Goal: Task Accomplishment & Management: Manage account settings

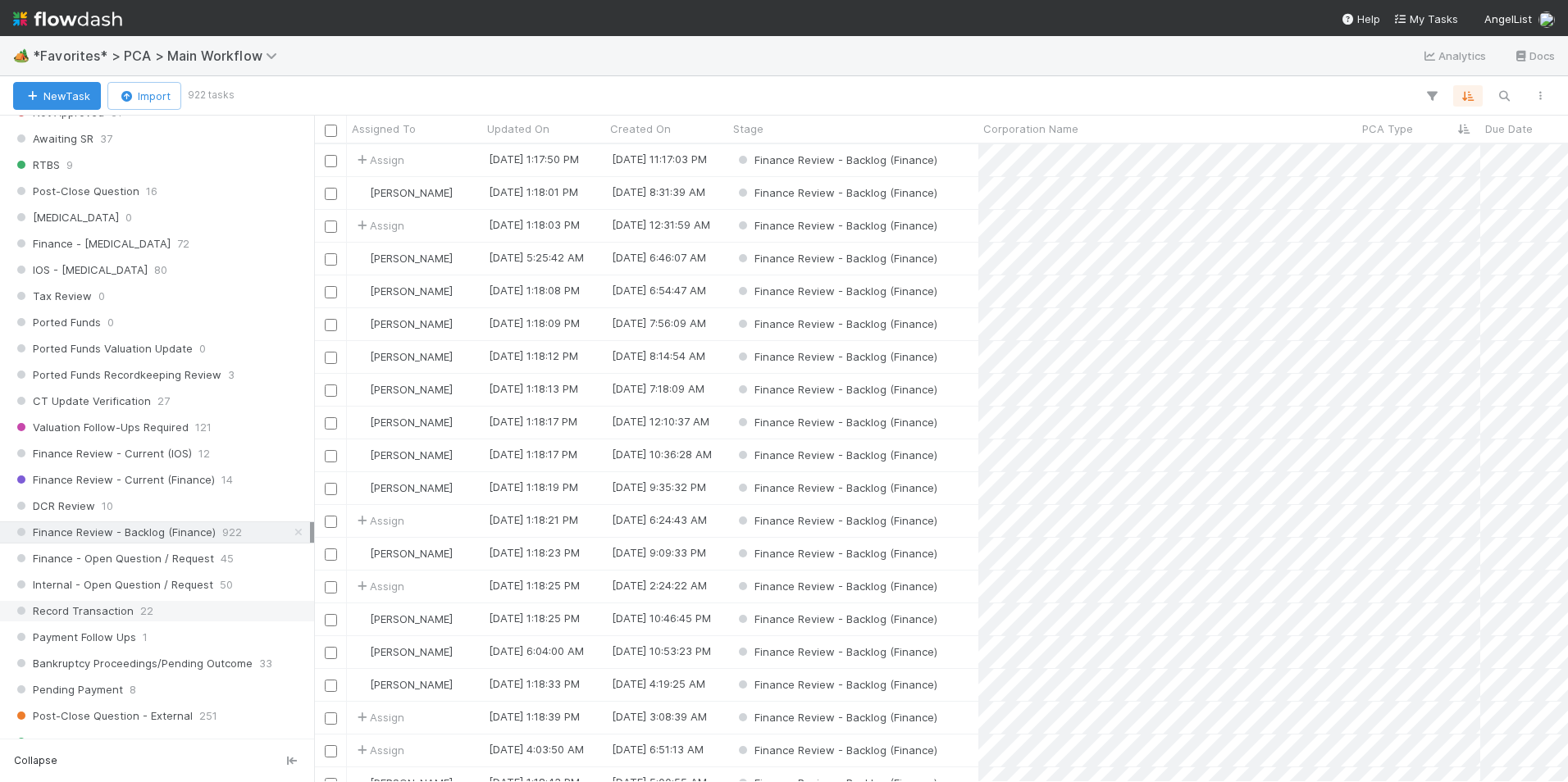
scroll to position [984, 0]
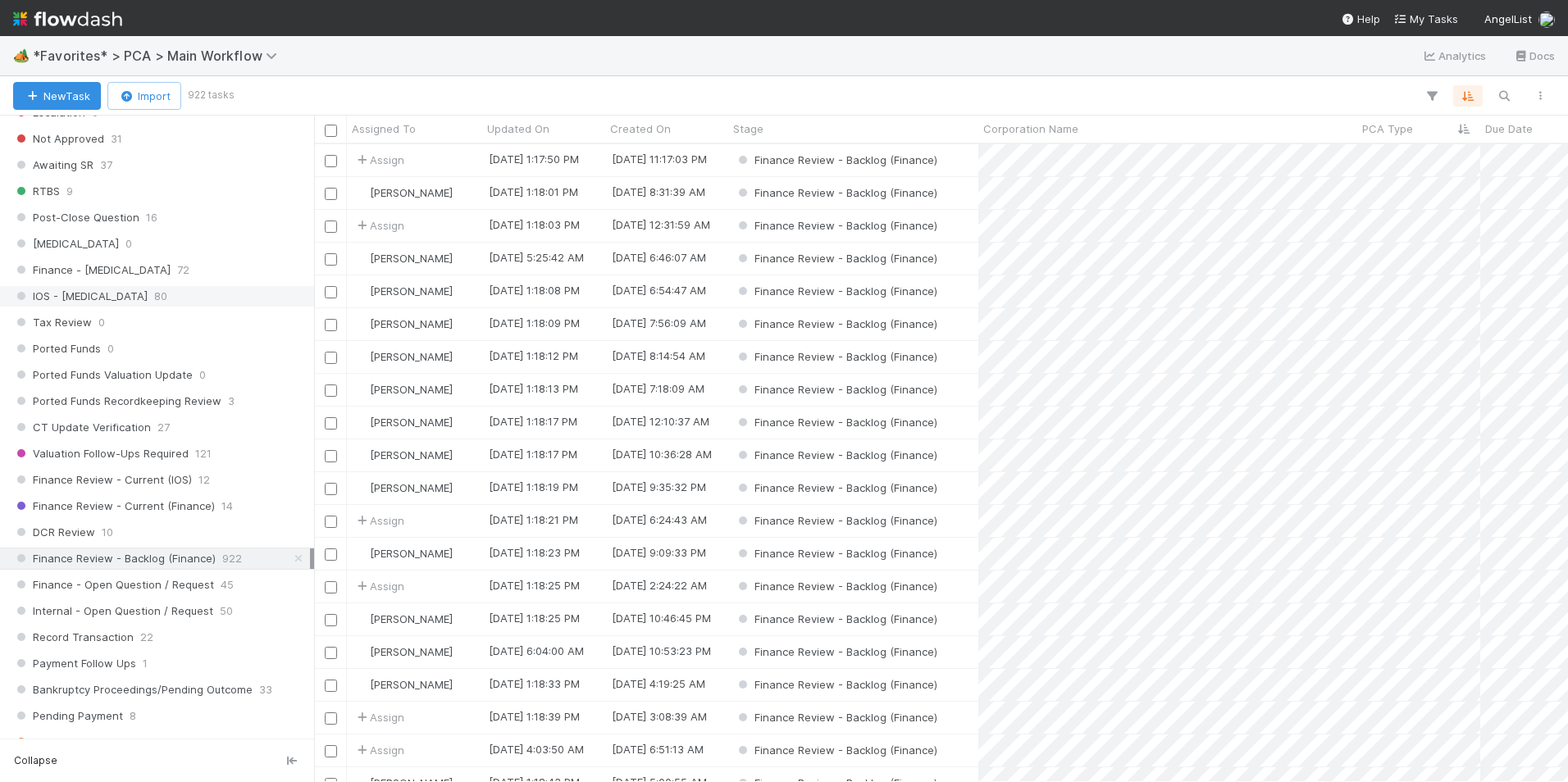
click at [186, 296] on div "IOS - ICU 80" at bounding box center [162, 296] width 297 height 21
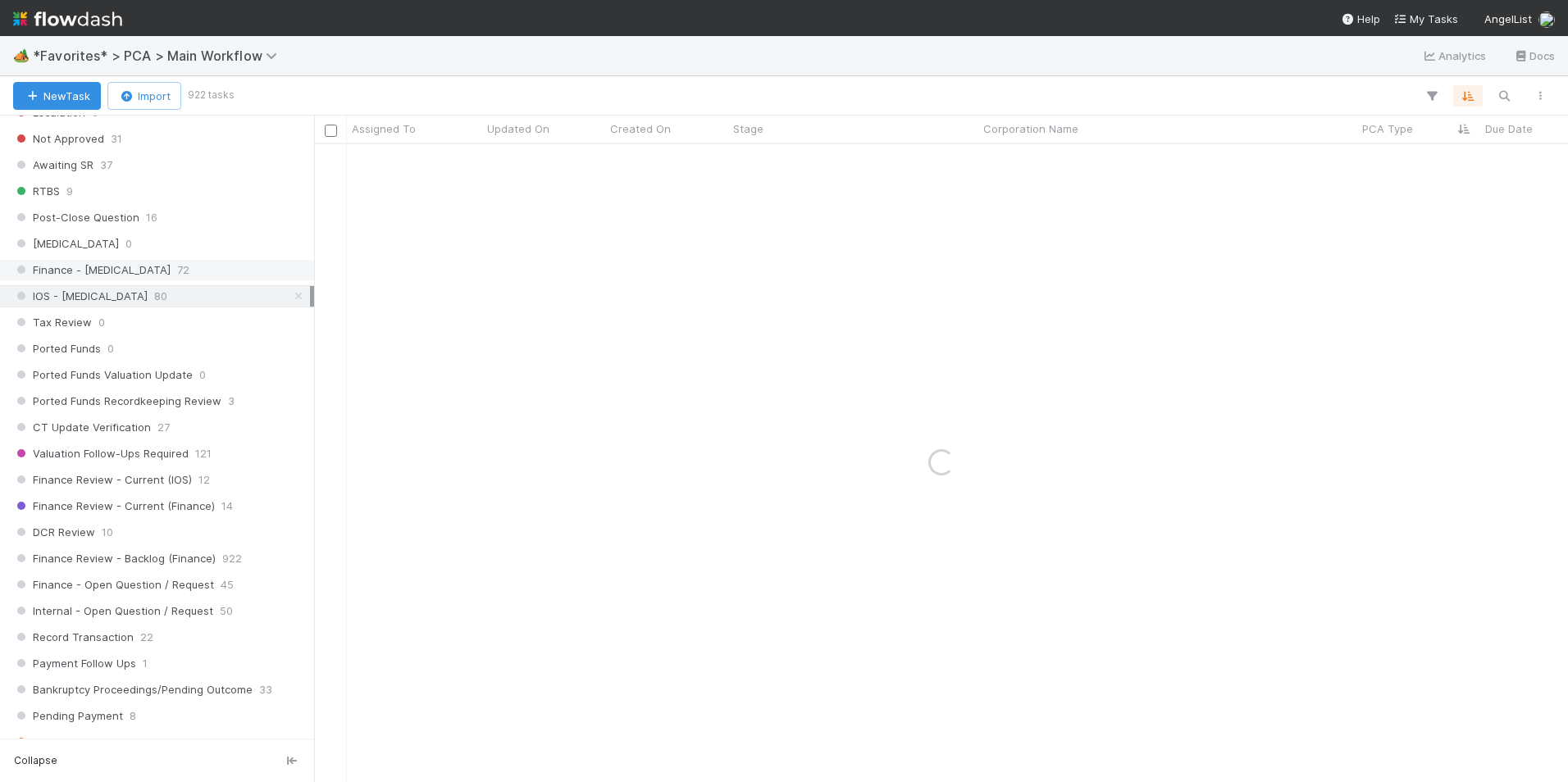
click at [194, 273] on div "Finance - ICU 72" at bounding box center [162, 269] width 297 height 21
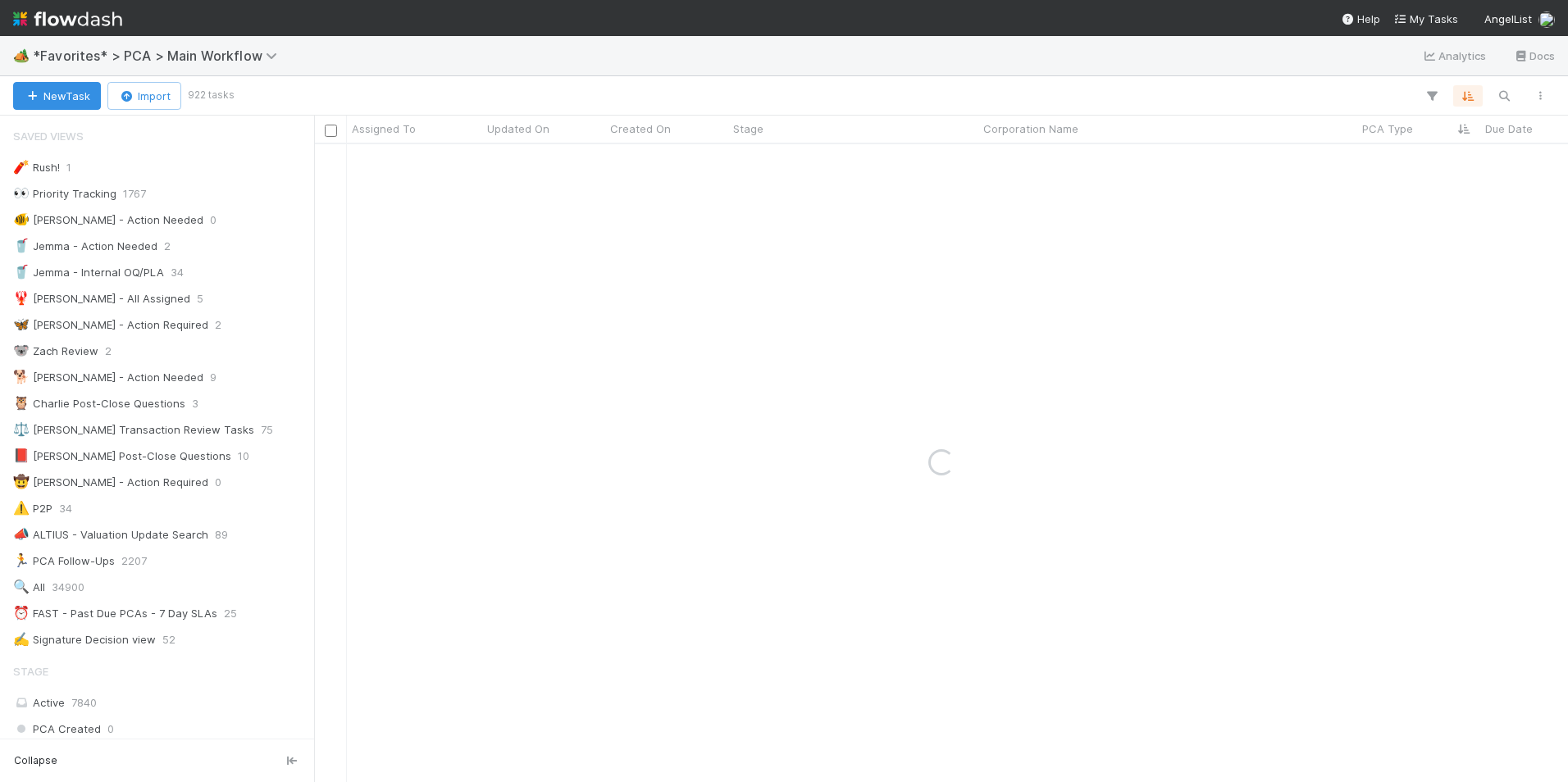
scroll to position [203, 0]
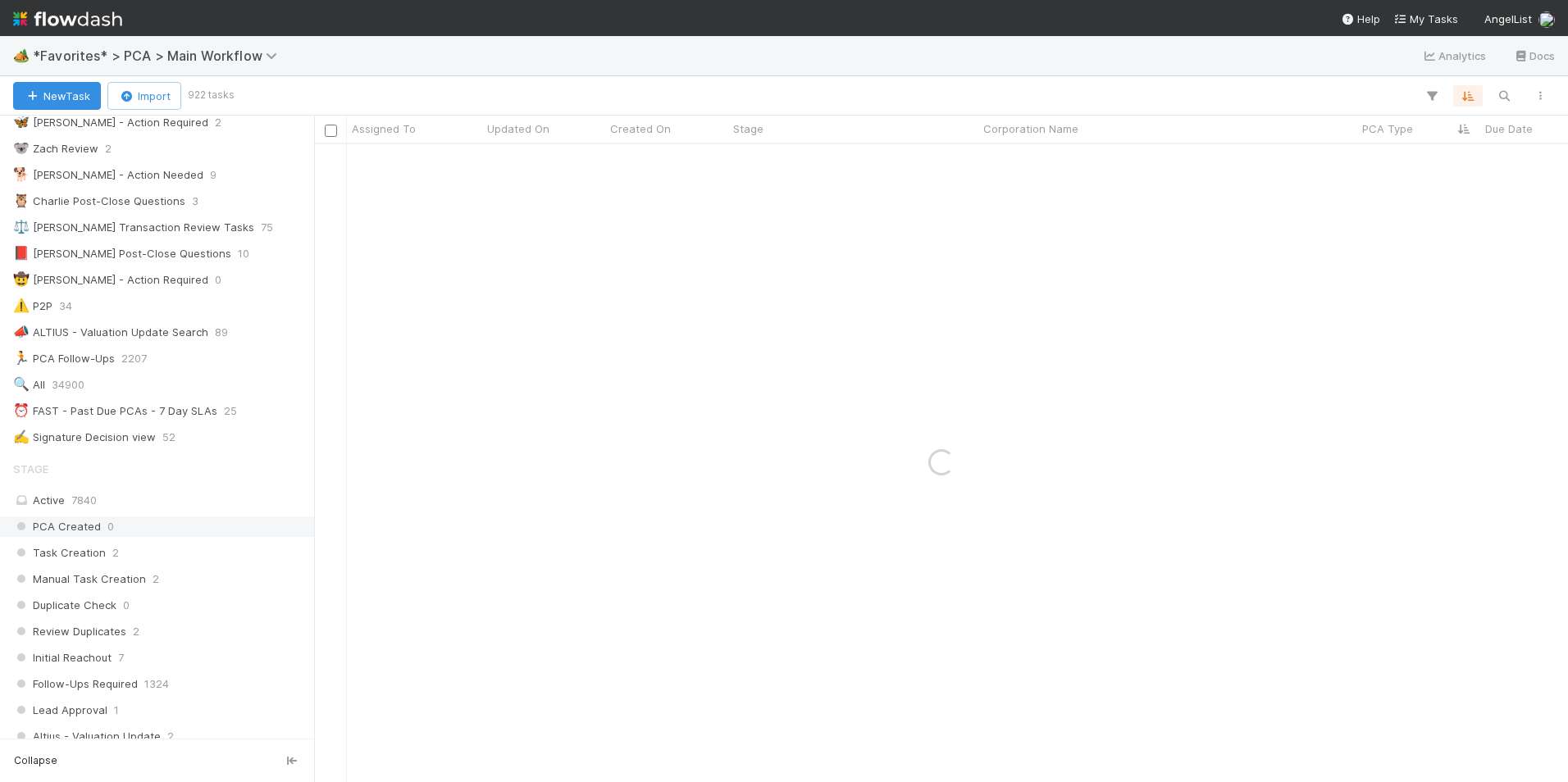
click at [215, 400] on div "⏰ FAST - Past Due PCAs - 7 Day SLAs 25" at bounding box center [162, 410] width 297 height 21
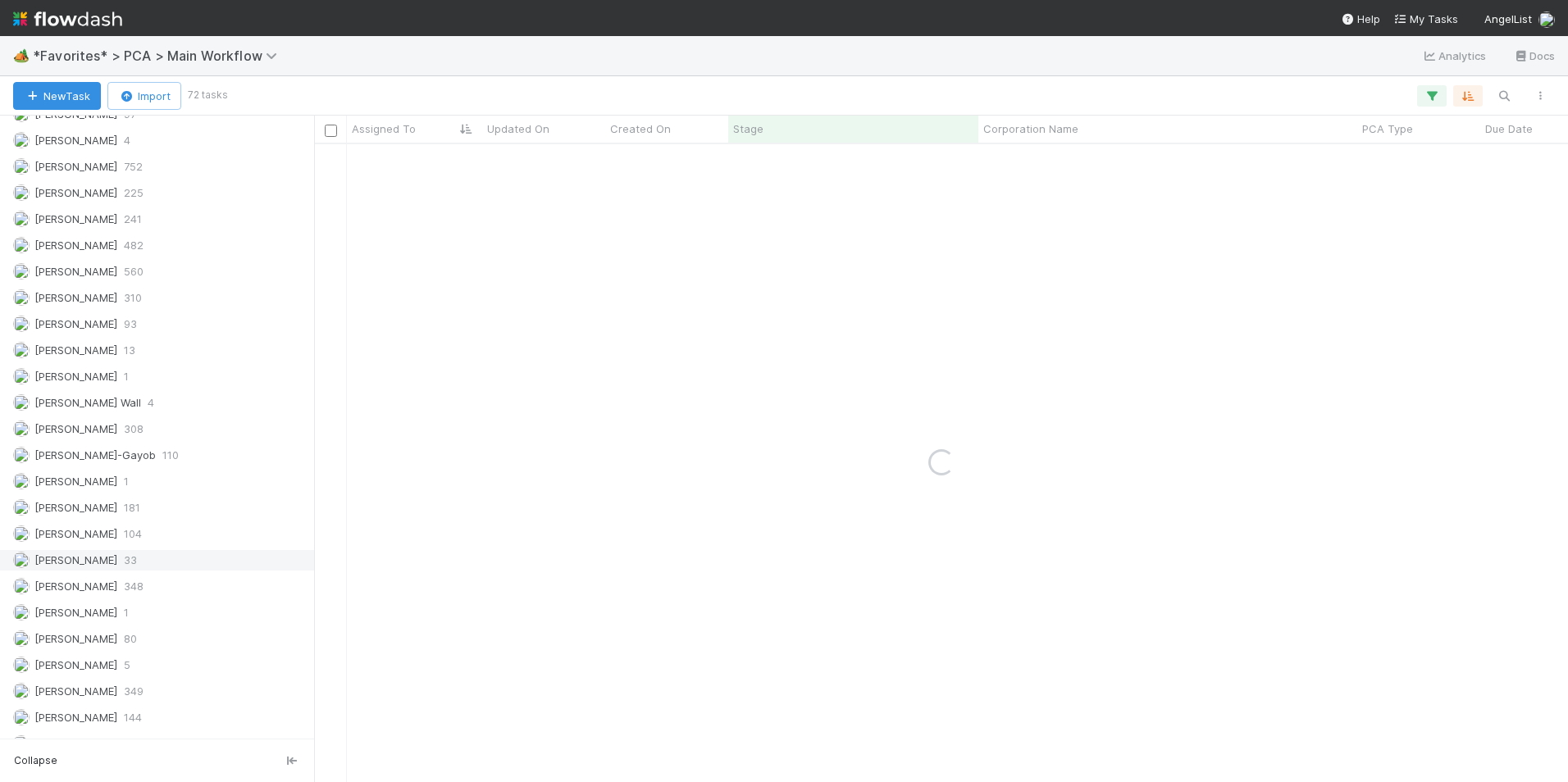
scroll to position [2213, 0]
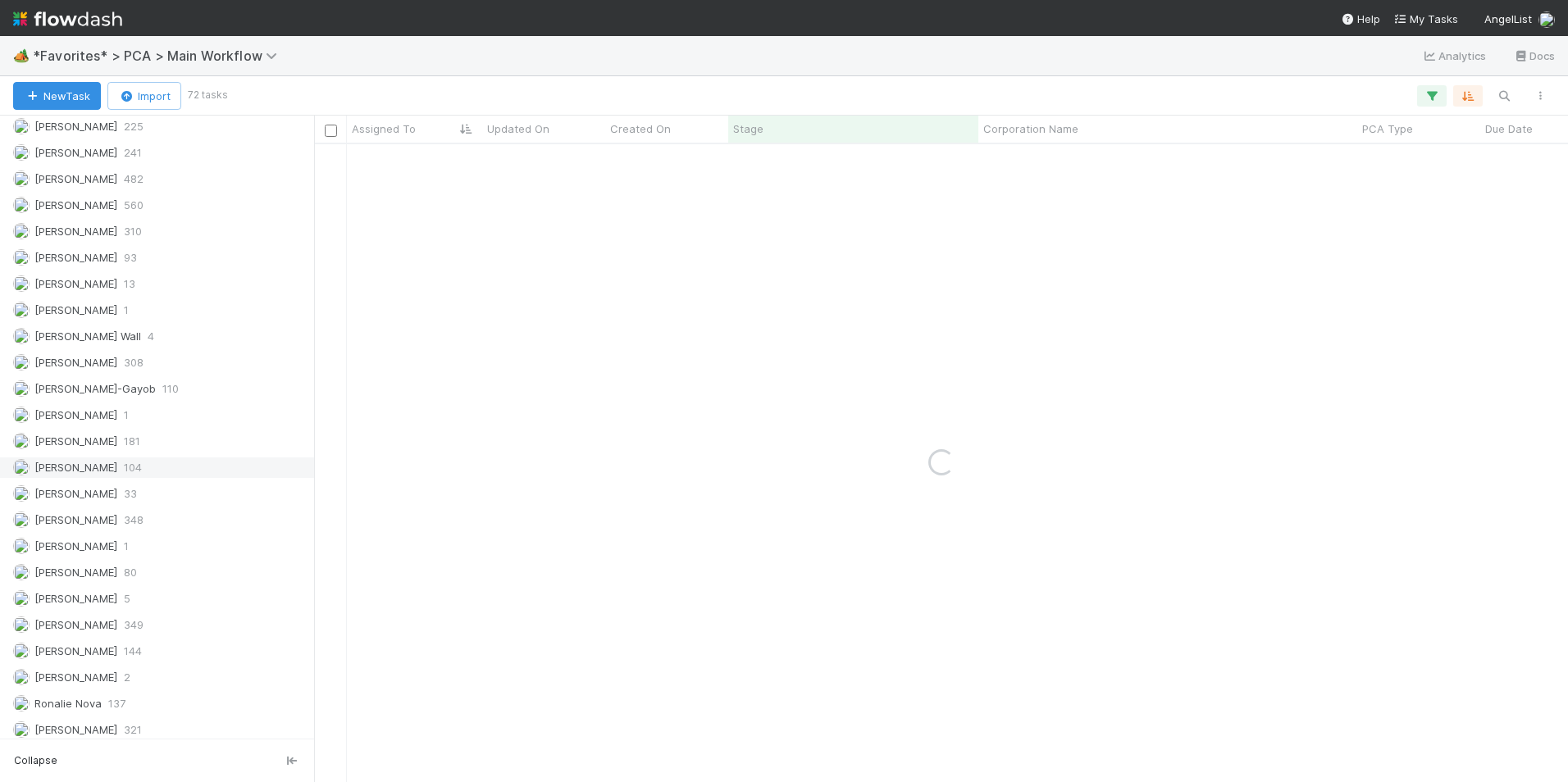
click at [138, 472] on div "Marlon 104" at bounding box center [162, 467] width 297 height 21
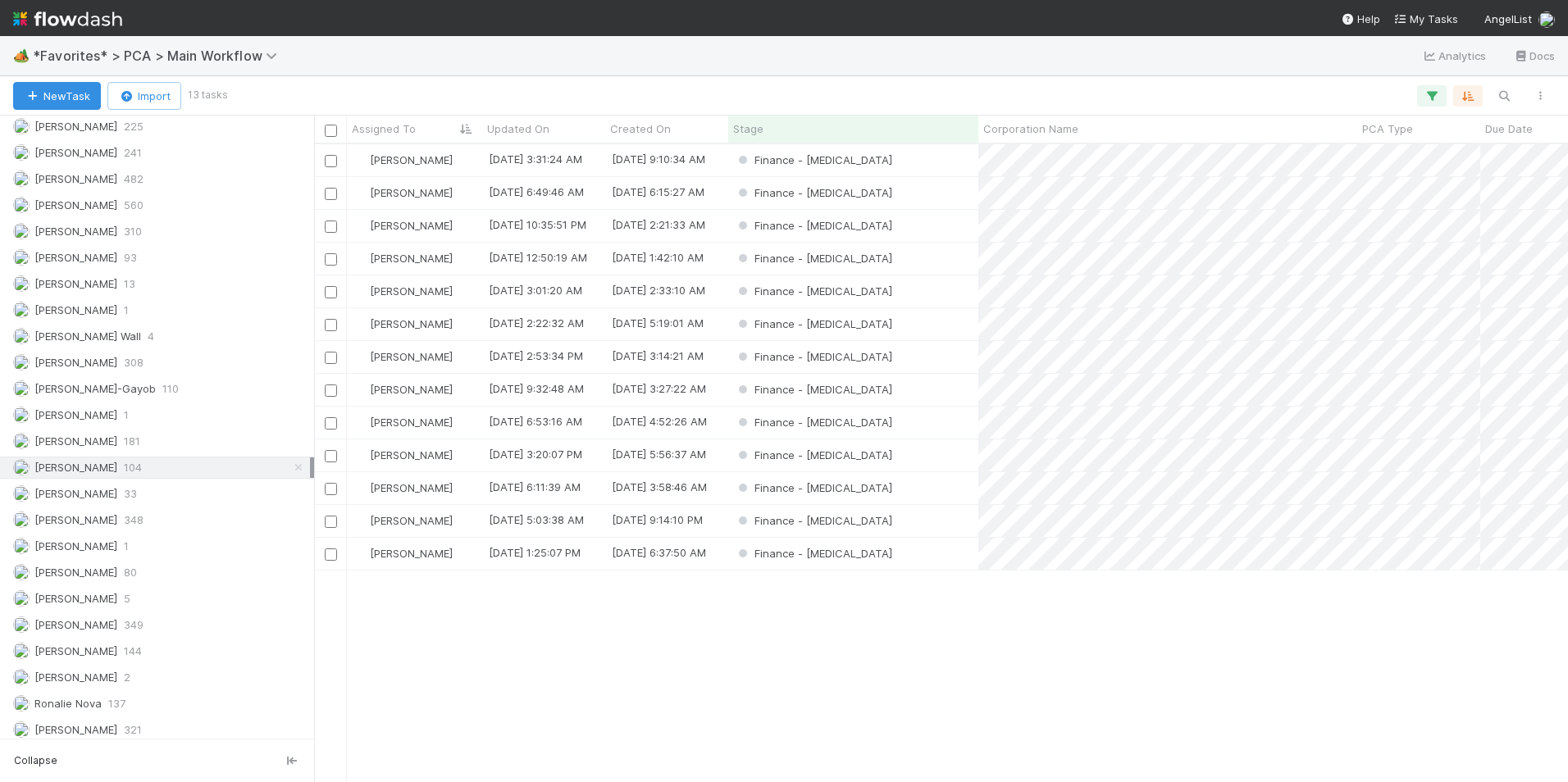
scroll to position [625, 1242]
click at [948, 159] on div "Finance - [MEDICAL_DATA]" at bounding box center [852, 160] width 250 height 32
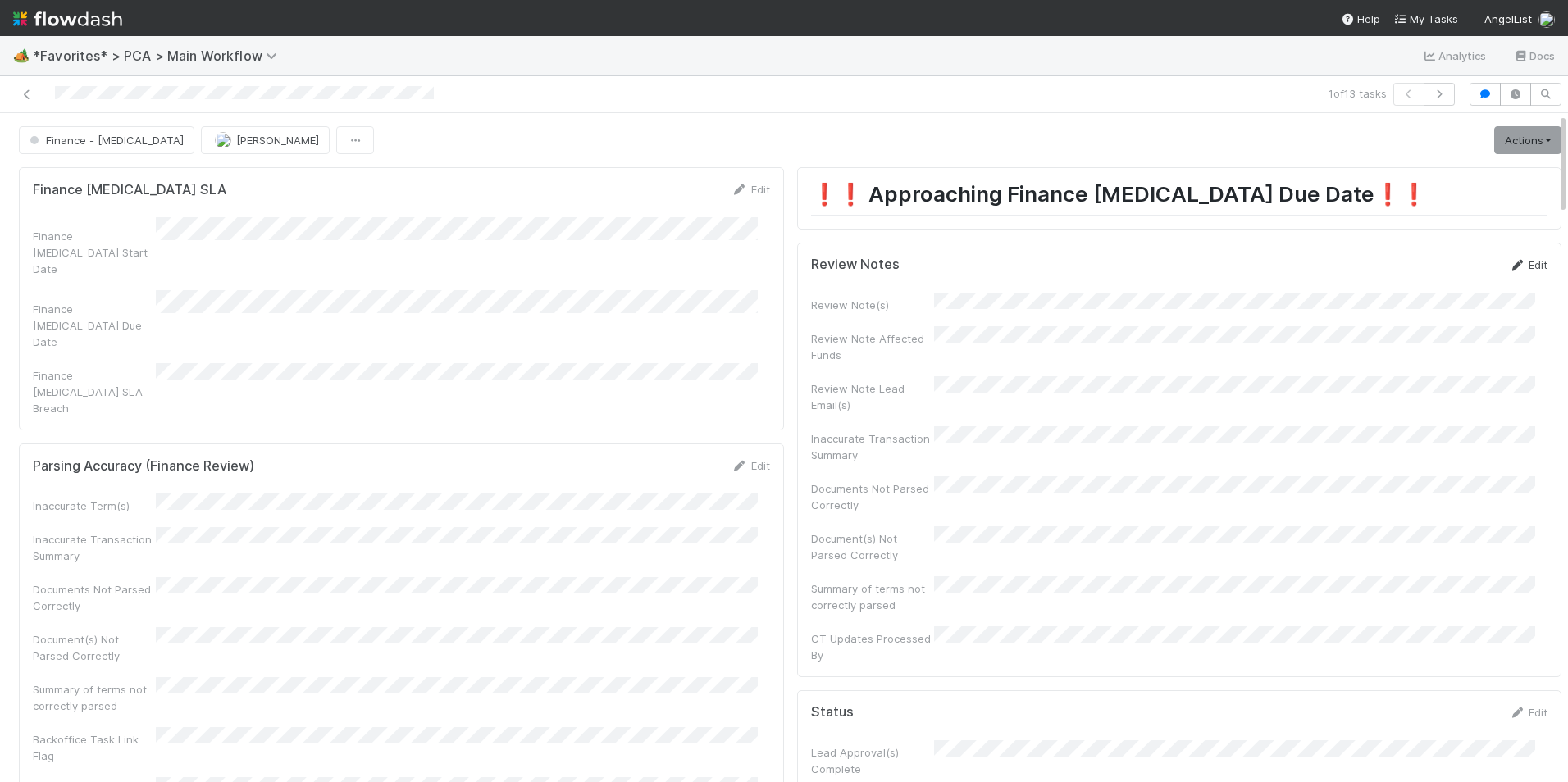
click at [1509, 262] on link "Edit" at bounding box center [1528, 265] width 39 height 13
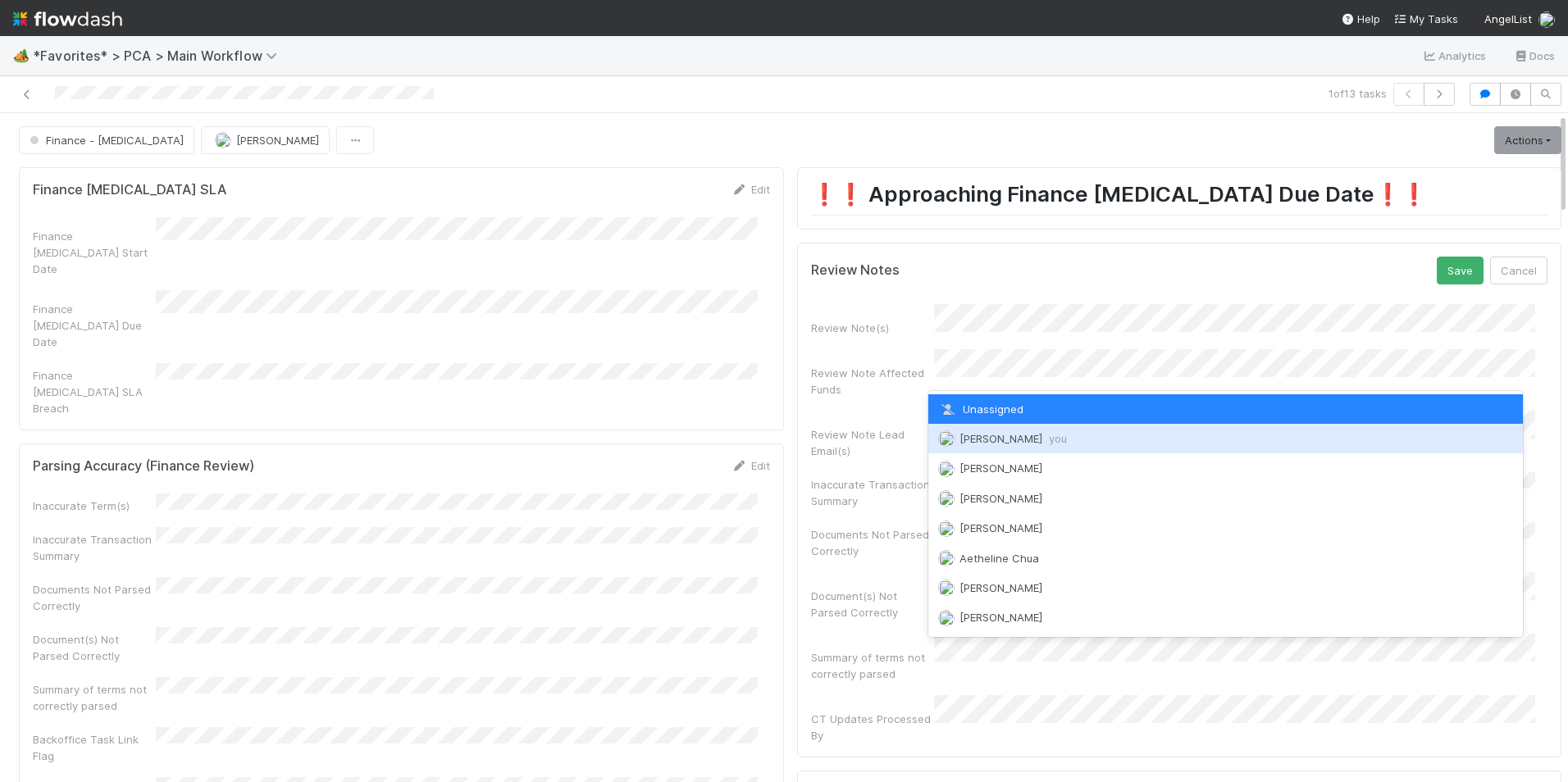
click at [1049, 438] on span "you" at bounding box center [1058, 438] width 18 height 13
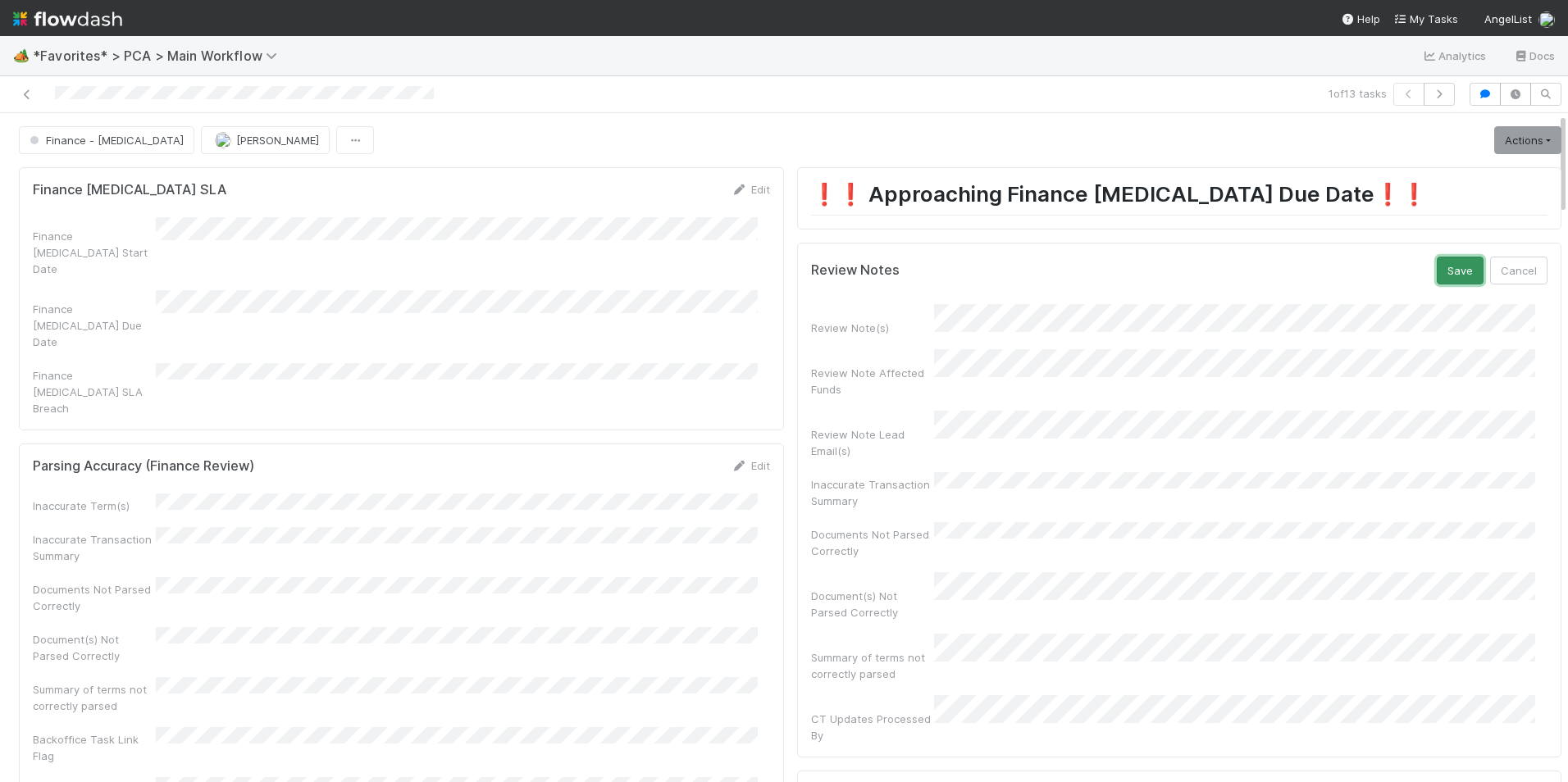
click at [1437, 267] on button "Save" at bounding box center [1460, 270] width 47 height 28
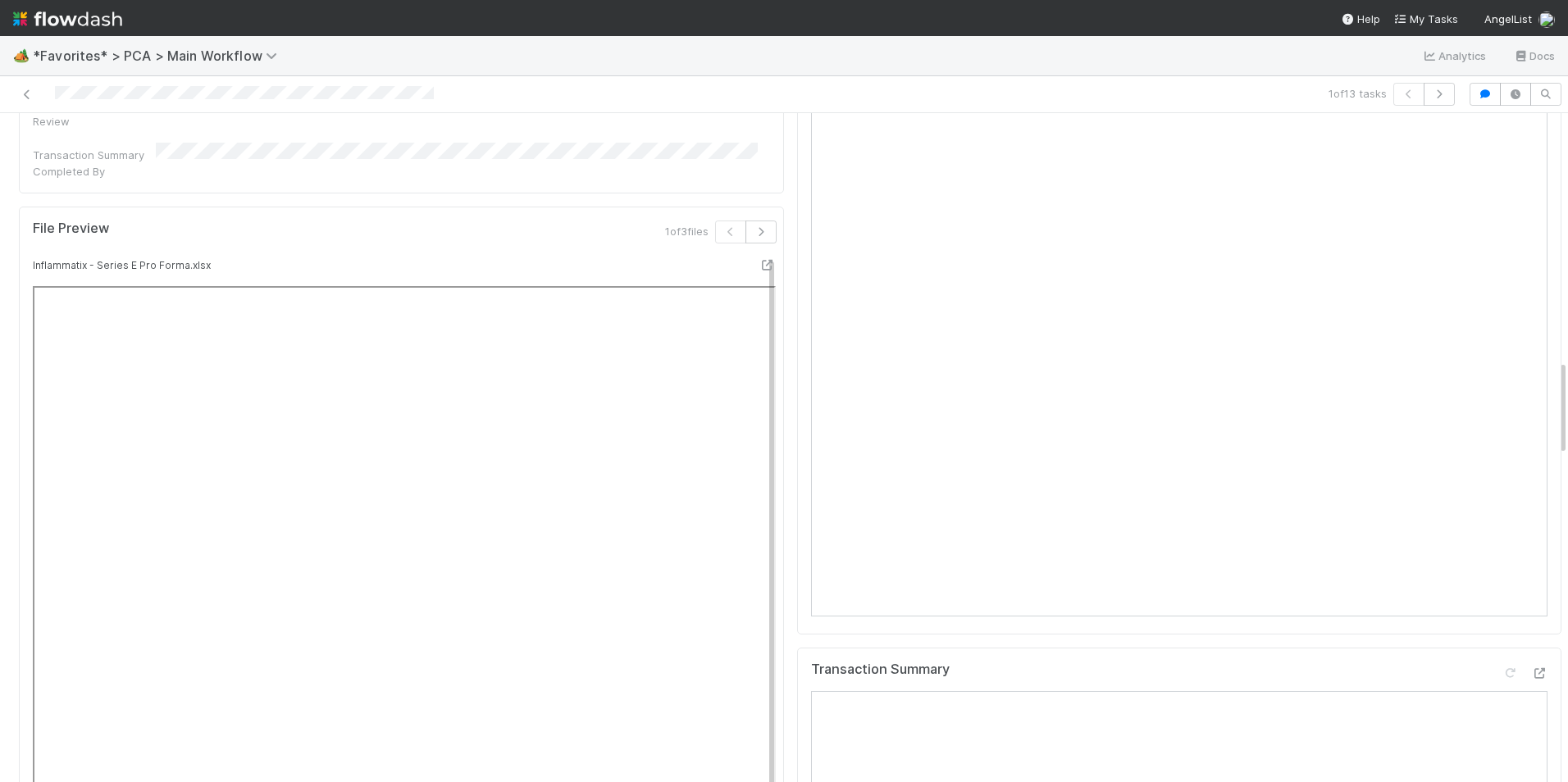
scroll to position [1229, 0]
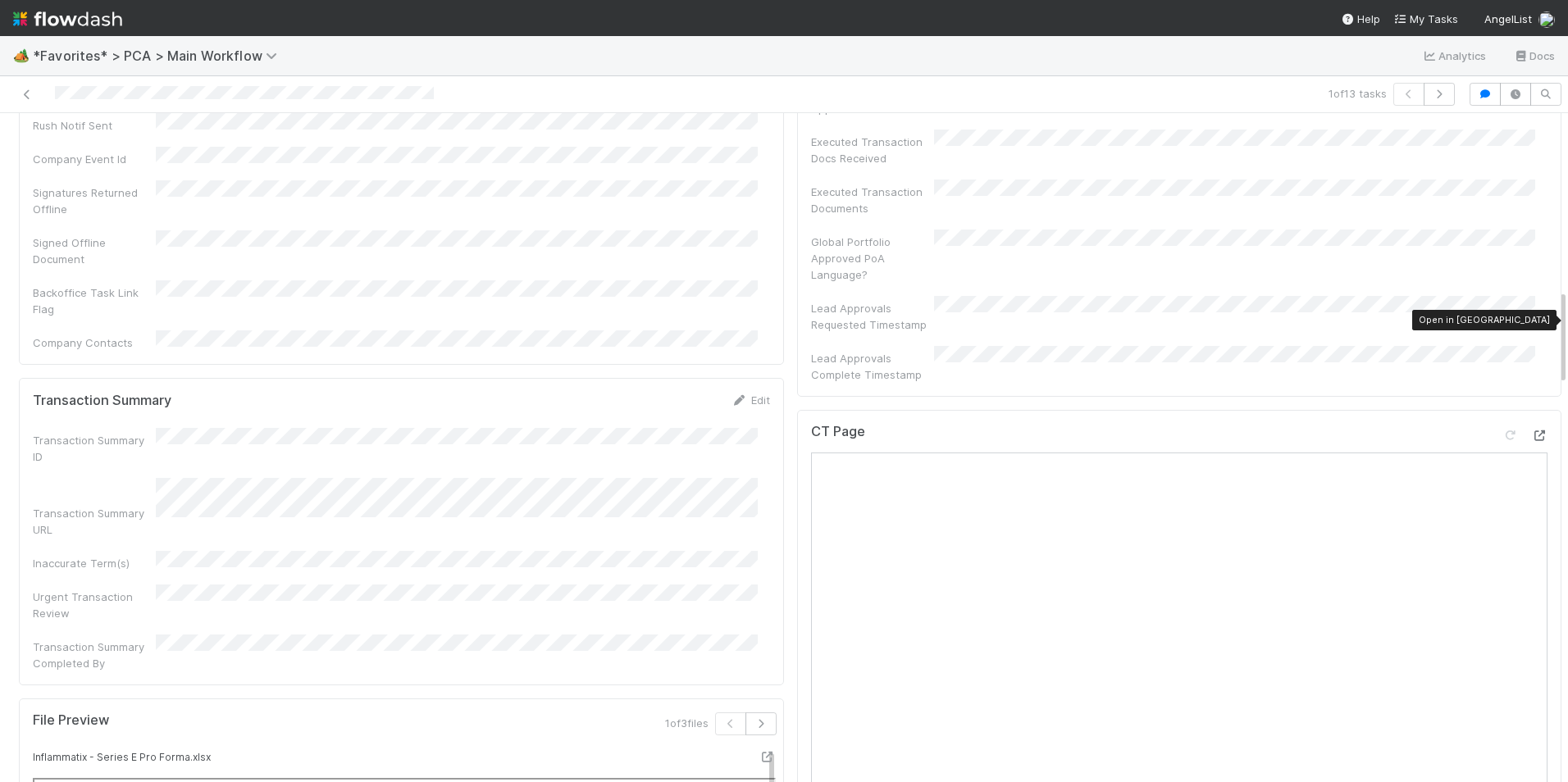
click at [1531, 430] on icon at bounding box center [1539, 435] width 16 height 11
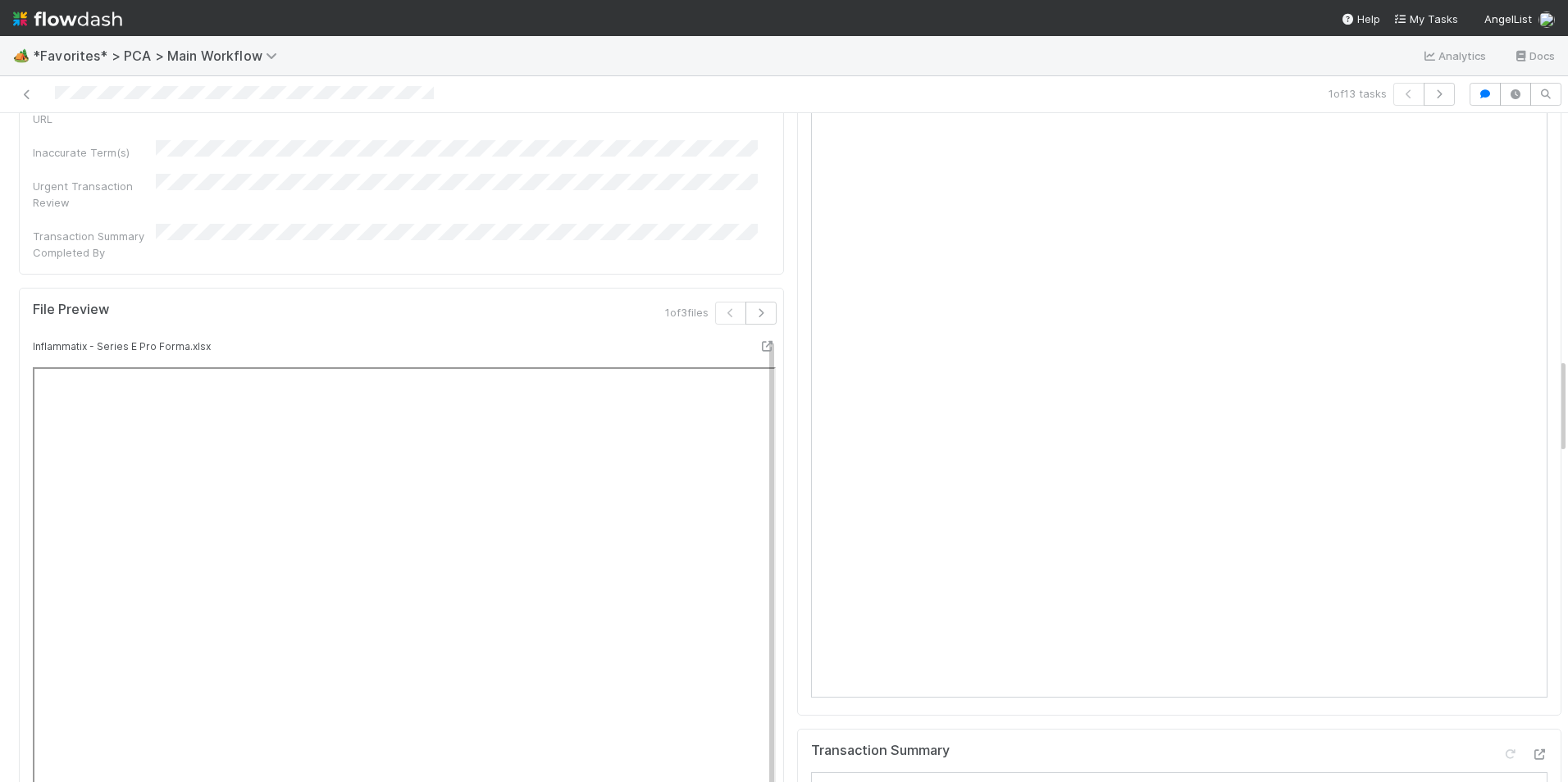
scroll to position [1967, 0]
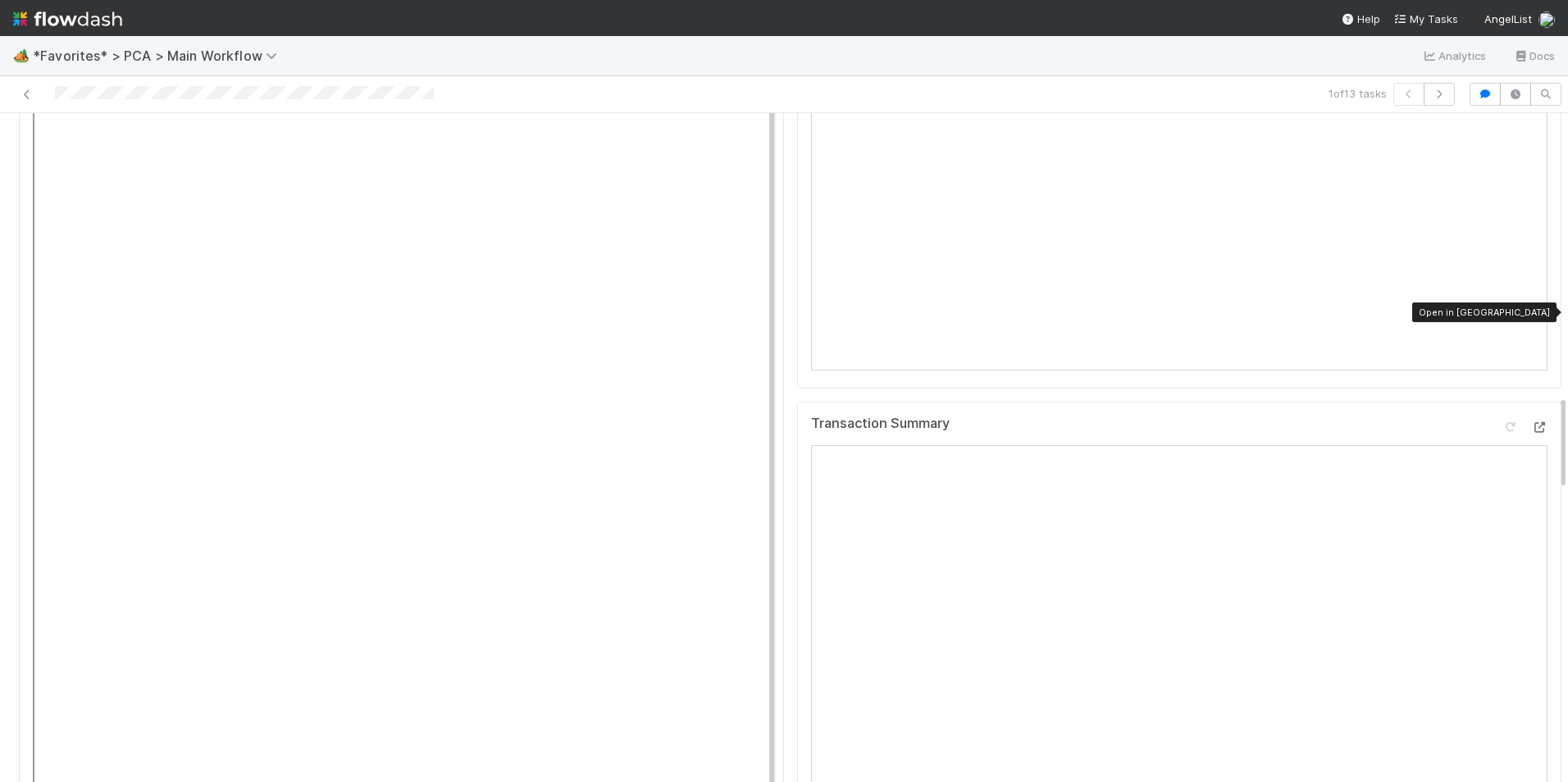
click at [1531, 422] on icon at bounding box center [1539, 427] width 16 height 11
click at [791, 602] on div "❗️❗️ Approaching Finance ICU Due Date❗️❗️ Review Notes Edit Review Note(s) Revi…" at bounding box center [1180, 728] width 778 height 5068
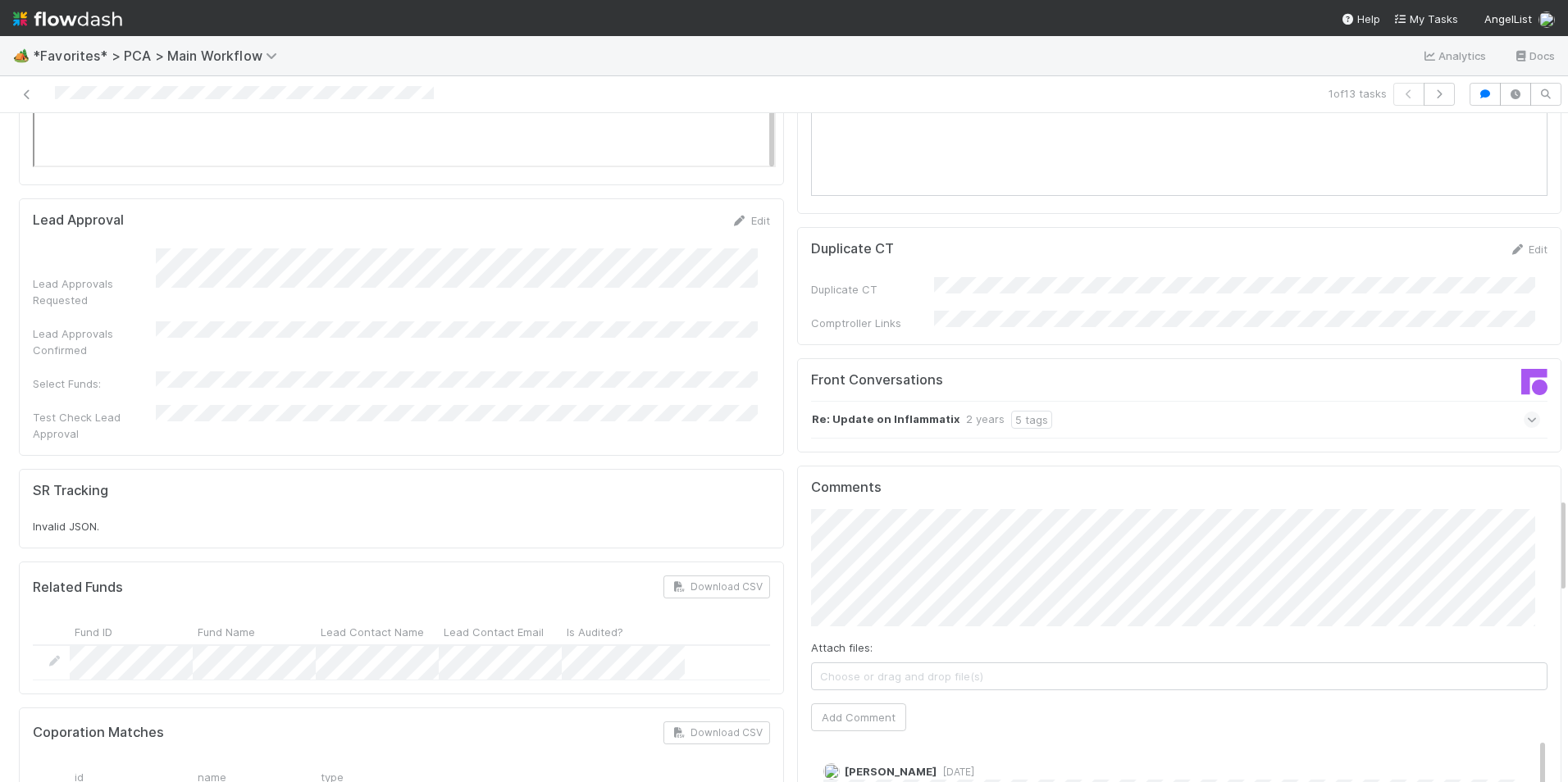
scroll to position [2705, 0]
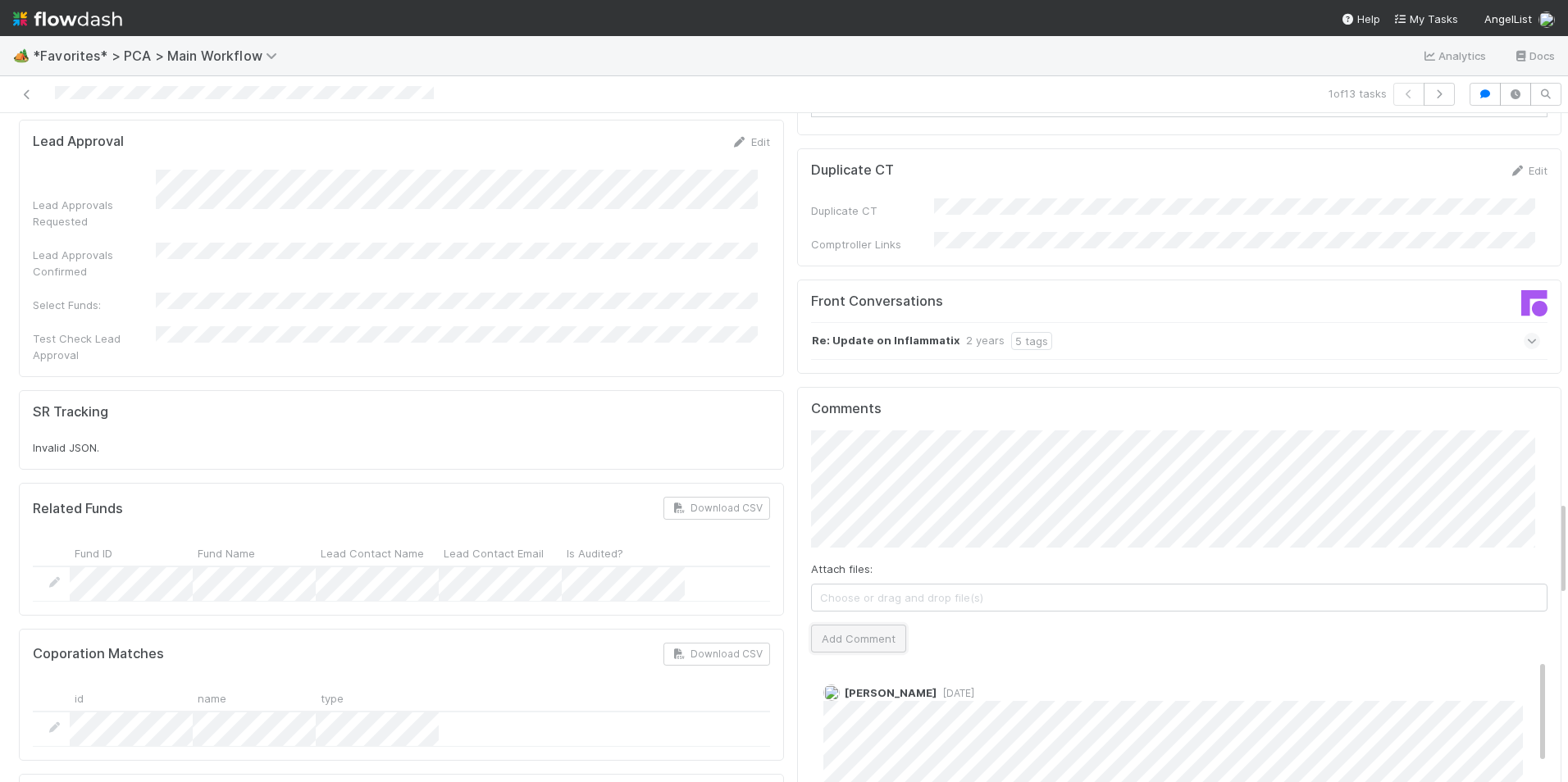
click at [861, 625] on button "Add Comment" at bounding box center [858, 639] width 95 height 28
click at [837, 702] on link "Edit" at bounding box center [846, 709] width 19 height 13
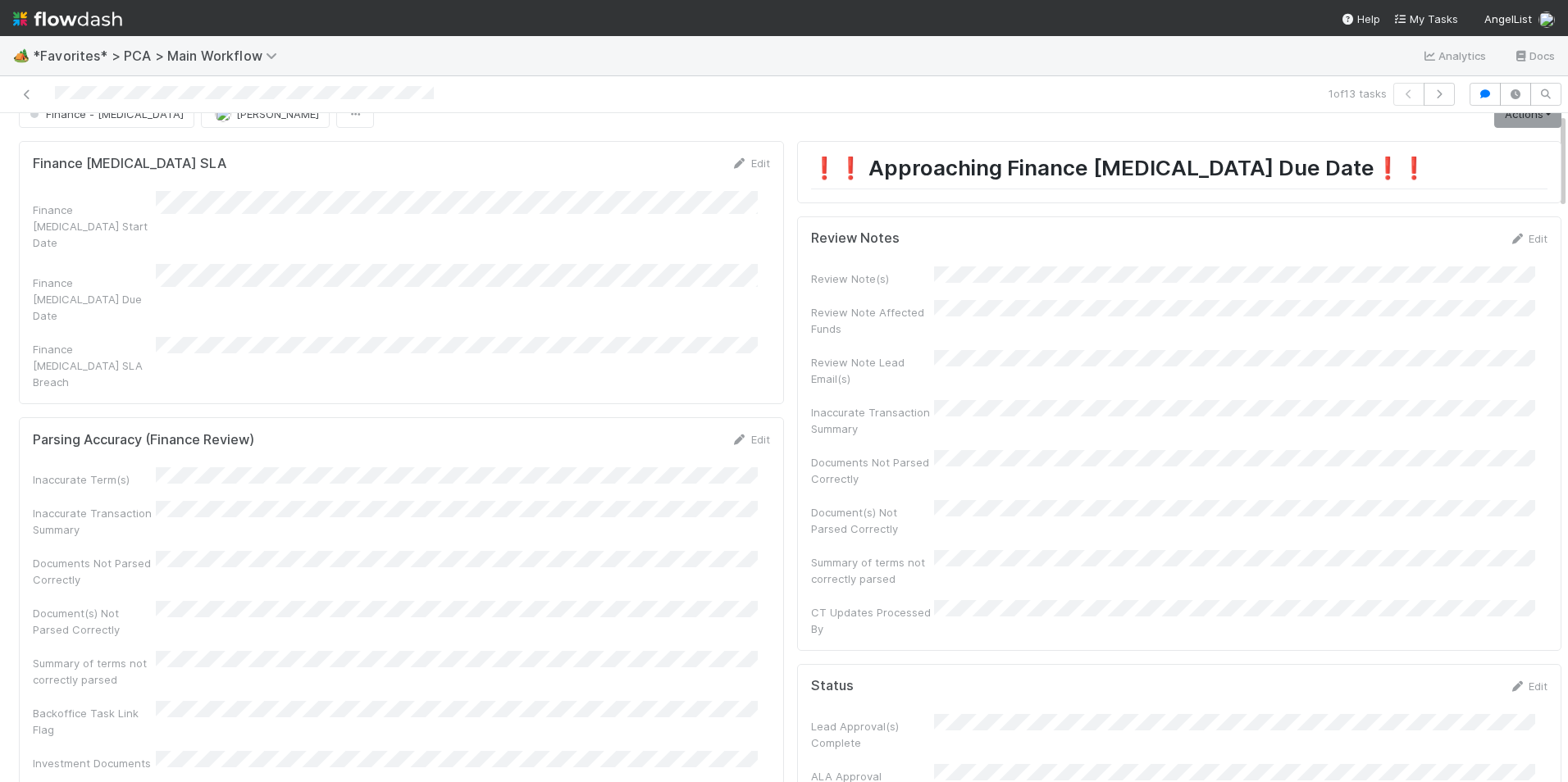
scroll to position [0, 0]
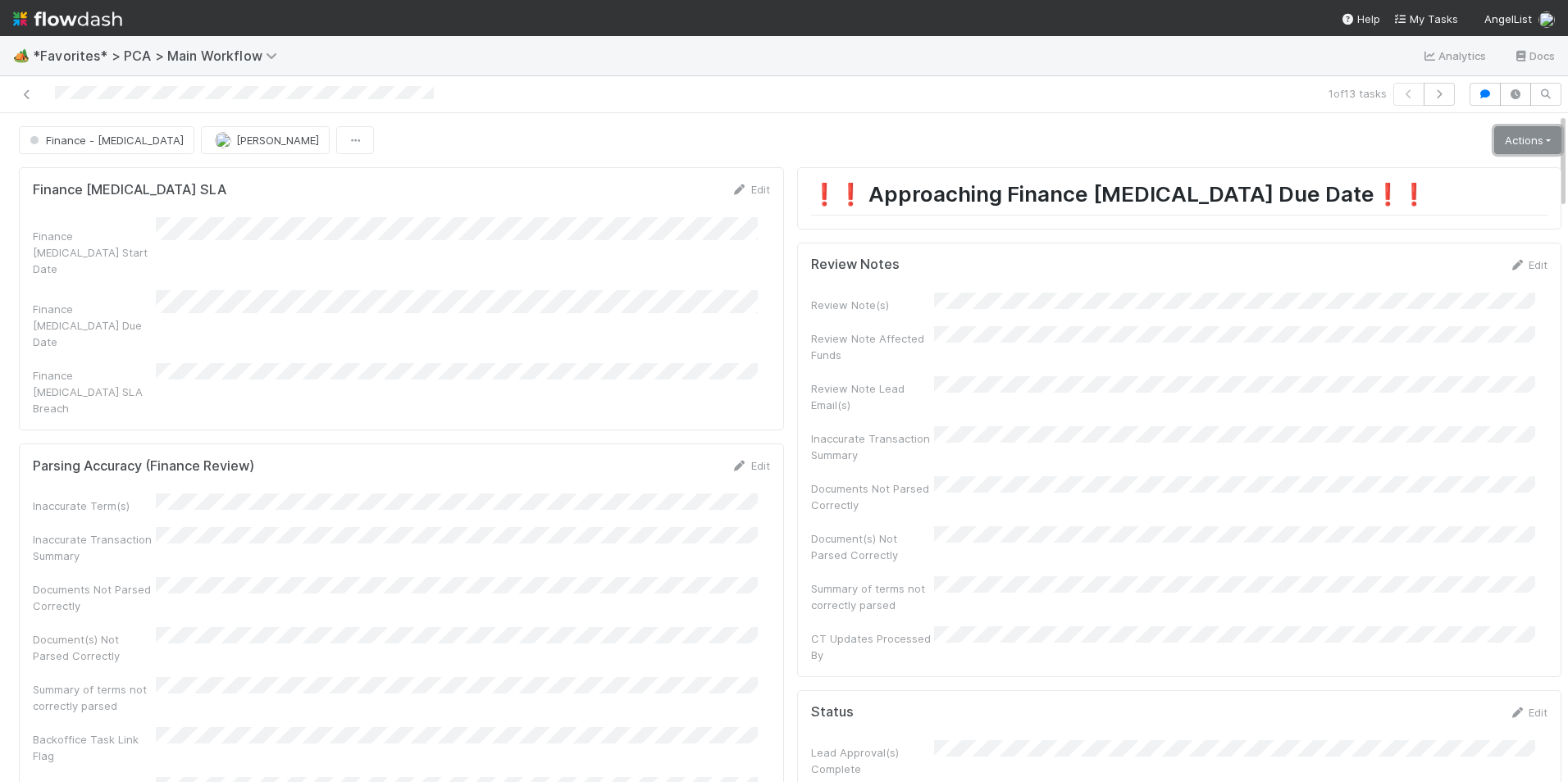
click at [1499, 142] on link "Actions" at bounding box center [1528, 140] width 68 height 28
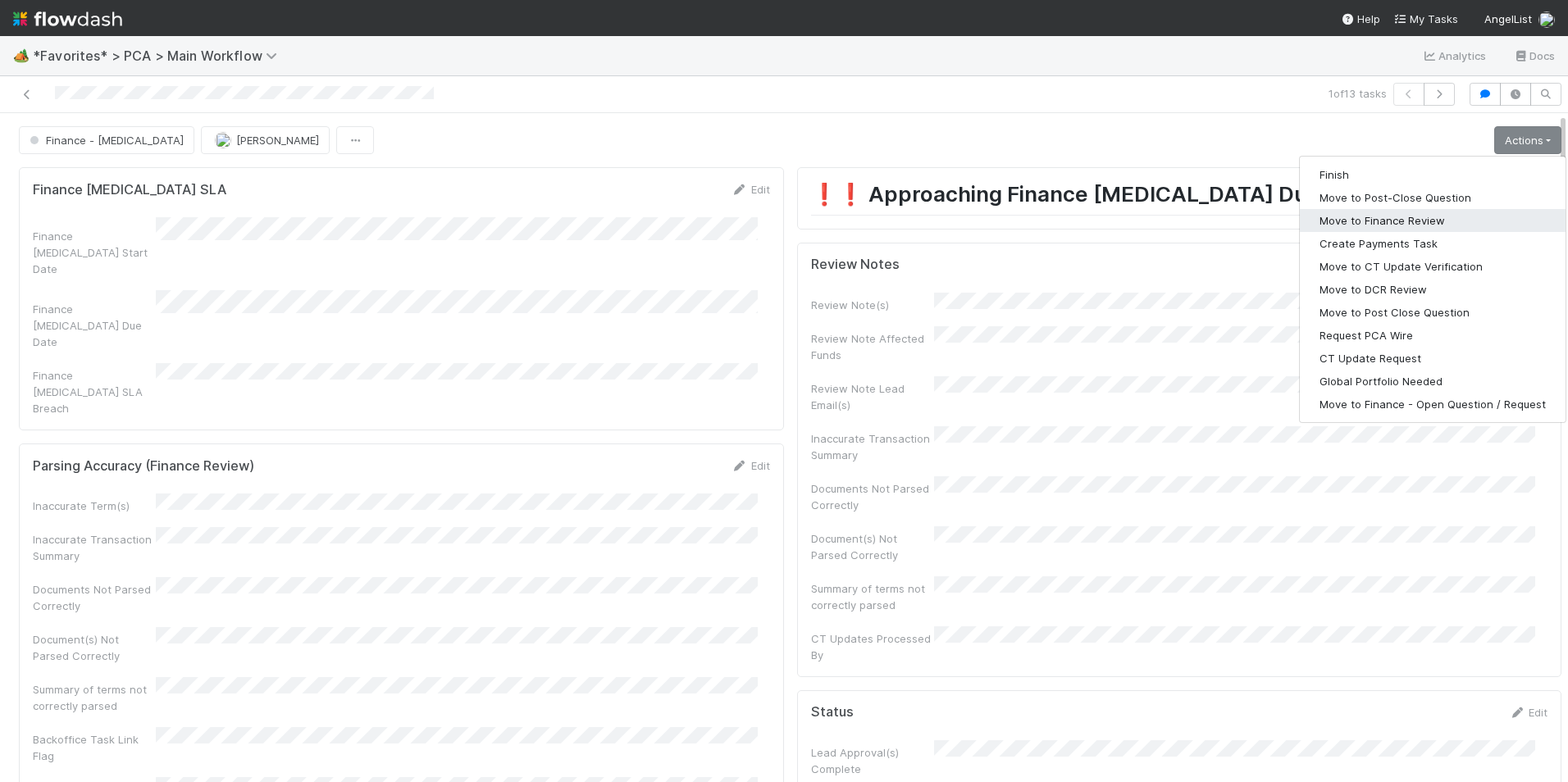
click at [1397, 224] on button "Move to Finance Review" at bounding box center [1433, 221] width 265 height 23
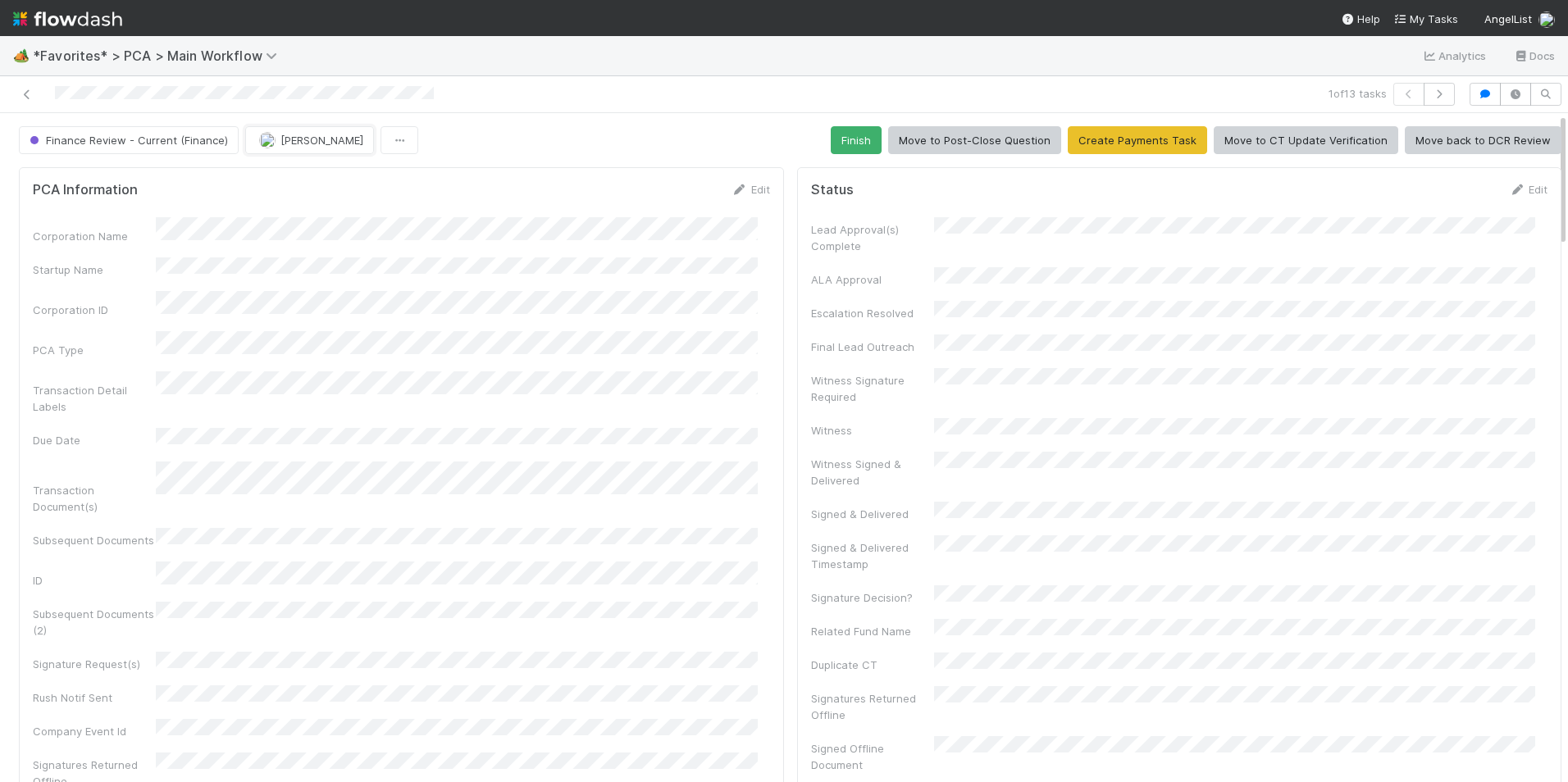
click at [283, 148] on button "[PERSON_NAME]" at bounding box center [309, 140] width 129 height 28
click at [307, 182] on span "[PERSON_NAME]" at bounding box center [307, 181] width 82 height 13
click at [24, 96] on icon at bounding box center [27, 94] width 16 height 11
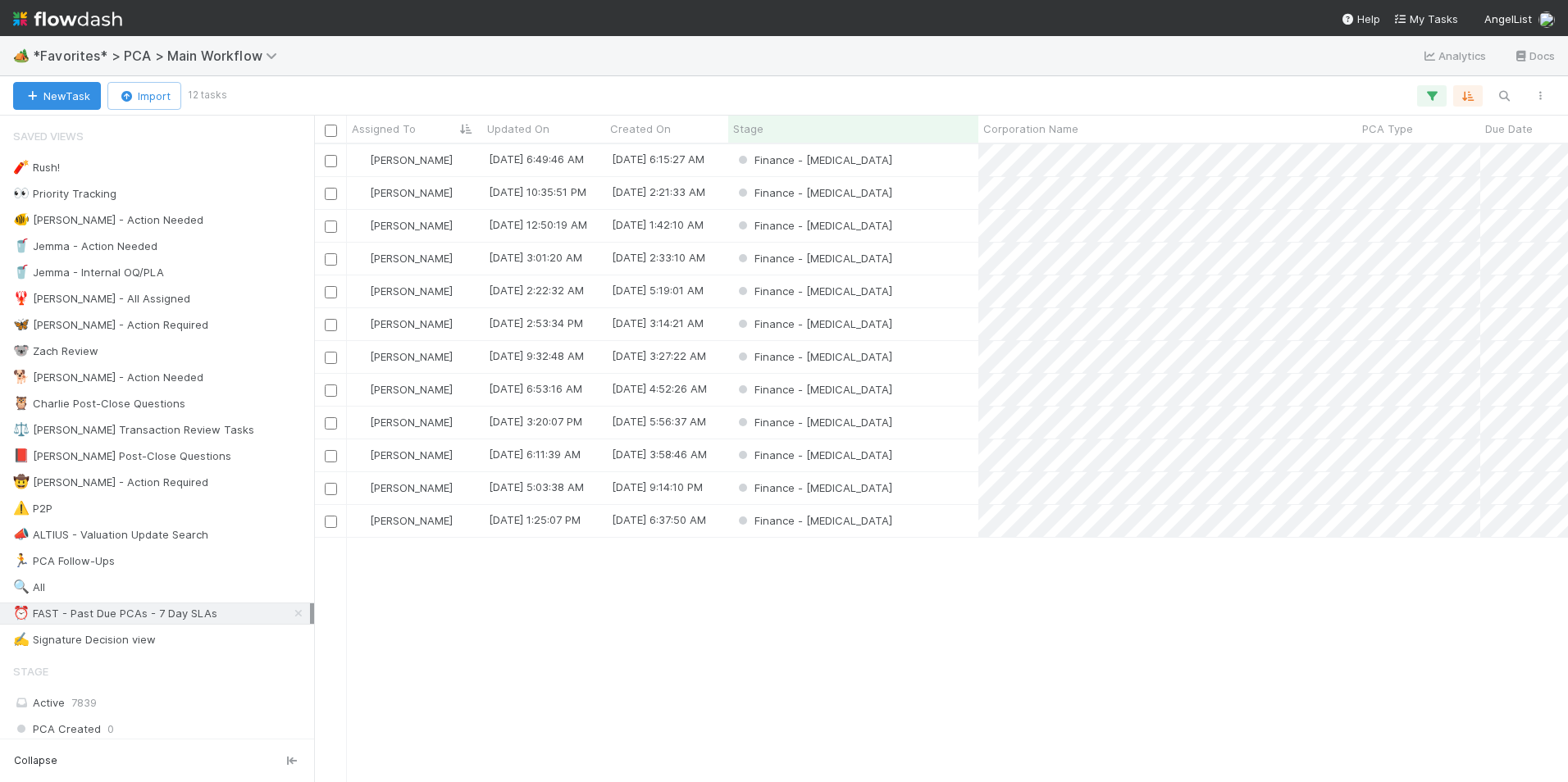
scroll to position [625, 1242]
click at [910, 163] on div "Finance - [MEDICAL_DATA]" at bounding box center [852, 160] width 250 height 32
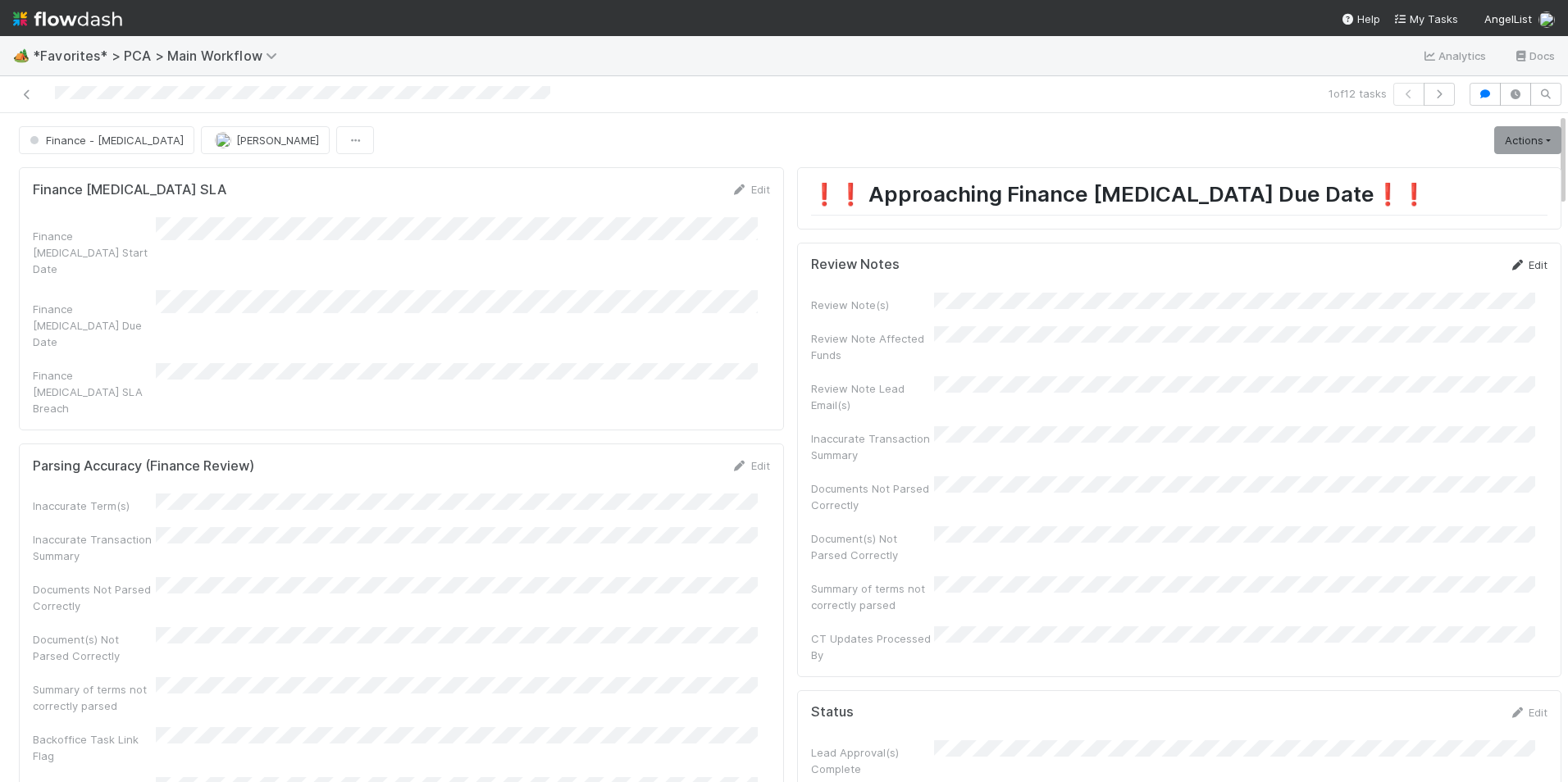
click at [1509, 260] on link "Edit" at bounding box center [1528, 265] width 39 height 13
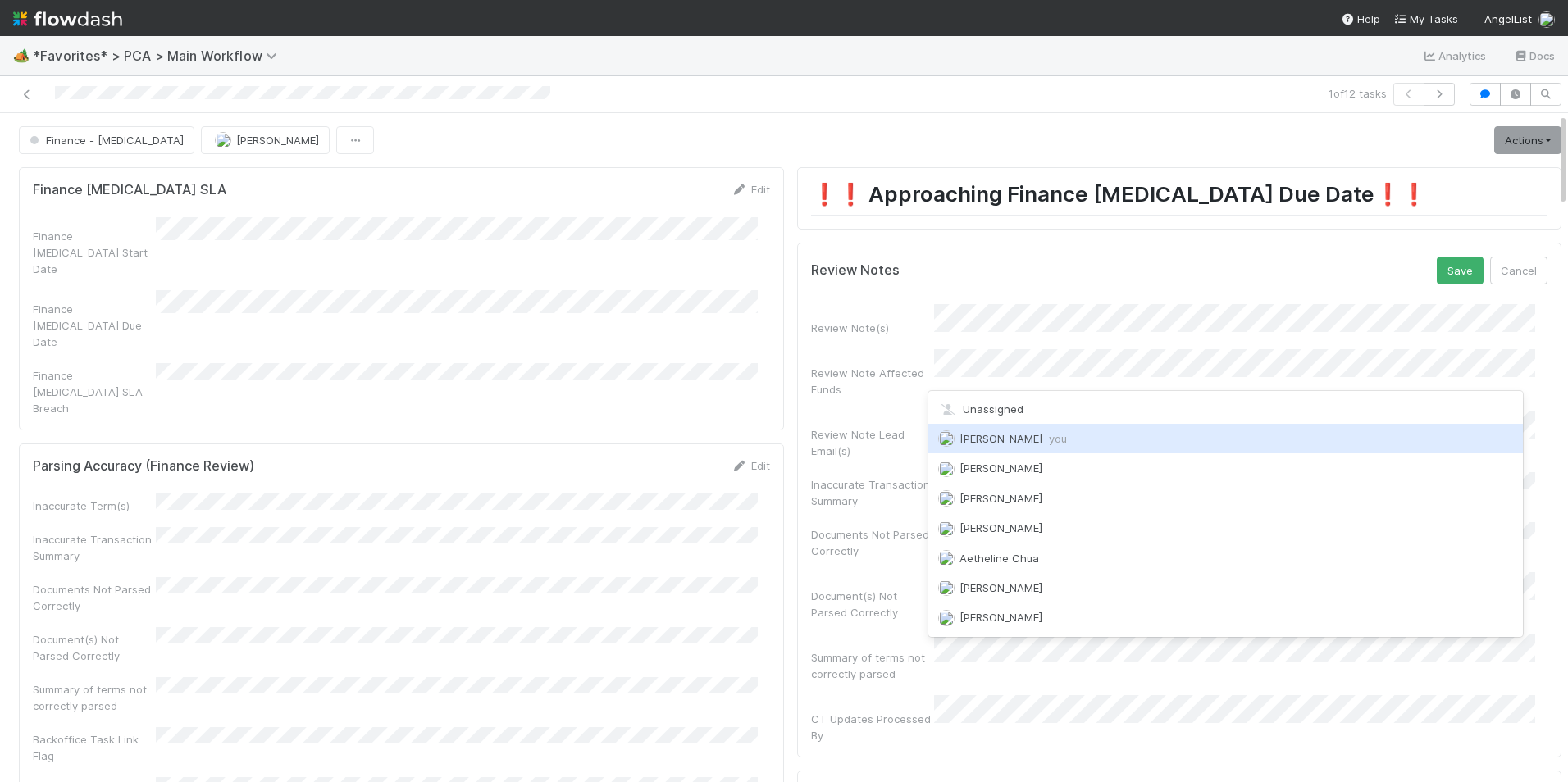
click at [1012, 430] on div "Marlon you" at bounding box center [1226, 438] width 595 height 30
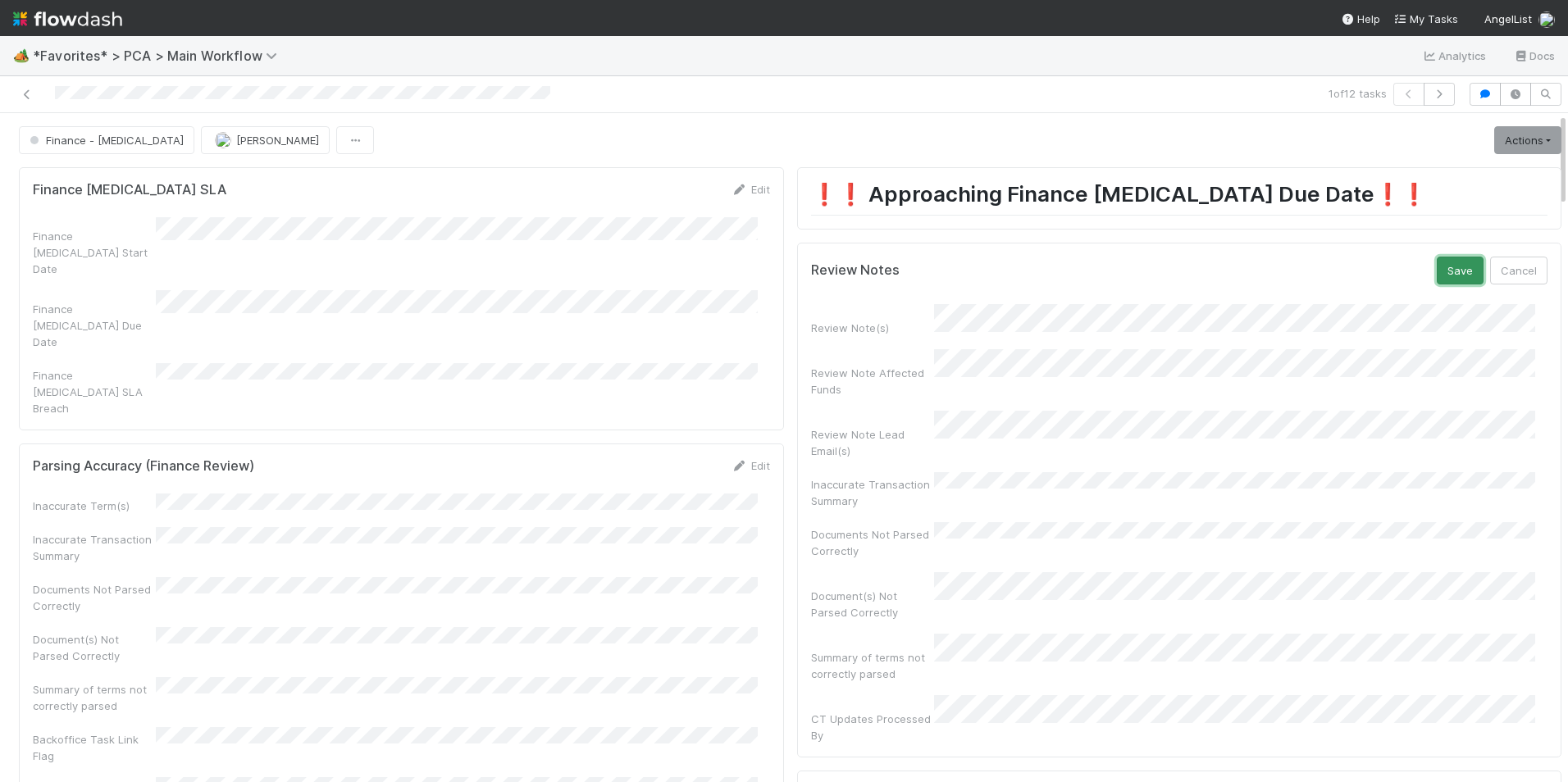
click at [1445, 269] on button "Save" at bounding box center [1460, 270] width 47 height 28
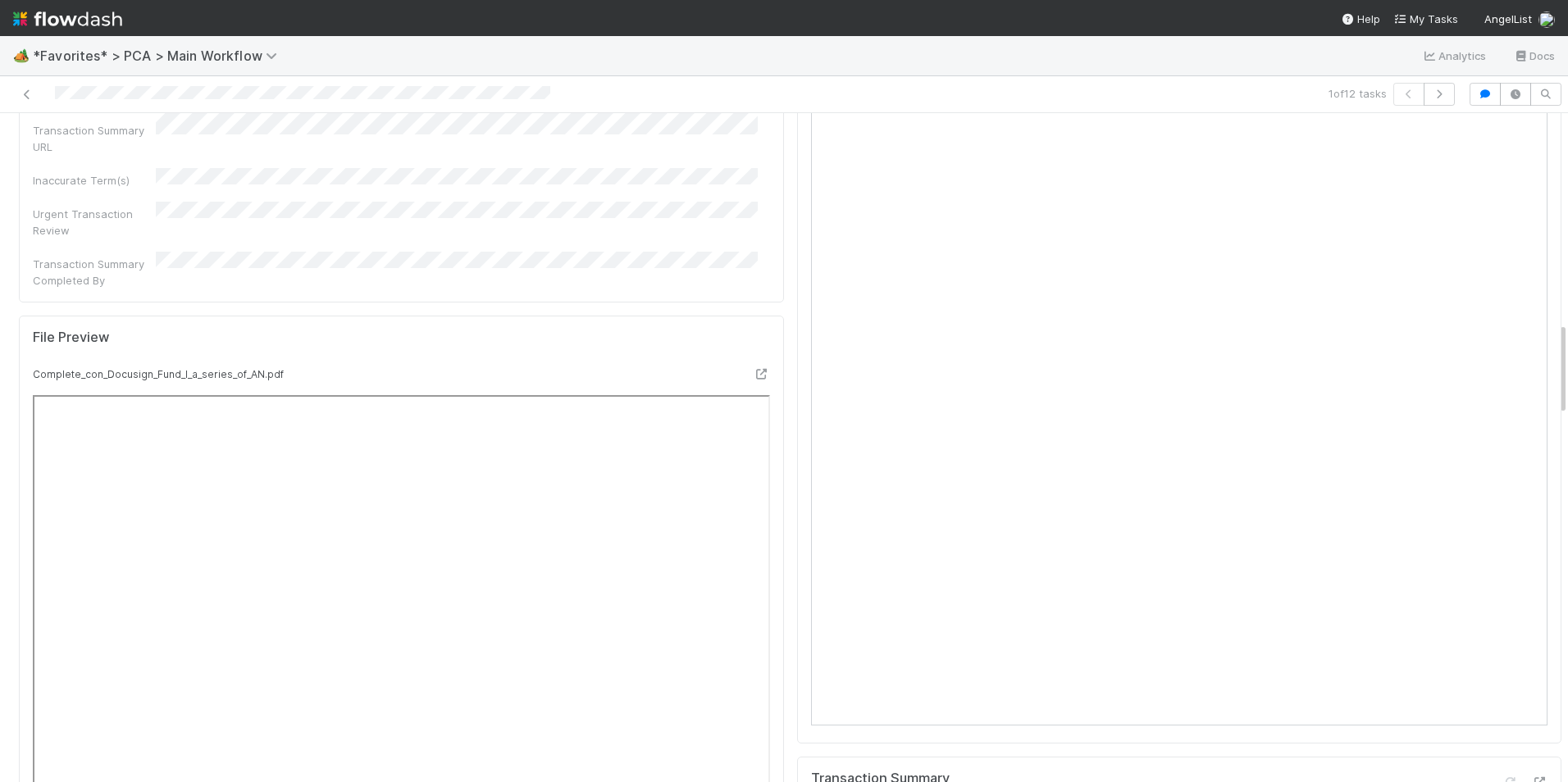
scroll to position [1393, 0]
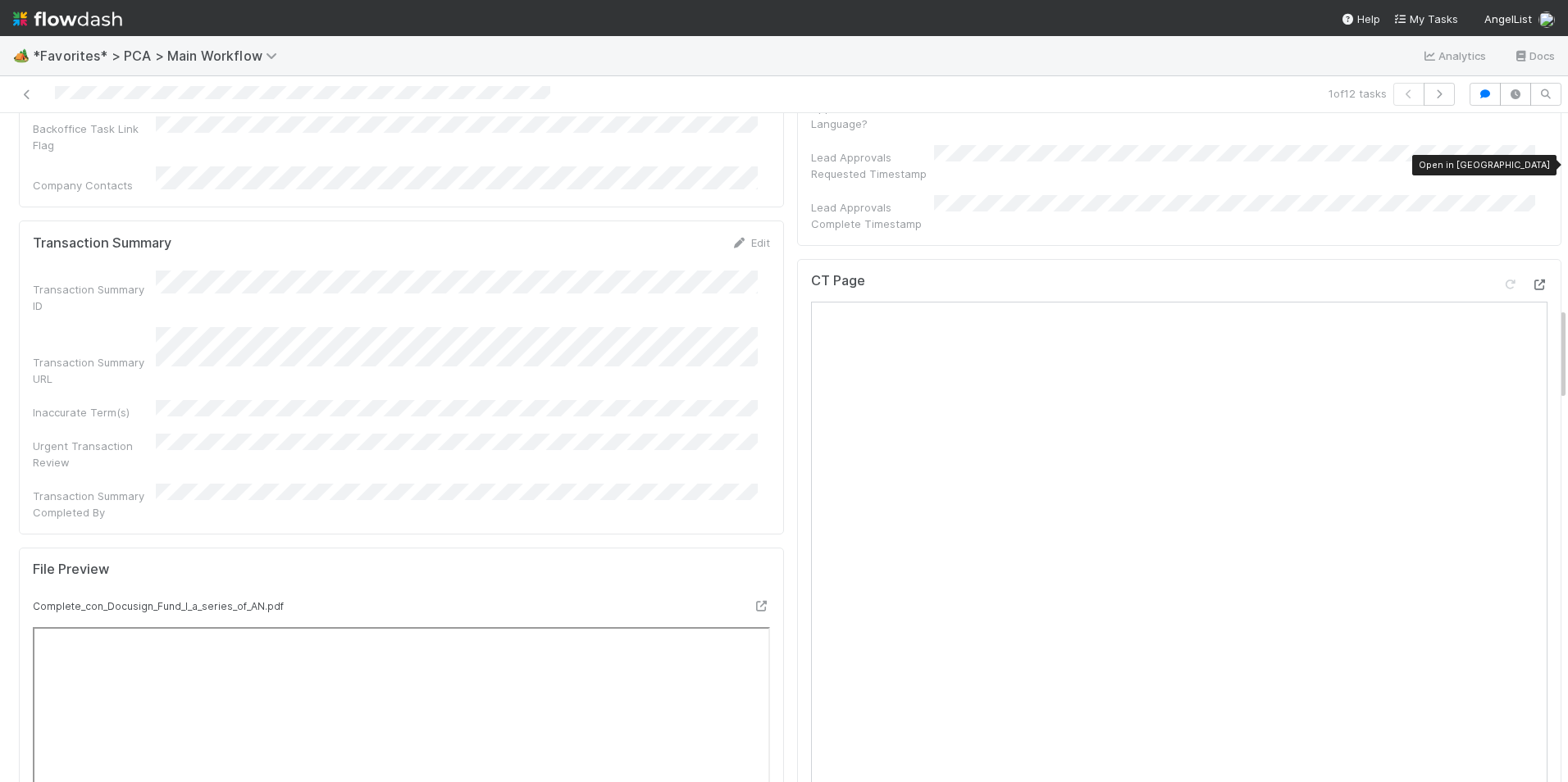
click at [1531, 279] on icon at bounding box center [1539, 284] width 16 height 11
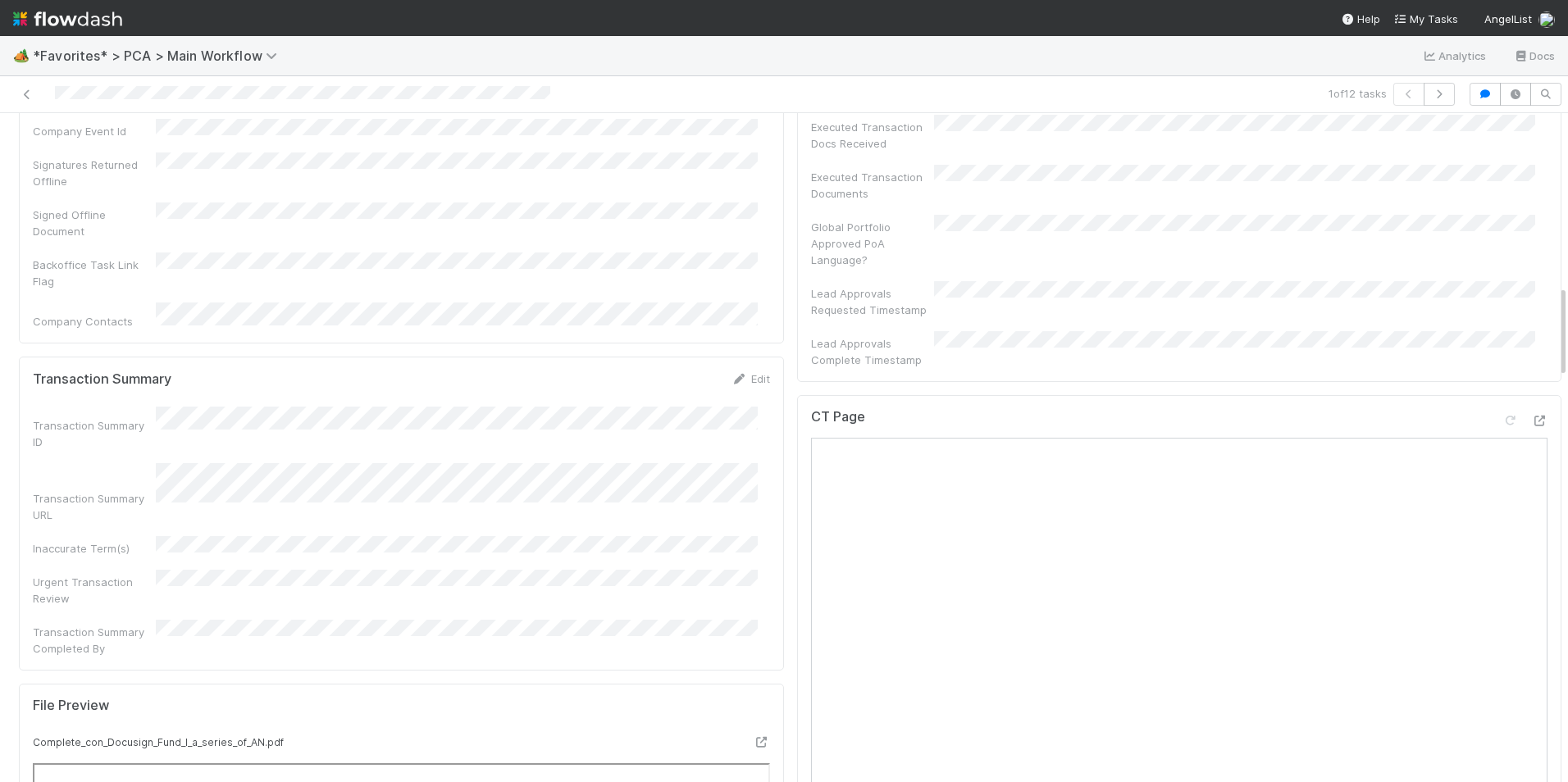
scroll to position [1229, 0]
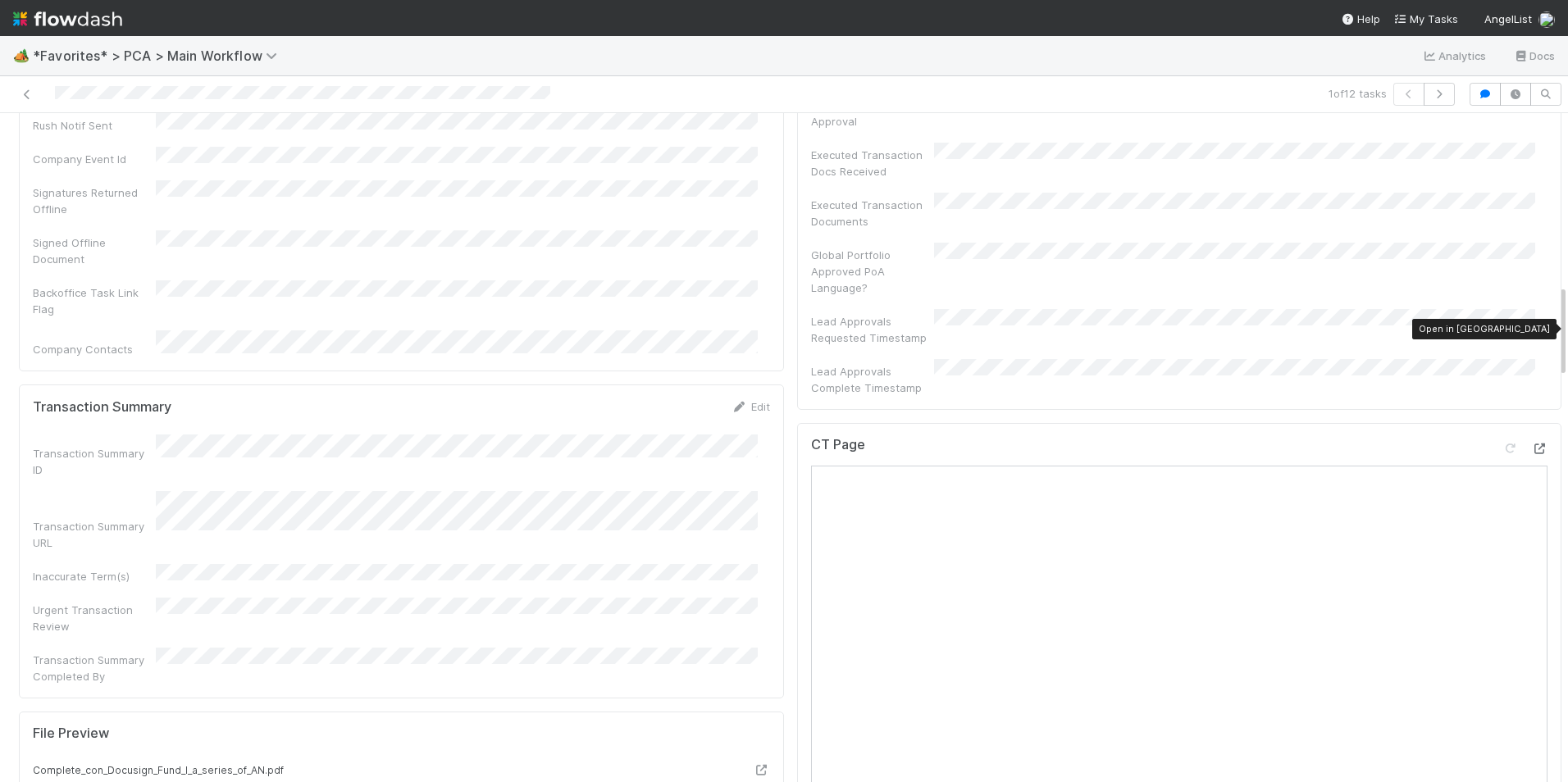
click at [1531, 443] on icon at bounding box center [1539, 448] width 16 height 11
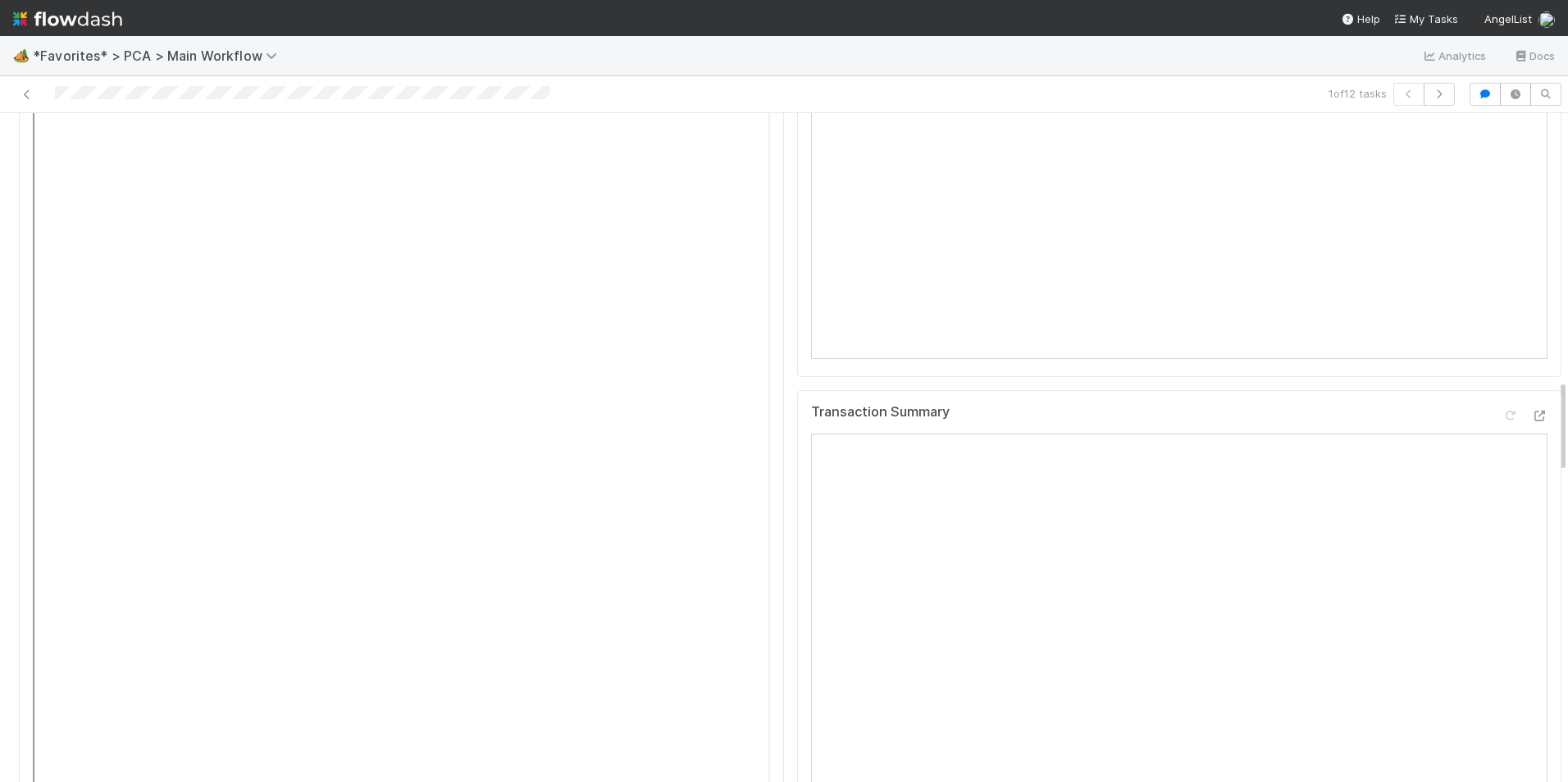
scroll to position [2049, 0]
click at [1531, 354] on icon at bounding box center [1539, 358] width 16 height 11
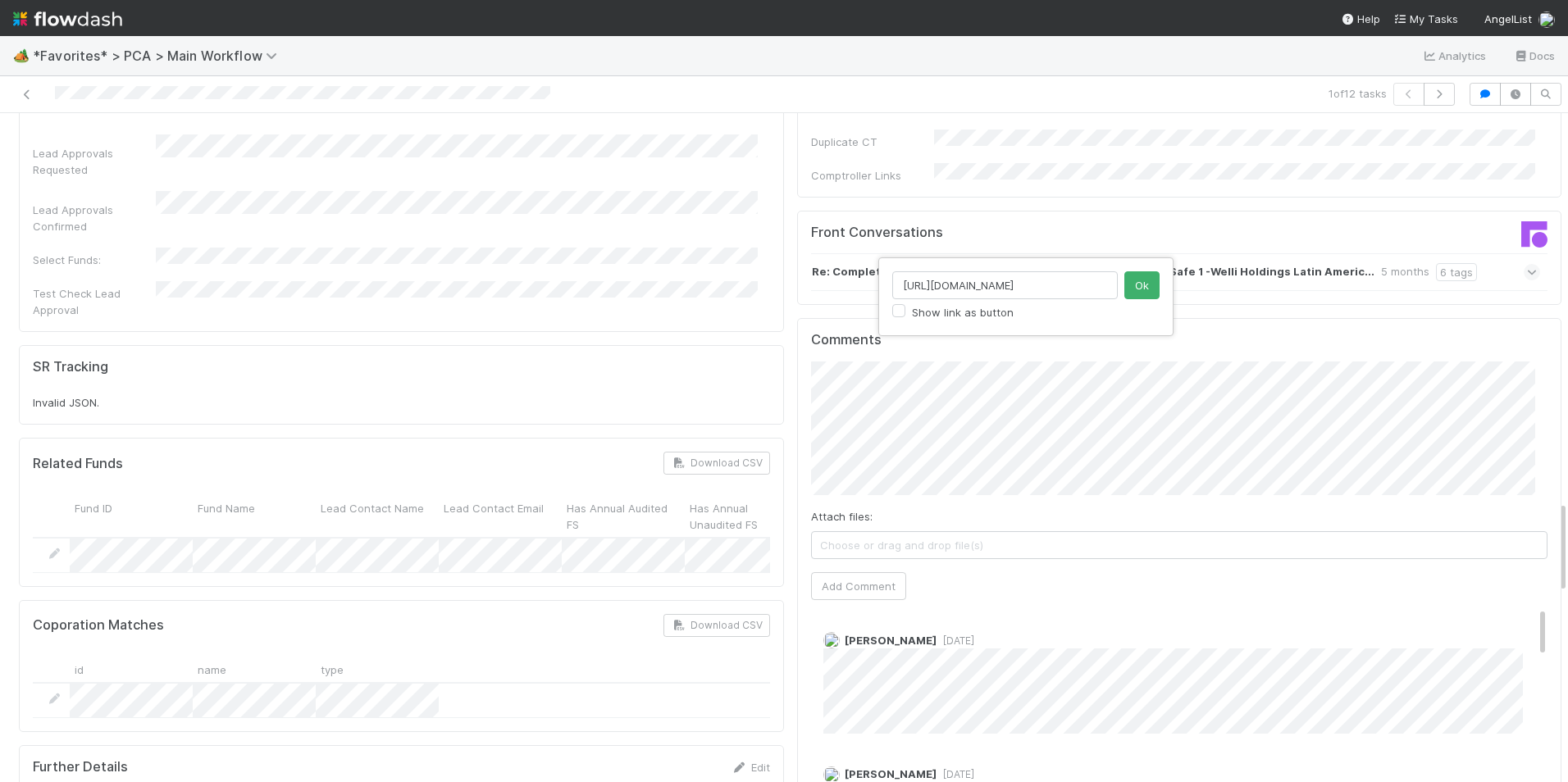
scroll to position [0, 280]
type input "https://comptroller.internal.angellist.com/v/corporations/0196309444cf7272b6516…"
click at [1136, 289] on button "Ok" at bounding box center [1142, 285] width 35 height 28
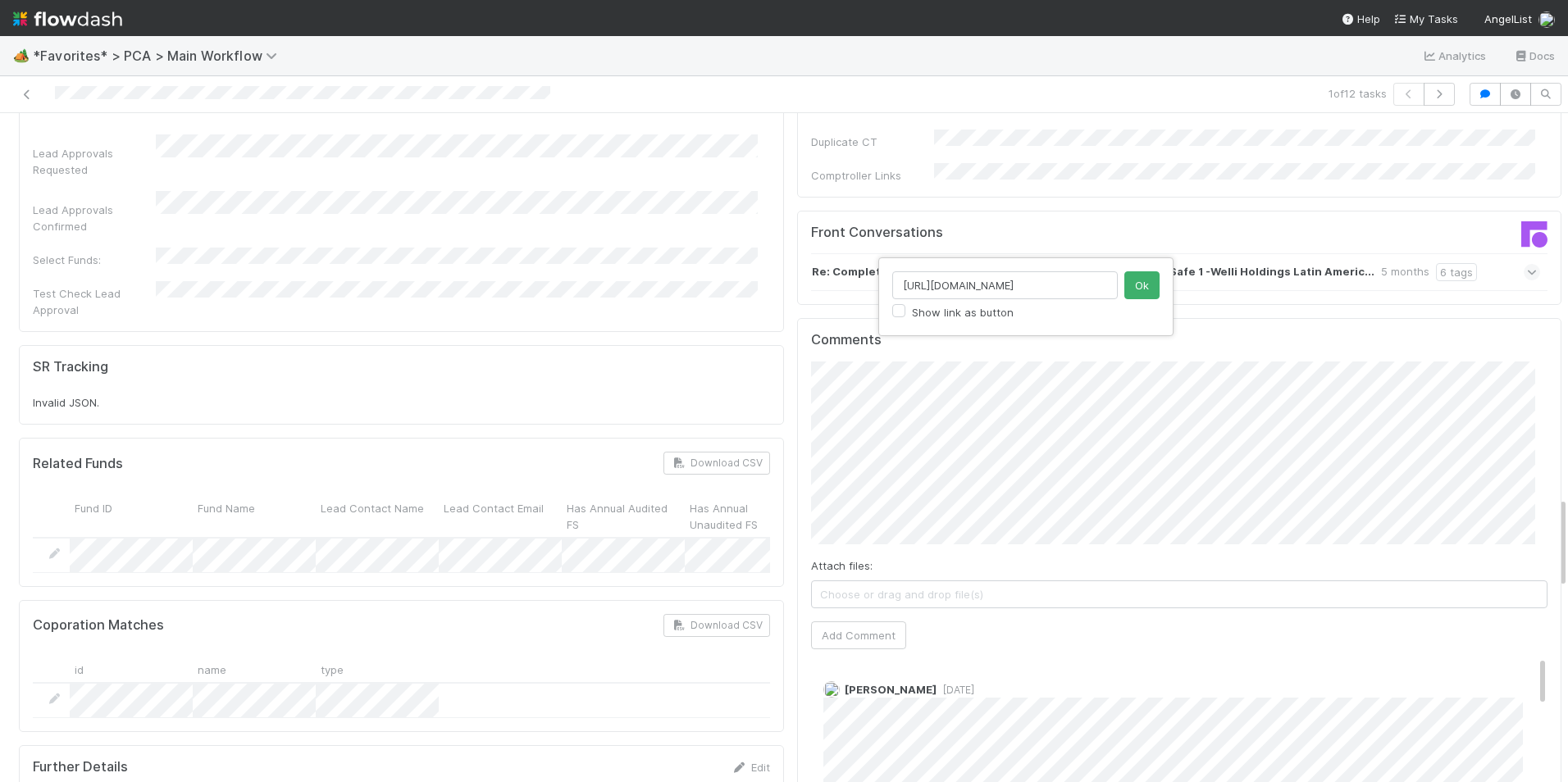
scroll to position [0, 163]
type input "https://flowdash.internal.angellist.com/workflows/BmIppY/tasks/KxsrjXk5"
click at [1139, 288] on button "Ok" at bounding box center [1142, 285] width 35 height 28
click at [852, 621] on button "Add Comment" at bounding box center [858, 635] width 95 height 28
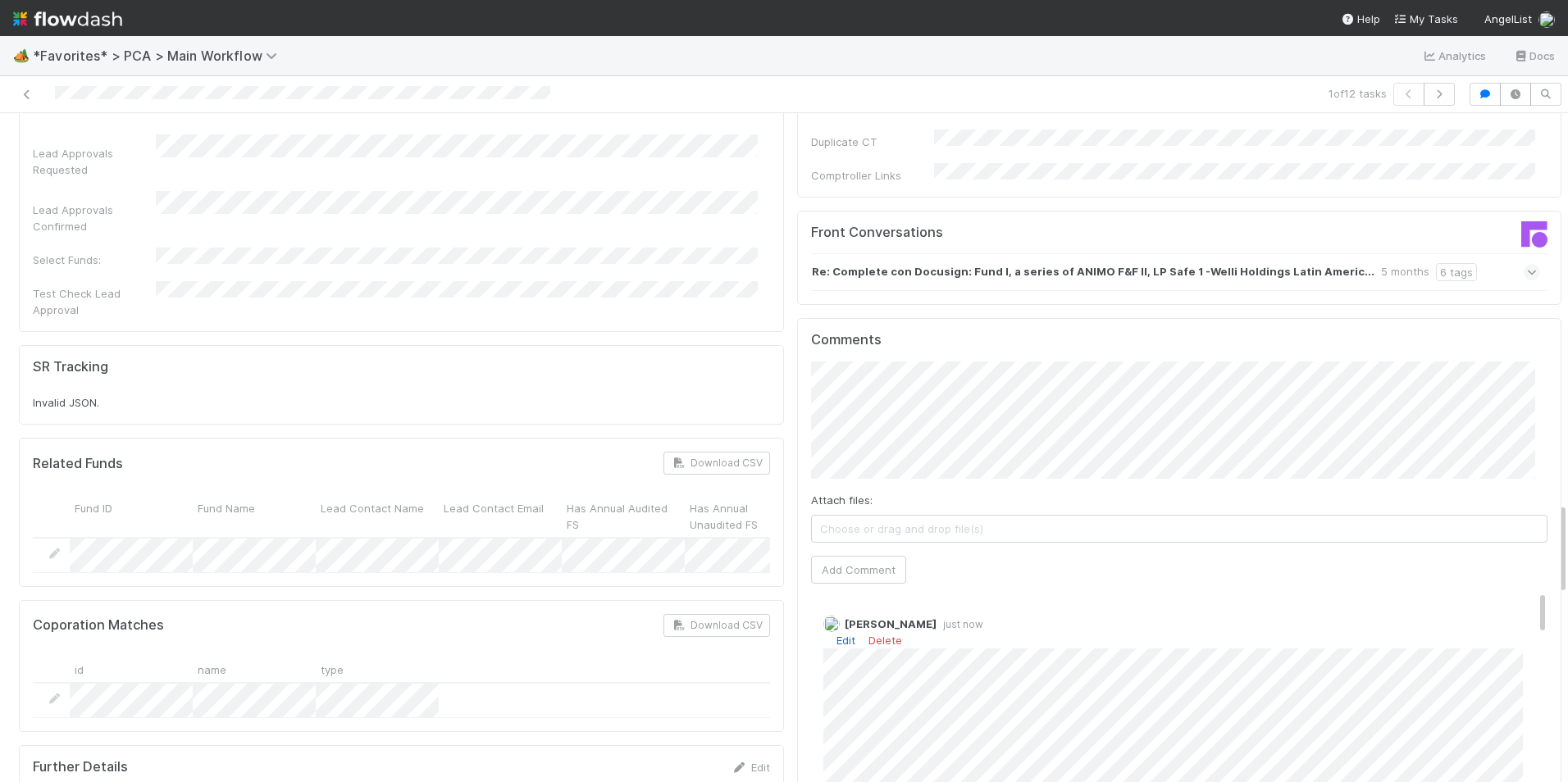
click at [837, 634] on link "Edit" at bounding box center [846, 640] width 19 height 13
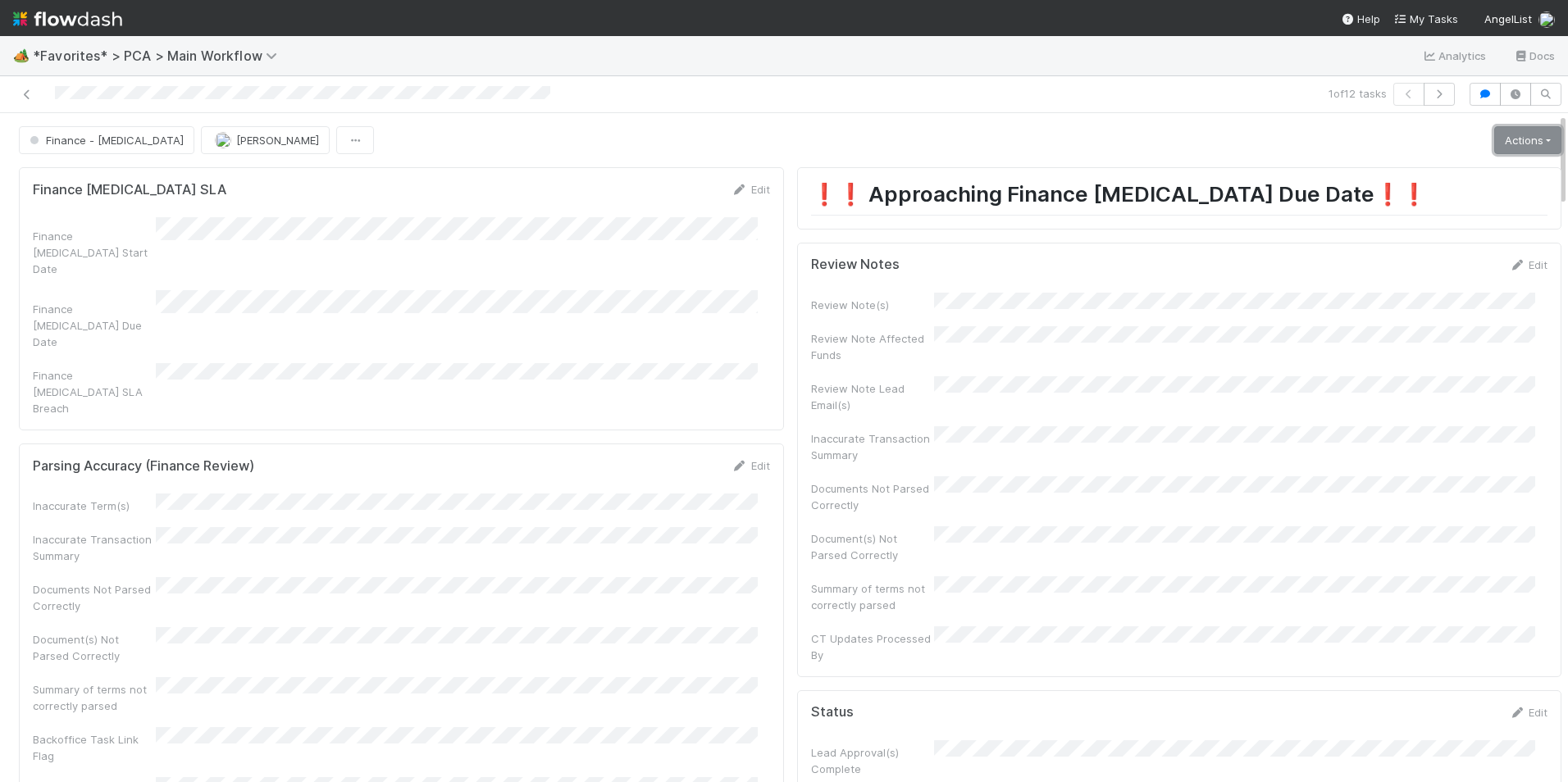
click at [1505, 143] on link "Actions" at bounding box center [1528, 140] width 68 height 28
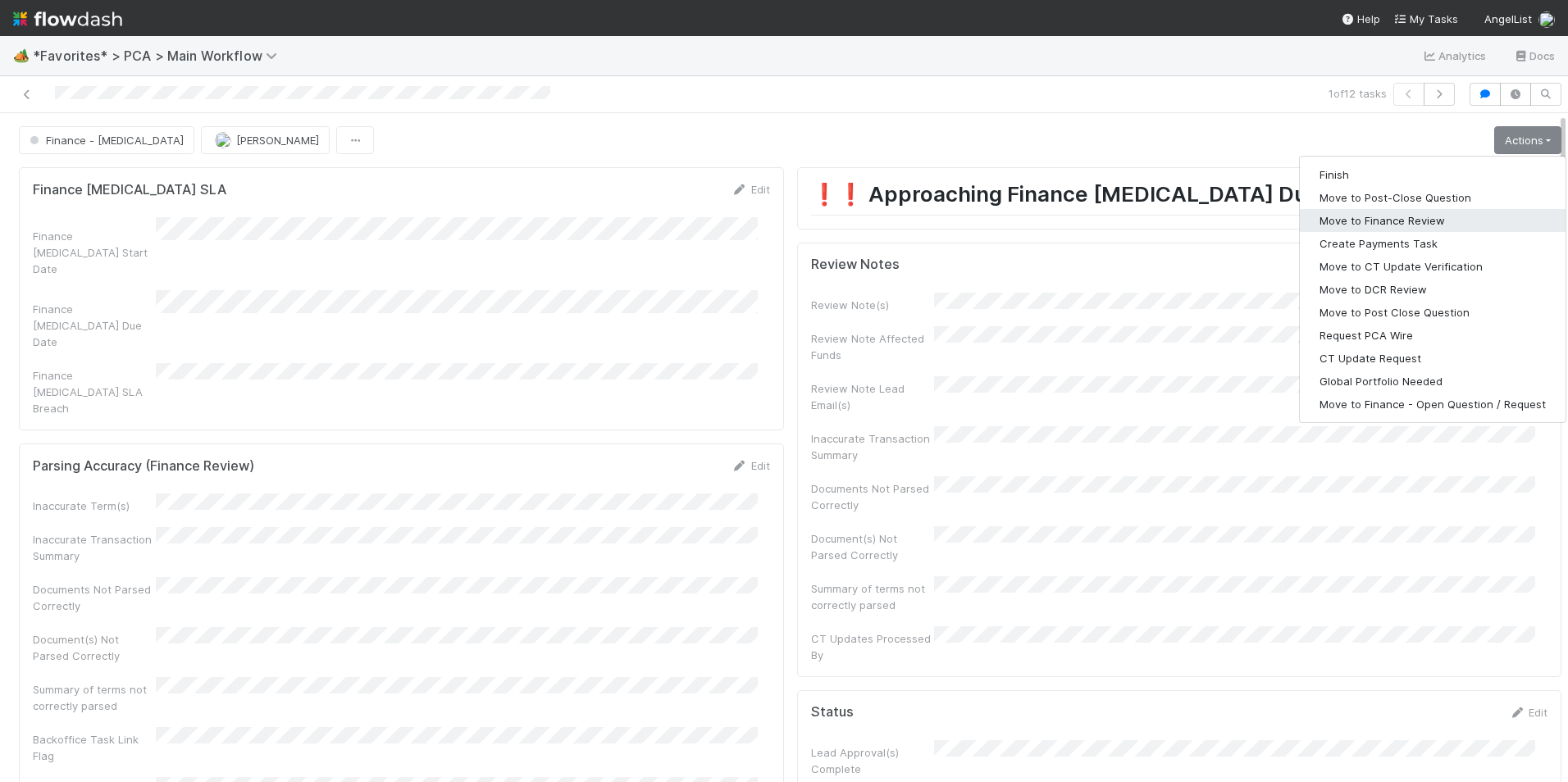
click at [1383, 218] on button "Move to Finance Review" at bounding box center [1433, 221] width 265 height 23
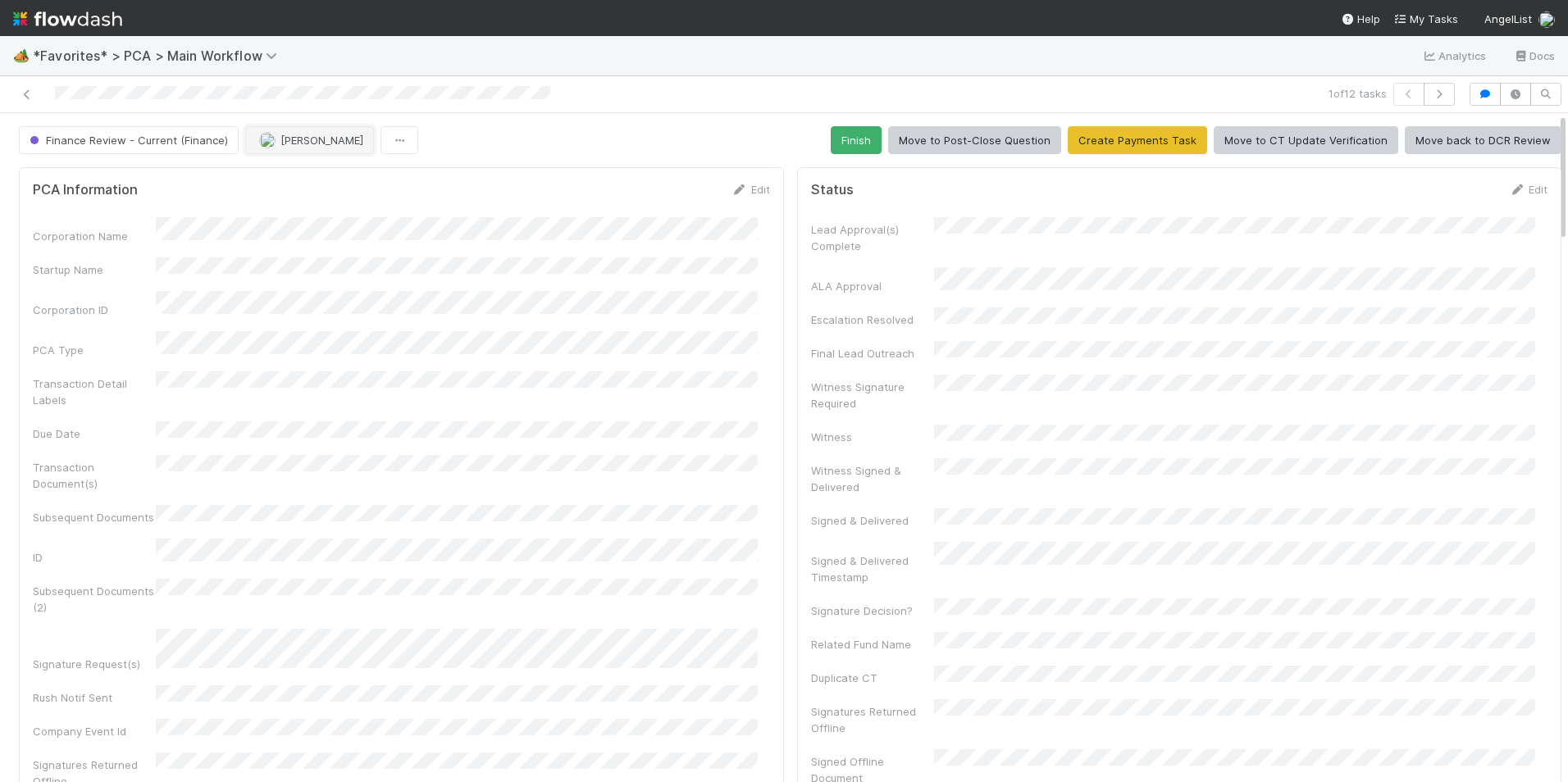
click at [288, 140] on span "[PERSON_NAME]" at bounding box center [322, 140] width 82 height 13
click at [289, 181] on span "[PERSON_NAME]" at bounding box center [307, 181] width 82 height 13
click at [22, 91] on icon at bounding box center [27, 94] width 16 height 11
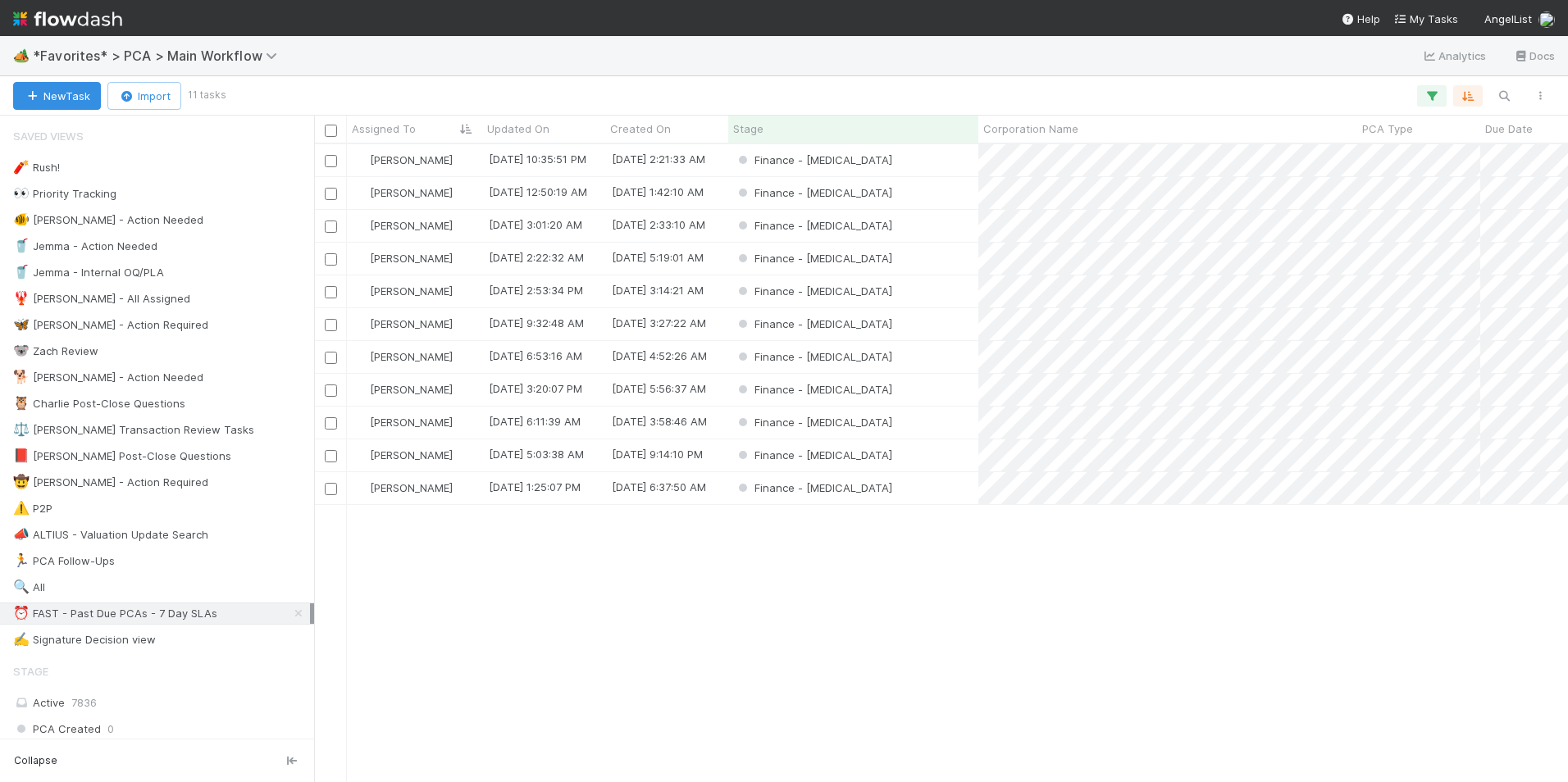
scroll to position [625, 1242]
click at [873, 166] on div "Finance - [MEDICAL_DATA]" at bounding box center [852, 160] width 250 height 32
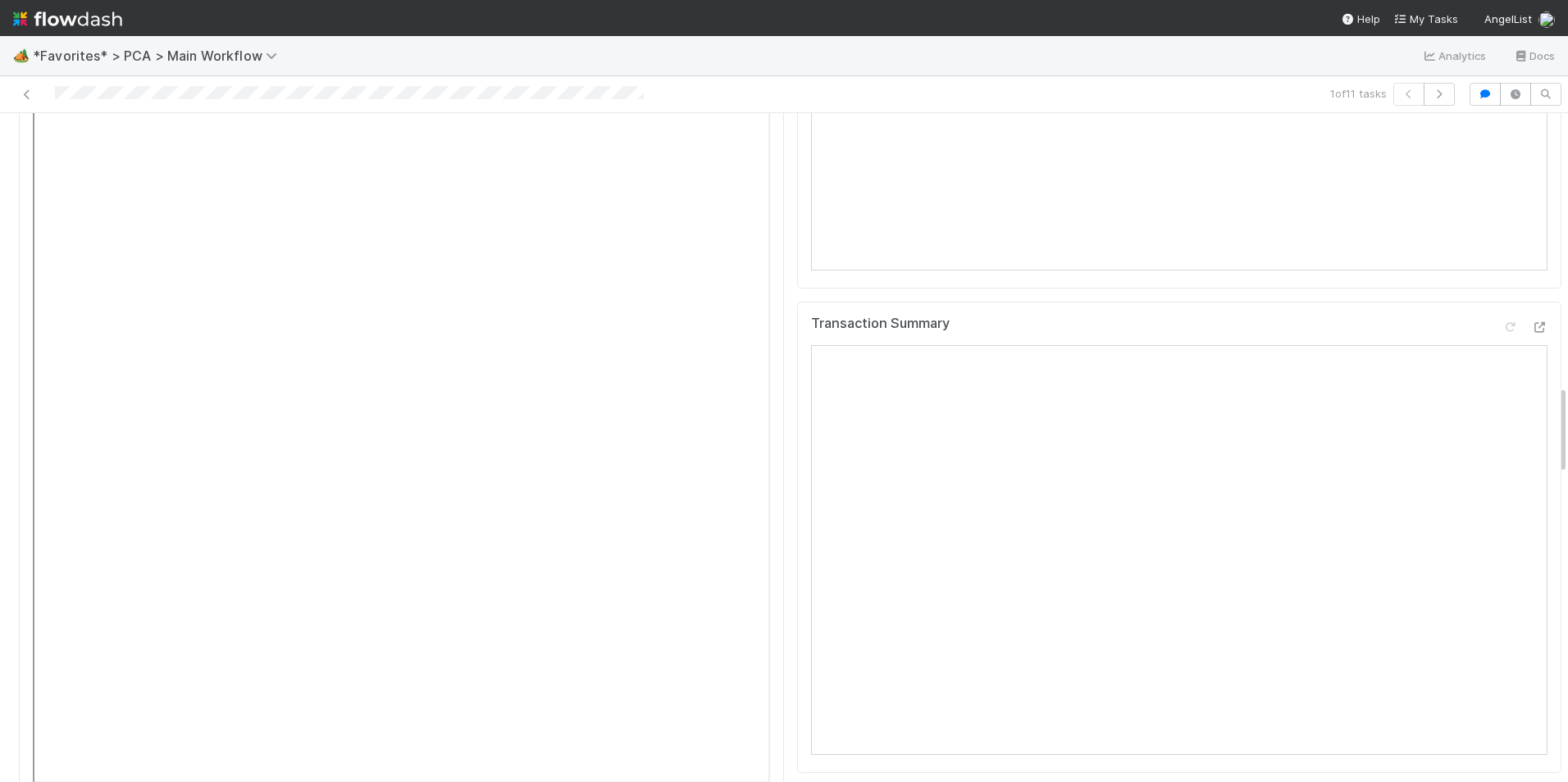
scroll to position [2049, 0]
click at [1531, 340] on icon at bounding box center [1539, 345] width 16 height 11
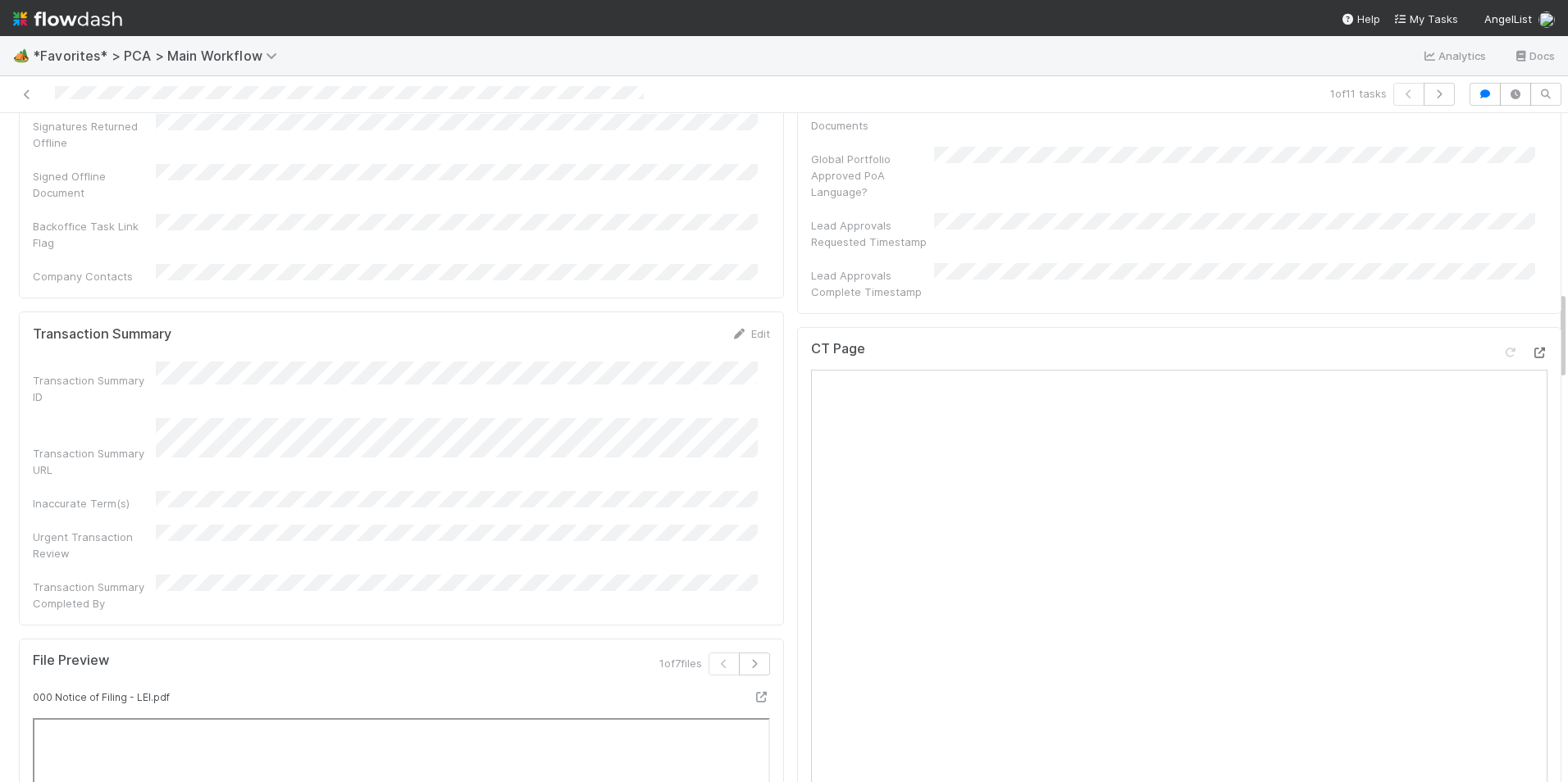
scroll to position [1312, 0]
click at [1531, 349] on icon at bounding box center [1539, 354] width 16 height 11
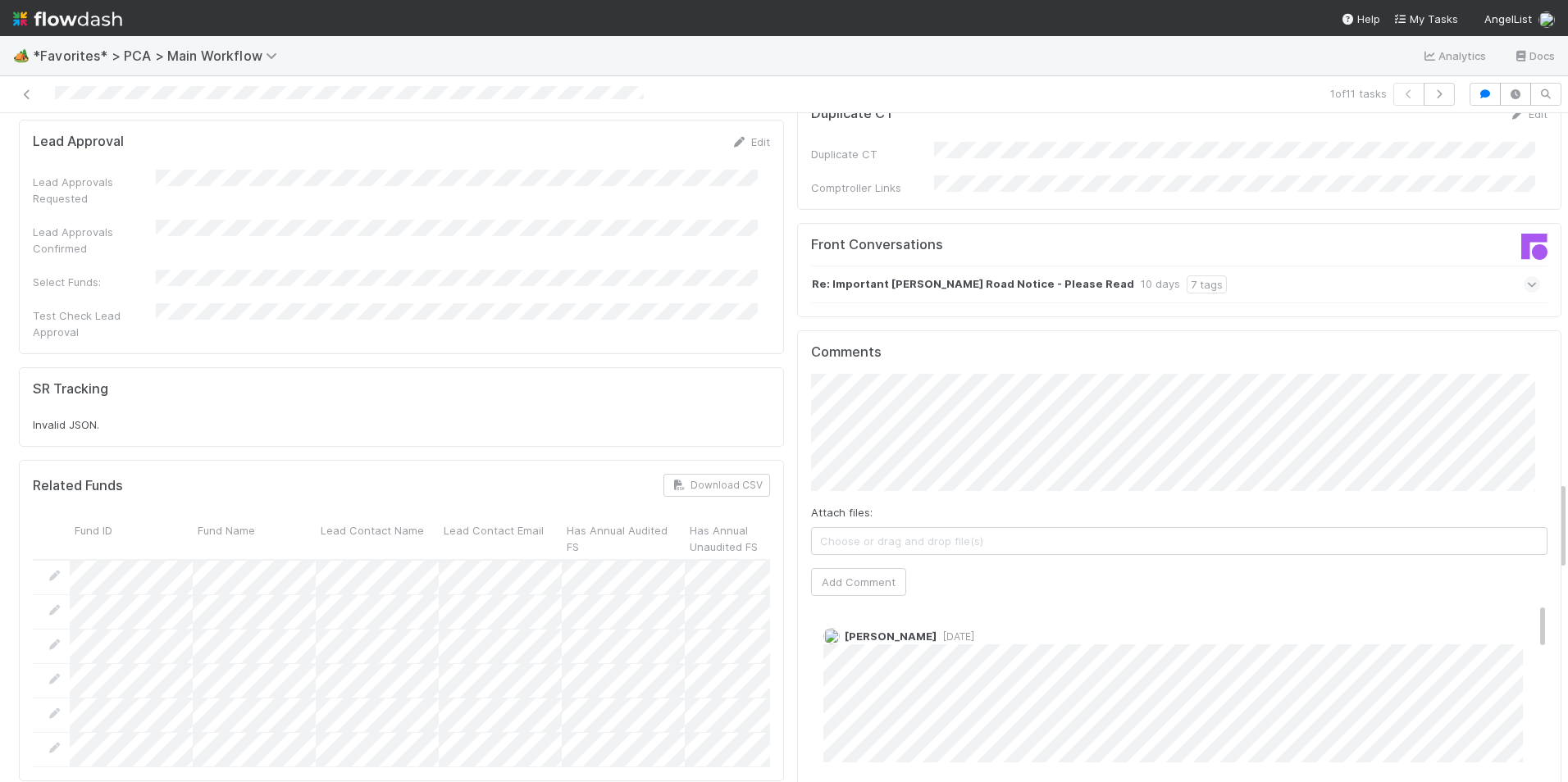
scroll to position [2787, 0]
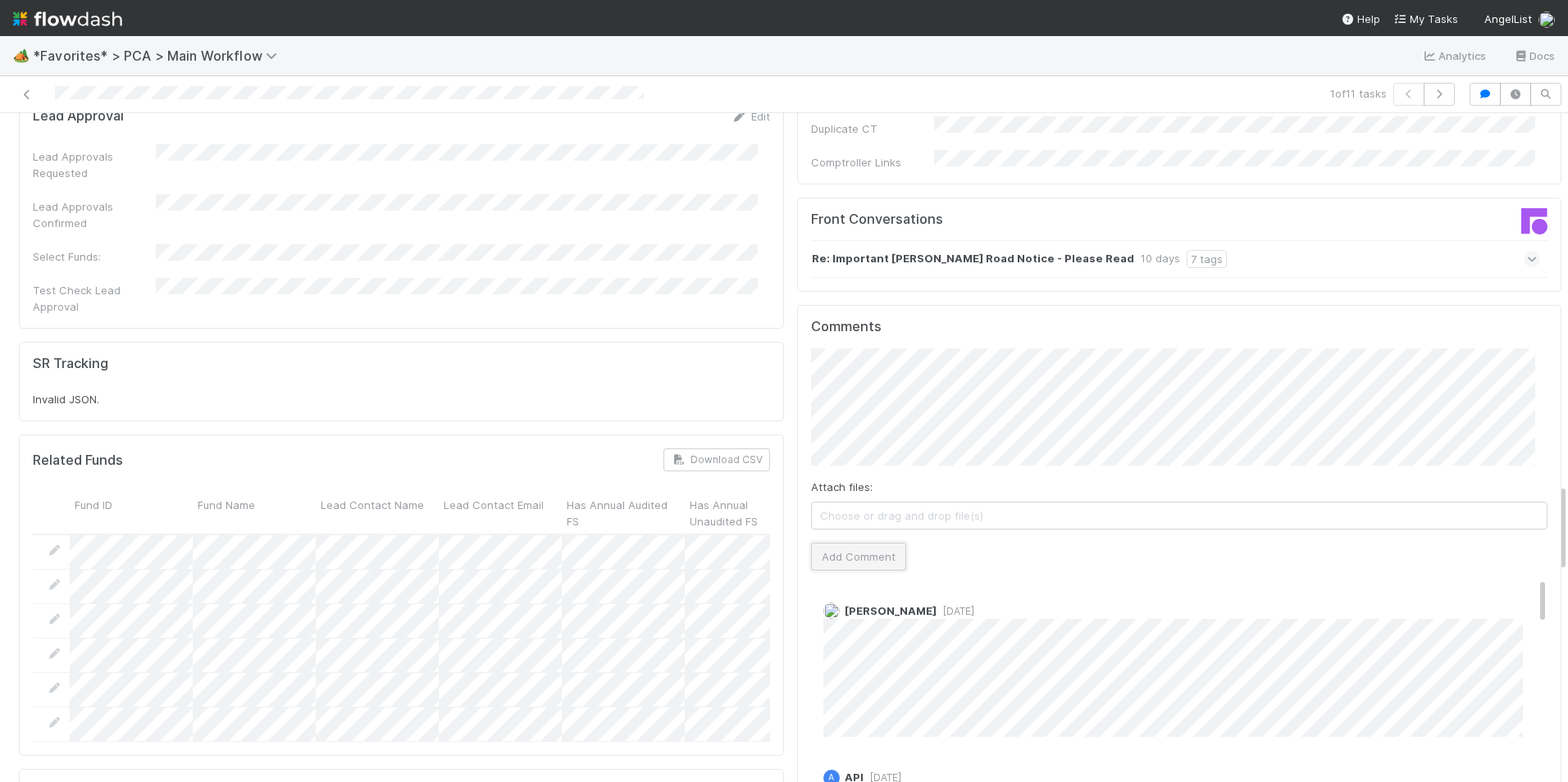
click at [829, 543] on button "Add Comment" at bounding box center [858, 557] width 95 height 28
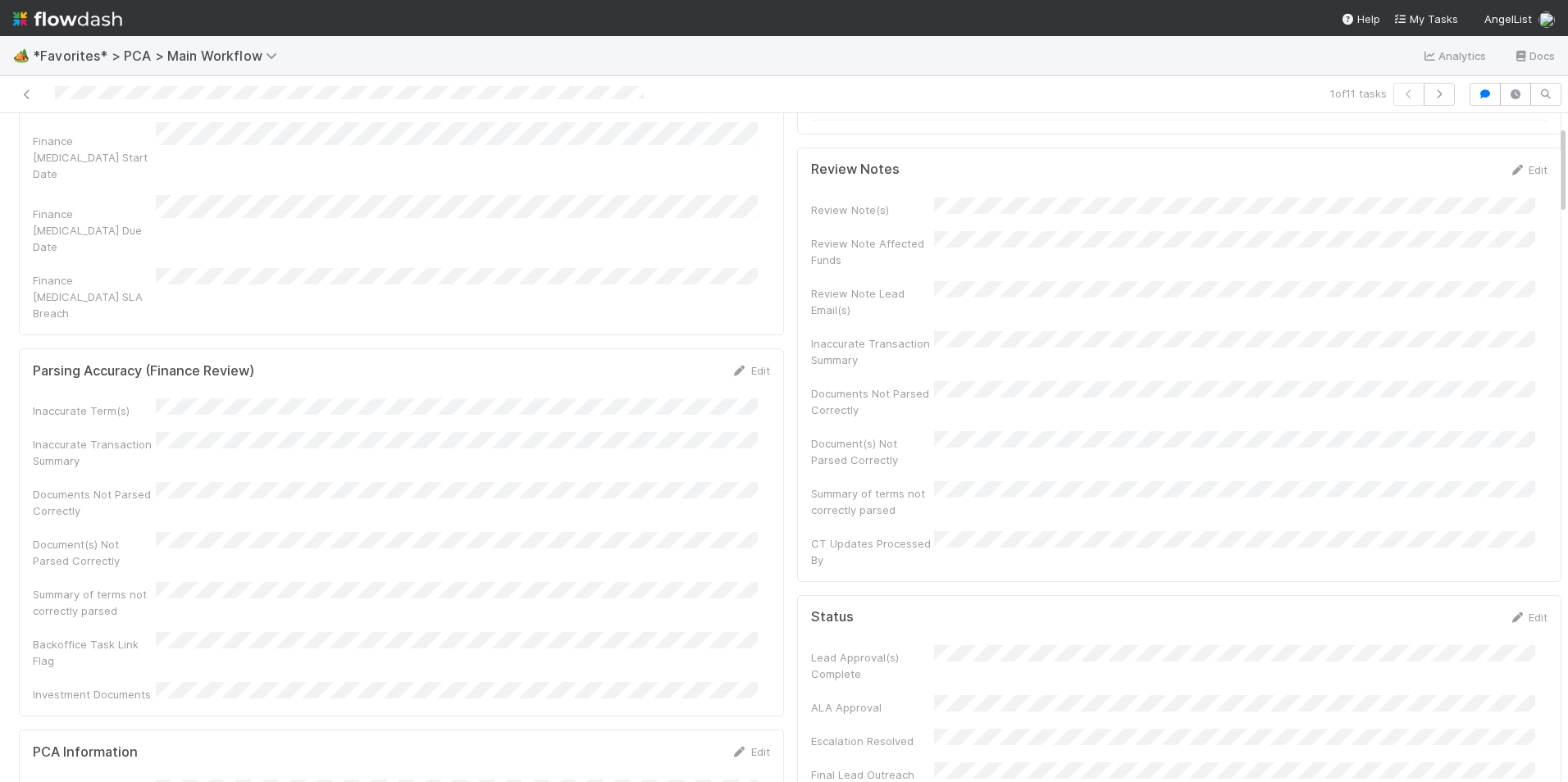
scroll to position [0, 0]
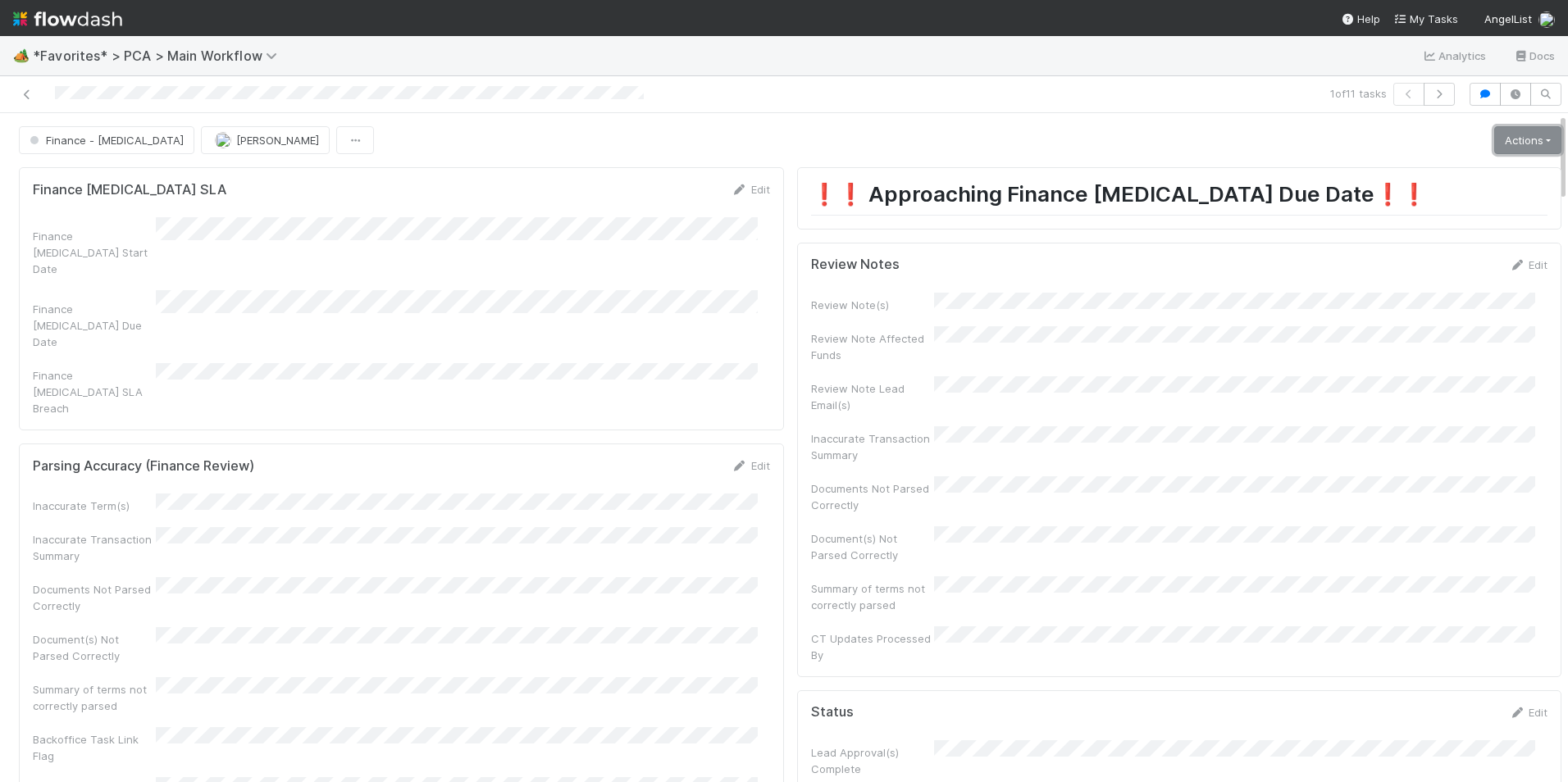
click at [1494, 142] on link "Actions" at bounding box center [1528, 140] width 68 height 28
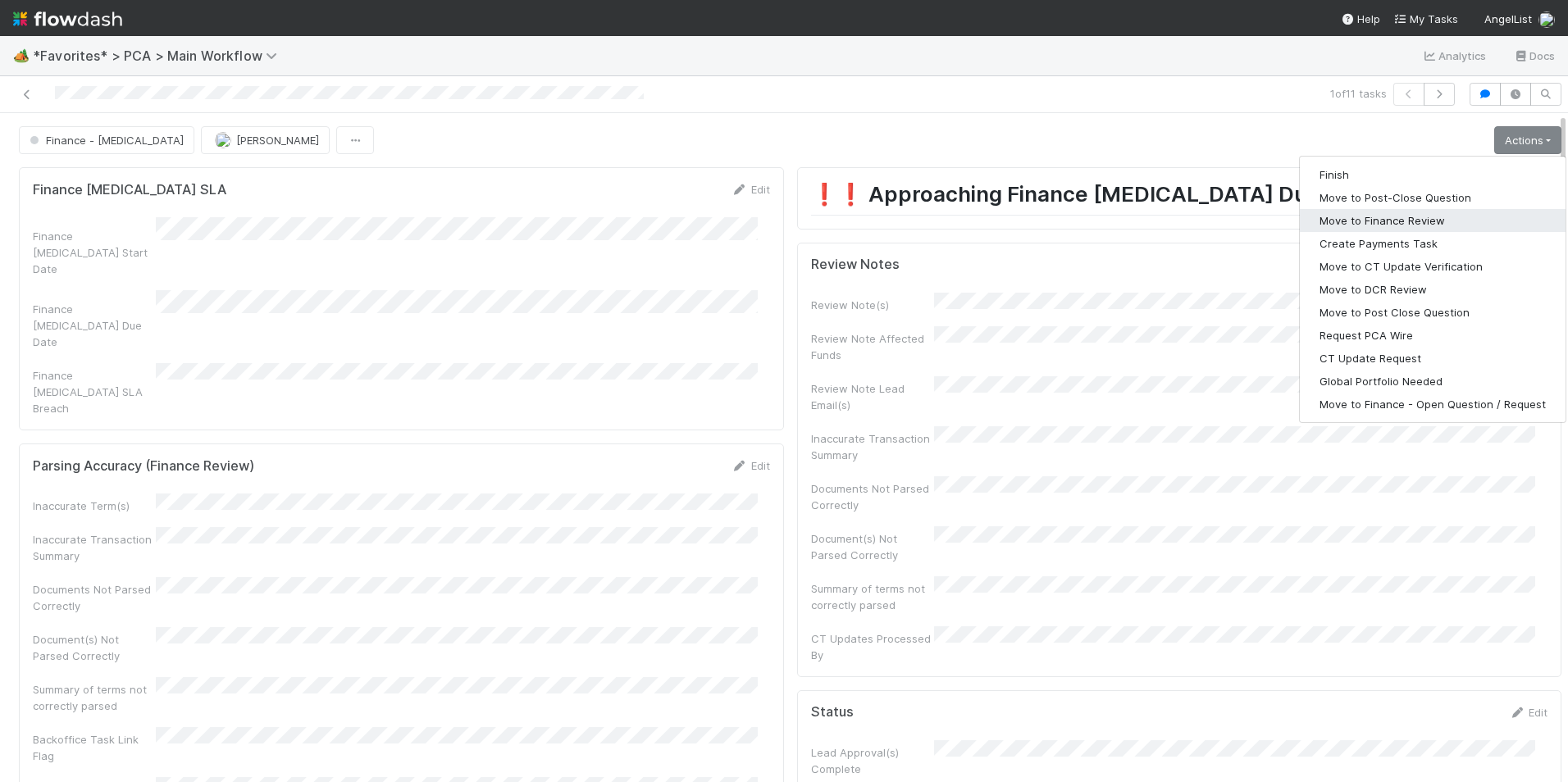
click at [1435, 218] on button "Move to Finance Review" at bounding box center [1433, 221] width 265 height 23
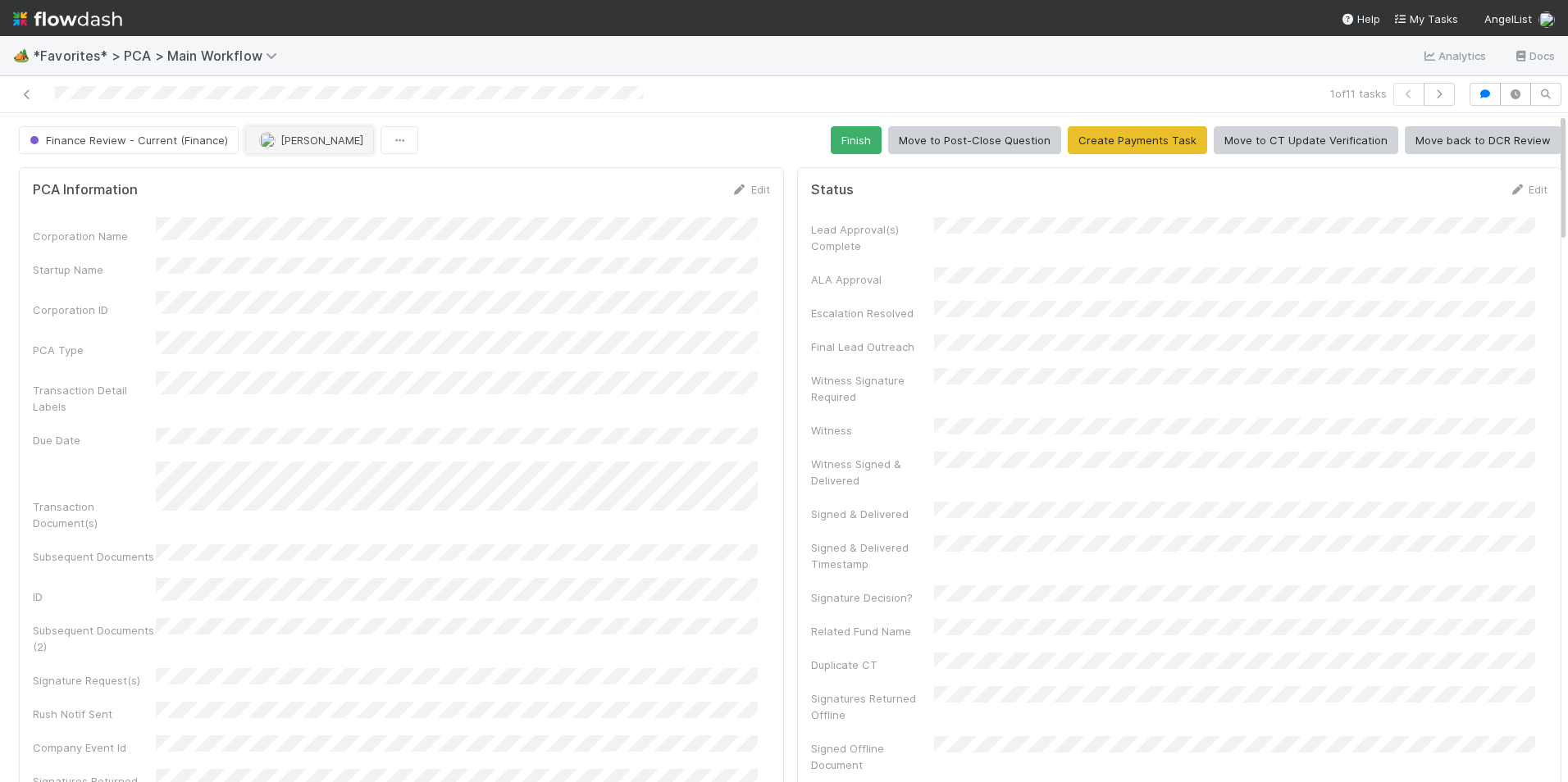
click at [283, 144] on span "[PERSON_NAME]" at bounding box center [322, 140] width 82 height 13
click at [266, 179] on span "[PERSON_NAME]" at bounding box center [307, 181] width 82 height 13
click at [30, 87] on link at bounding box center [27, 94] width 16 height 16
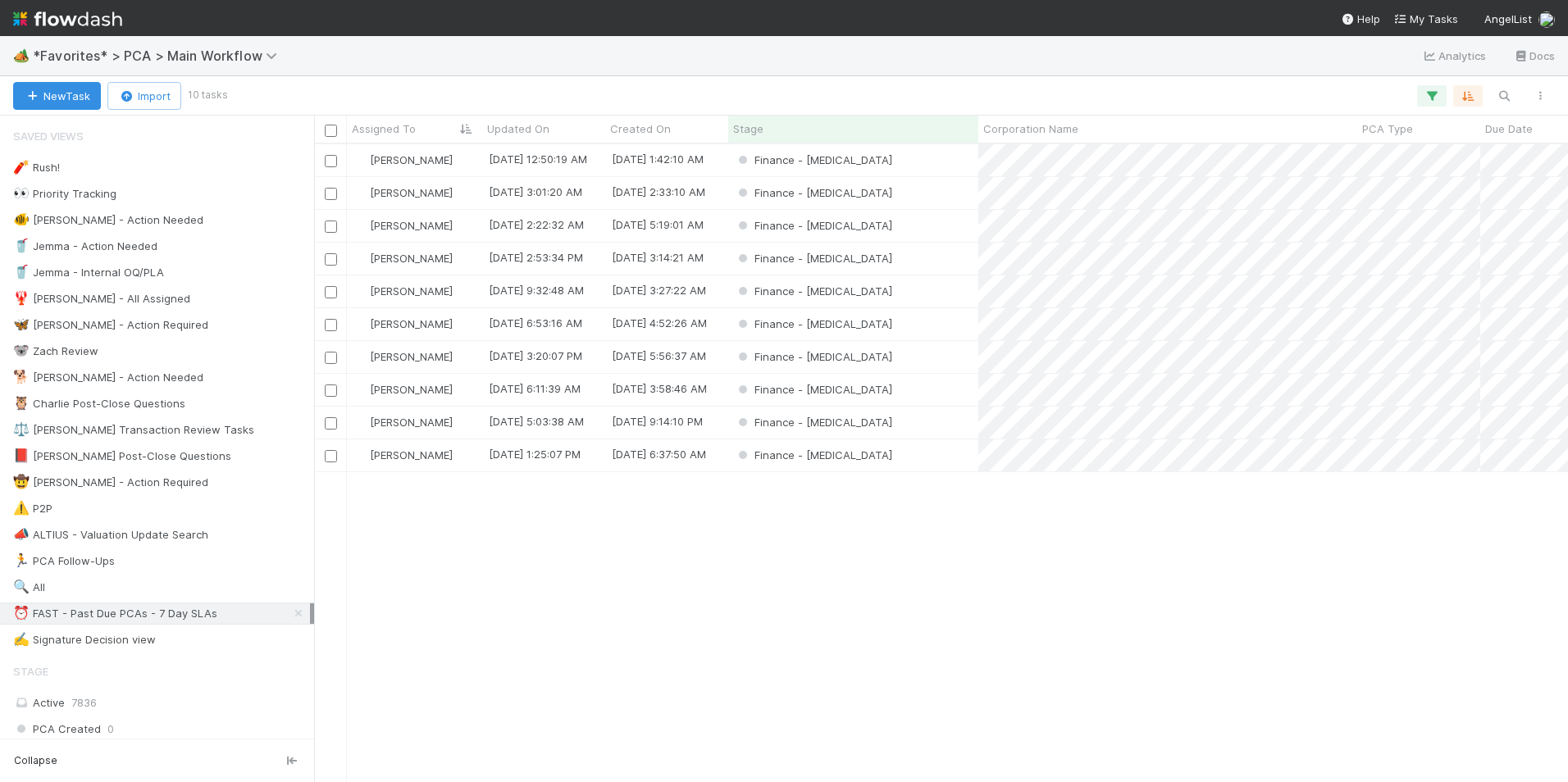
scroll to position [625, 1242]
click at [910, 158] on div "Finance - [MEDICAL_DATA]" at bounding box center [852, 160] width 250 height 32
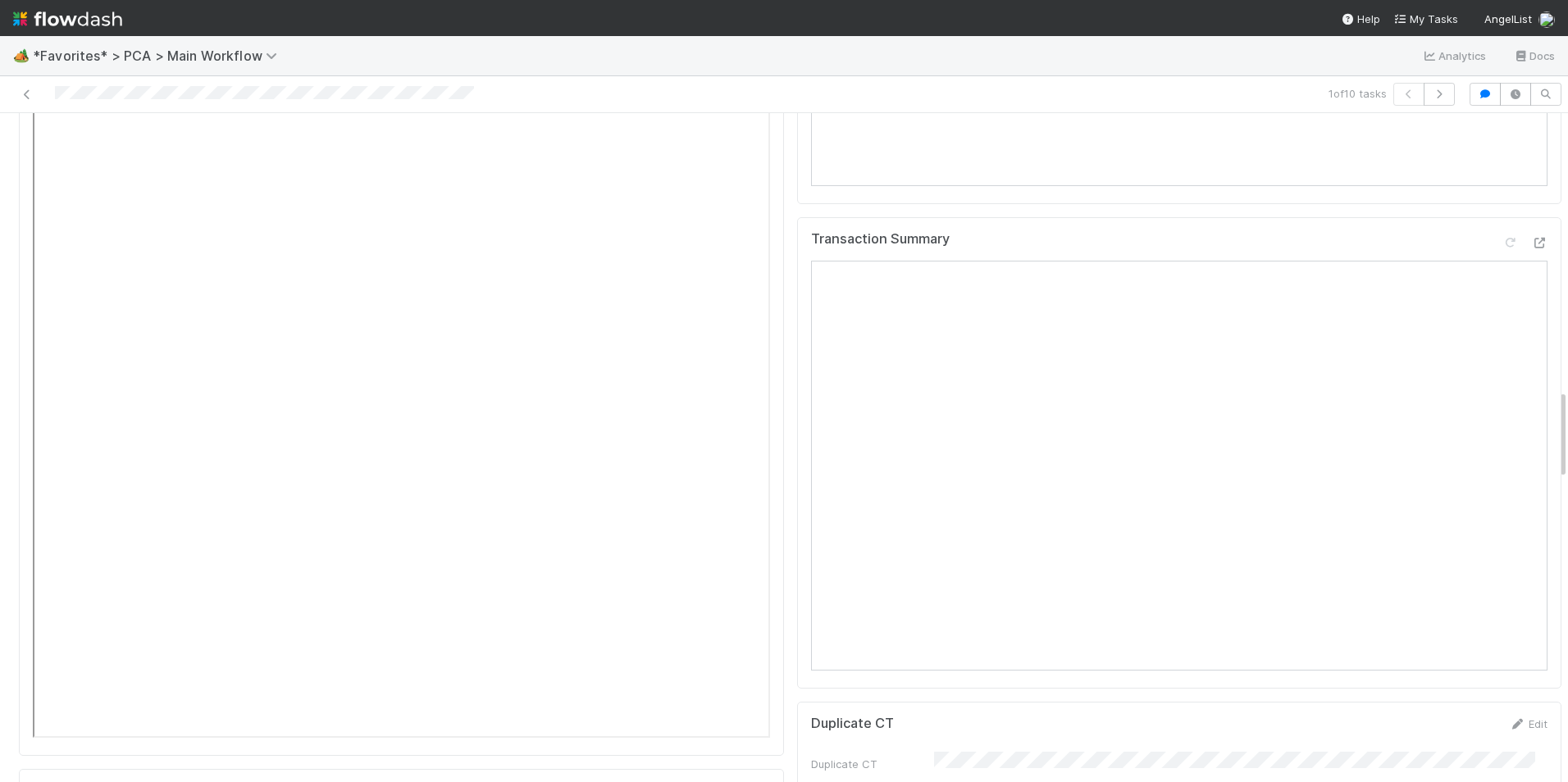
scroll to position [2049, 0]
click at [1531, 347] on icon at bounding box center [1539, 352] width 16 height 11
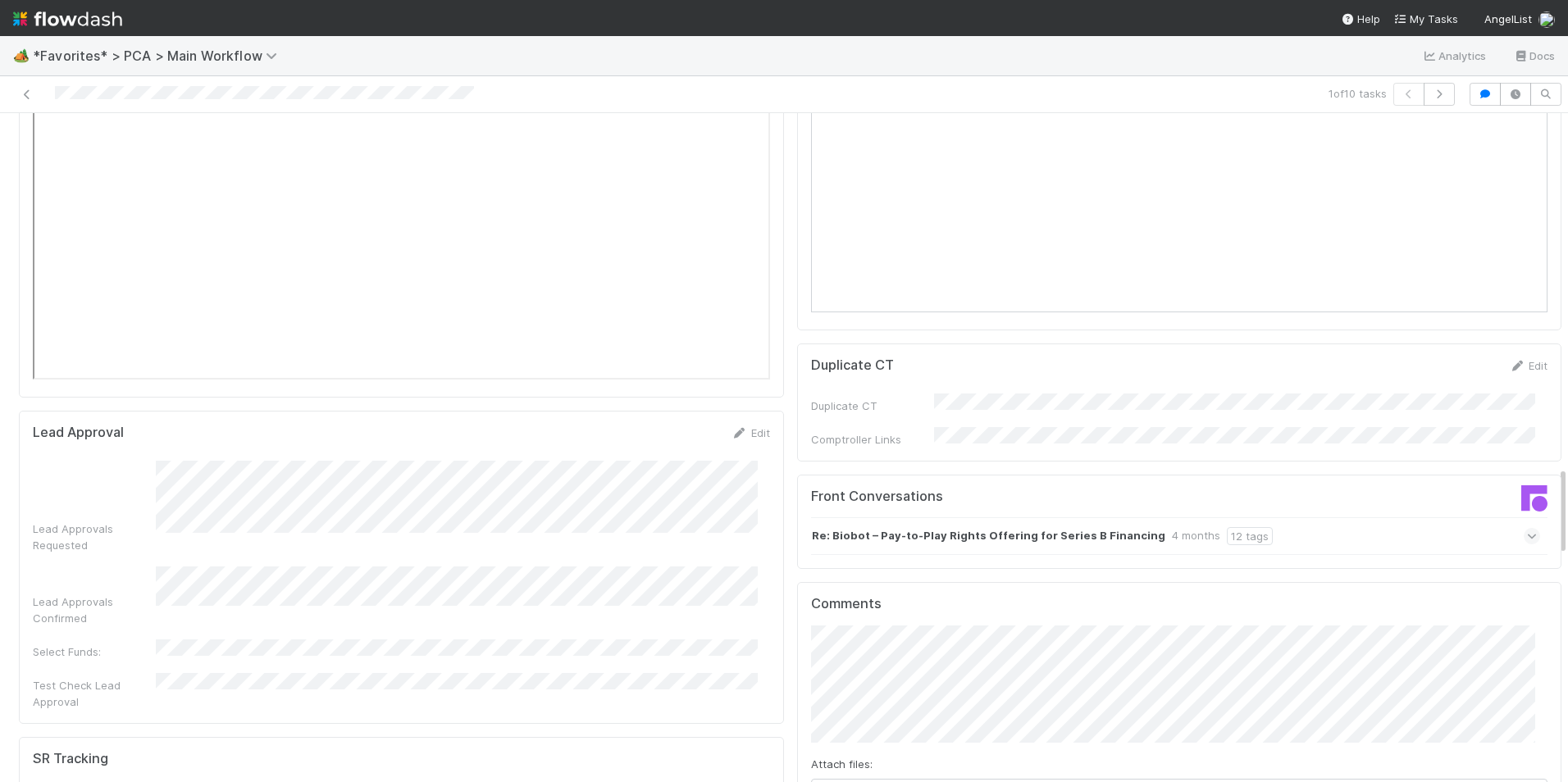
scroll to position [2623, 0]
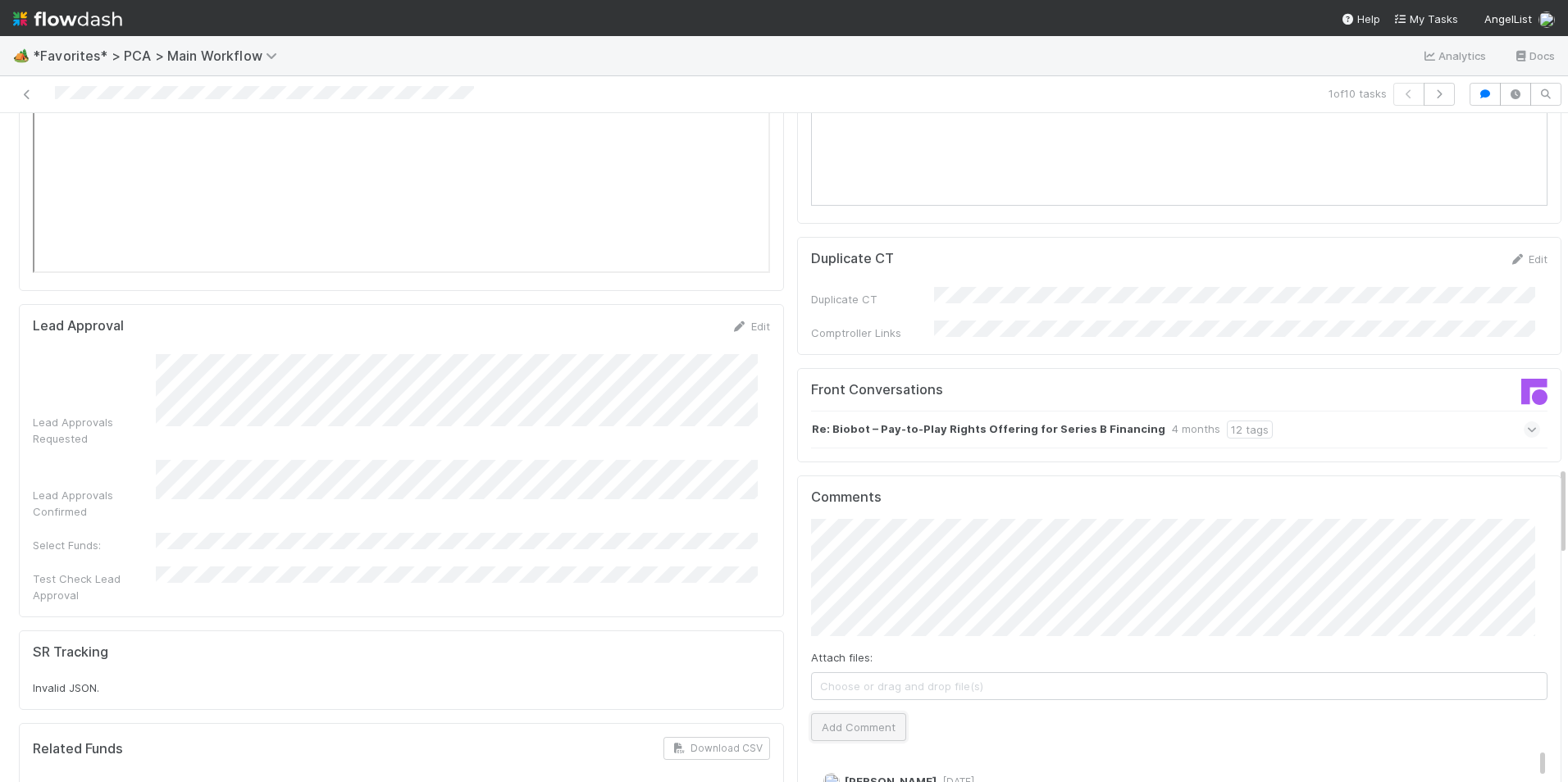
click at [856, 713] on button "Add Comment" at bounding box center [858, 727] width 95 height 28
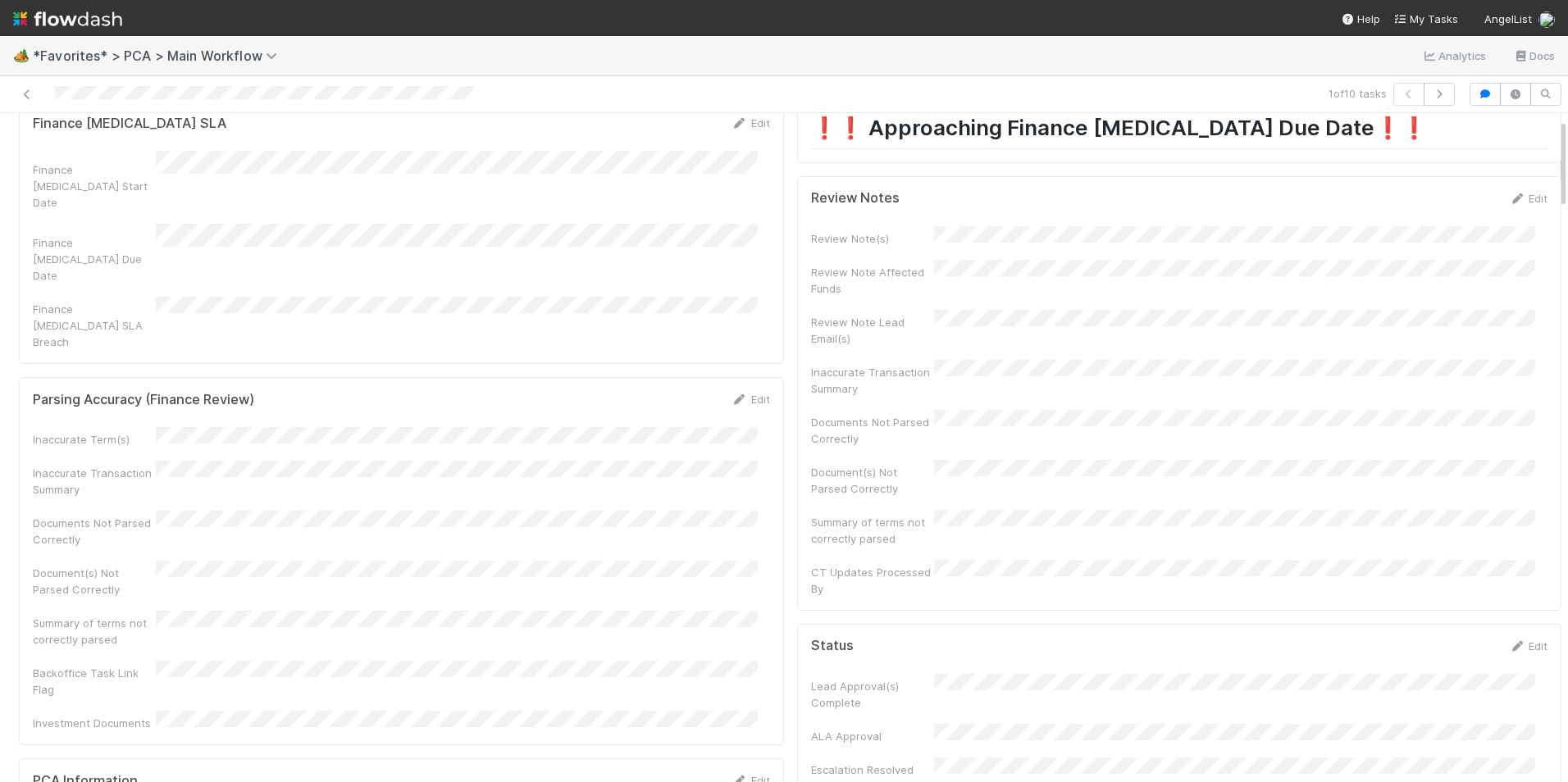
scroll to position [0, 0]
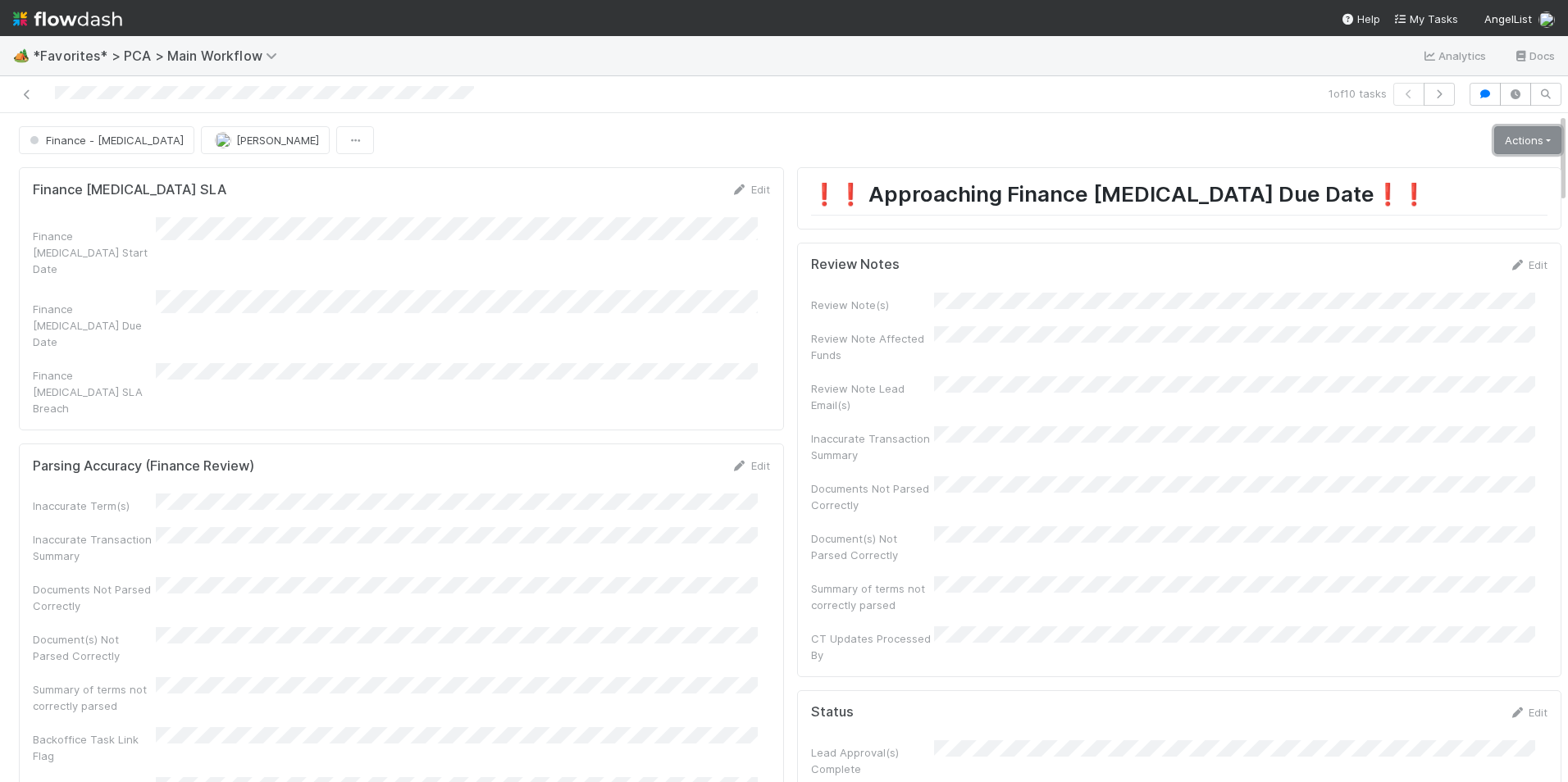
click at [1497, 142] on link "Actions" at bounding box center [1528, 140] width 68 height 28
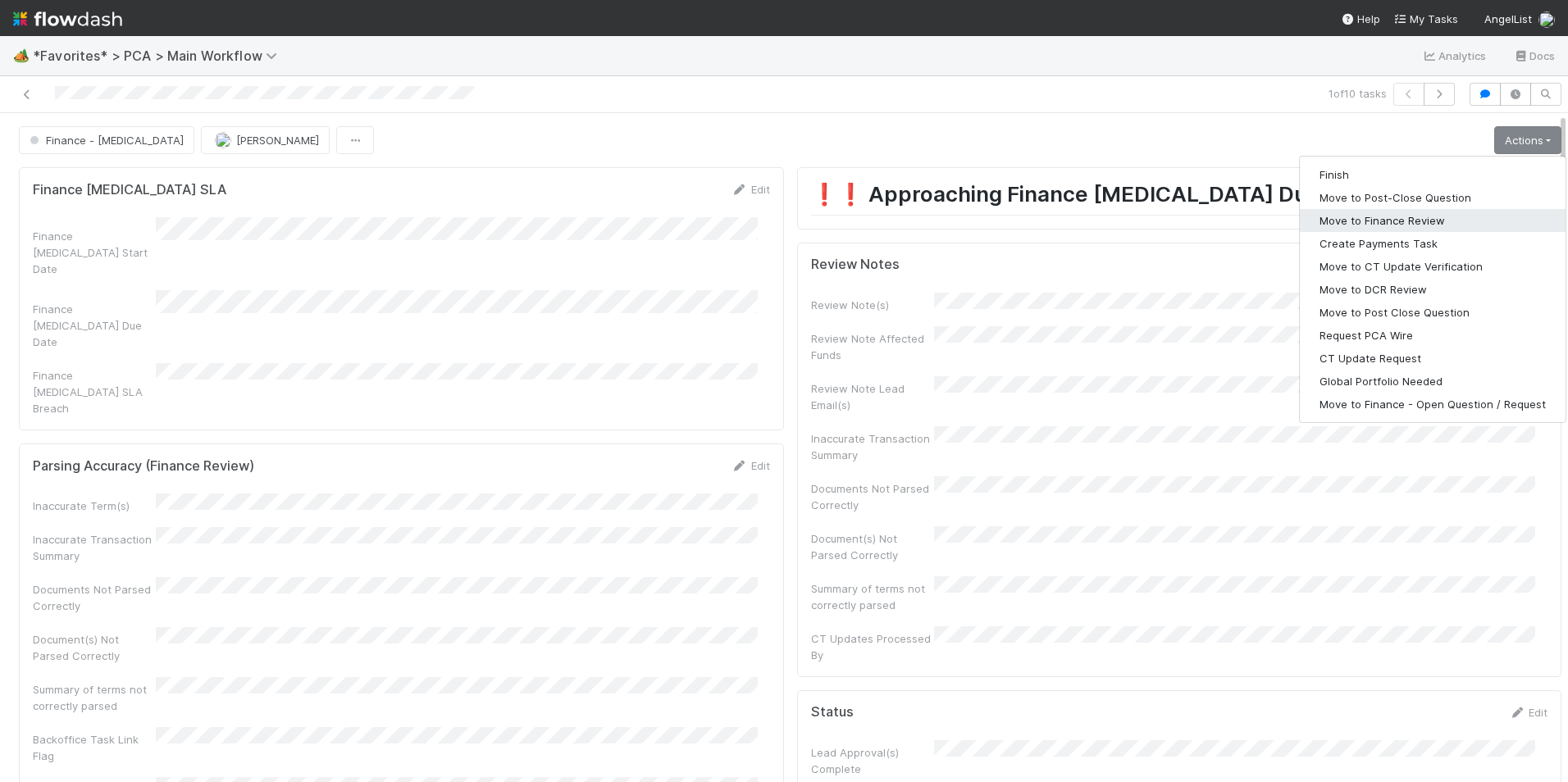
click at [1428, 217] on button "Move to Finance Review" at bounding box center [1433, 221] width 265 height 23
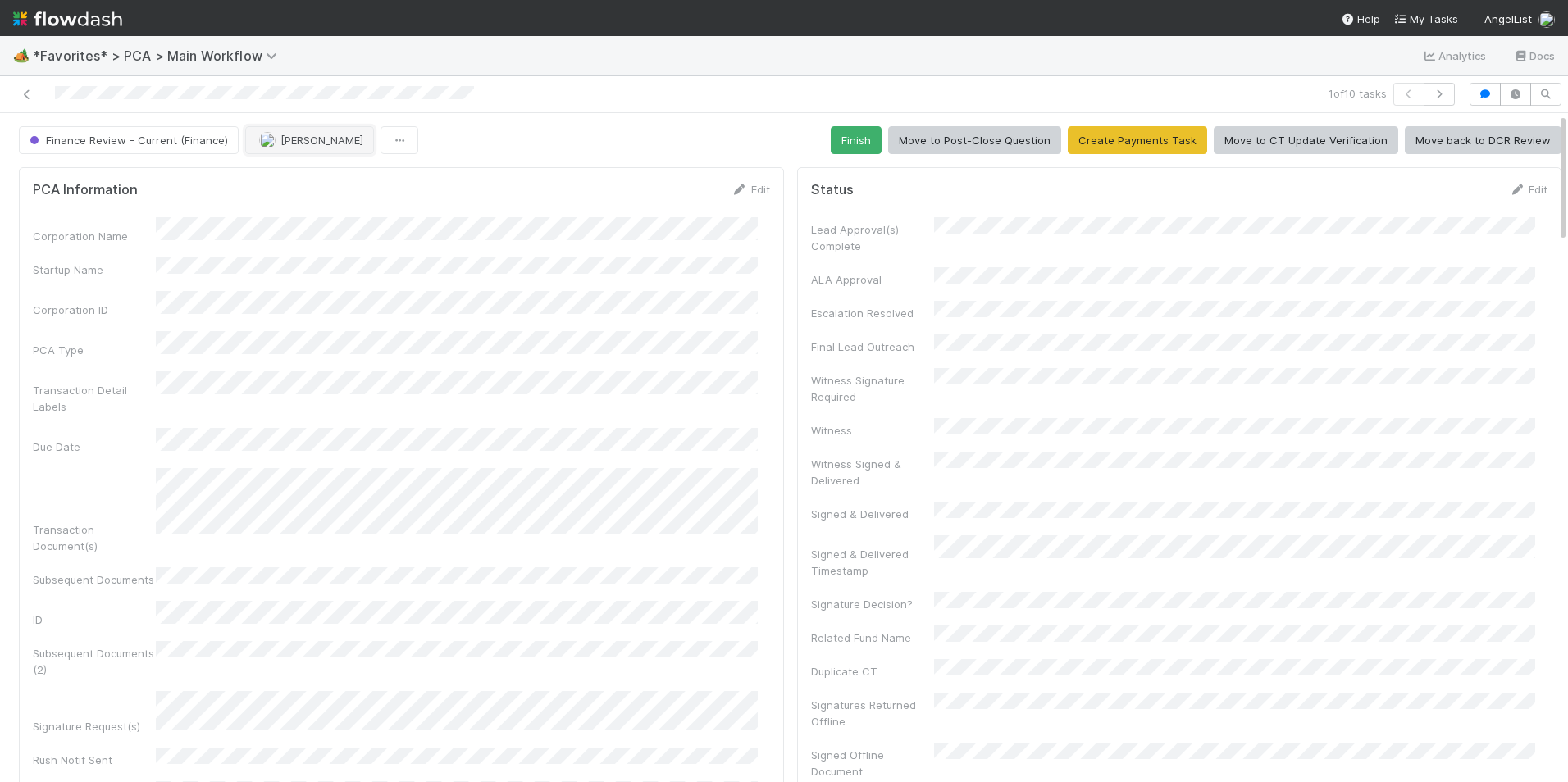
click at [290, 141] on span "[PERSON_NAME]" at bounding box center [322, 140] width 82 height 13
click at [322, 180] on span "[PERSON_NAME]" at bounding box center [307, 181] width 82 height 13
click at [21, 93] on icon at bounding box center [27, 94] width 16 height 11
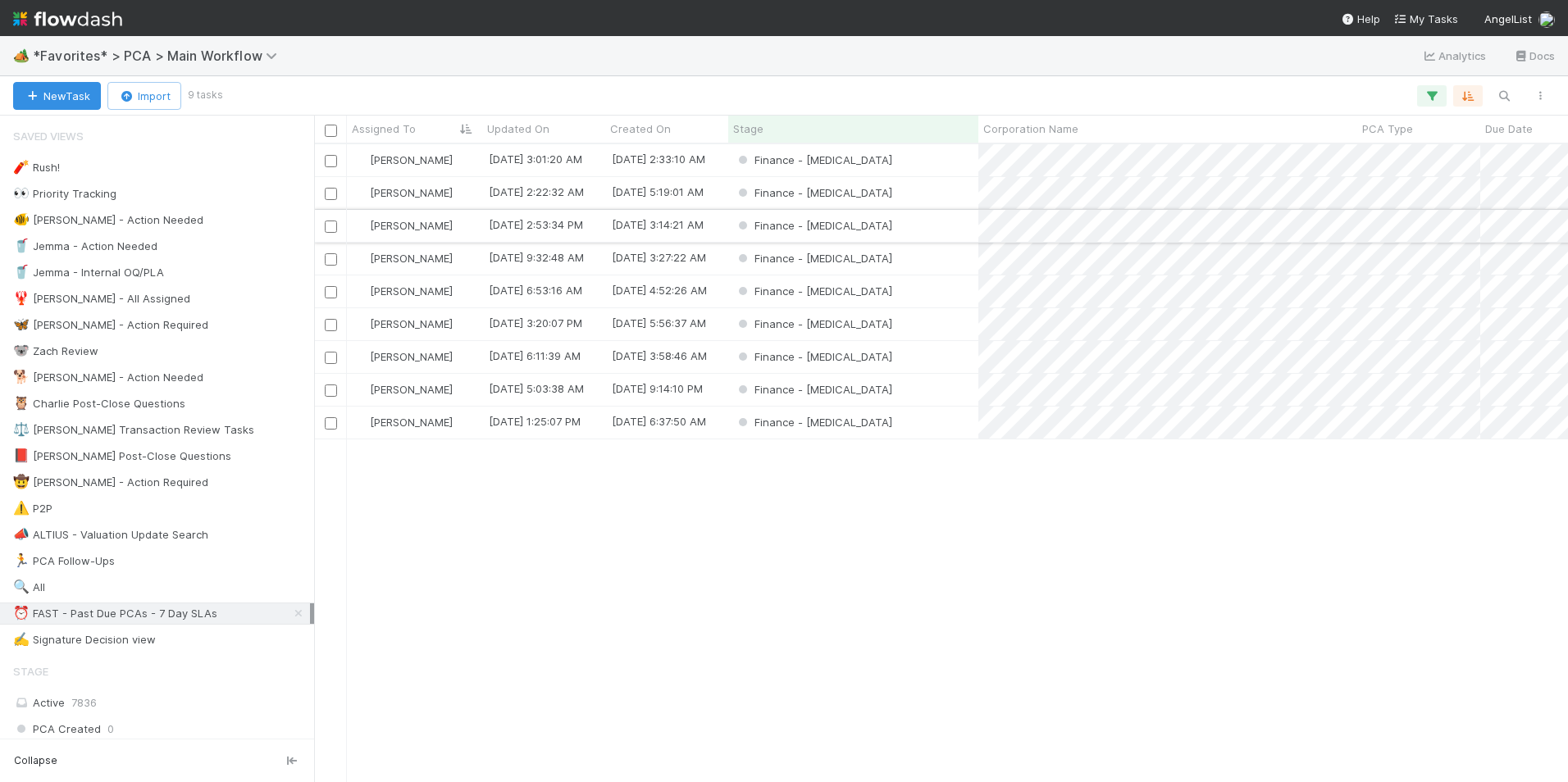
scroll to position [625, 1242]
click at [904, 165] on div "Finance - [MEDICAL_DATA]" at bounding box center [852, 160] width 250 height 32
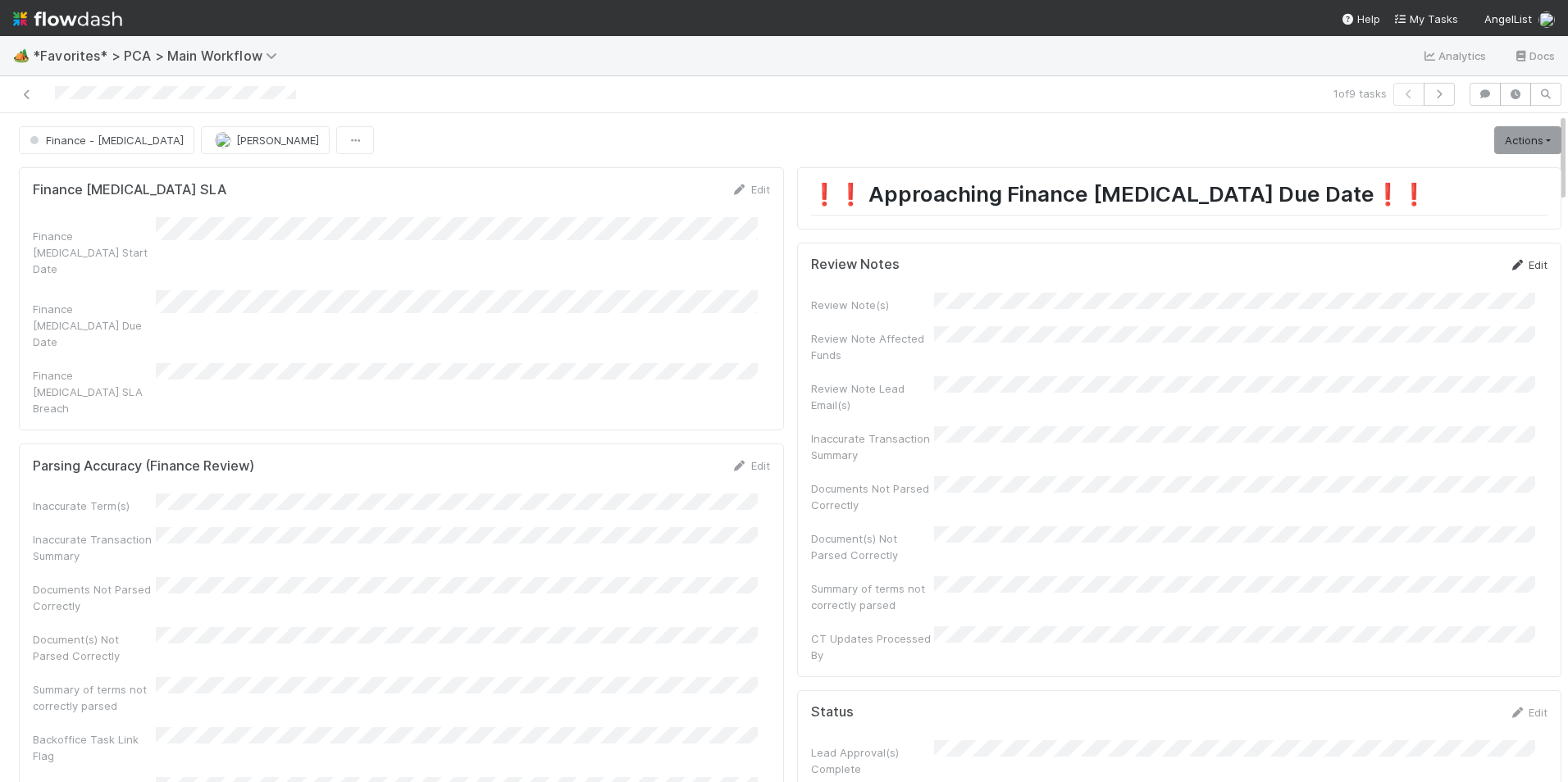
click at [1514, 265] on link "Edit" at bounding box center [1528, 265] width 39 height 13
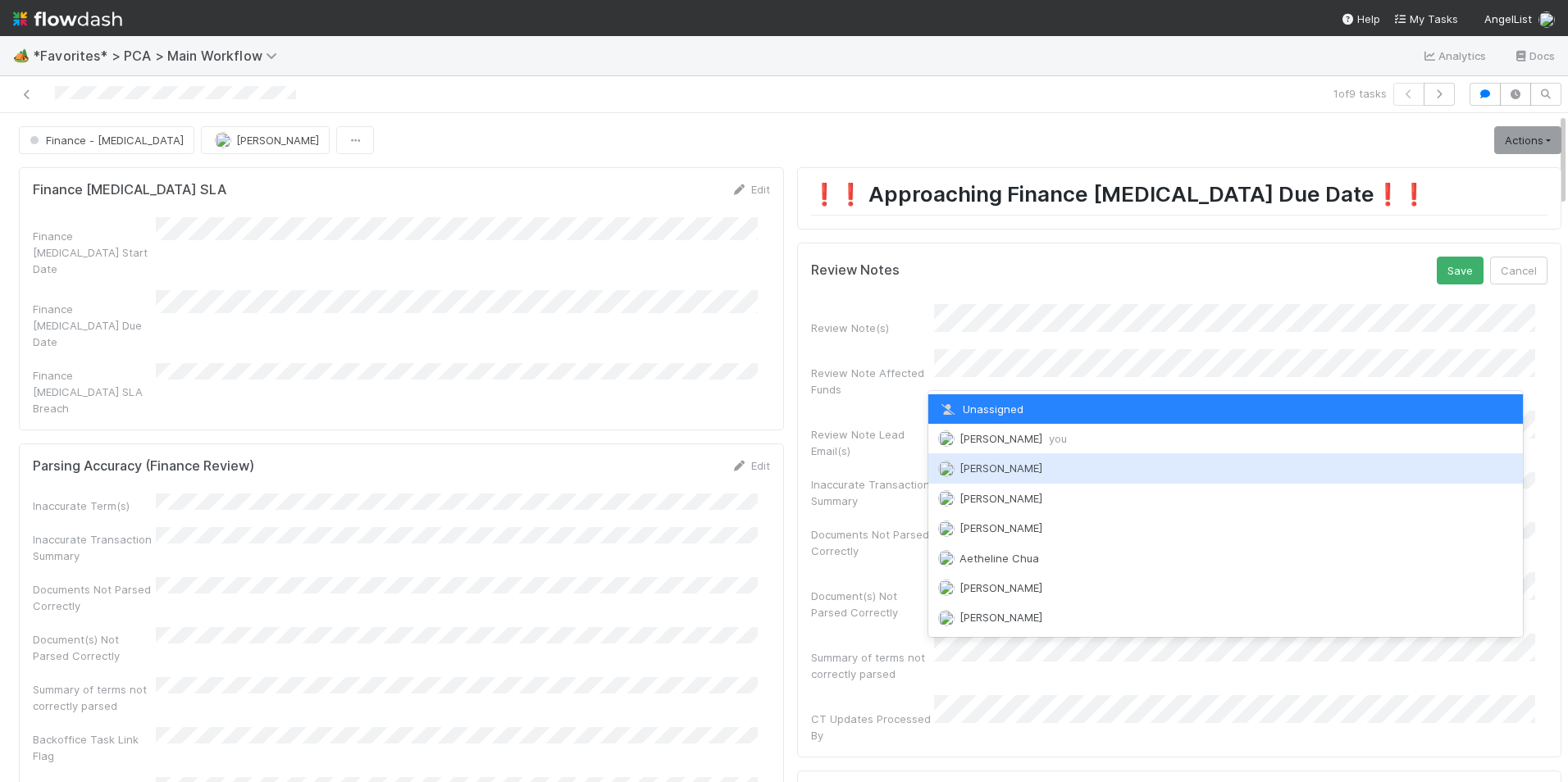
click at [1049, 438] on span "you" at bounding box center [1058, 438] width 18 height 13
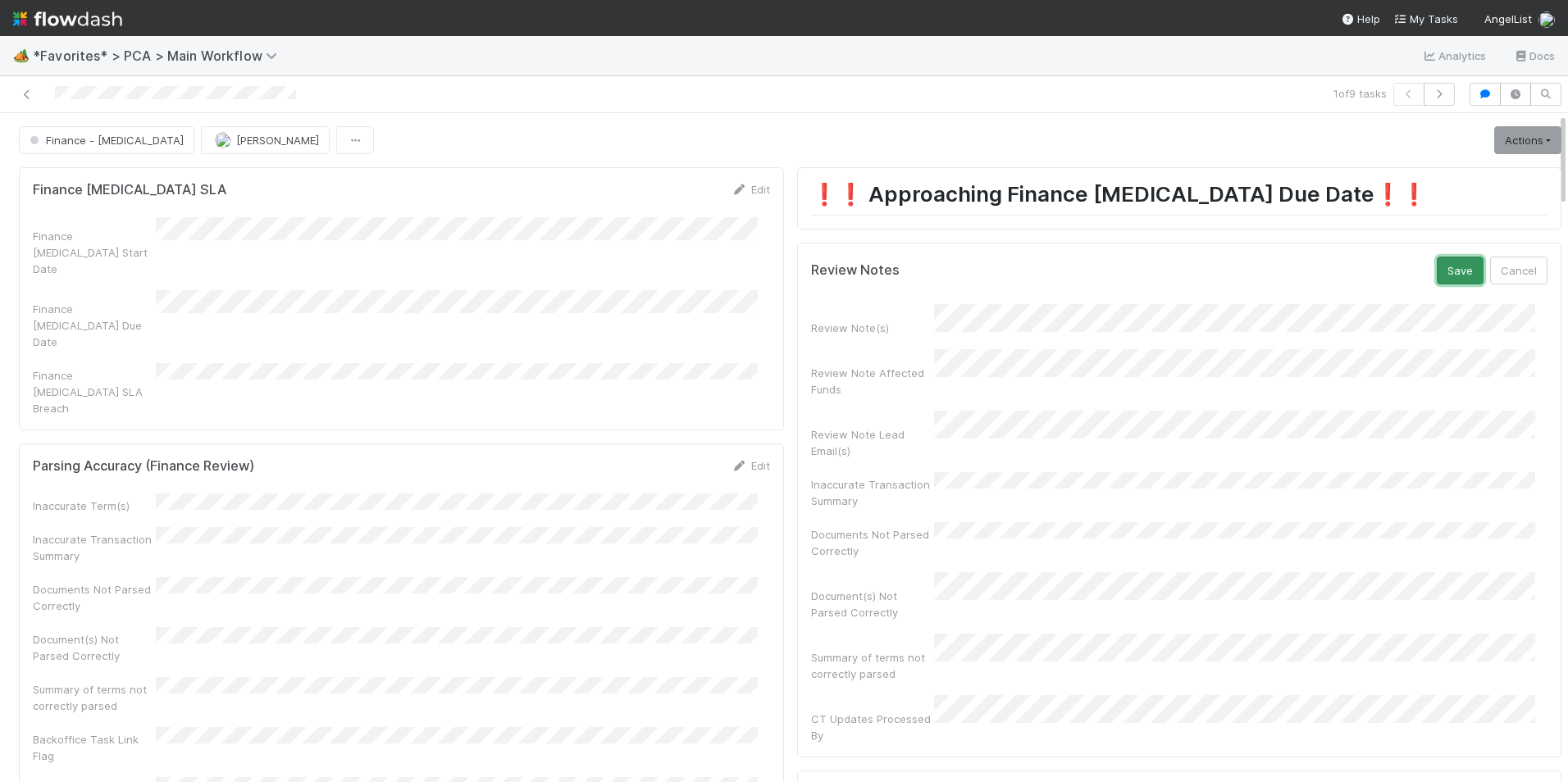
click at [1437, 270] on button "Save" at bounding box center [1460, 270] width 47 height 28
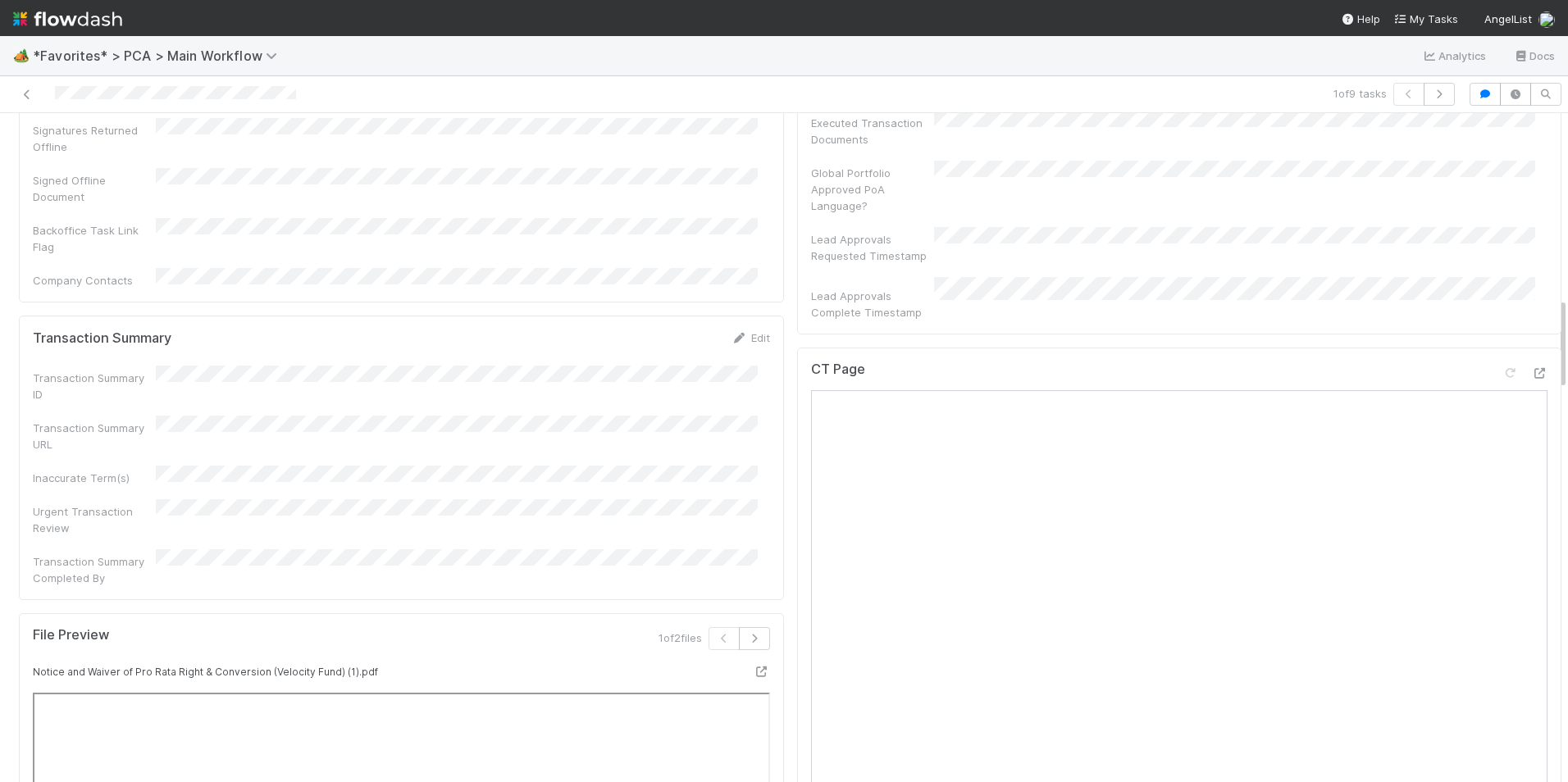
scroll to position [1393, 0]
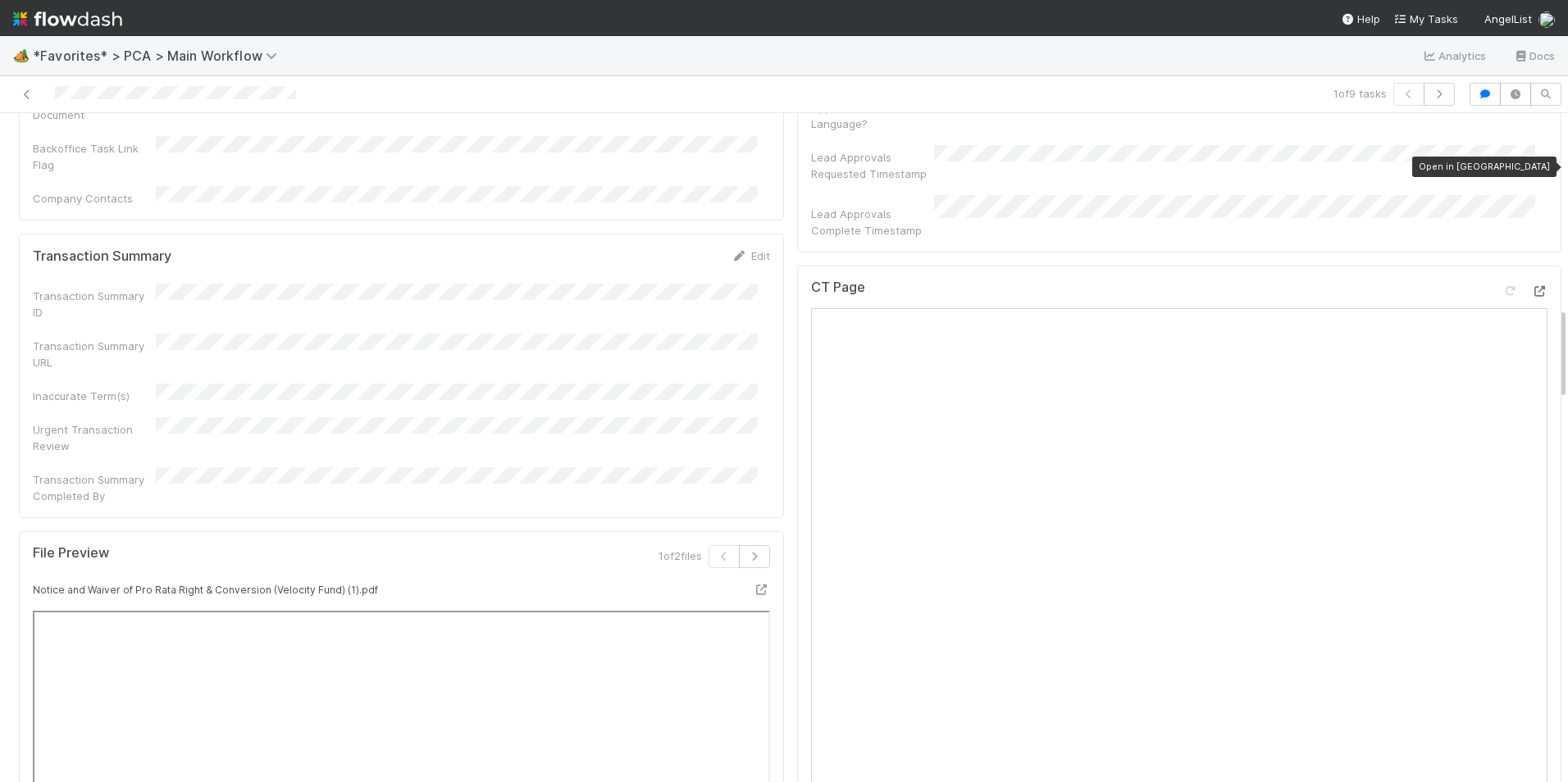
click at [1531, 286] on icon at bounding box center [1539, 291] width 16 height 11
click at [753, 584] on icon at bounding box center [762, 589] width 16 height 11
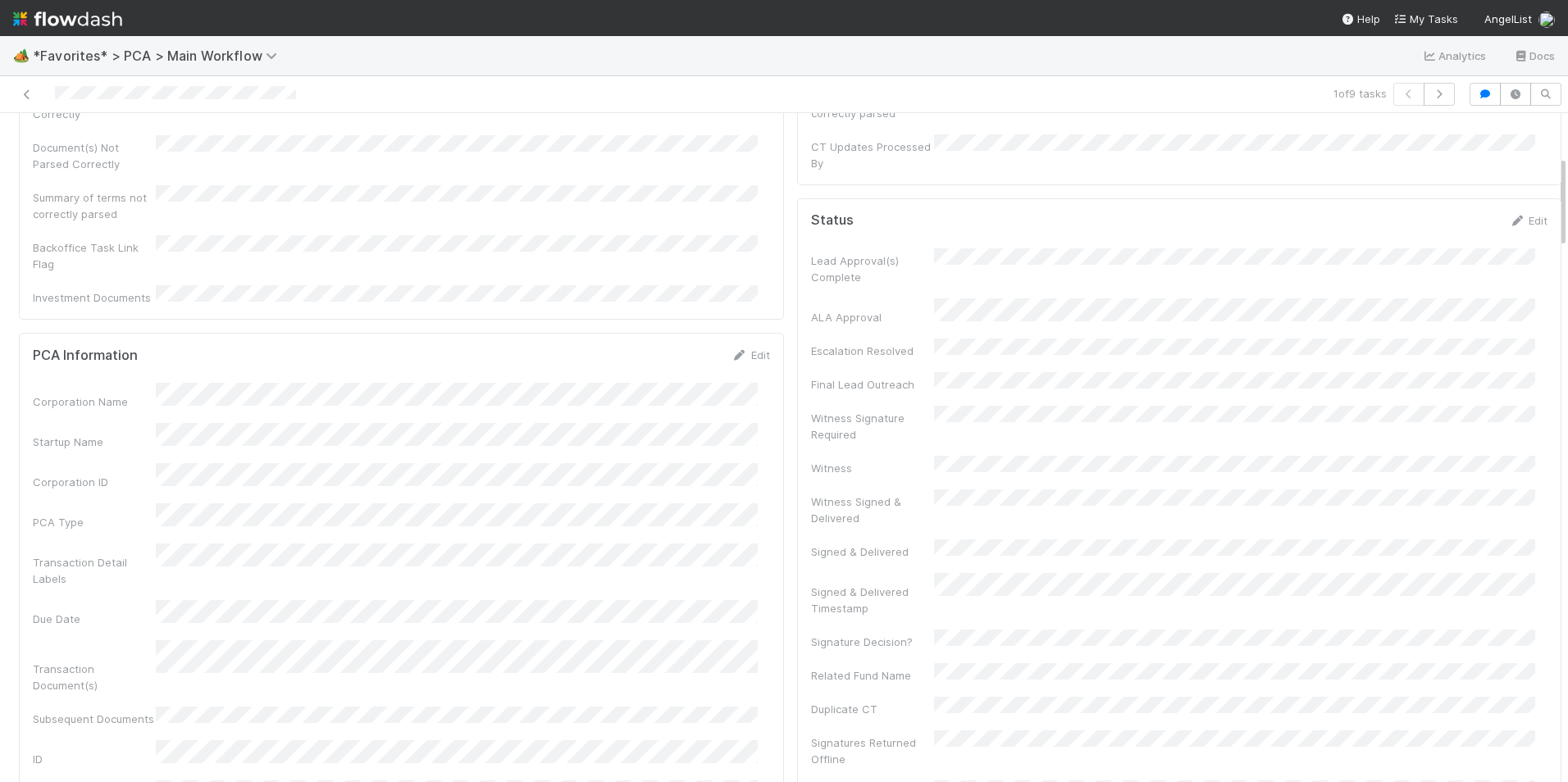
scroll to position [0, 0]
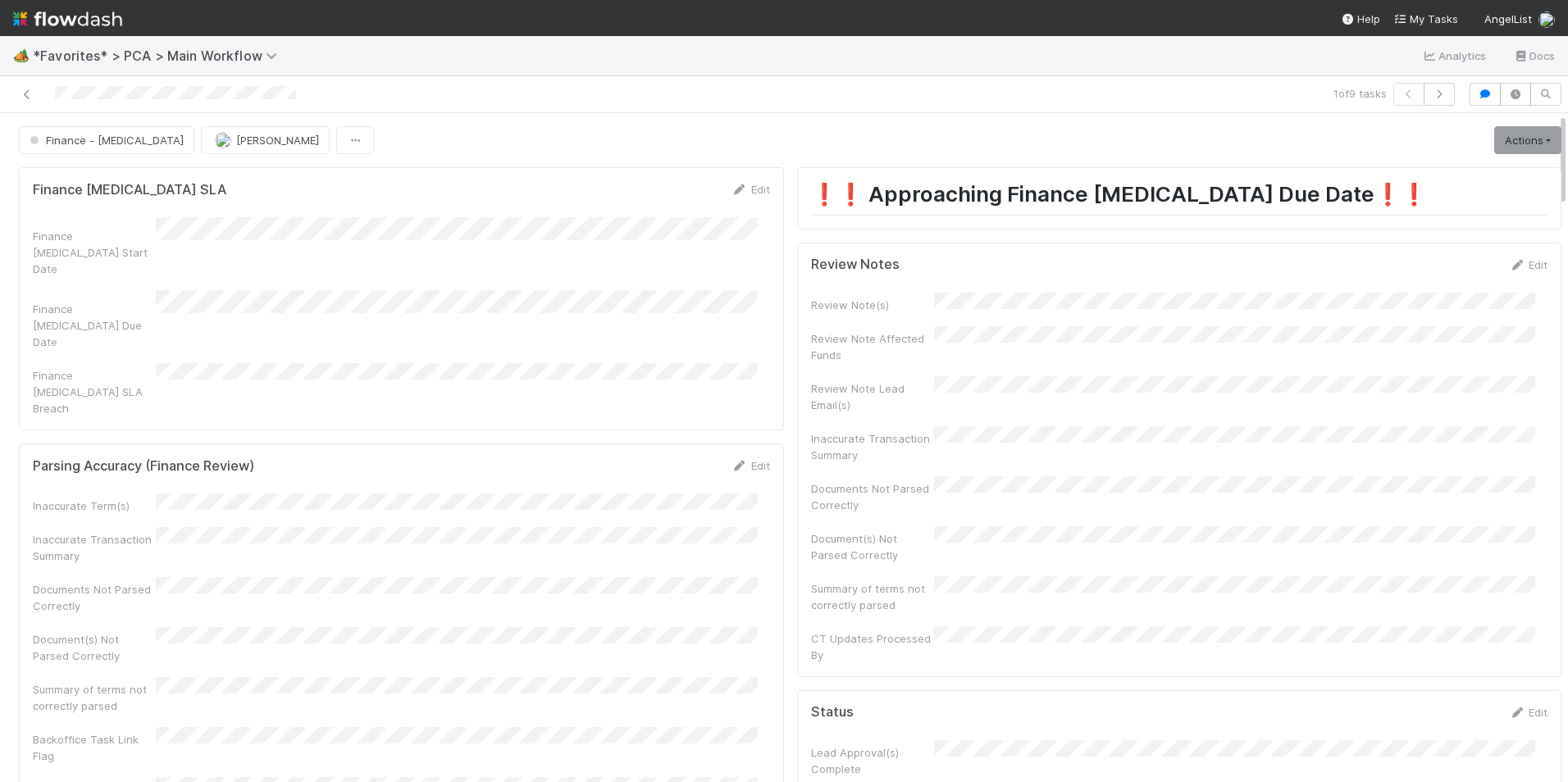
click at [94, 145] on span "Finance - [MEDICAL_DATA]" at bounding box center [105, 140] width 157 height 13
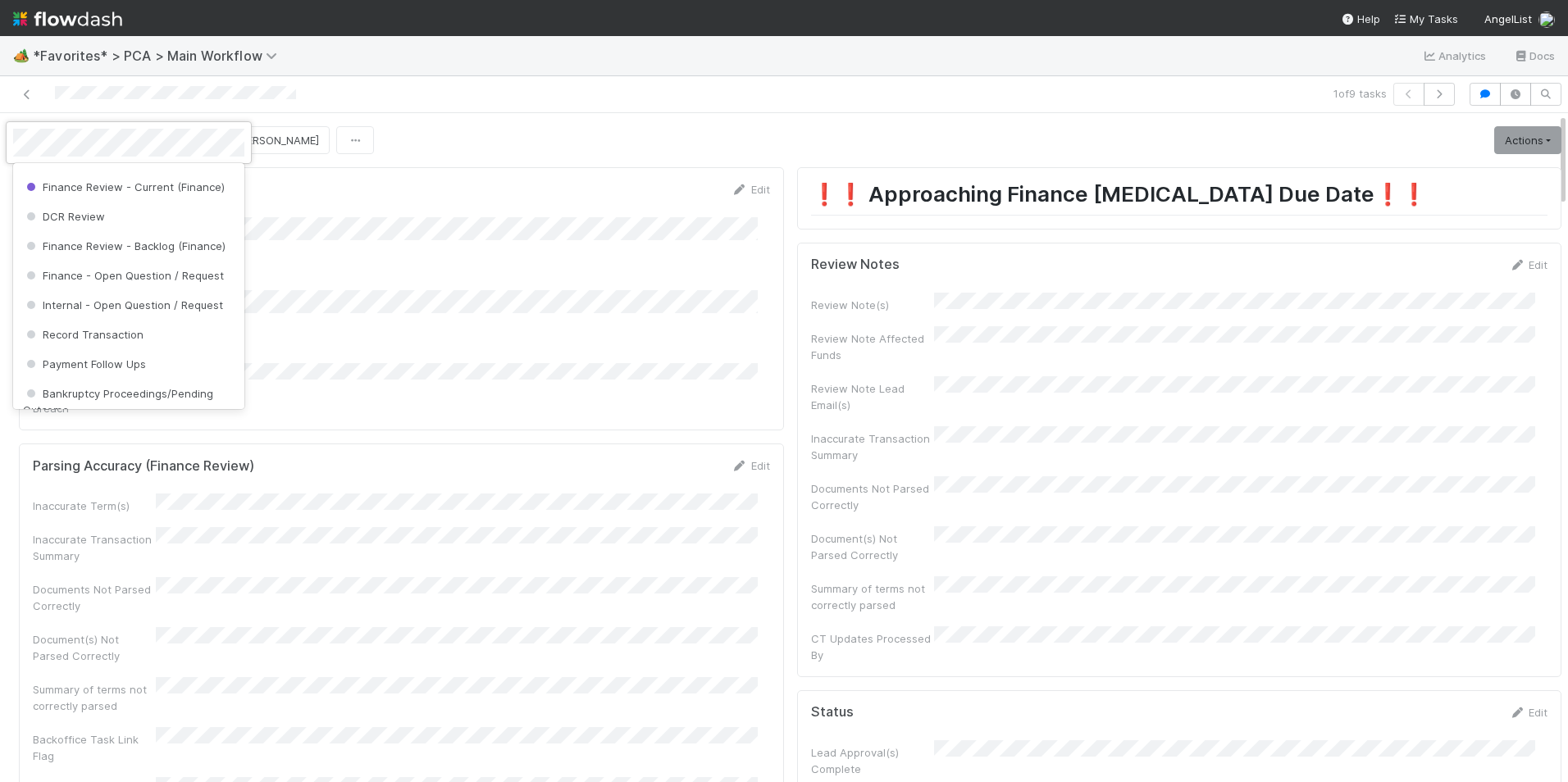
scroll to position [878, 0]
click at [100, 312] on span "Record Transaction" at bounding box center [83, 306] width 120 height 13
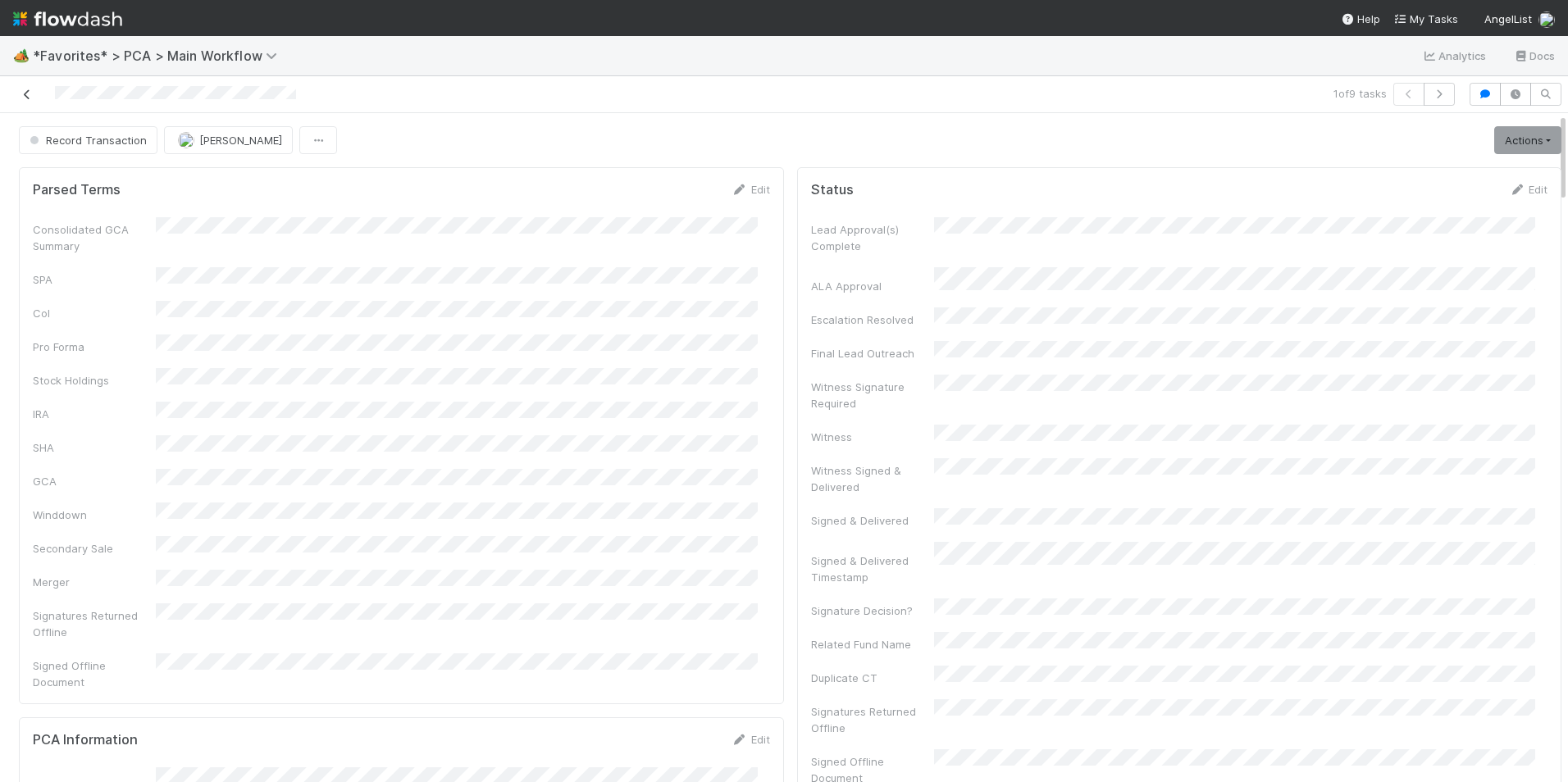
click at [29, 96] on icon at bounding box center [27, 94] width 16 height 11
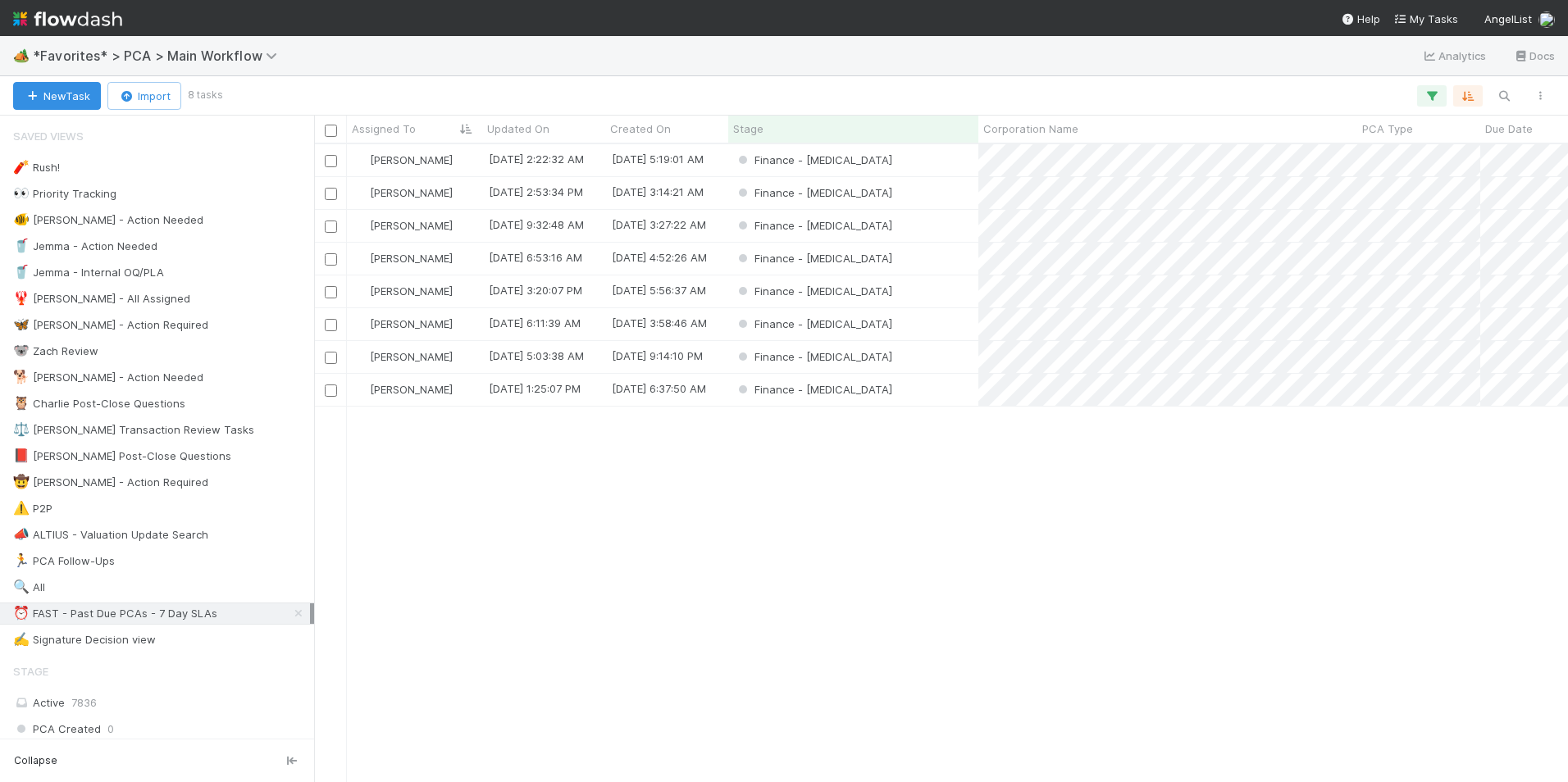
scroll to position [625, 1242]
click at [856, 157] on div "Finance - [MEDICAL_DATA]" at bounding box center [852, 160] width 250 height 32
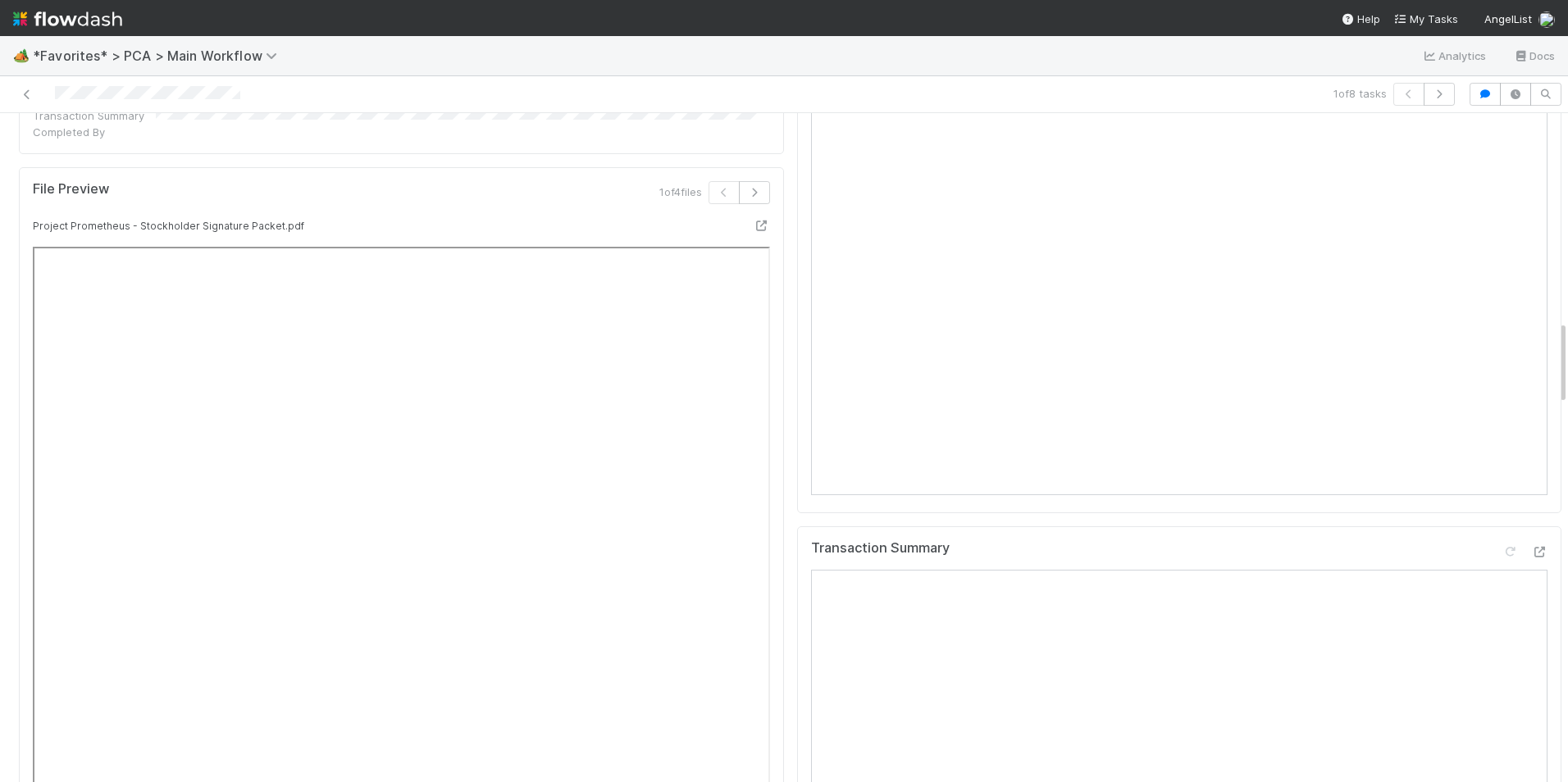
scroll to position [1639, 0]
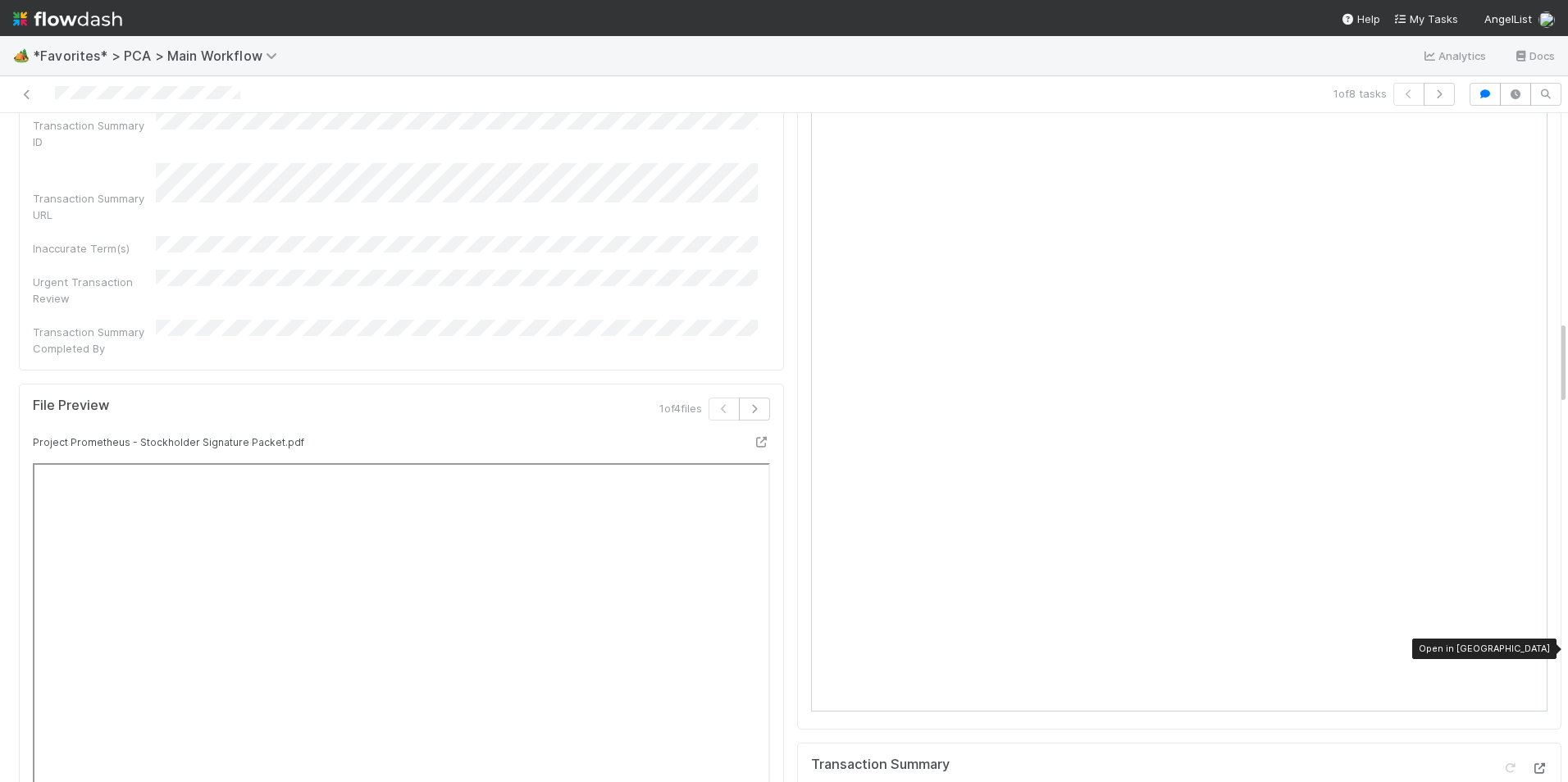
click at [1531, 763] on icon at bounding box center [1539, 768] width 16 height 11
click at [28, 91] on icon at bounding box center [27, 94] width 16 height 11
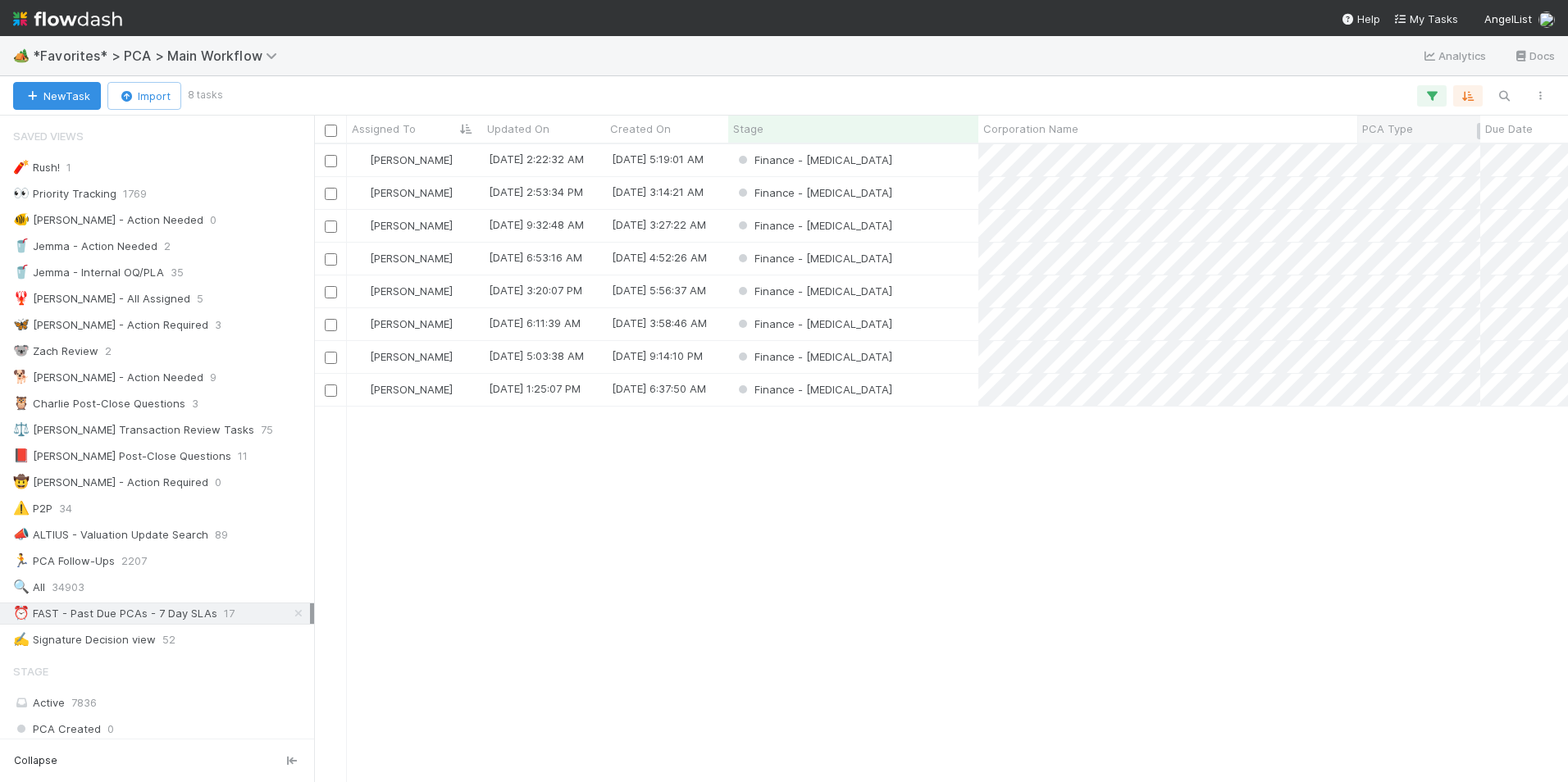
scroll to position [13, 13]
click at [936, 194] on div "Finance - [MEDICAL_DATA]" at bounding box center [852, 193] width 250 height 32
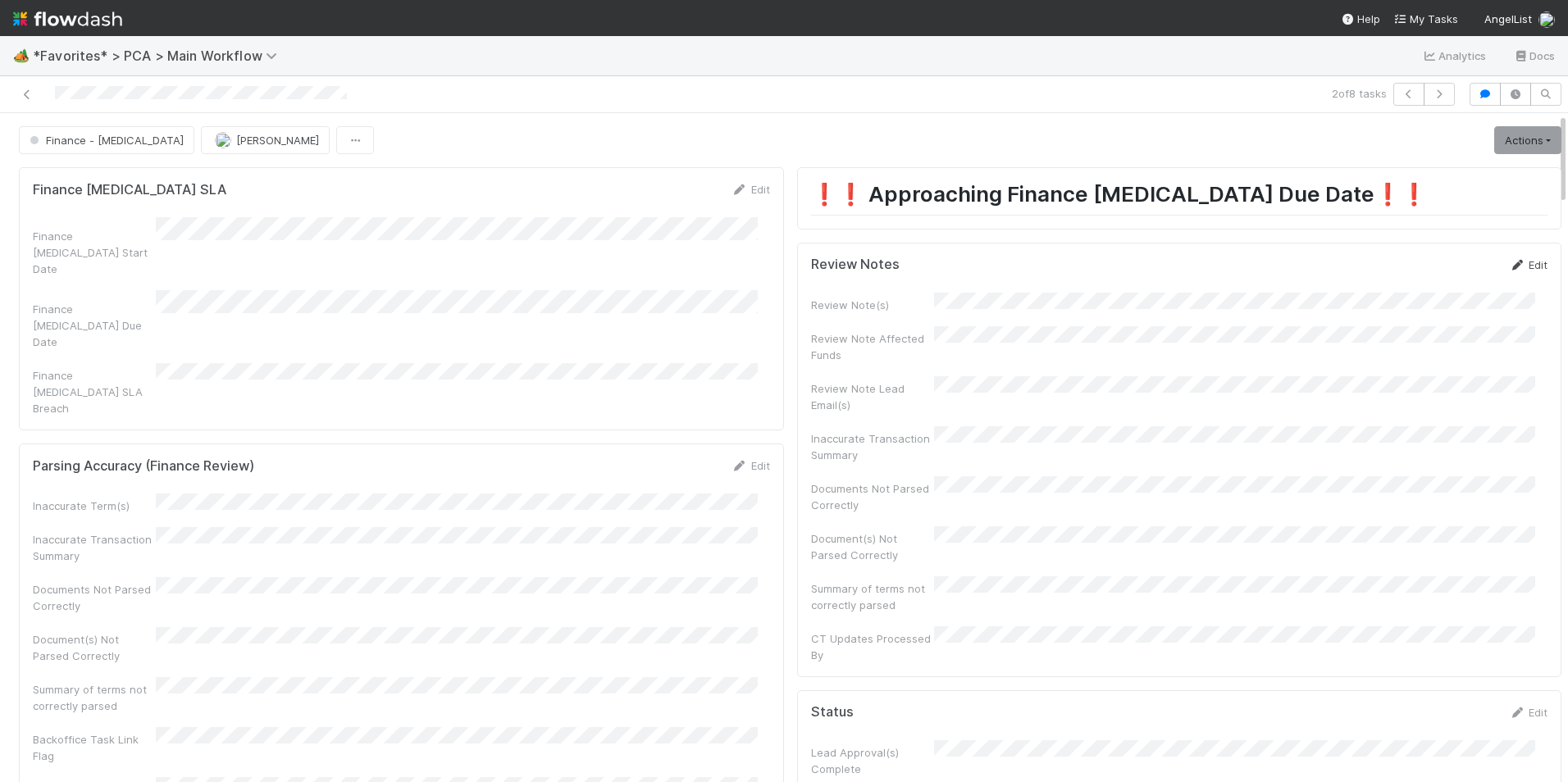
click at [1509, 265] on icon at bounding box center [1517, 265] width 16 height 11
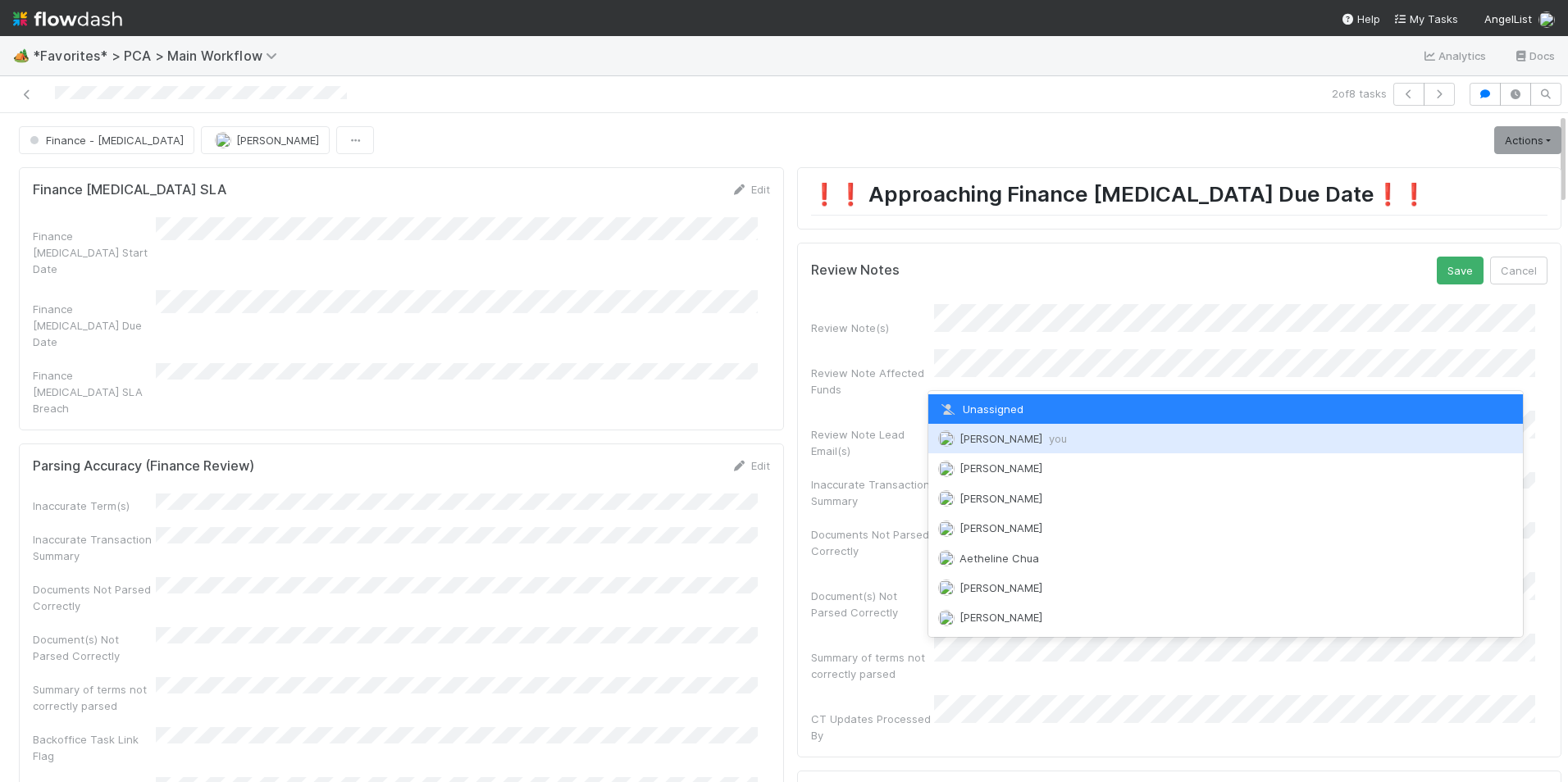
click at [1049, 432] on span "you" at bounding box center [1058, 438] width 18 height 13
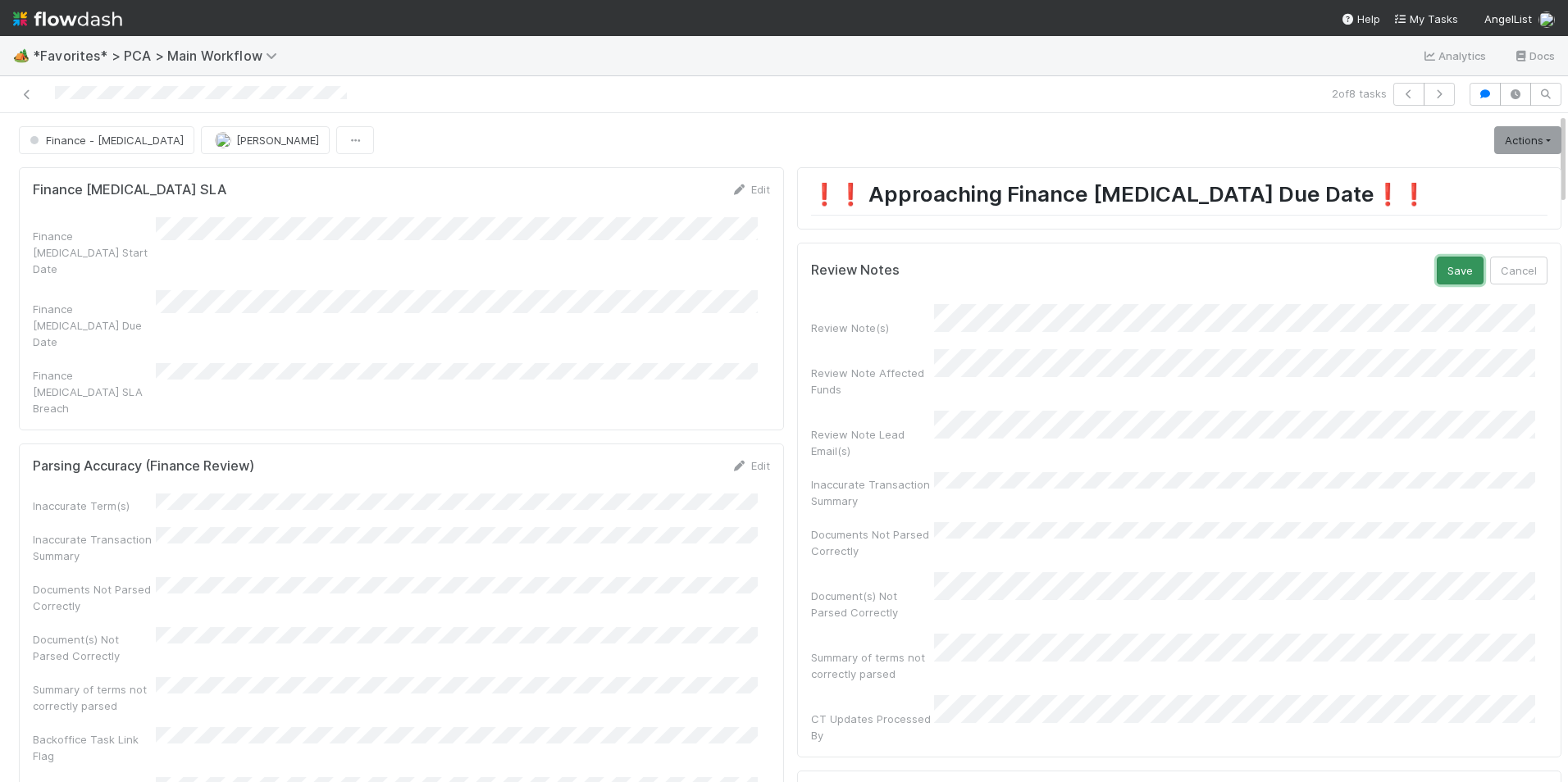
click at [1437, 269] on button "Save" at bounding box center [1460, 270] width 47 height 28
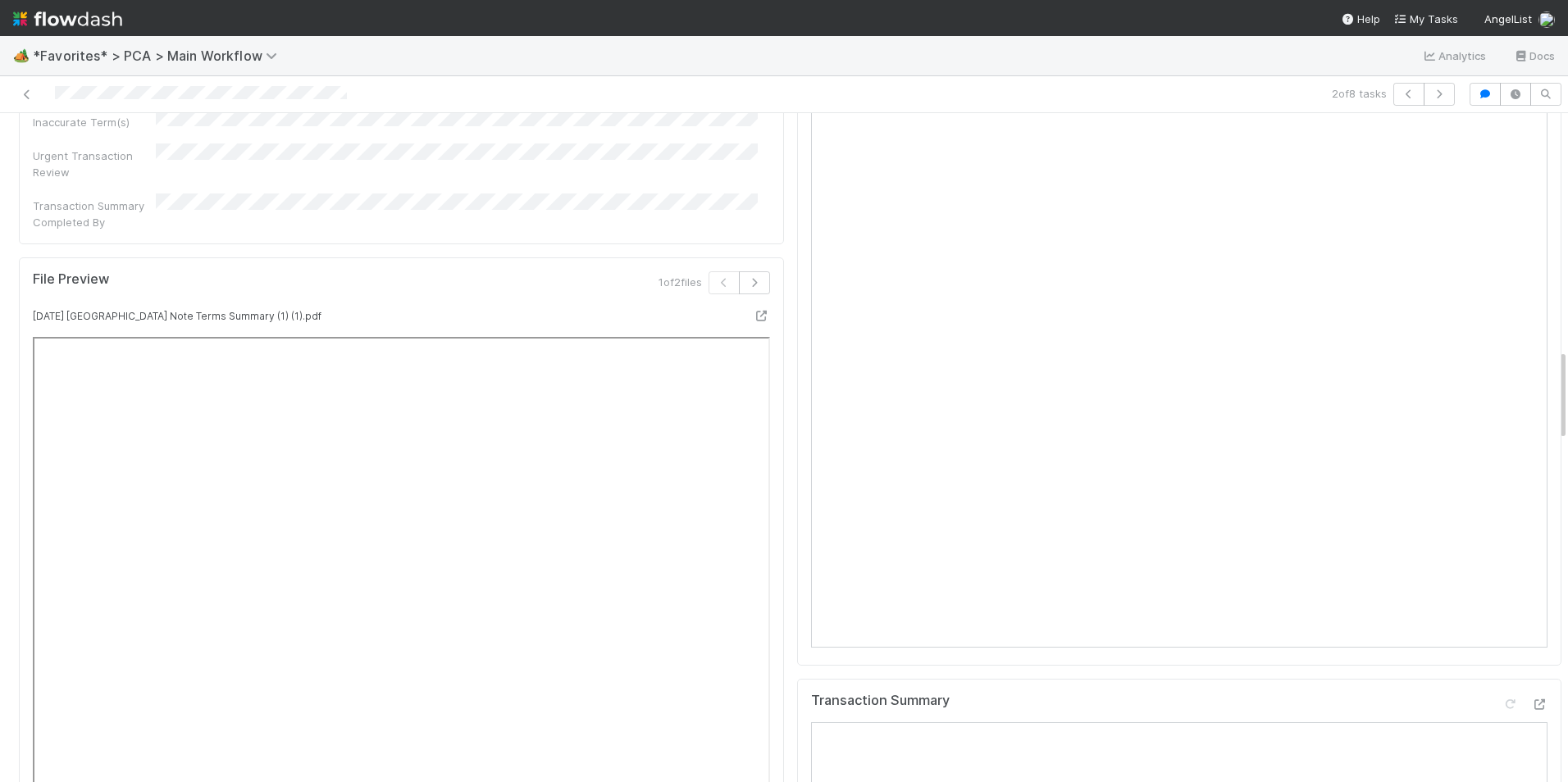
scroll to position [1721, 0]
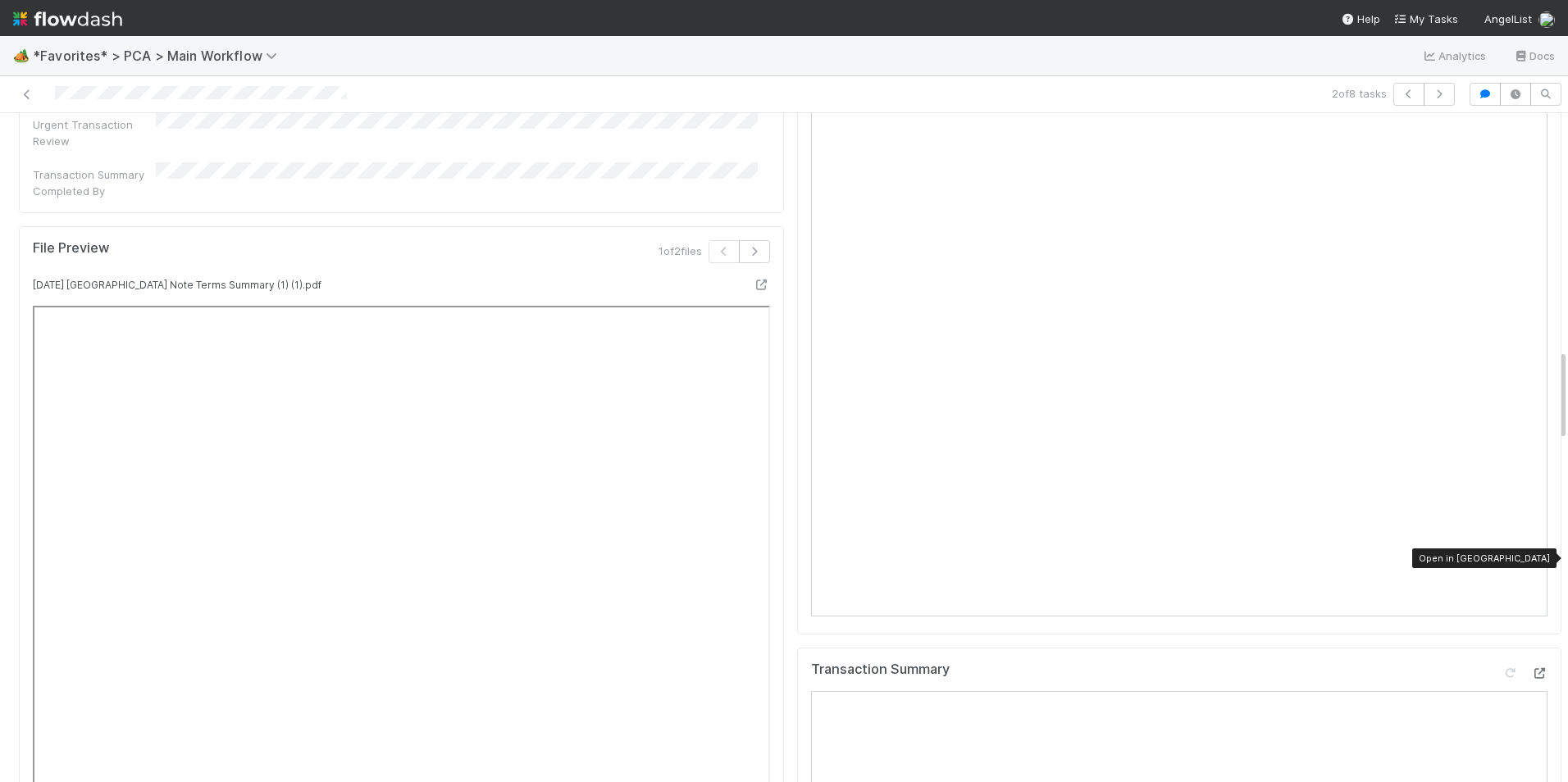
click at [1531, 668] on icon at bounding box center [1539, 673] width 16 height 11
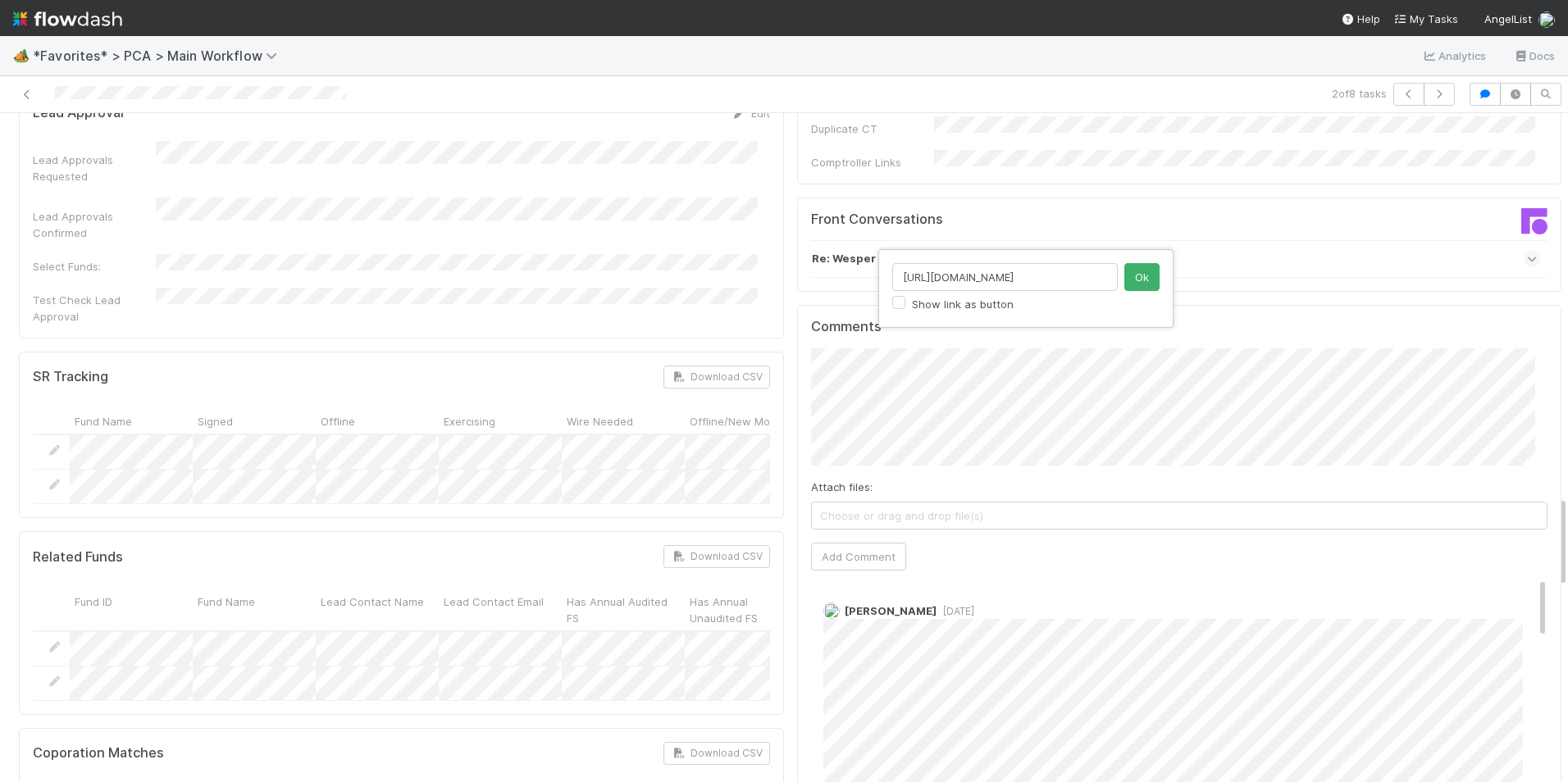
scroll to position [0, 16]
type input "https://app.frontapp.com/open/cnv_mfxl9s7"
click at [1142, 275] on button "Ok" at bounding box center [1142, 277] width 35 height 28
type input "https://flowdash.internal.angellist.com/workflows/BmIppY/tasks/QBs7eQxJ"
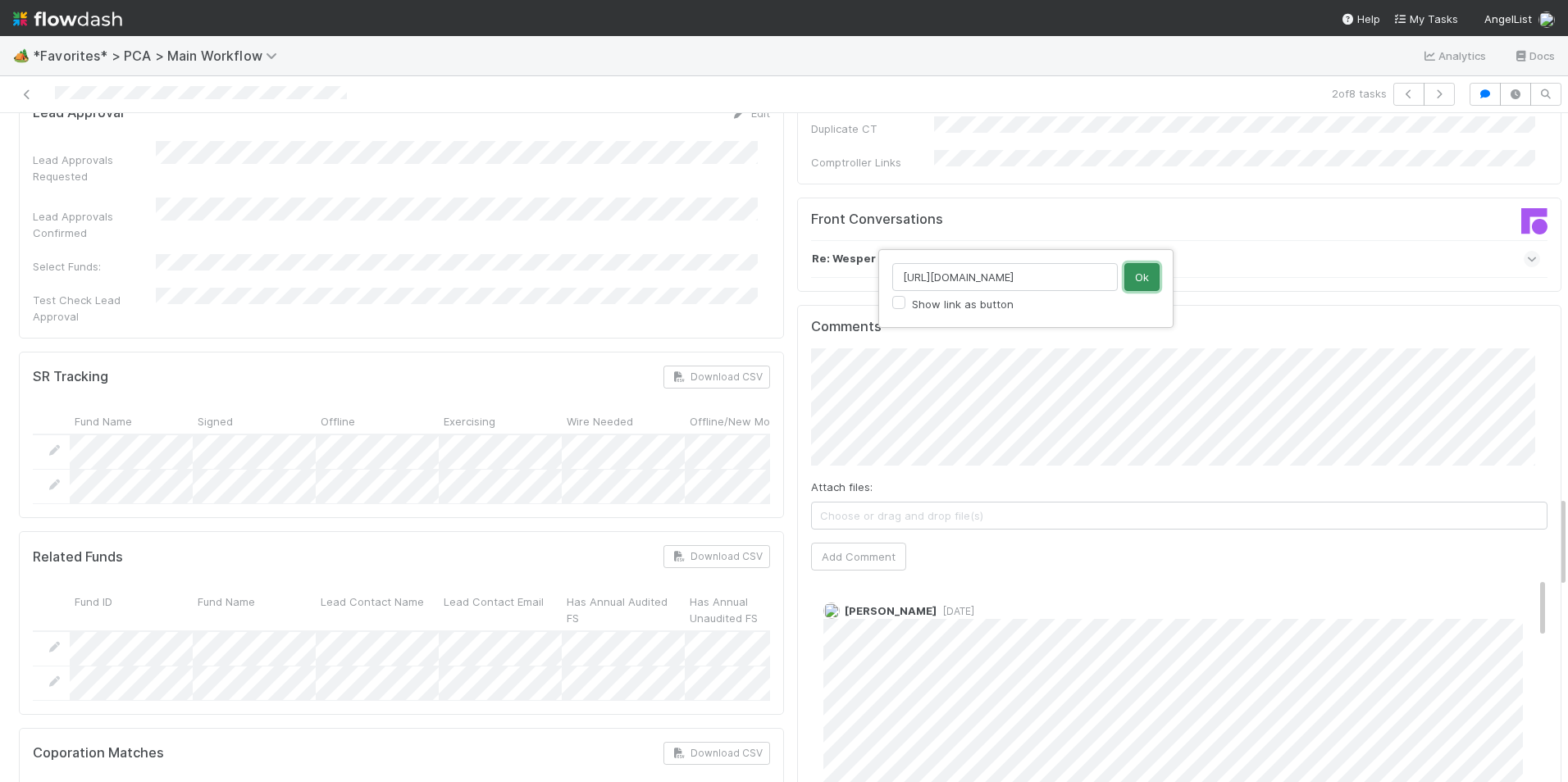
click at [1129, 278] on button "Ok" at bounding box center [1142, 277] width 35 height 28
click at [875, 543] on button "Add Comment" at bounding box center [858, 557] width 95 height 28
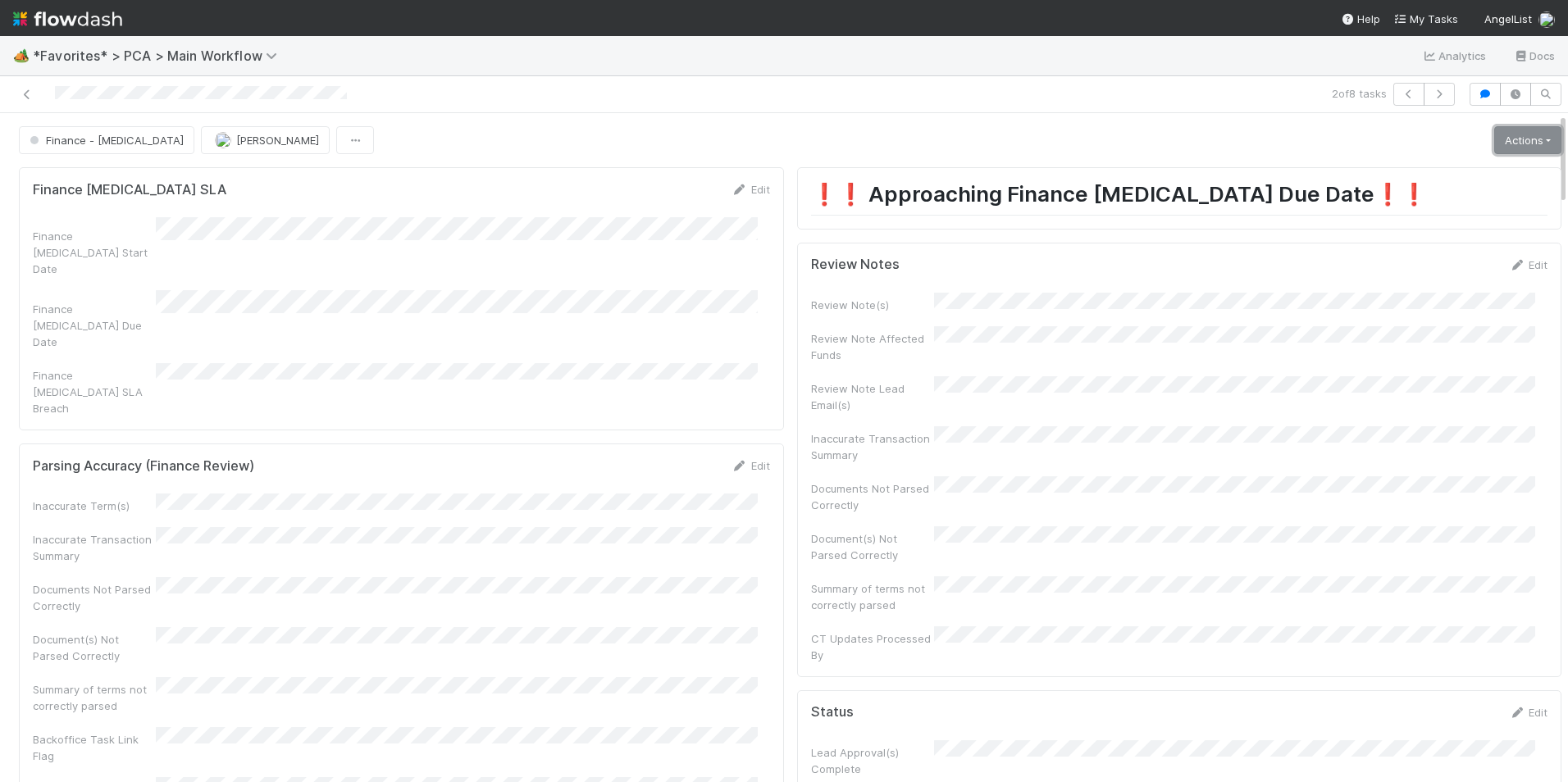
click at [1503, 138] on link "Actions" at bounding box center [1528, 140] width 68 height 28
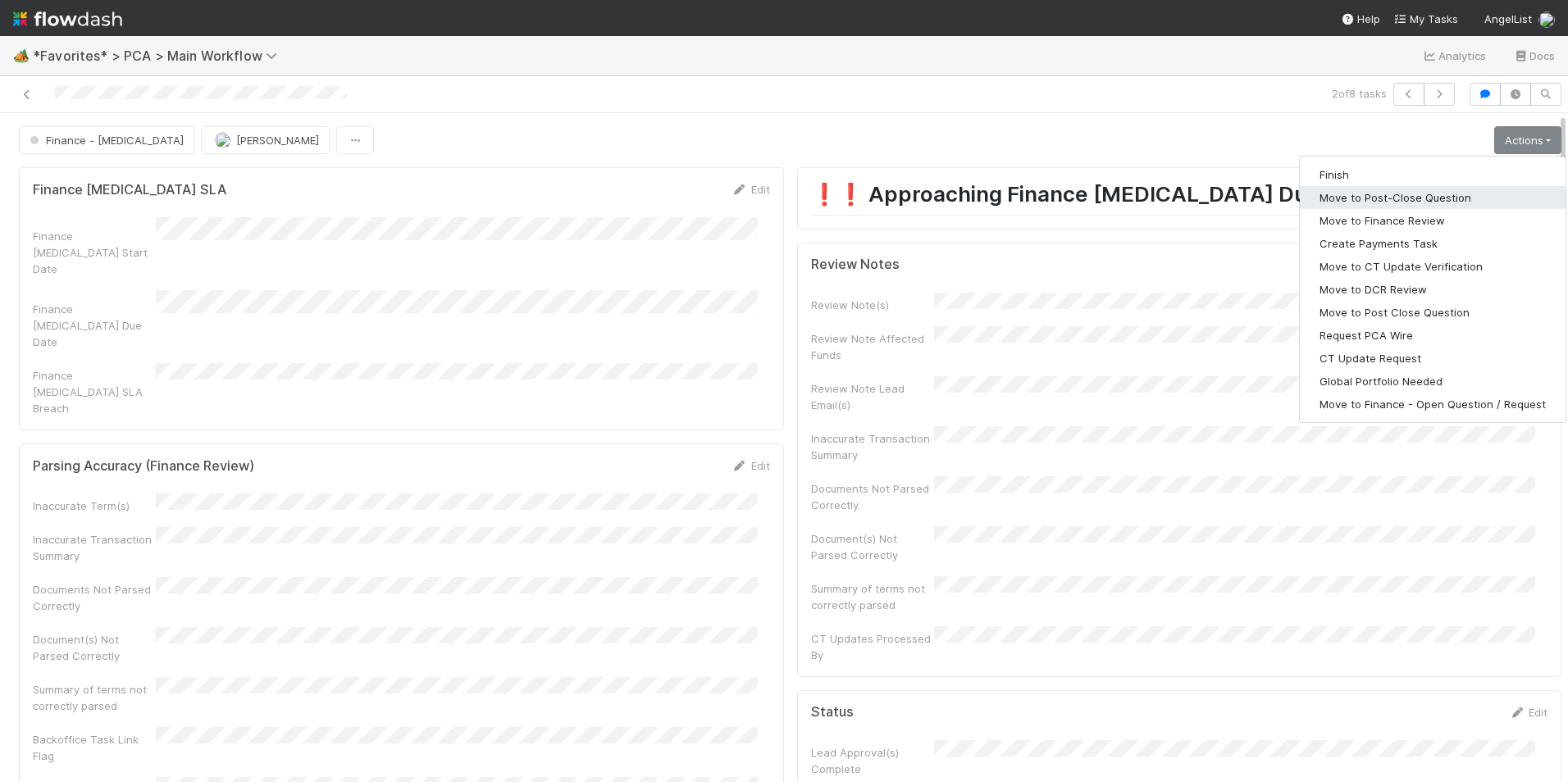
click at [1387, 201] on button "Move to Post-Close Question" at bounding box center [1433, 198] width 265 height 23
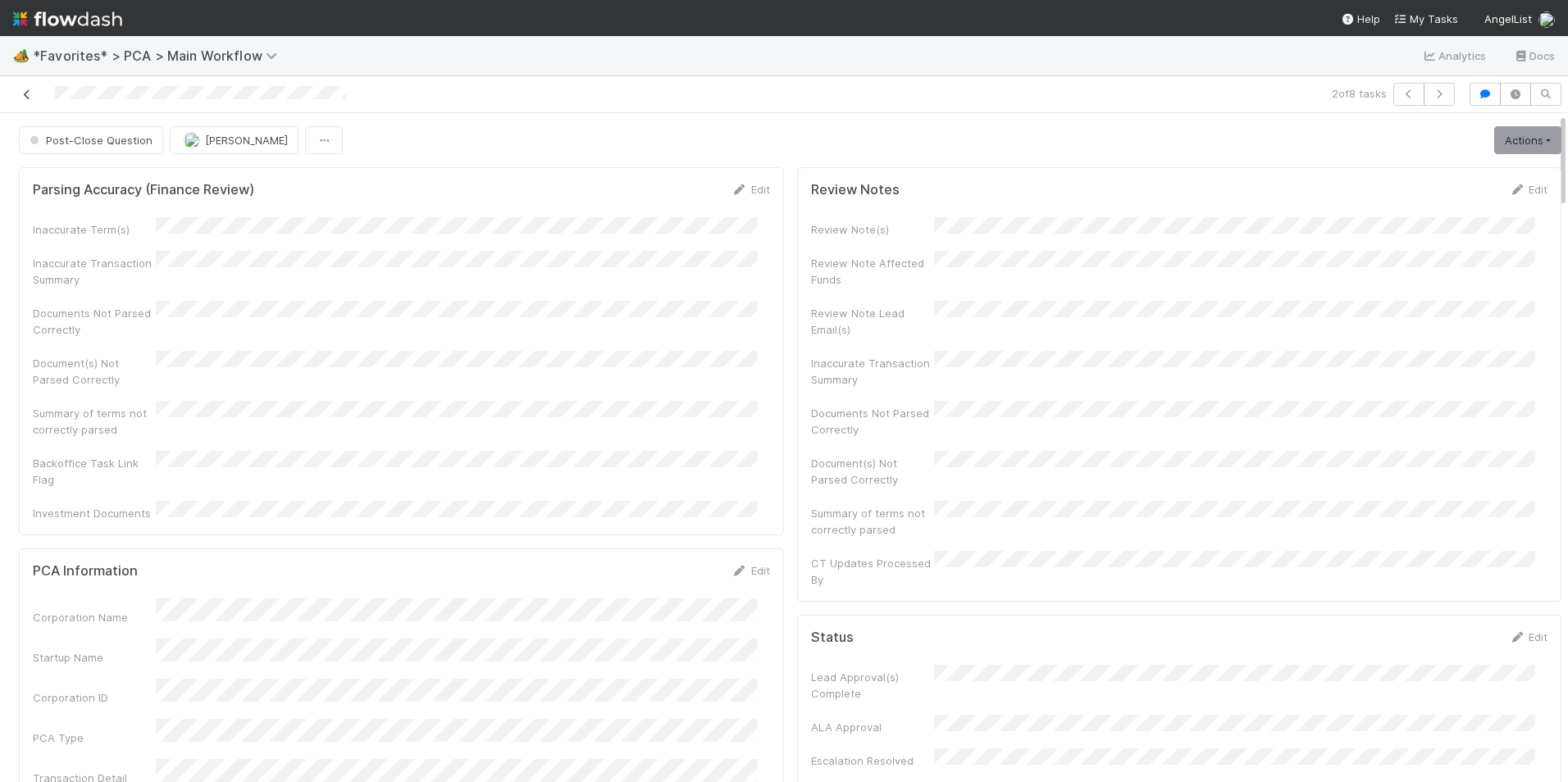
click at [30, 91] on icon at bounding box center [27, 94] width 16 height 11
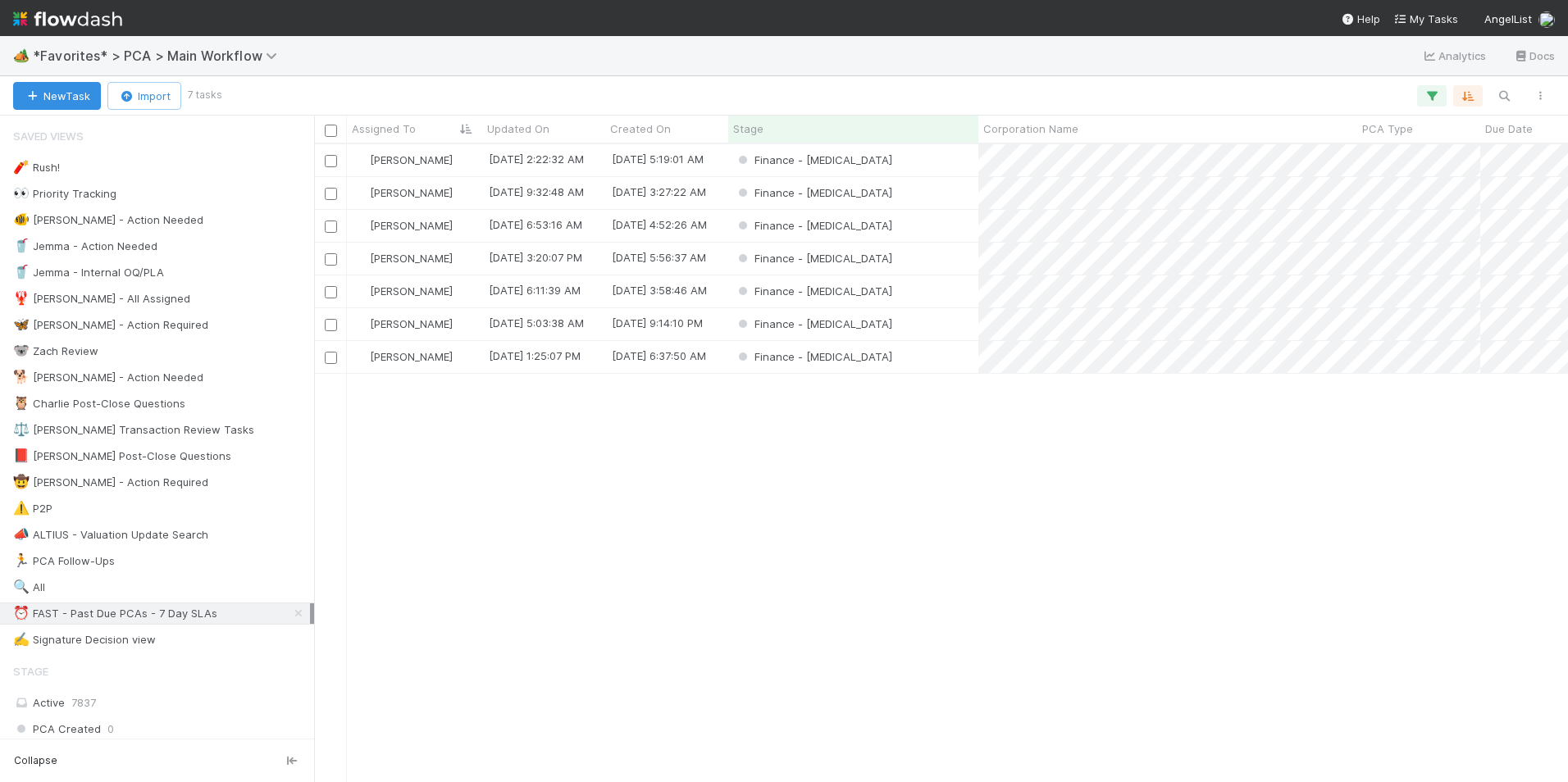
scroll to position [625, 1242]
click at [926, 191] on div "Finance - [MEDICAL_DATA]" at bounding box center [852, 193] width 250 height 32
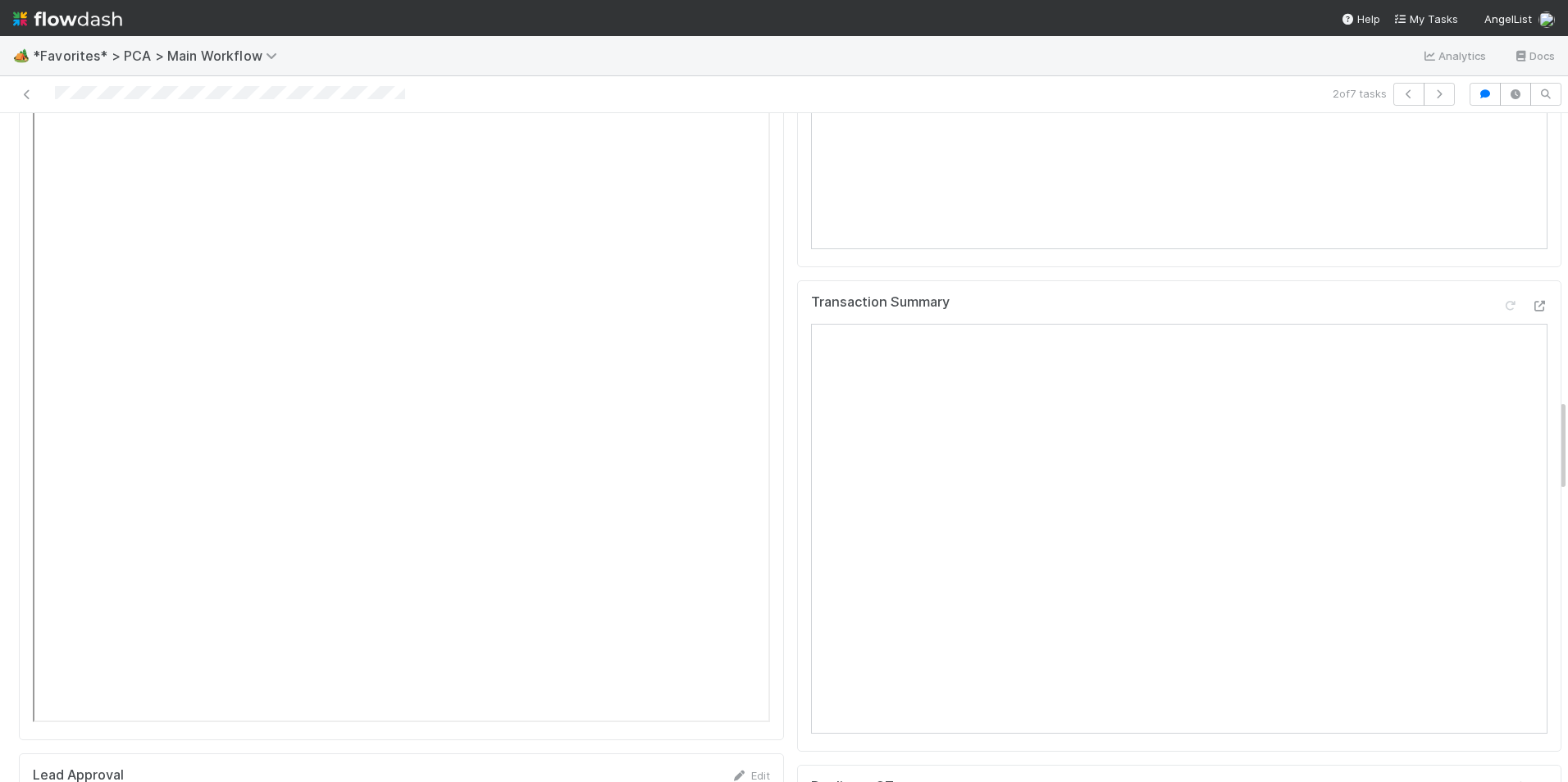
scroll to position [2049, 0]
click at [1531, 354] on icon at bounding box center [1539, 358] width 16 height 11
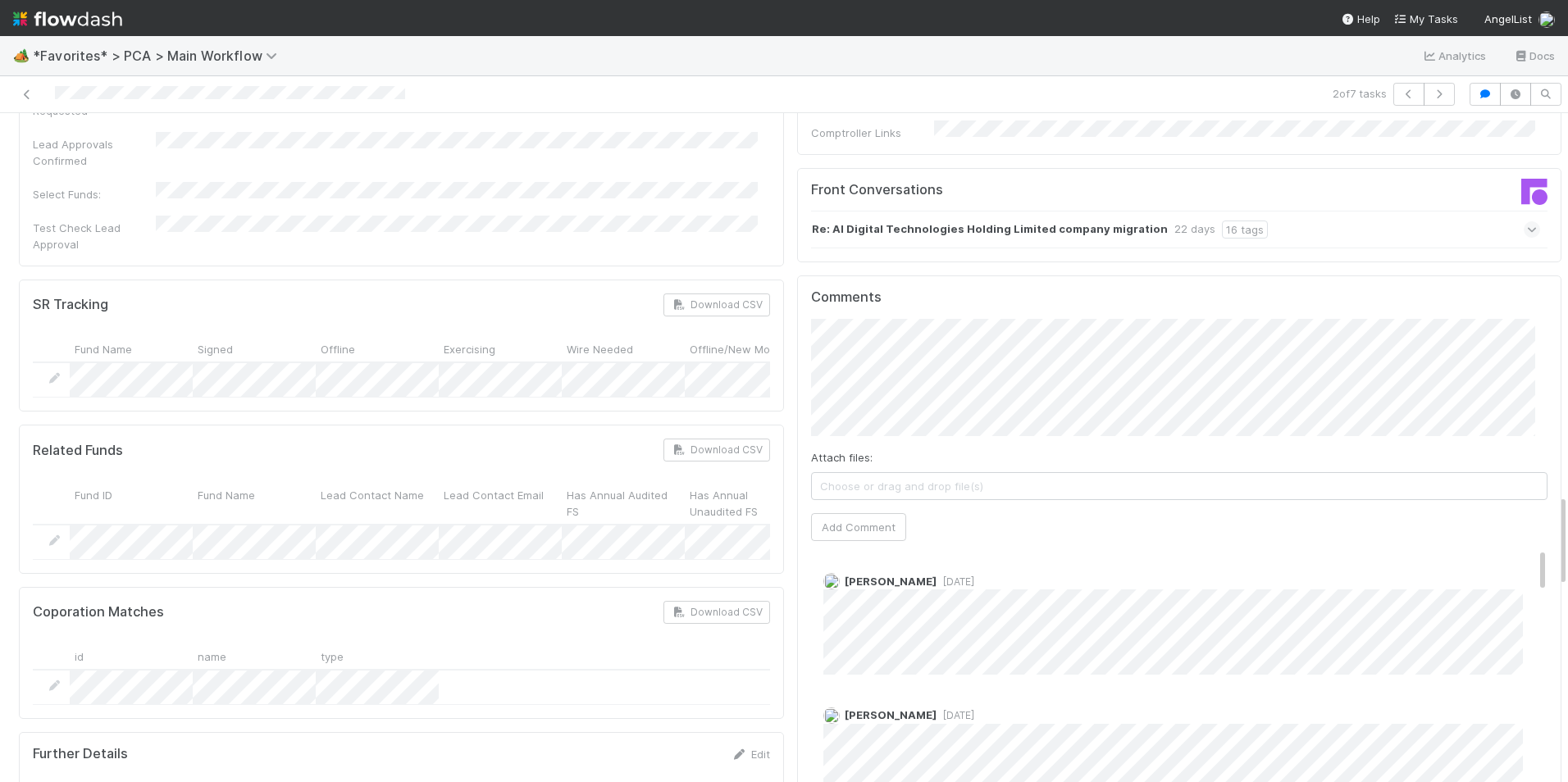
scroll to position [2869, 0]
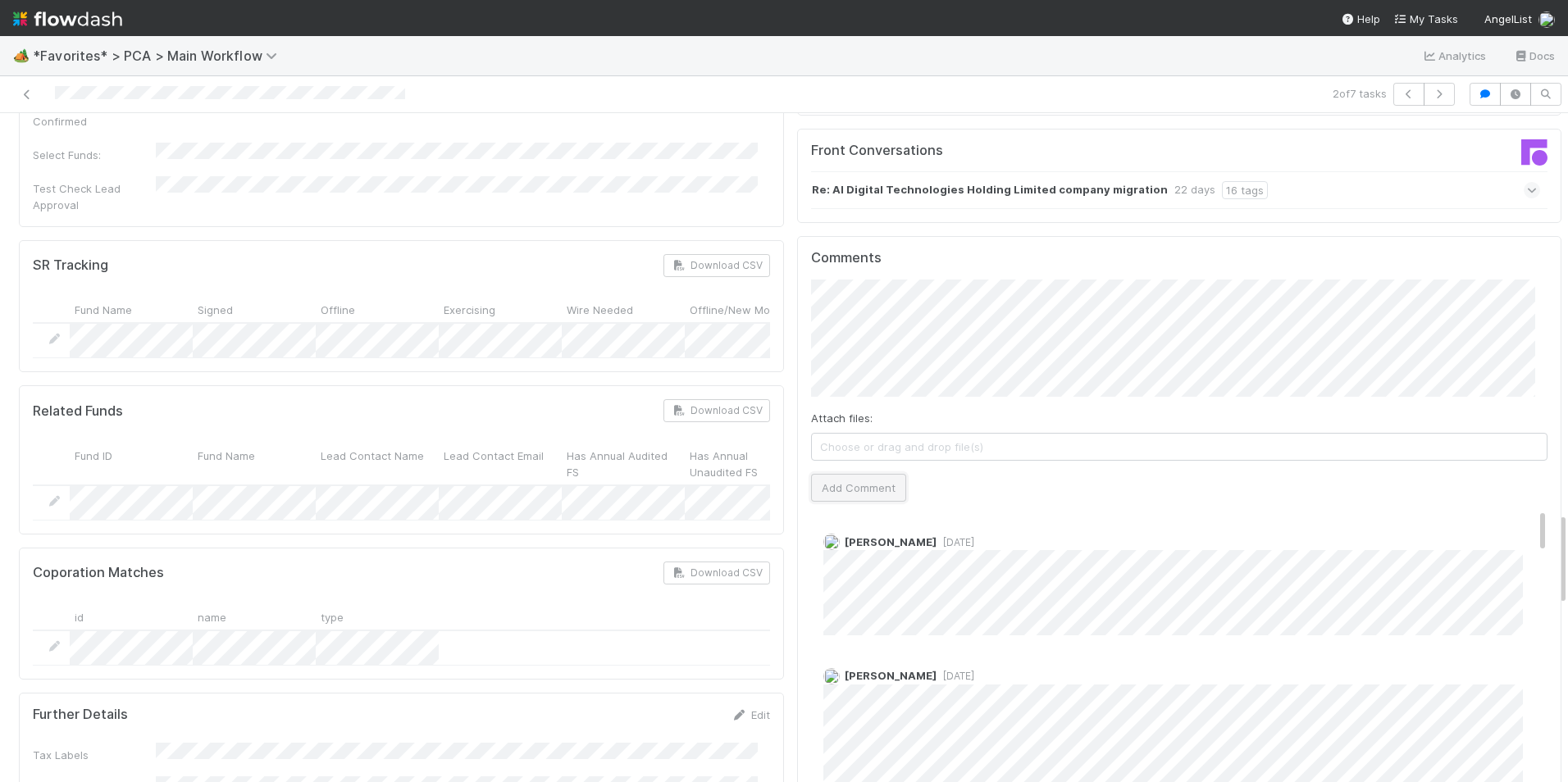
click at [843, 474] on button "Add Comment" at bounding box center [858, 488] width 95 height 28
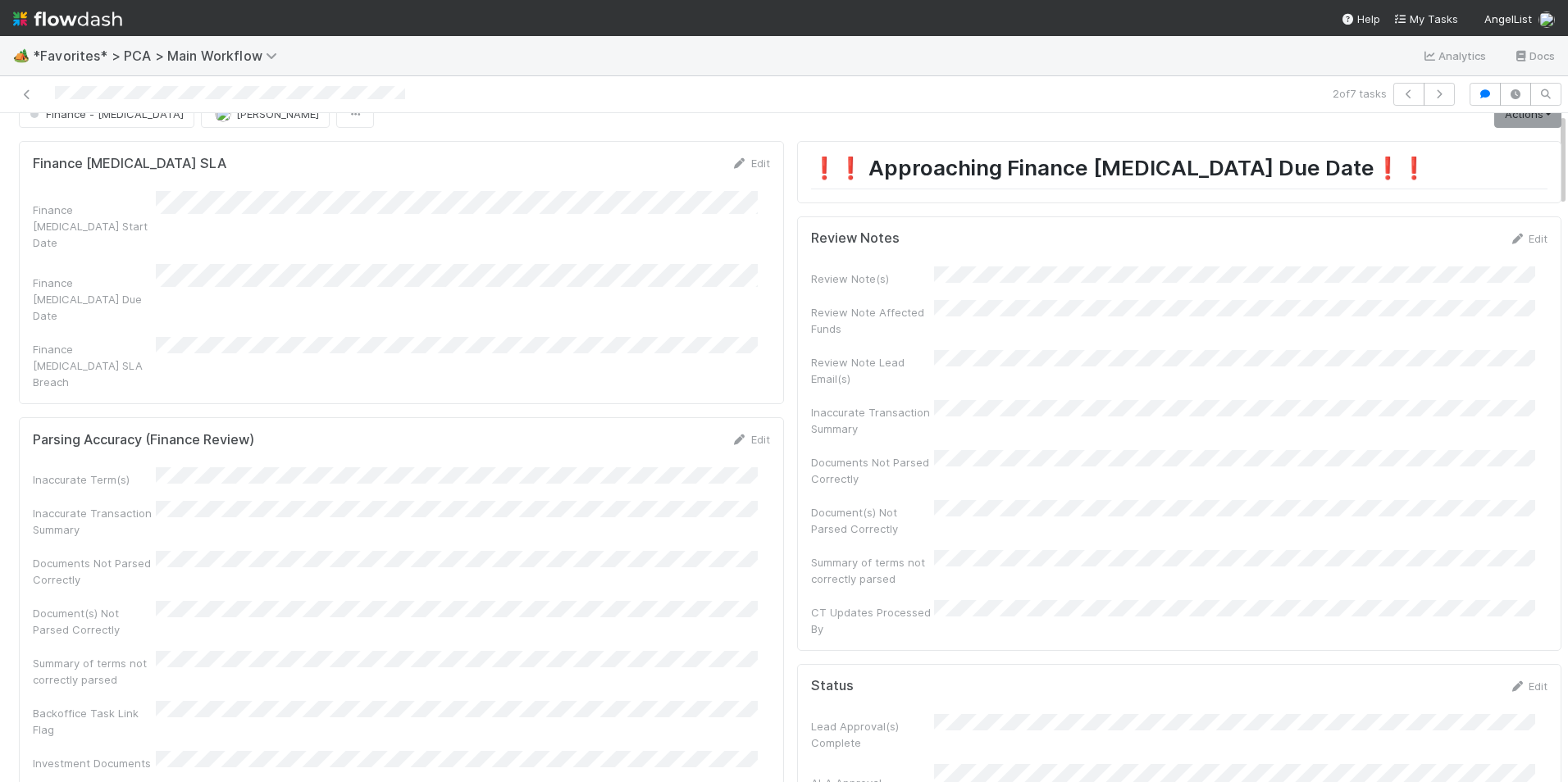
scroll to position [0, 0]
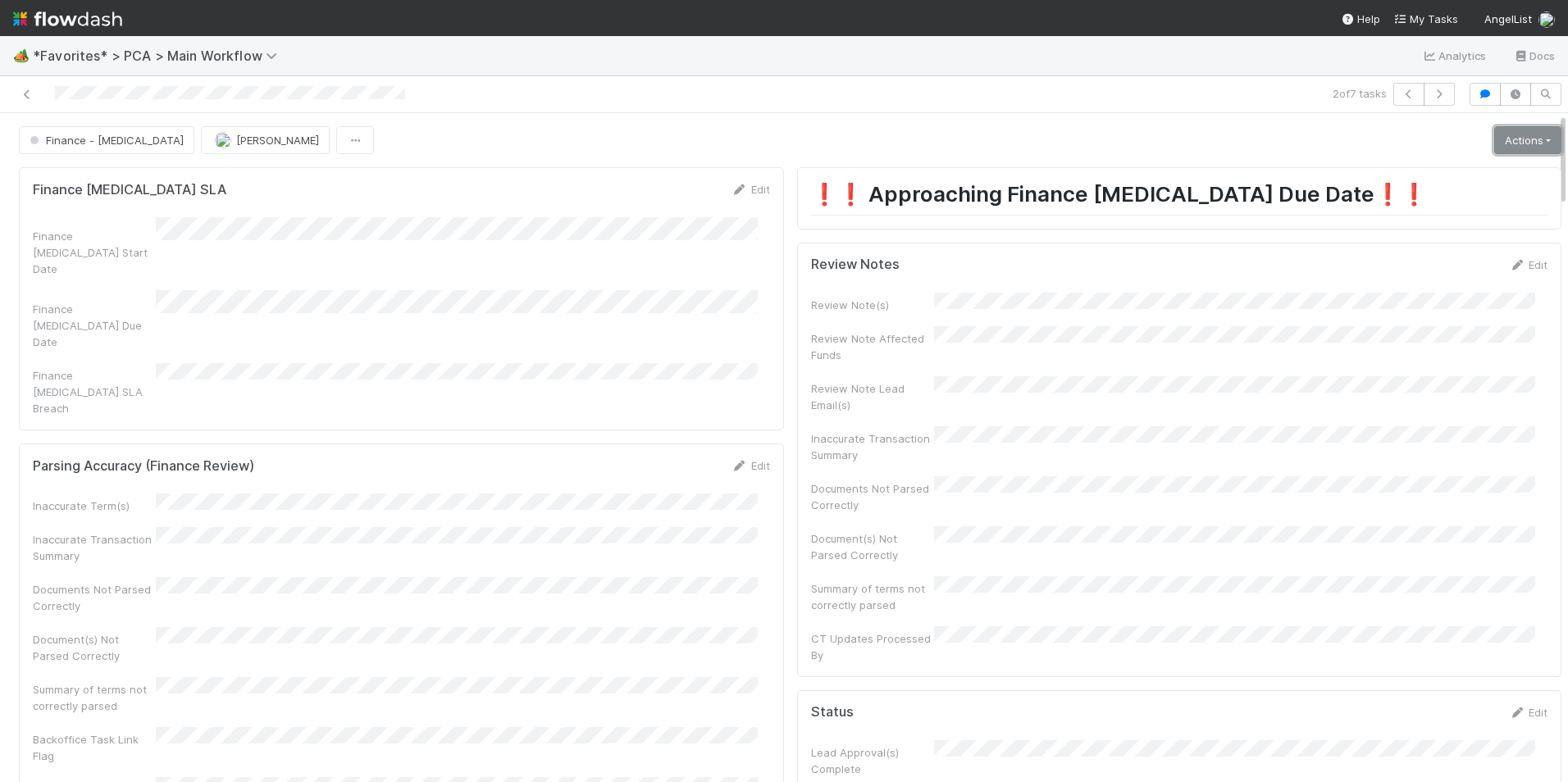
click at [1500, 132] on link "Actions" at bounding box center [1528, 140] width 68 height 28
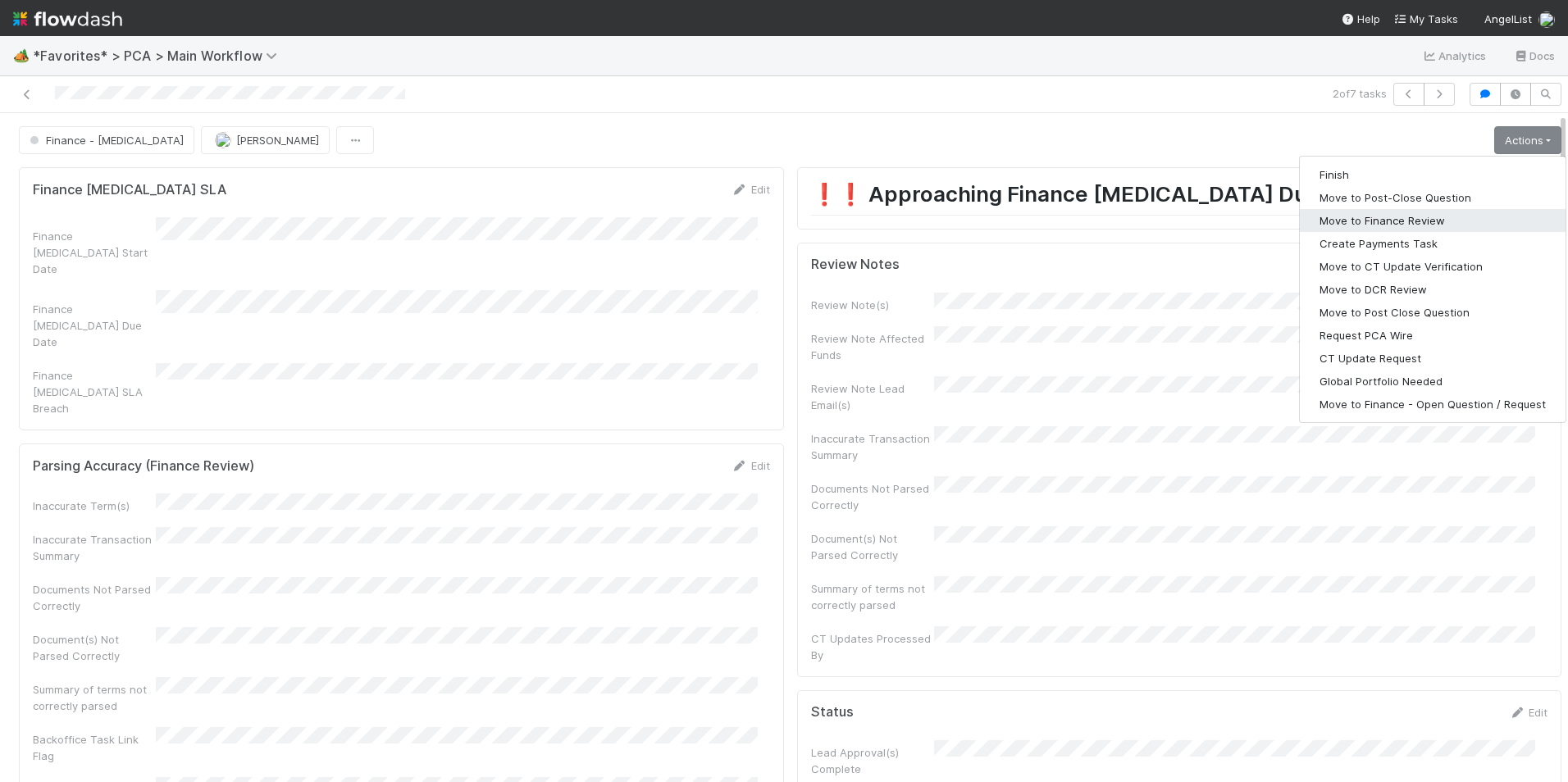
click at [1415, 218] on button "Move to Finance Review" at bounding box center [1433, 221] width 265 height 23
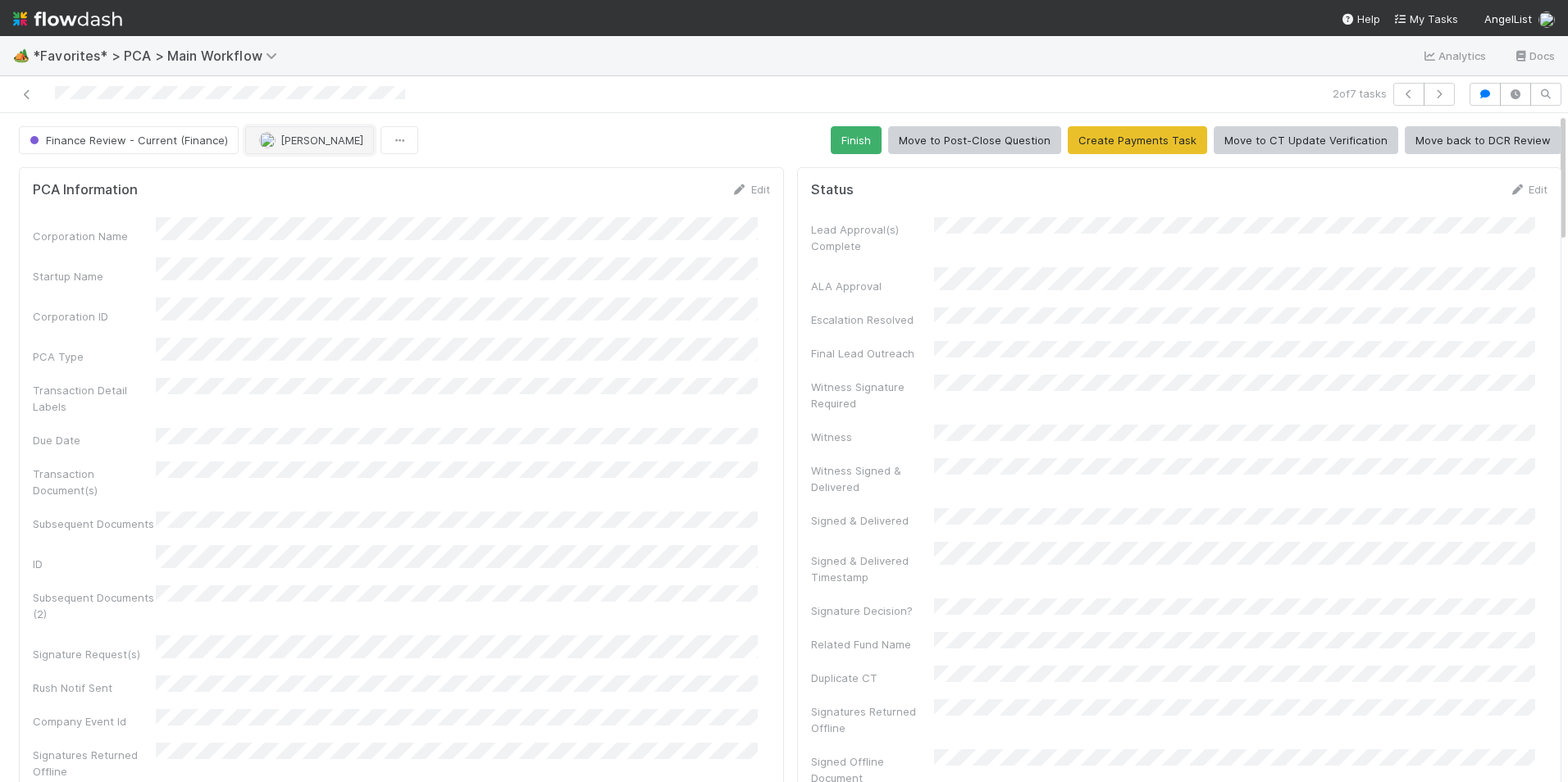
click at [287, 143] on span "[PERSON_NAME]" at bounding box center [322, 140] width 82 height 13
drag, startPoint x: 295, startPoint y: 181, endPoint x: 286, endPoint y: 177, distance: 9.8
click at [294, 180] on span "[PERSON_NAME]" at bounding box center [307, 181] width 82 height 13
click at [25, 99] on icon at bounding box center [27, 94] width 16 height 11
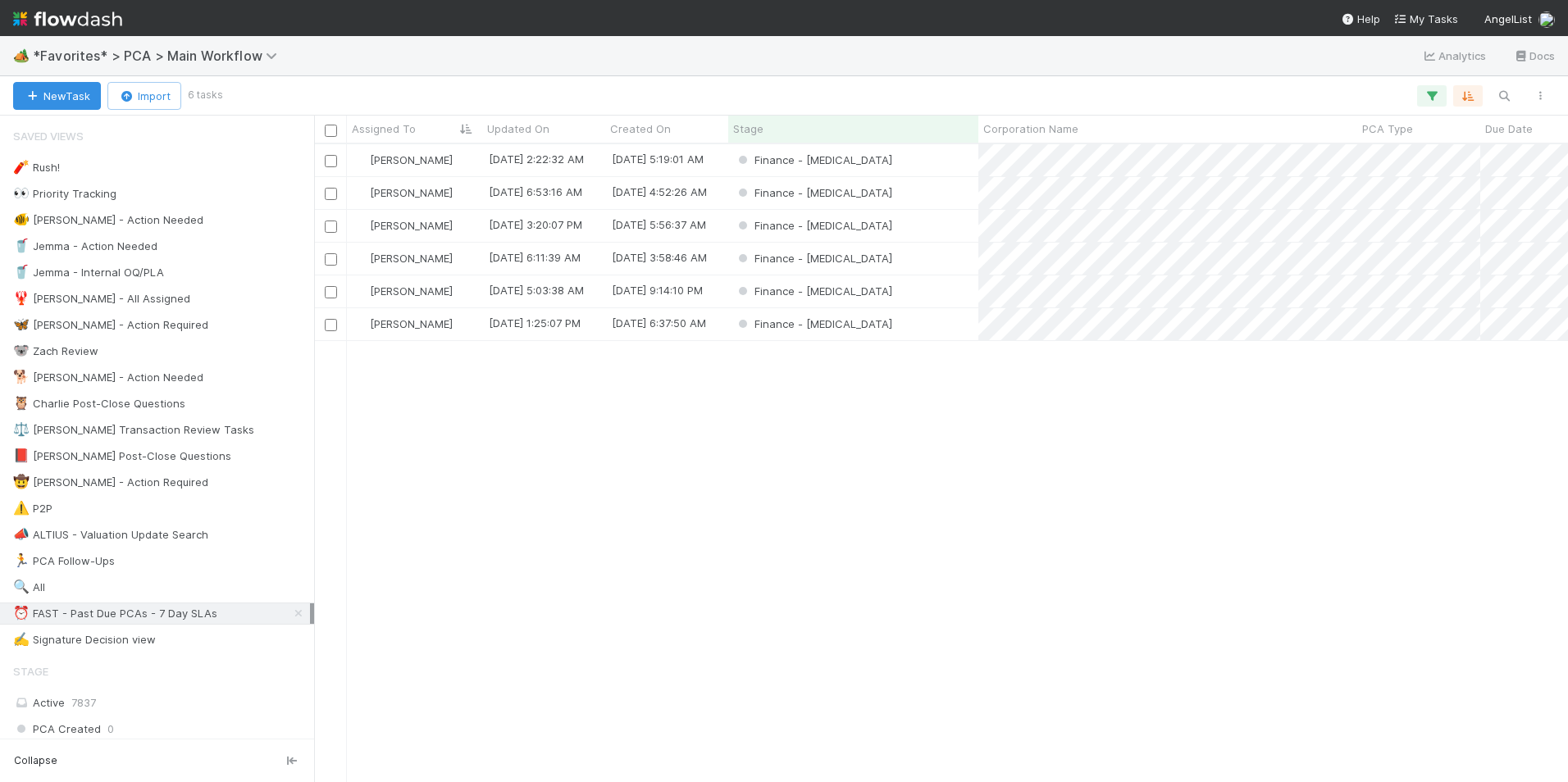
scroll to position [625, 1242]
click at [906, 194] on div "Finance - [MEDICAL_DATA]" at bounding box center [852, 193] width 250 height 32
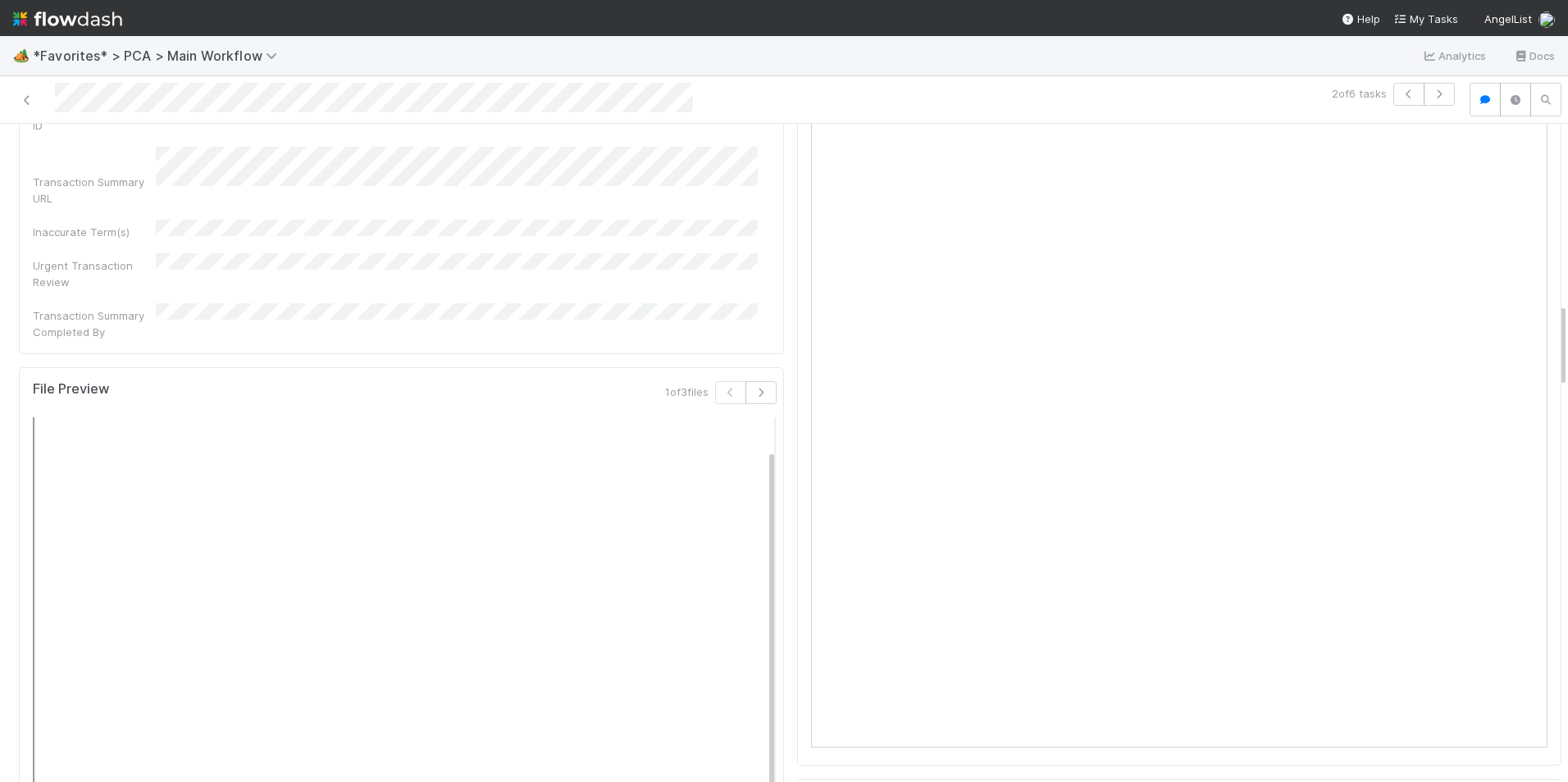
scroll to position [1312, 0]
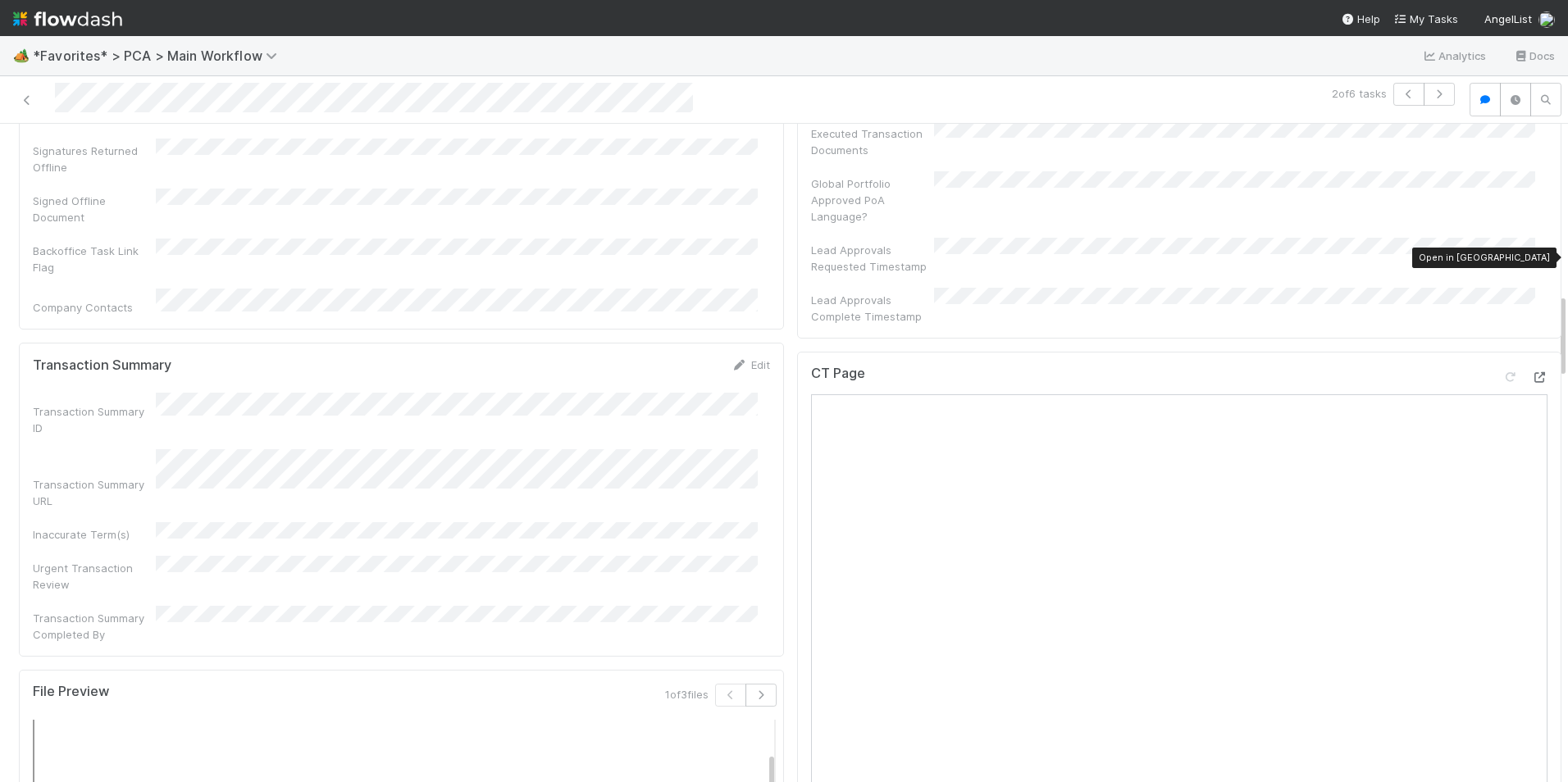
click at [1531, 372] on icon at bounding box center [1539, 377] width 16 height 11
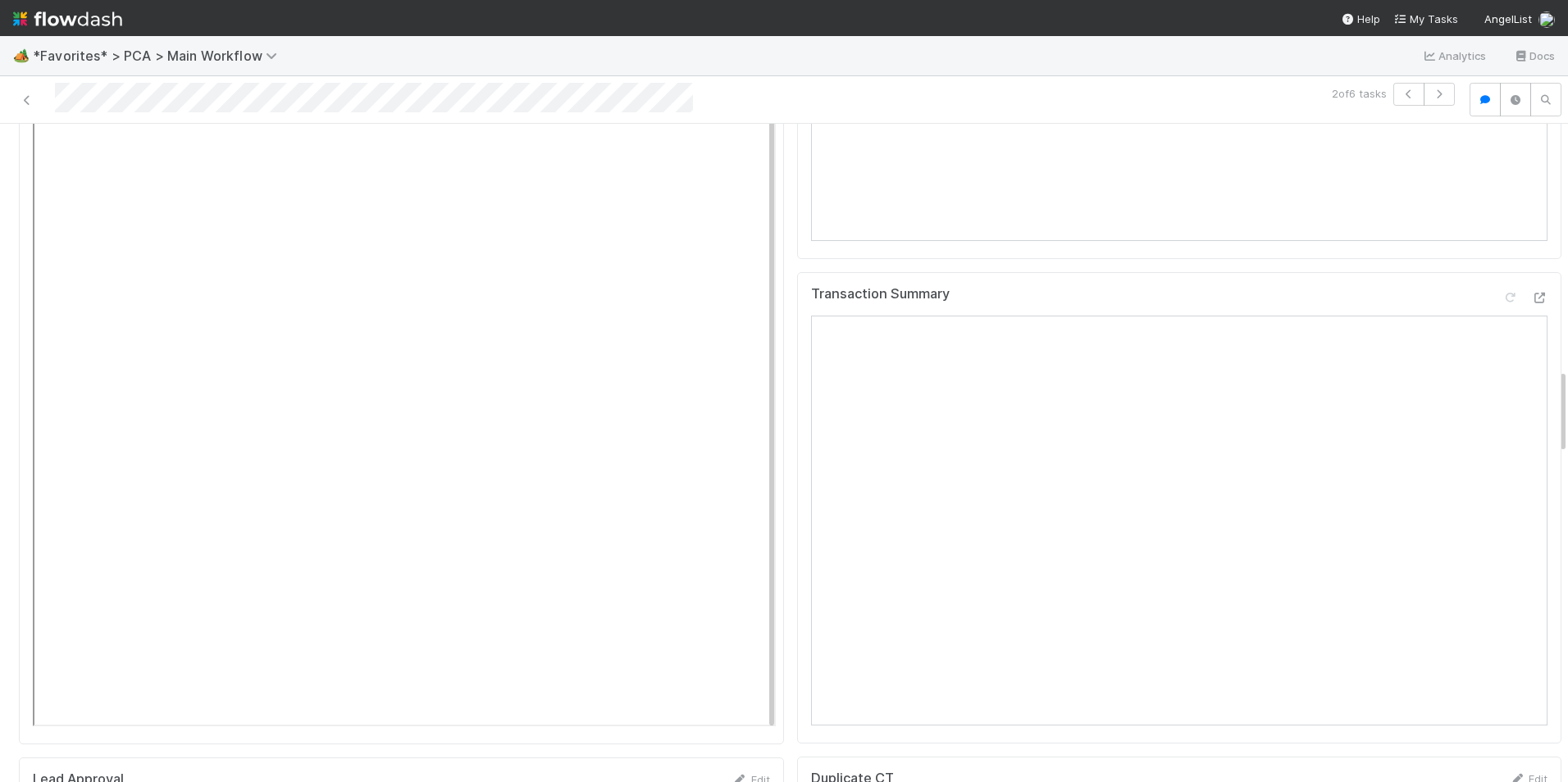
scroll to position [1885, 0]
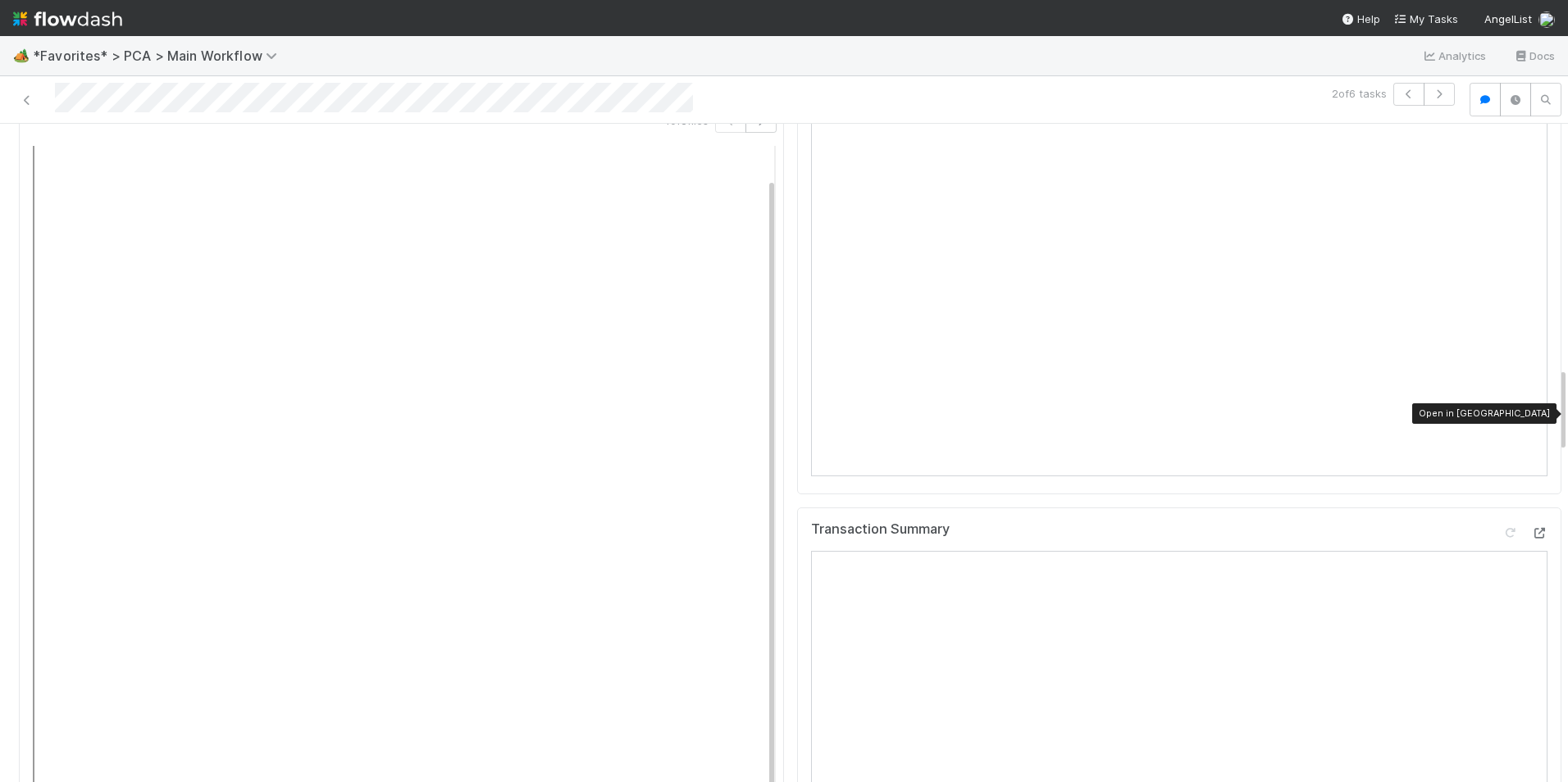
click at [1531, 528] on icon at bounding box center [1539, 533] width 16 height 11
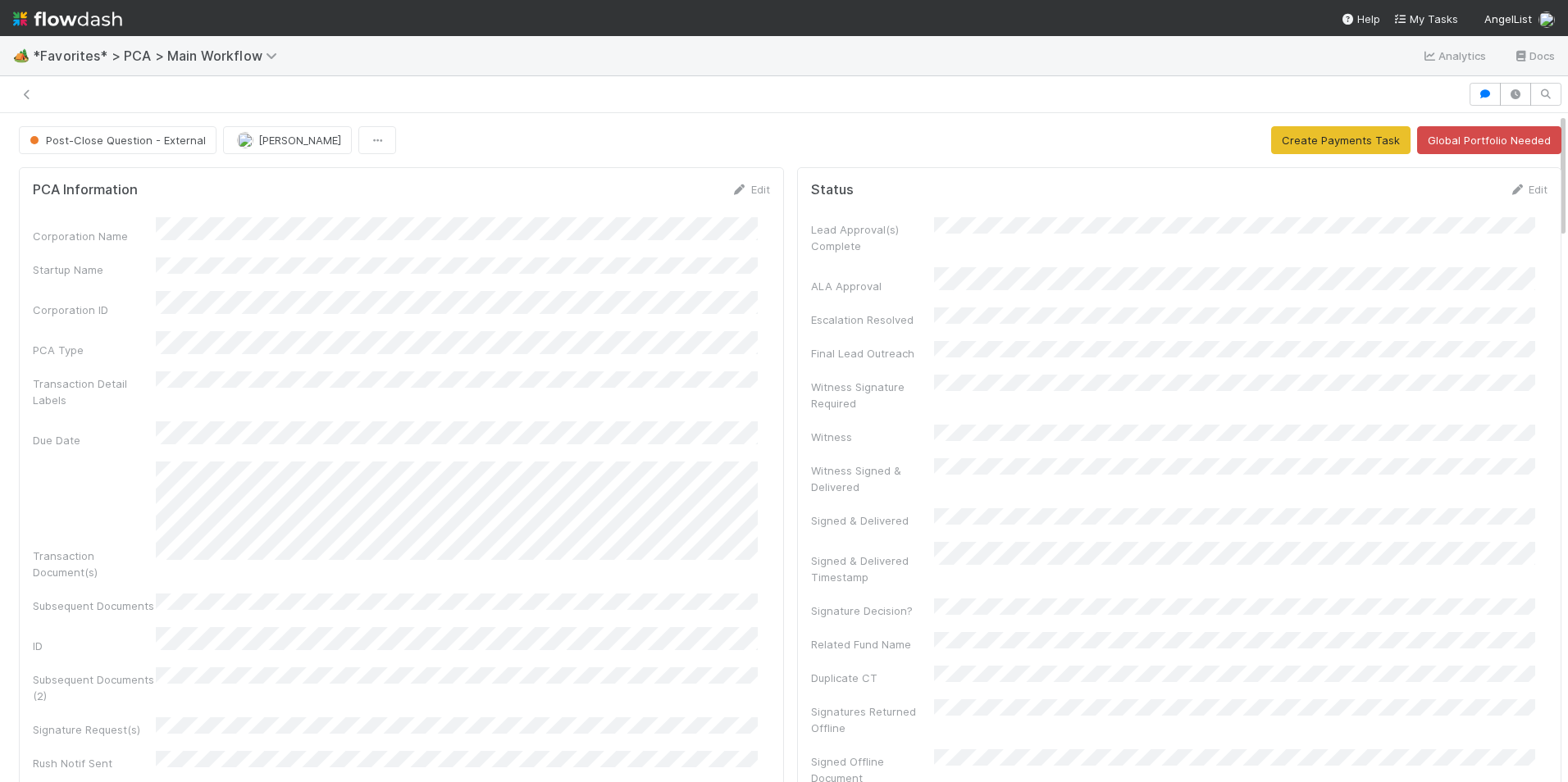
scroll to position [2386, 0]
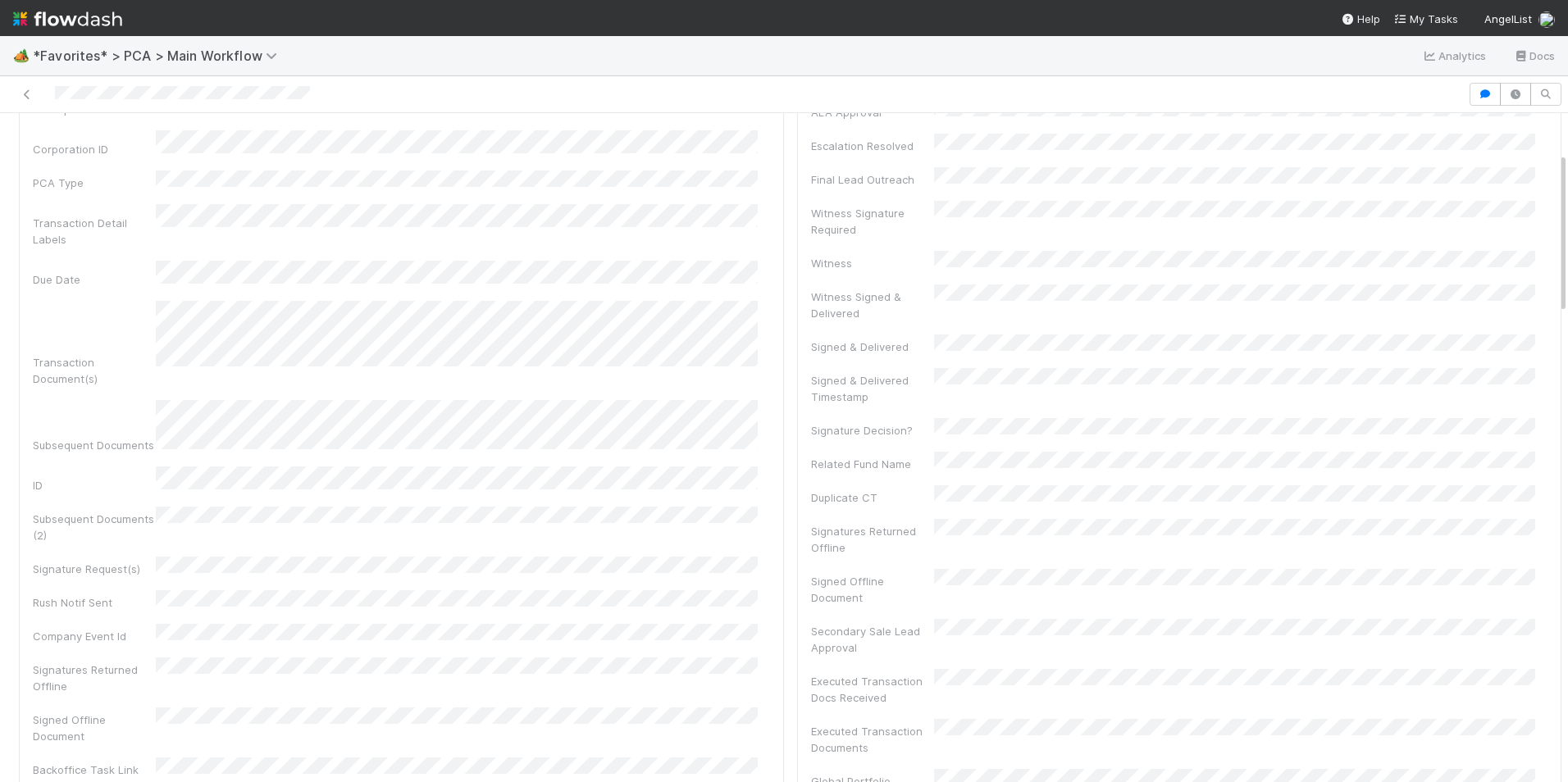
scroll to position [164, 0]
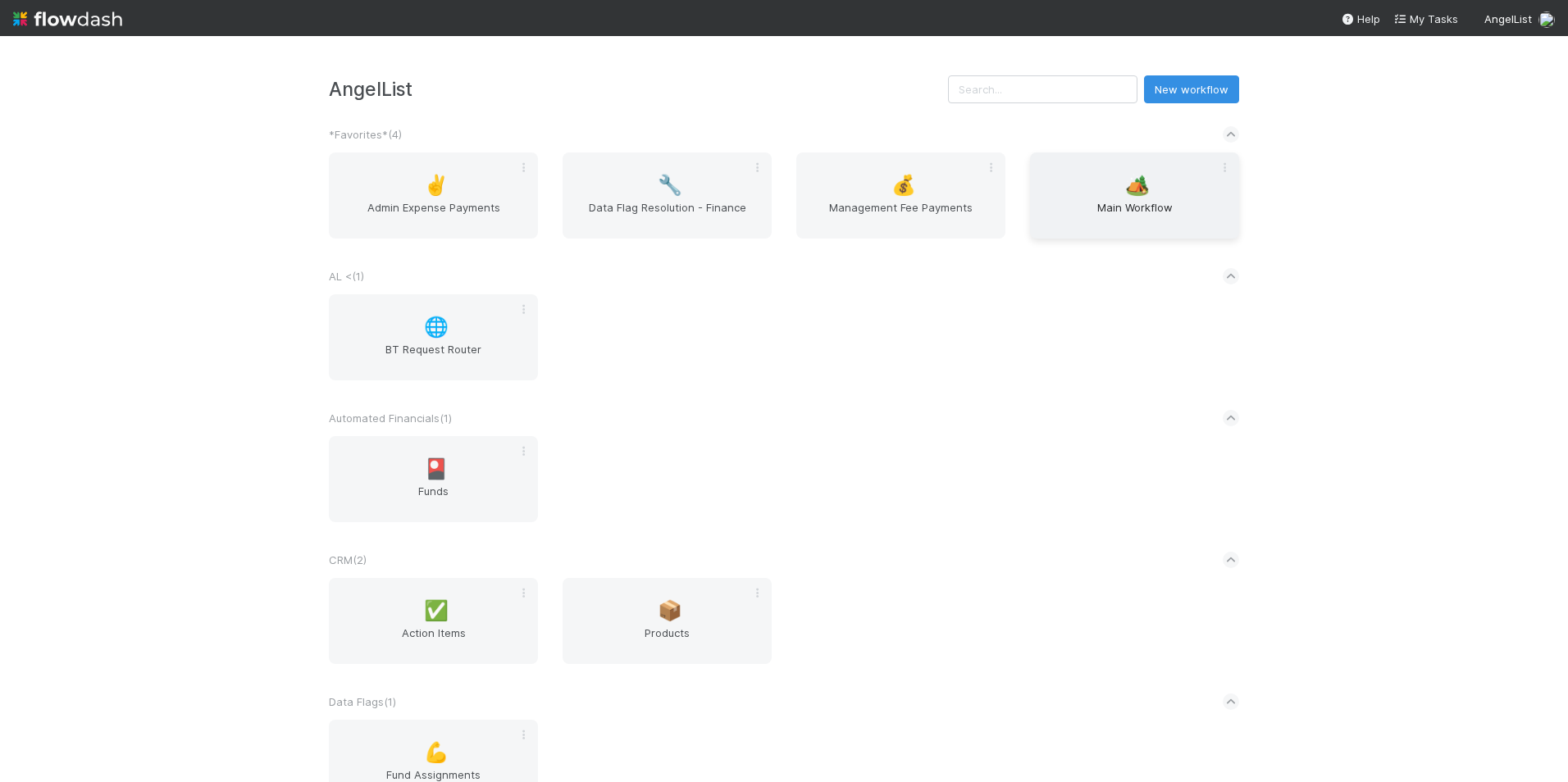
click at [1138, 212] on span "Main Workflow" at bounding box center [1134, 216] width 196 height 33
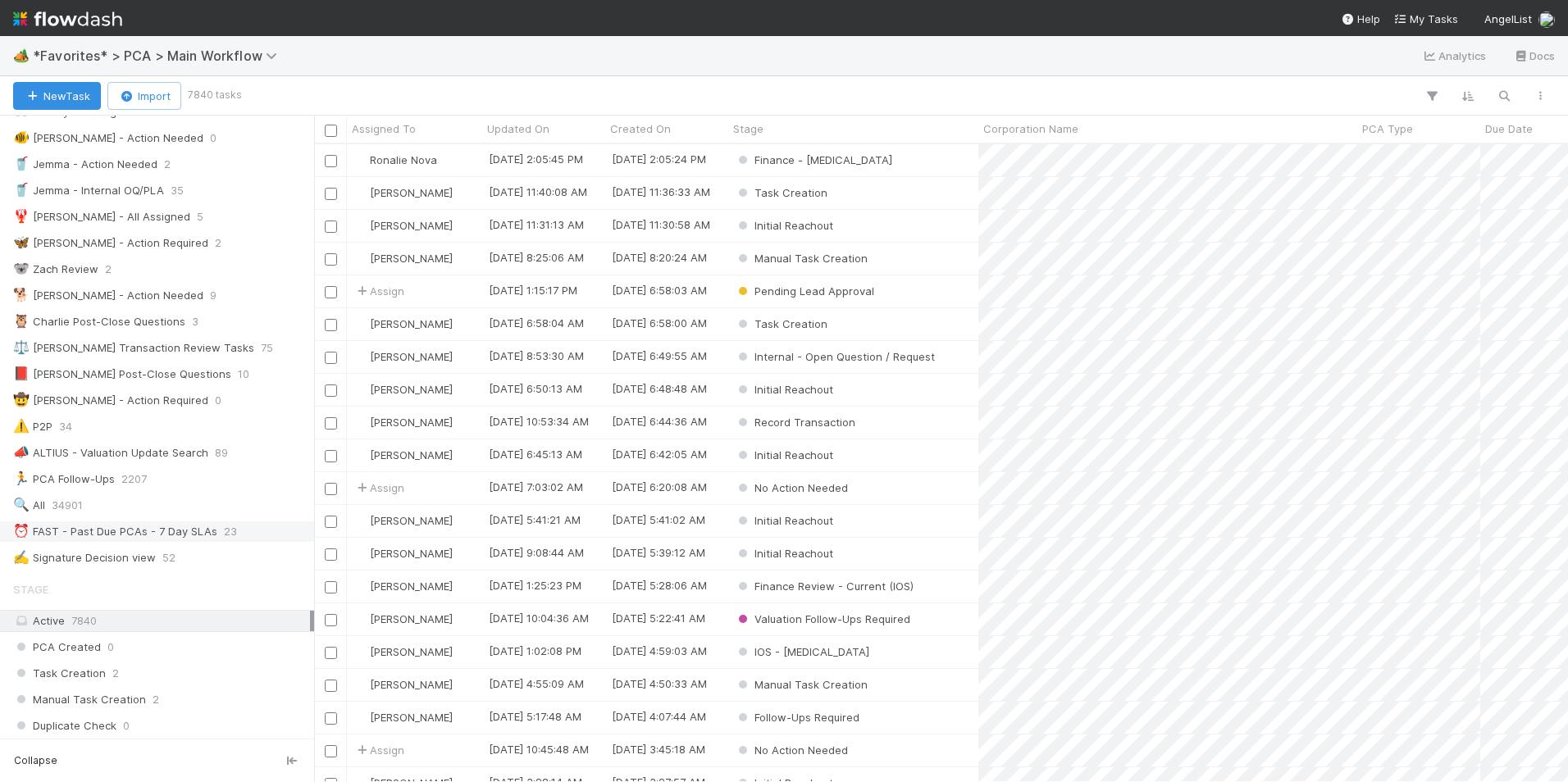
scroll to position [164, 0]
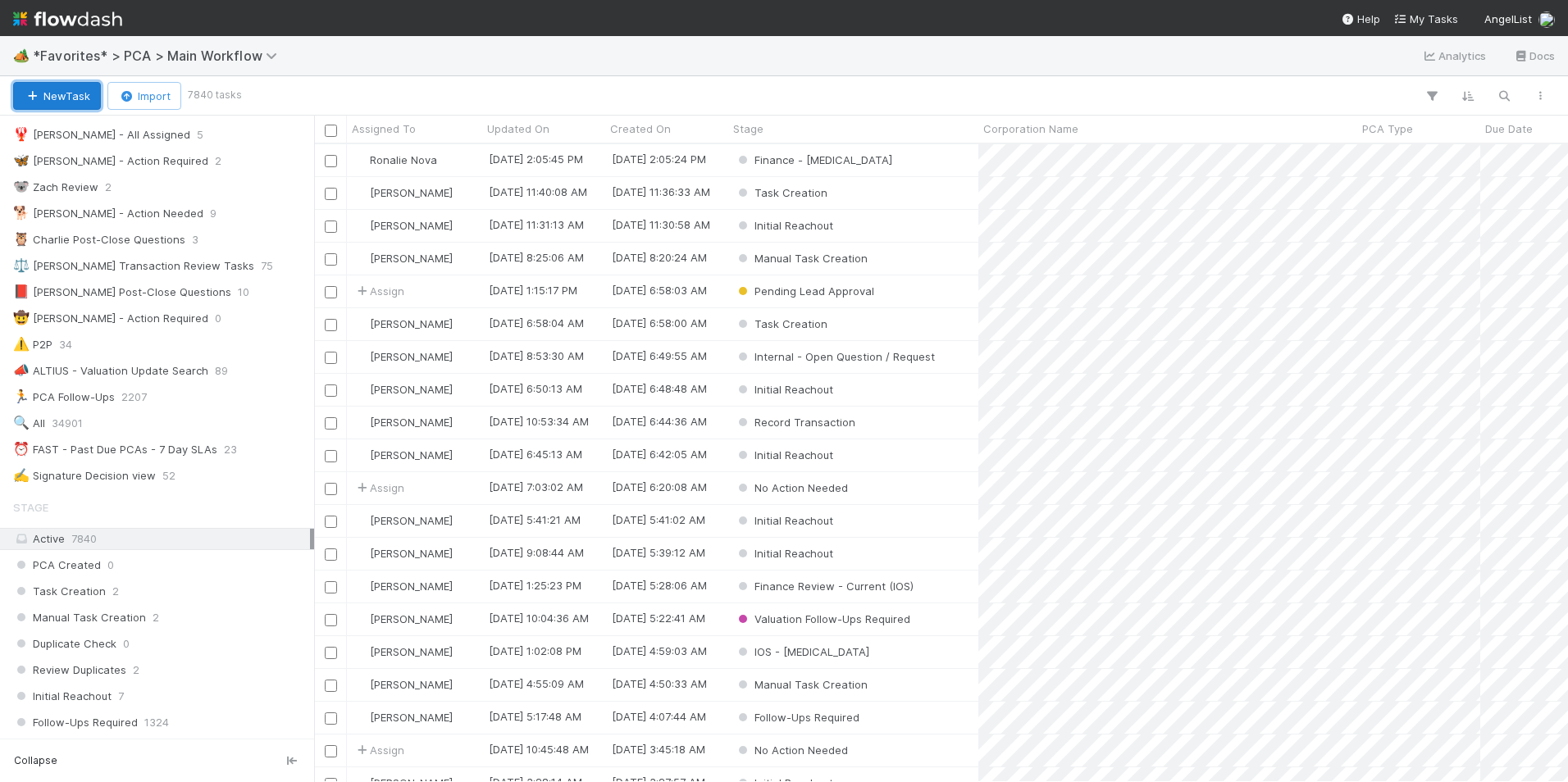
click at [59, 97] on button "New Task" at bounding box center [57, 96] width 87 height 28
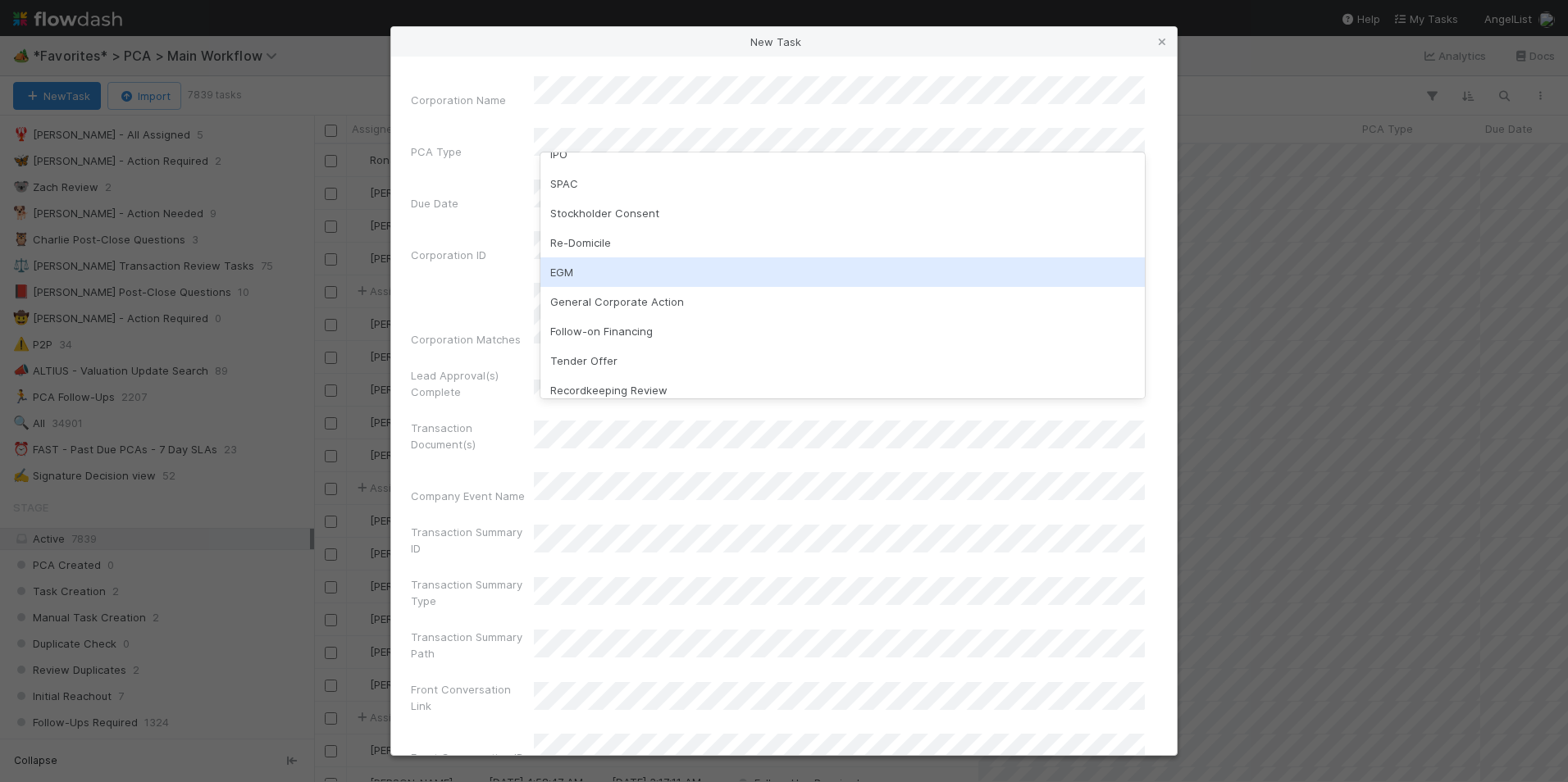
scroll to position [246, 0]
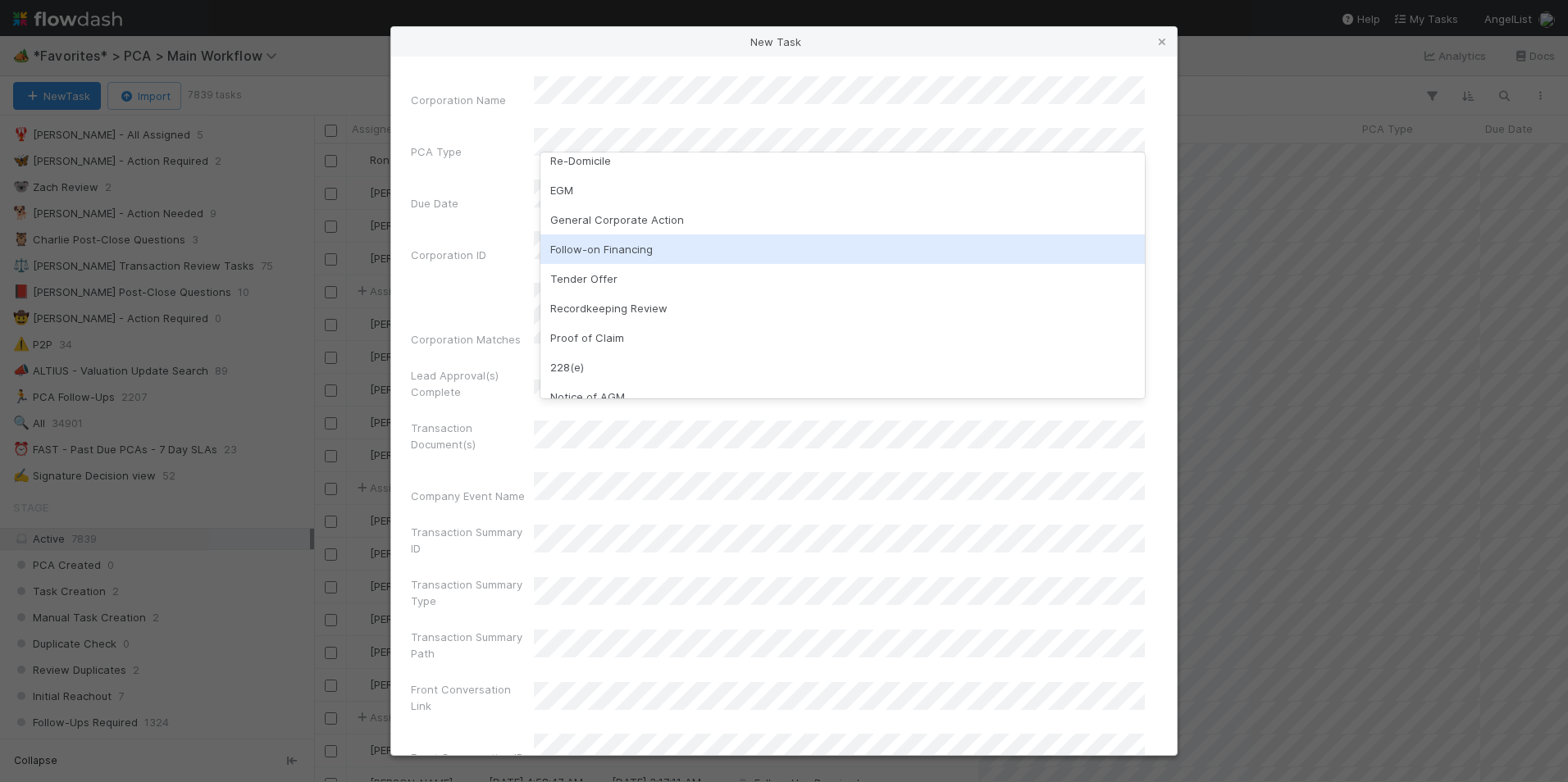
click at [613, 252] on div "Follow-on Financing" at bounding box center [843, 249] width 604 height 30
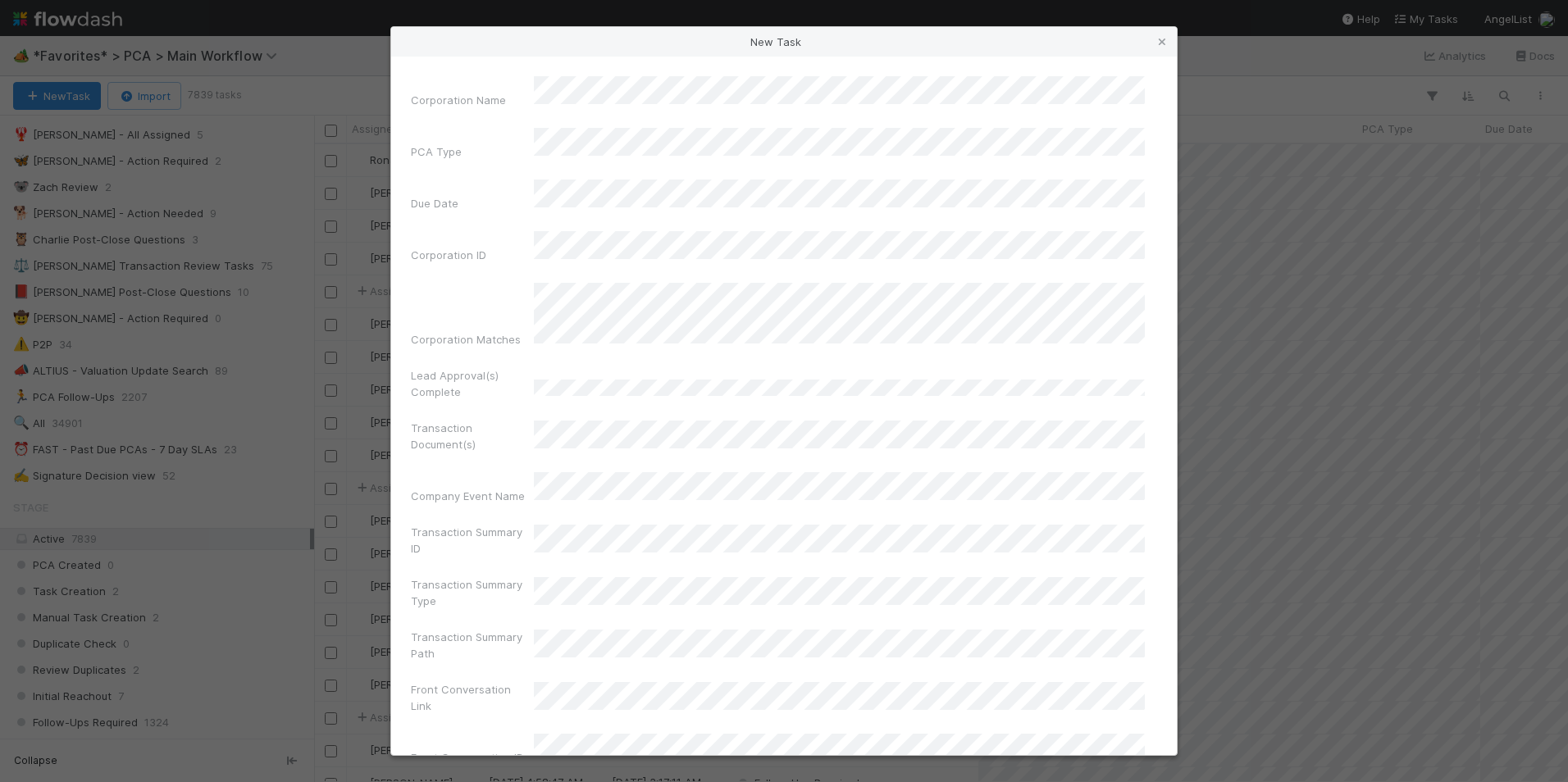
click at [348, 175] on div "New Task Corporation Name PCA Type Due Date Corporation ID Corporation Matches …" at bounding box center [784, 391] width 1568 height 782
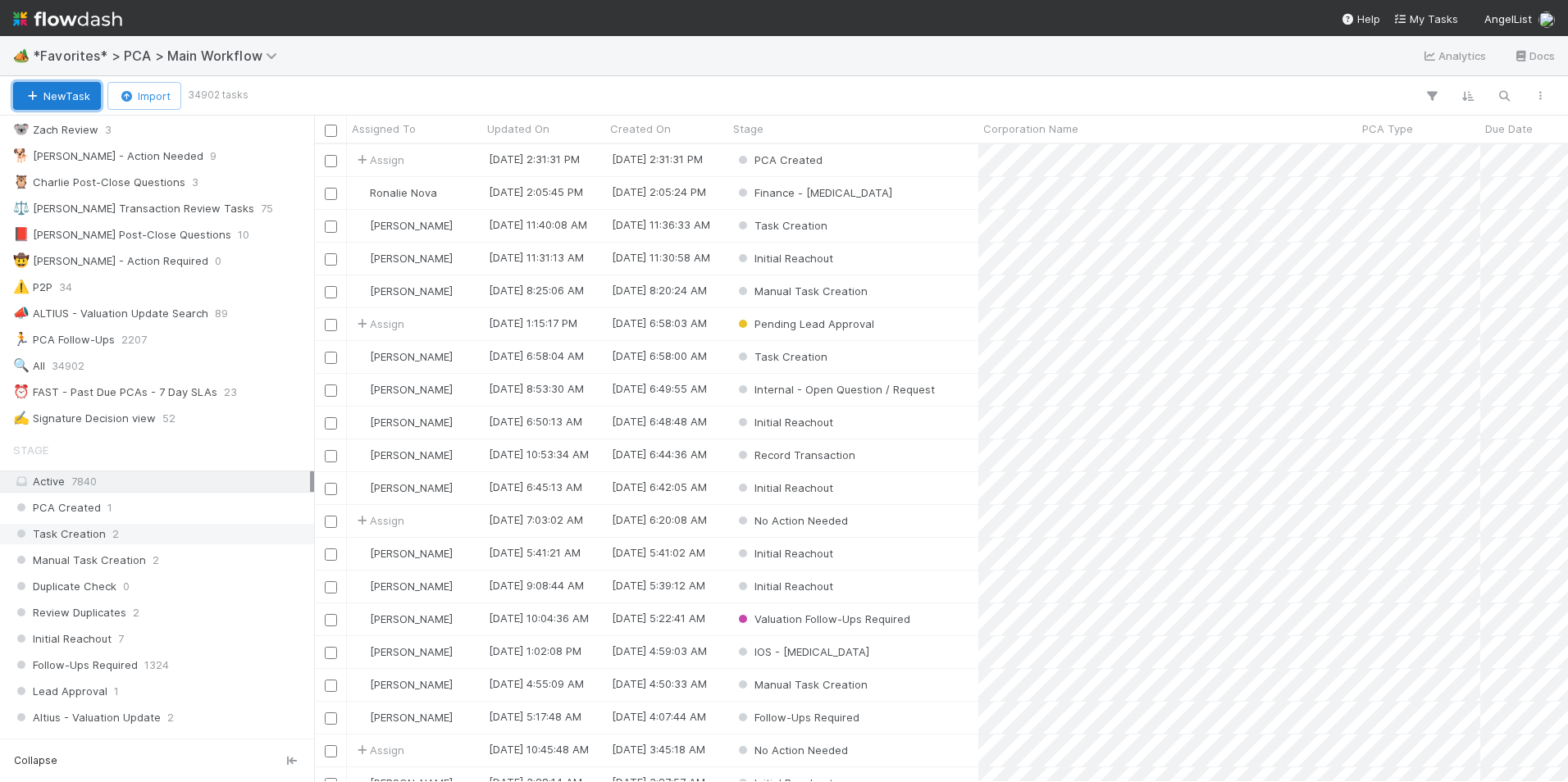
scroll to position [246, 0]
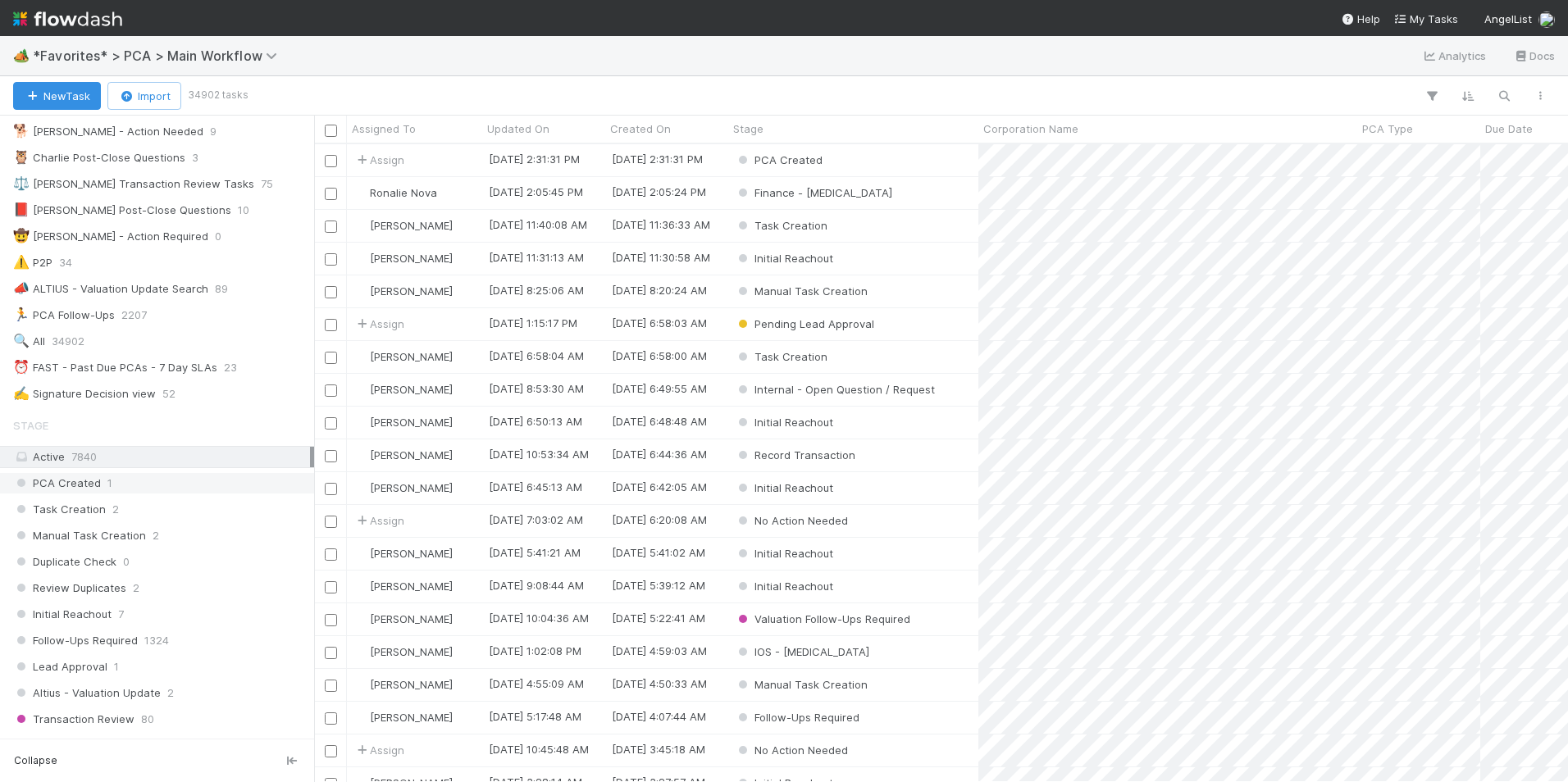
click at [129, 478] on div "PCA Created 1" at bounding box center [162, 483] width 297 height 21
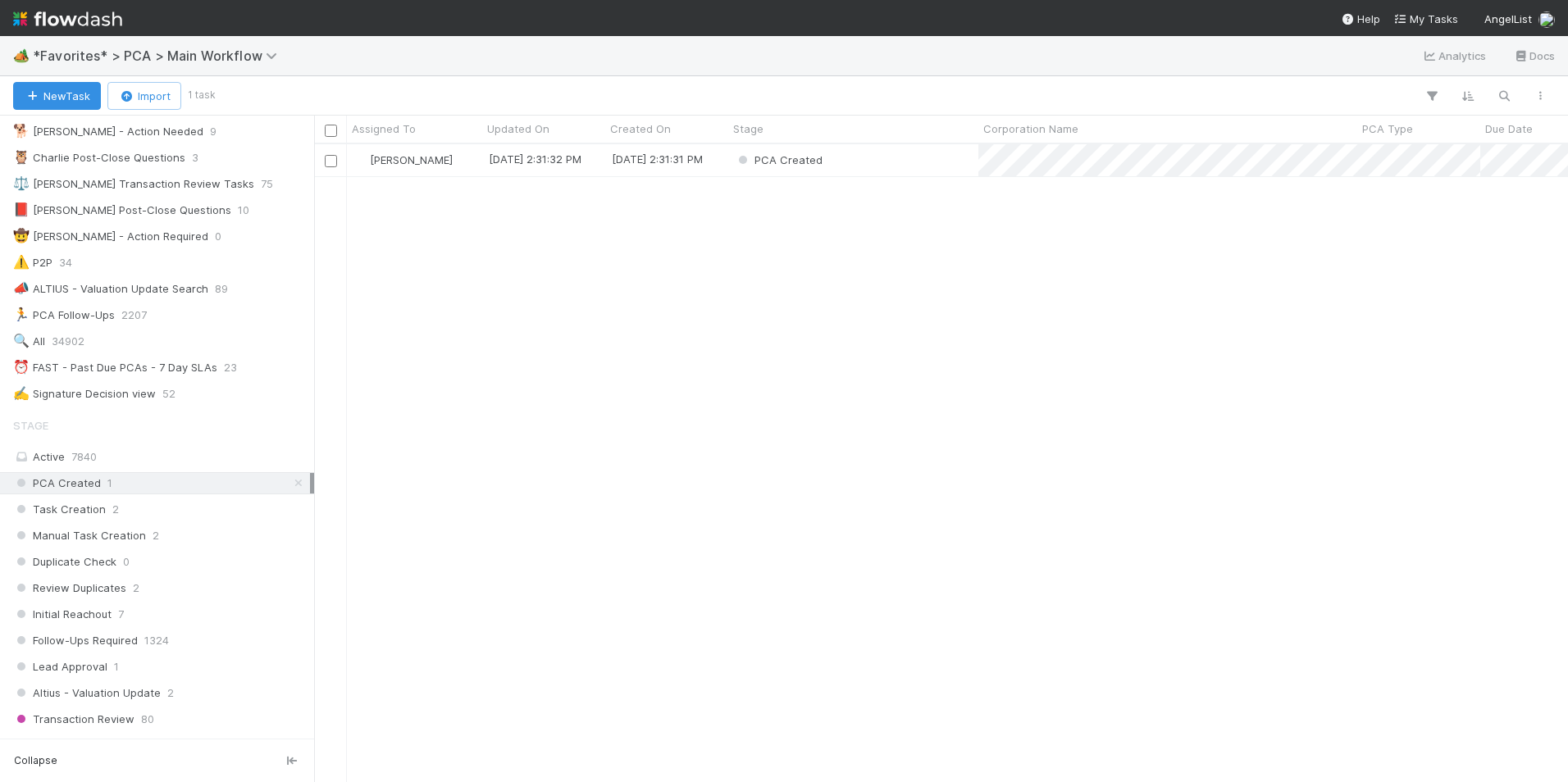
scroll to position [625, 1242]
click at [862, 162] on div "PCA Created" at bounding box center [852, 160] width 250 height 32
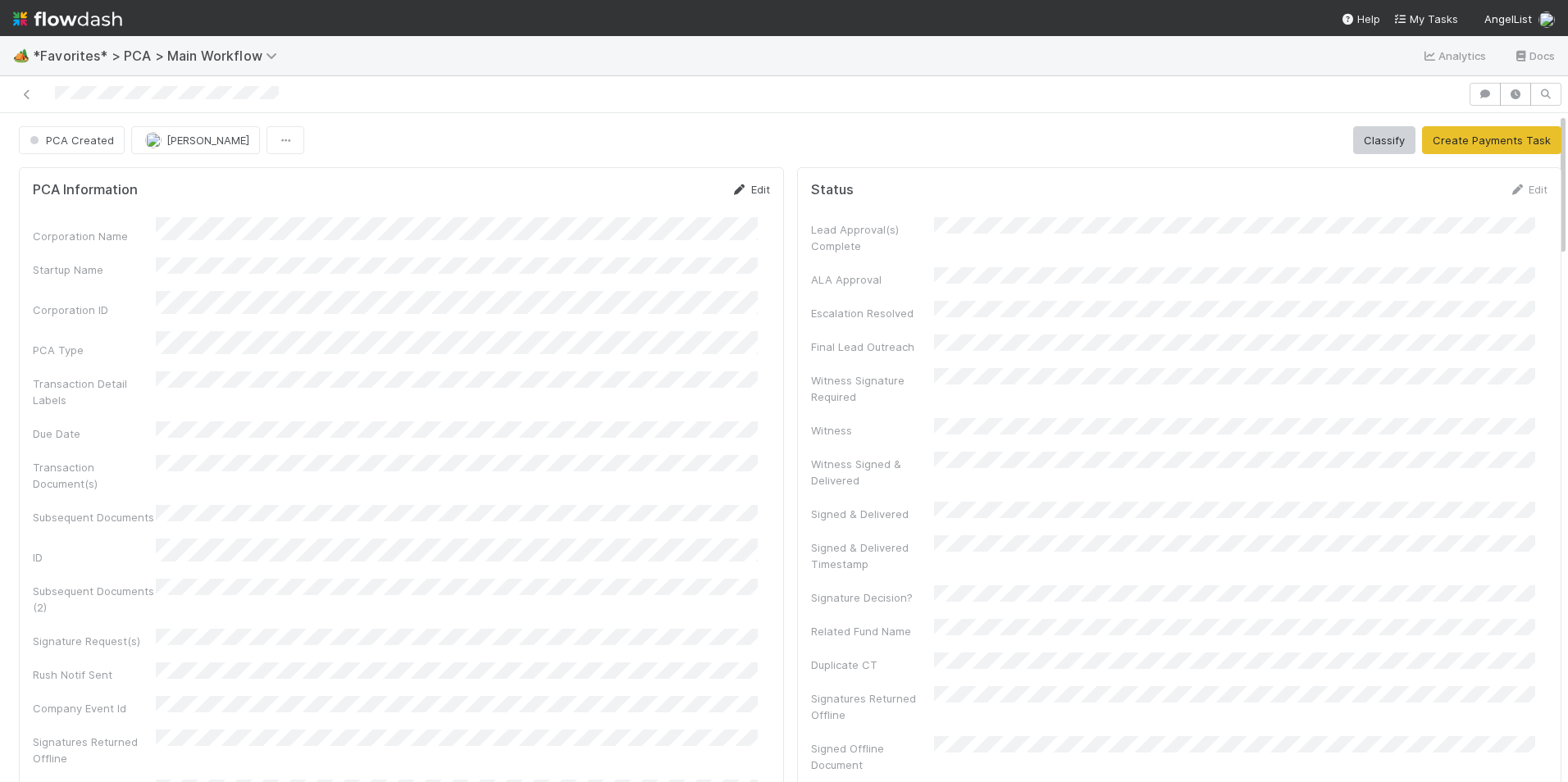
click at [732, 189] on icon at bounding box center [739, 190] width 16 height 11
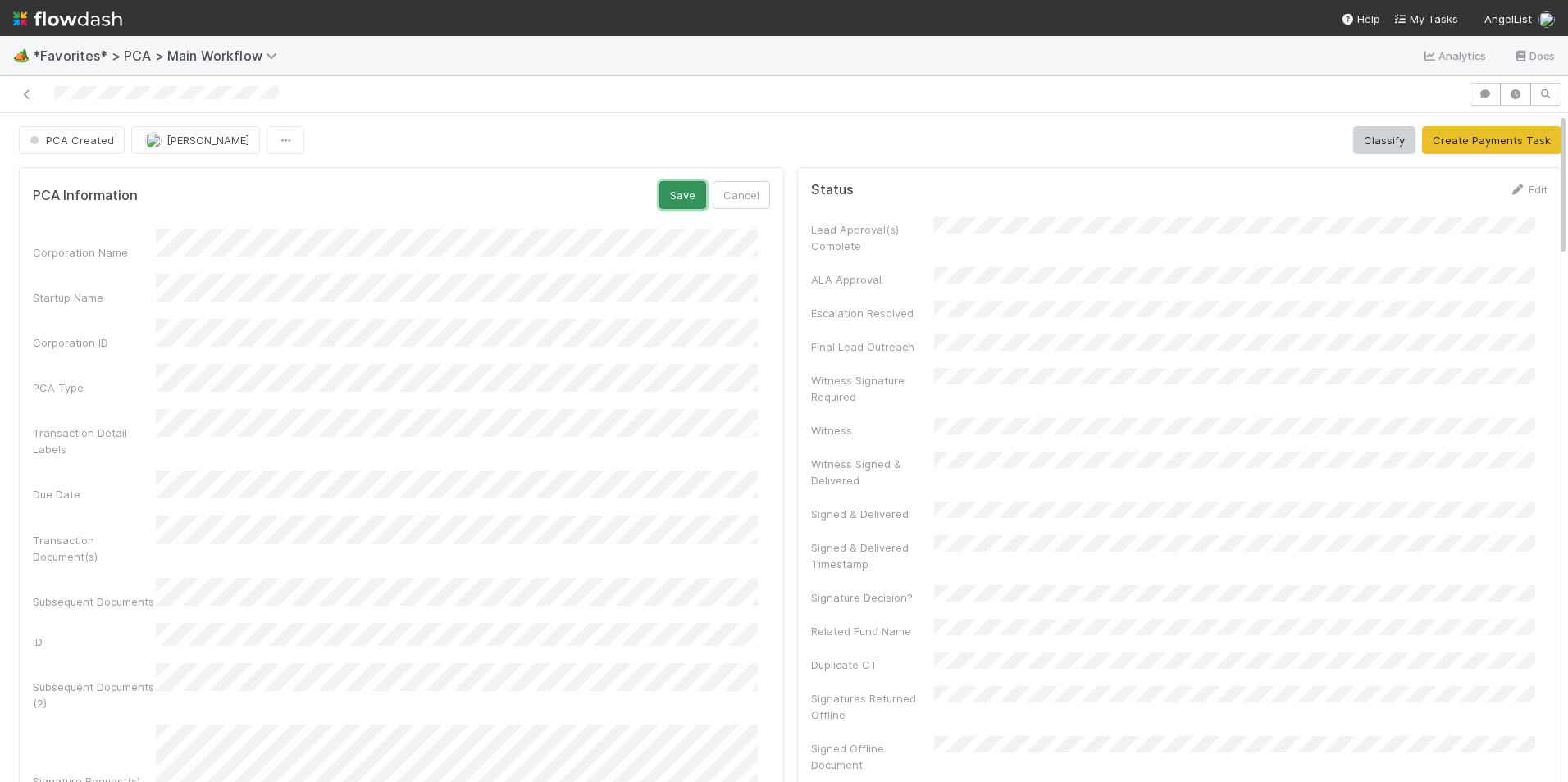
click at [670, 198] on button "Save" at bounding box center [683, 195] width 47 height 28
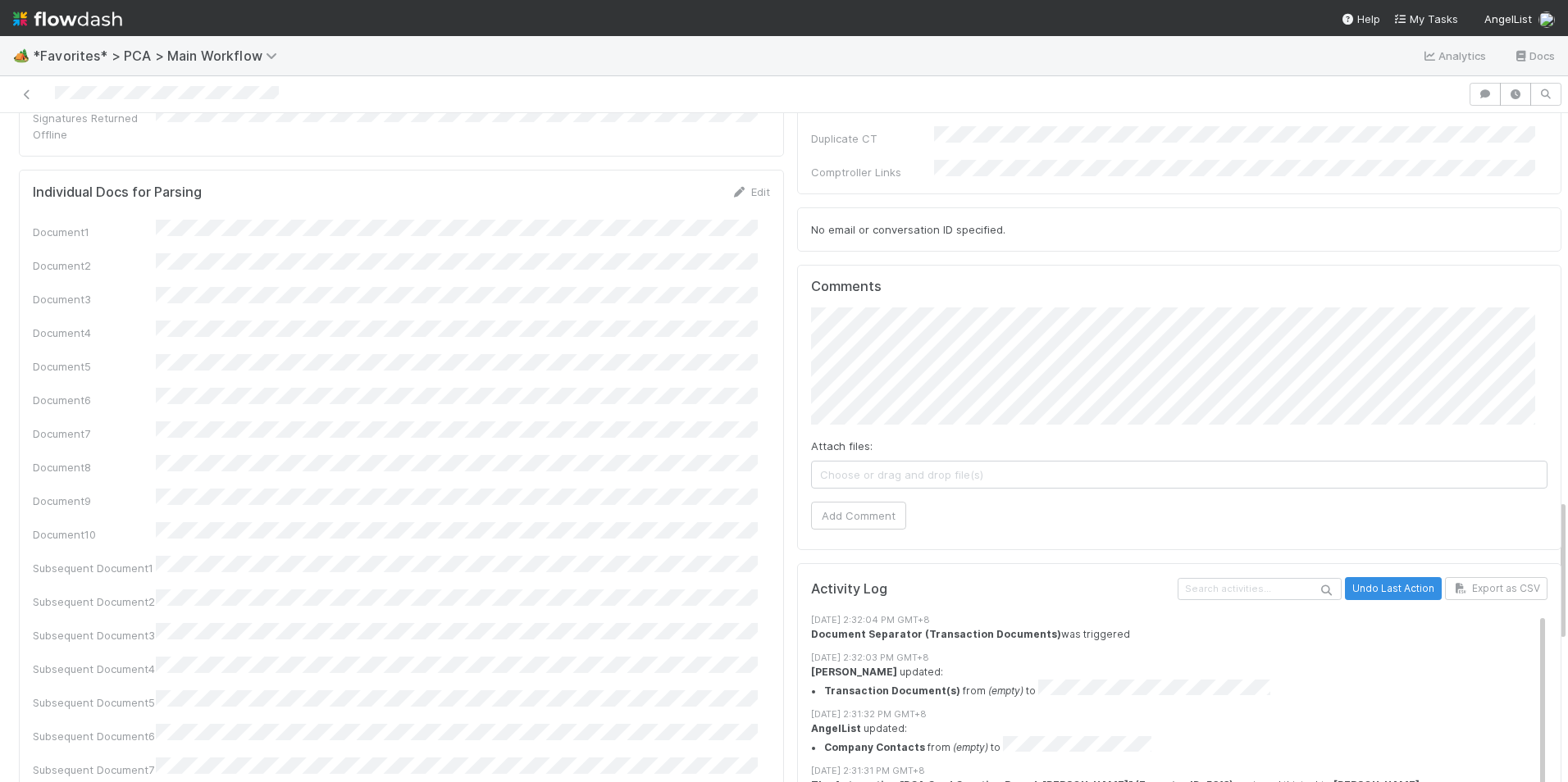
scroll to position [1803, 0]
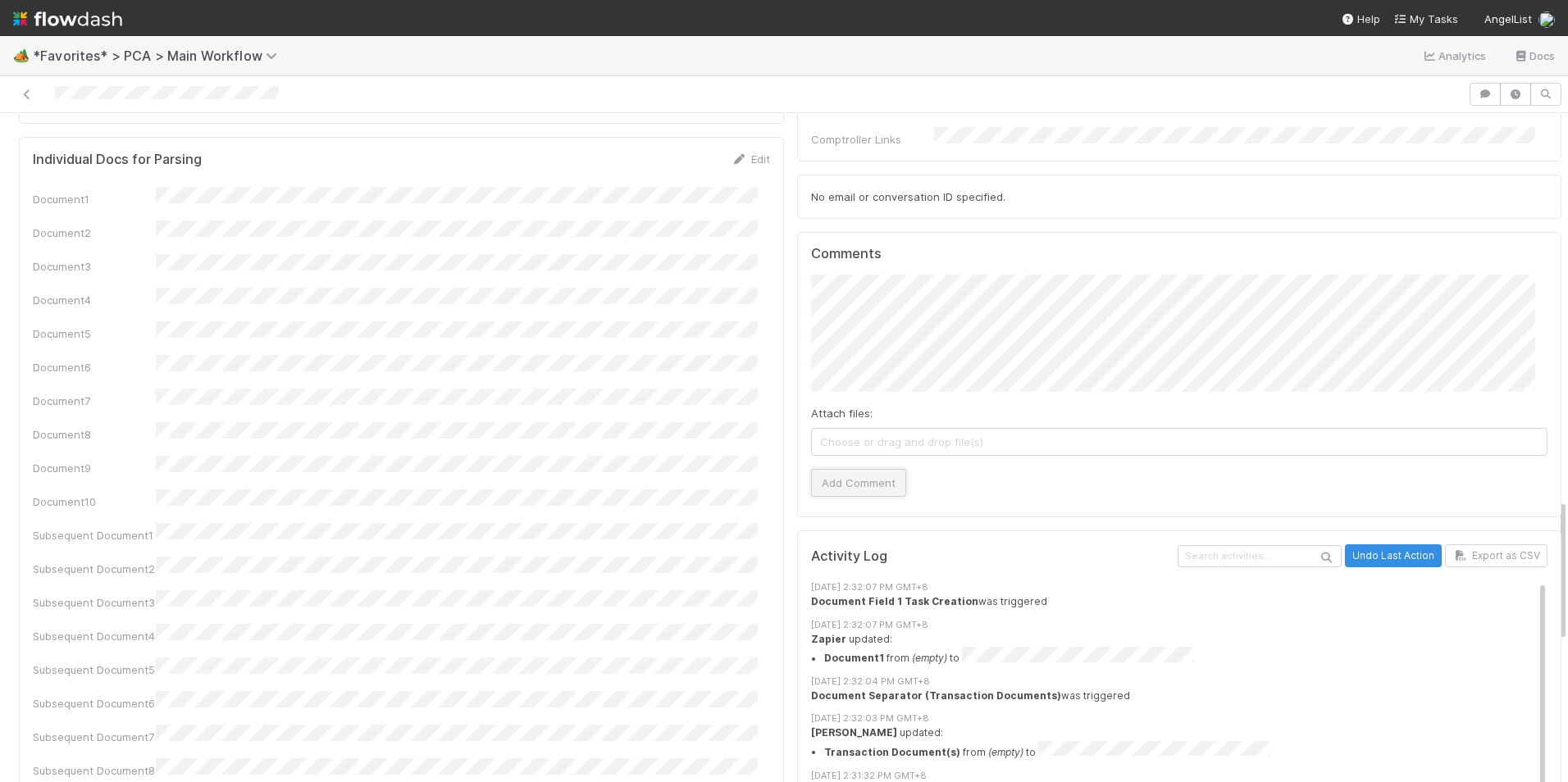
click at [838, 469] on button "Add Comment" at bounding box center [858, 483] width 95 height 28
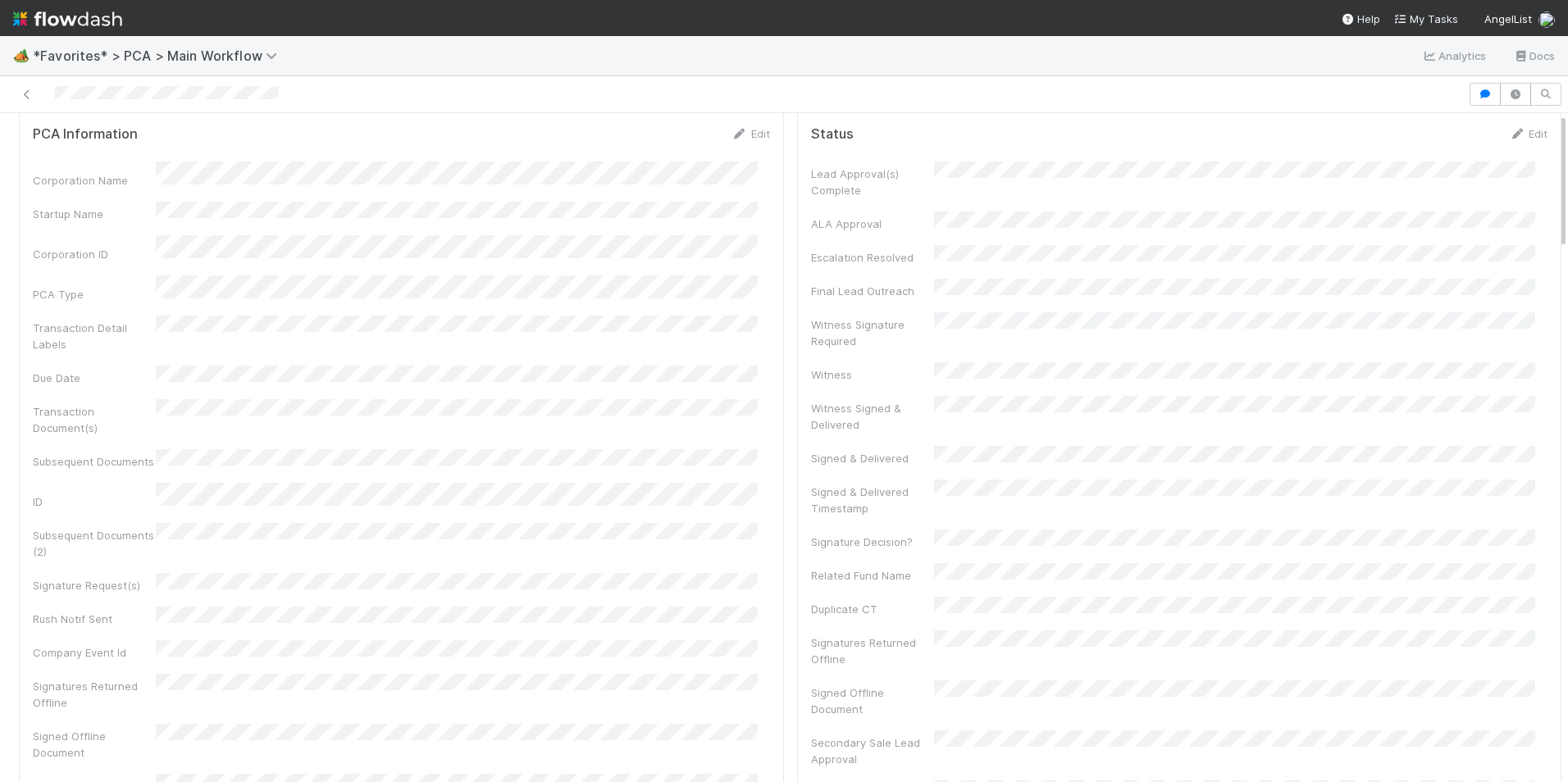
scroll to position [0, 0]
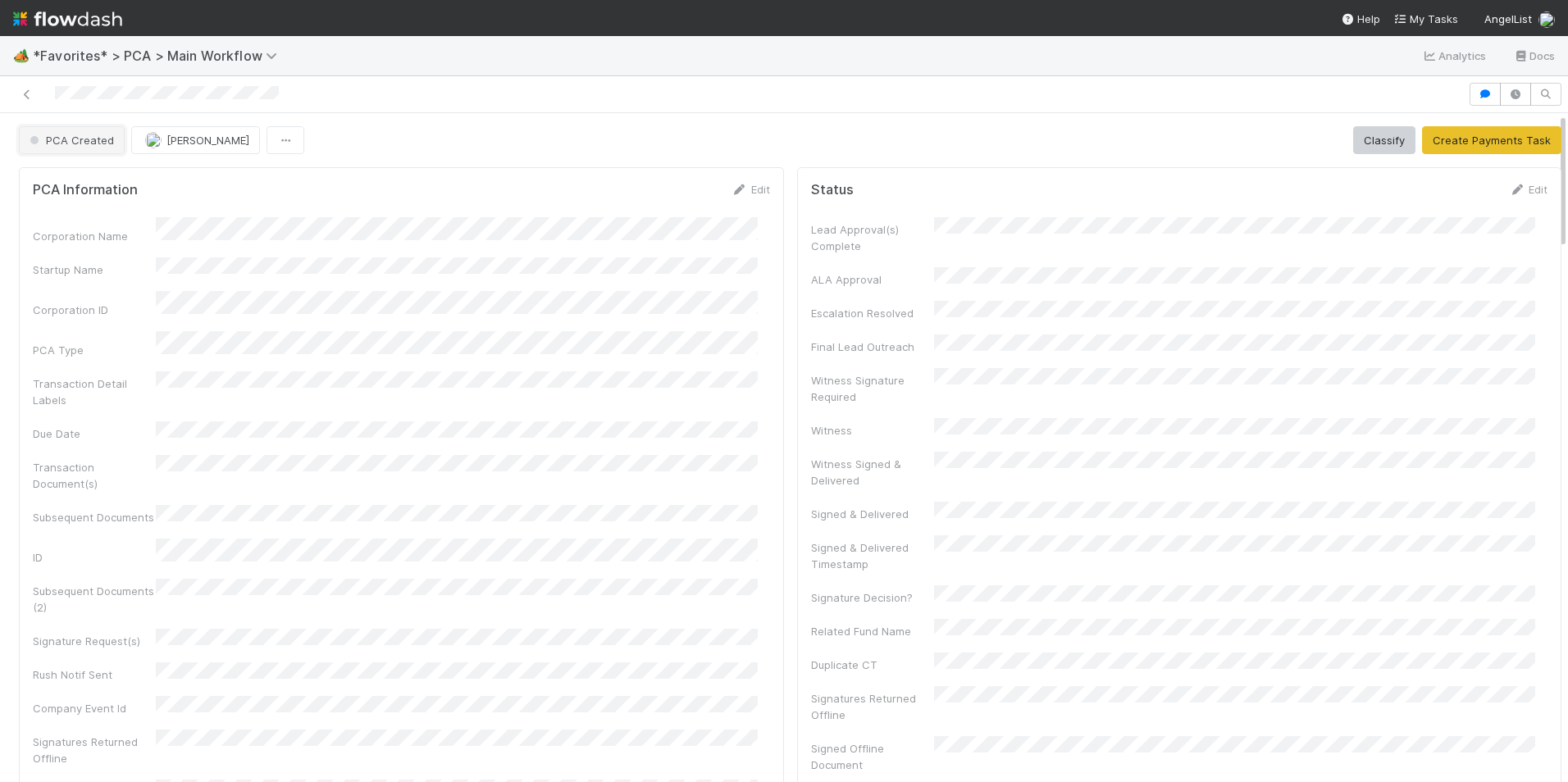
click at [75, 142] on span "PCA Created" at bounding box center [70, 140] width 87 height 13
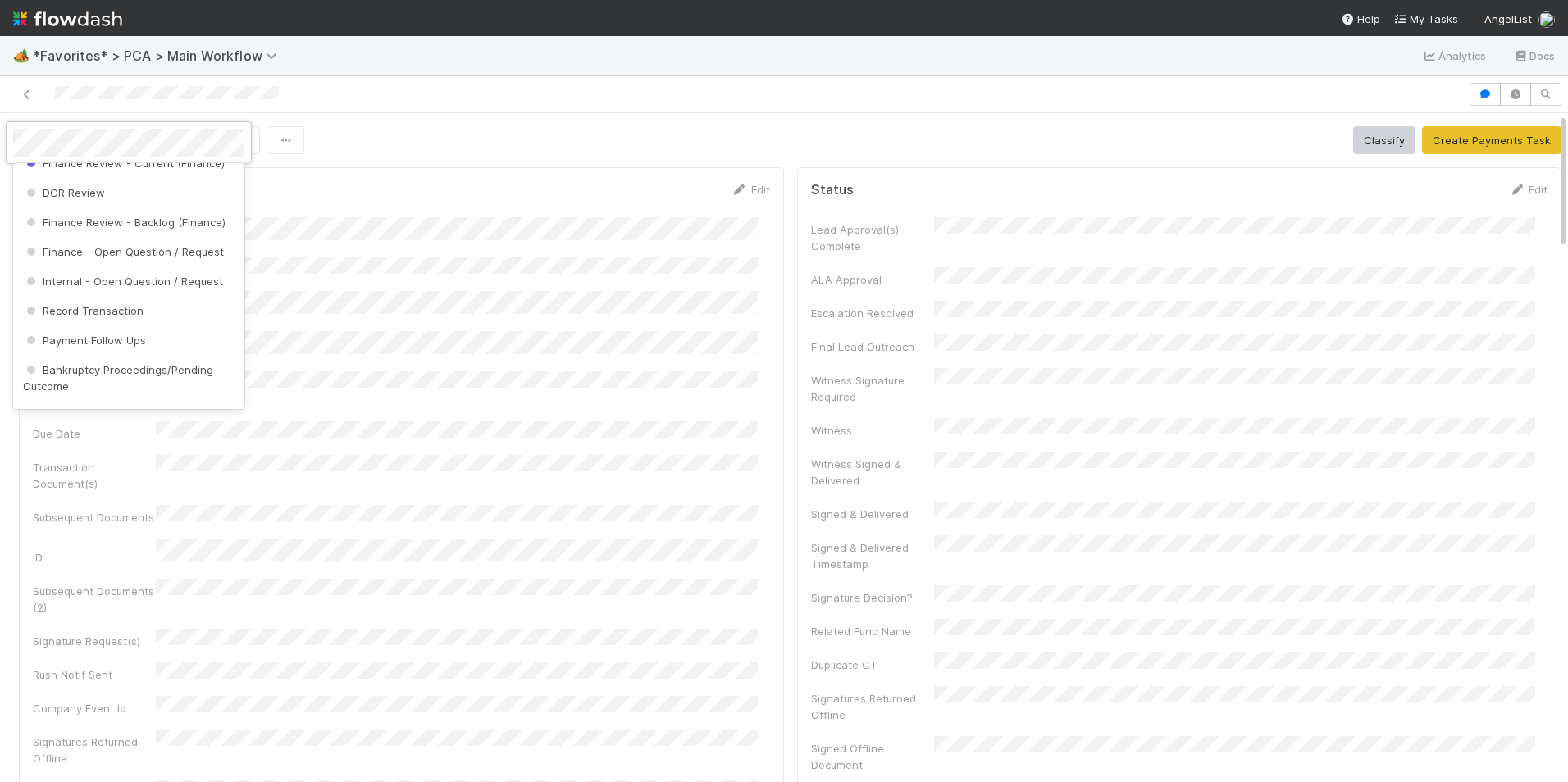
scroll to position [901, 0]
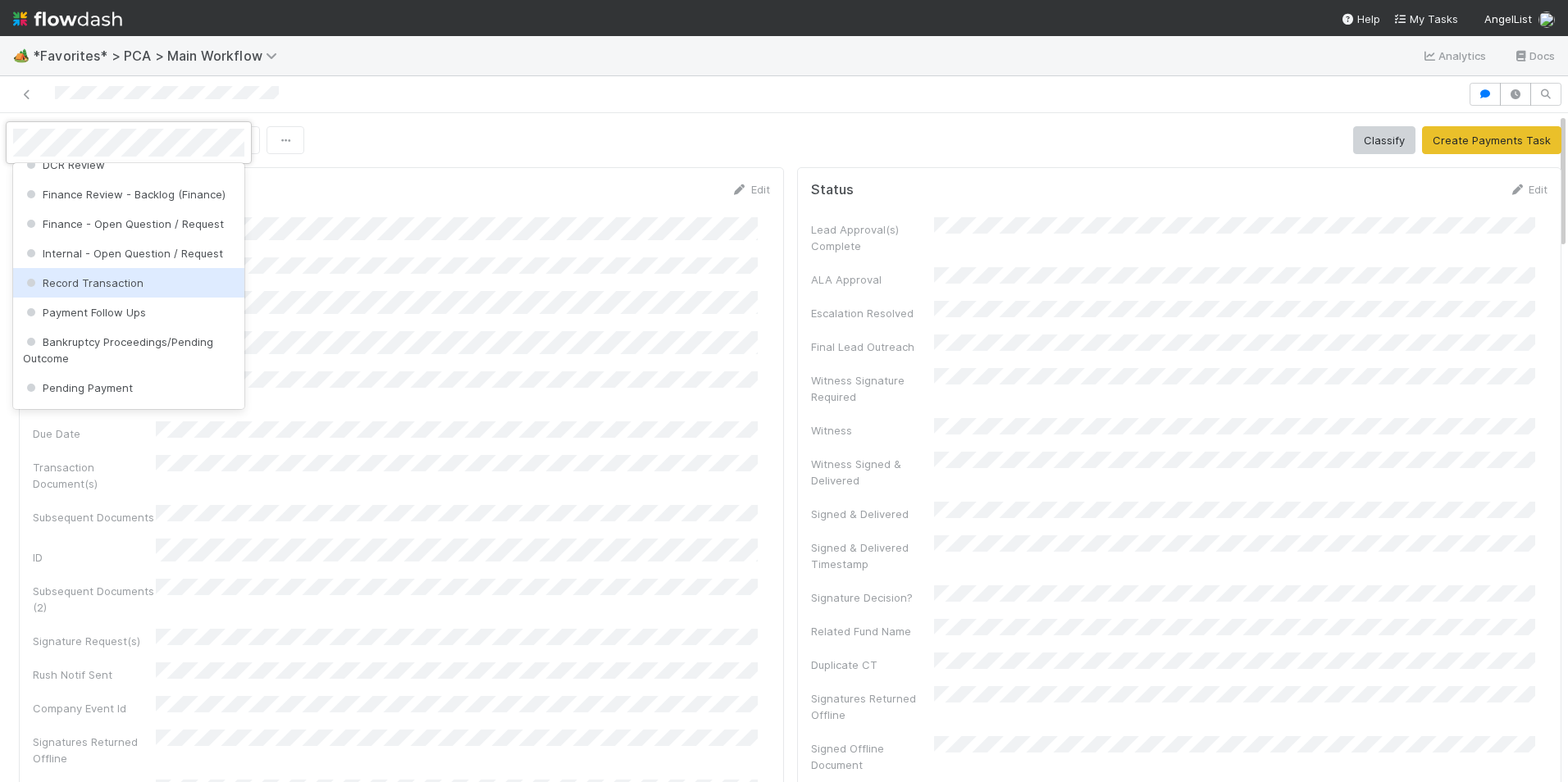
click at [100, 289] on span "Record Transaction" at bounding box center [83, 283] width 120 height 13
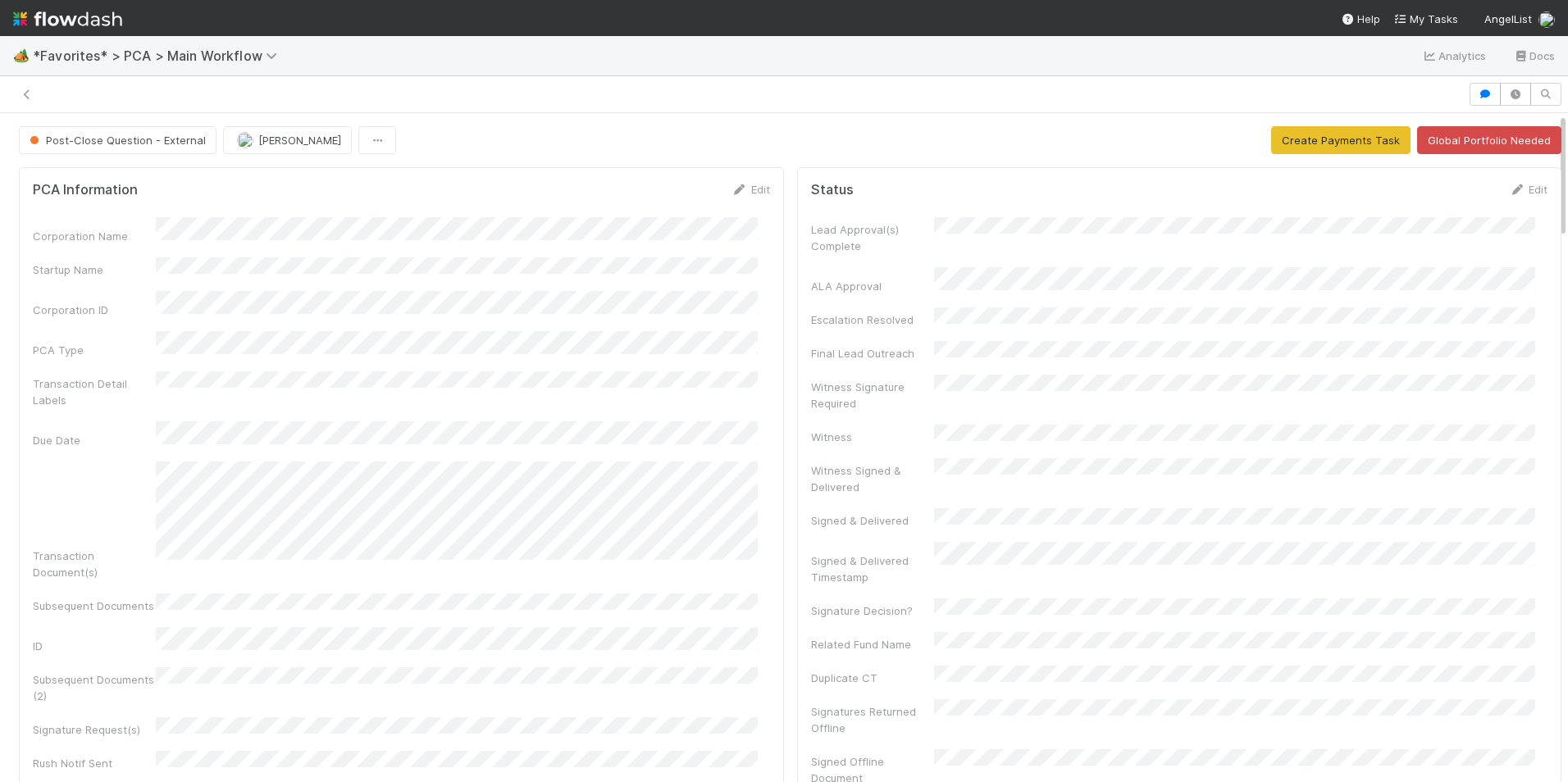
scroll to position [2386, 0]
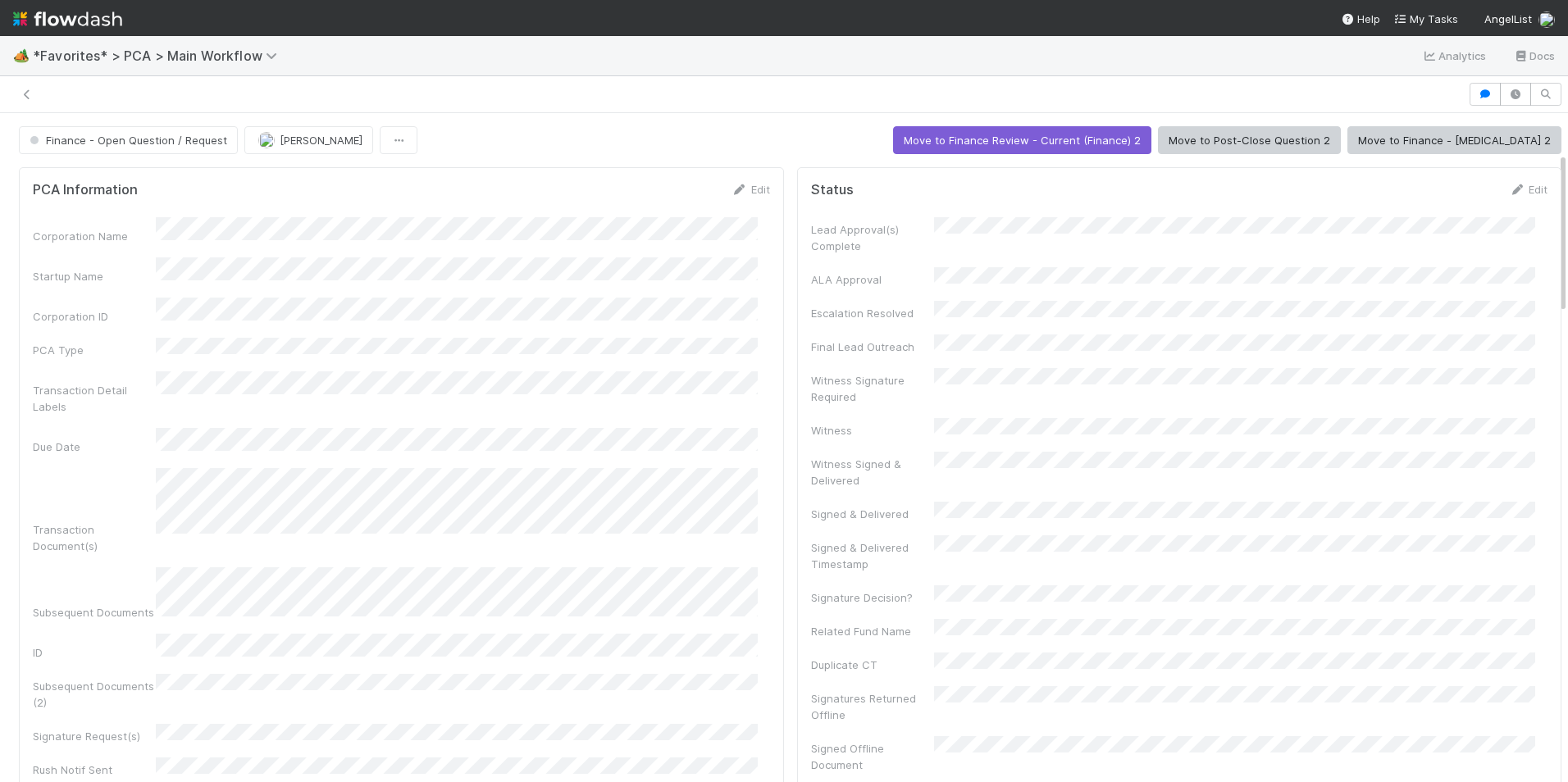
scroll to position [164, 0]
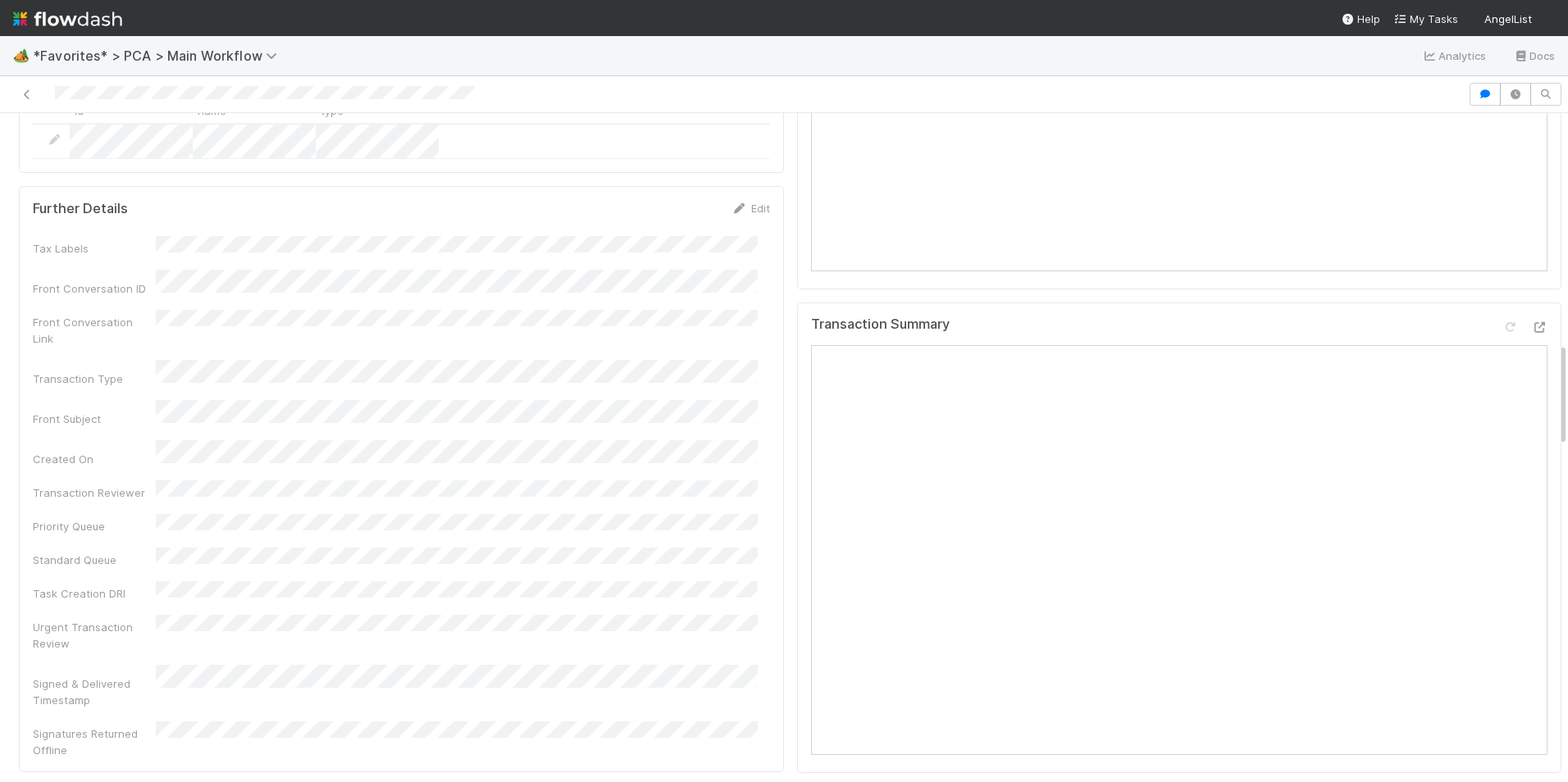
scroll to position [1148, 0]
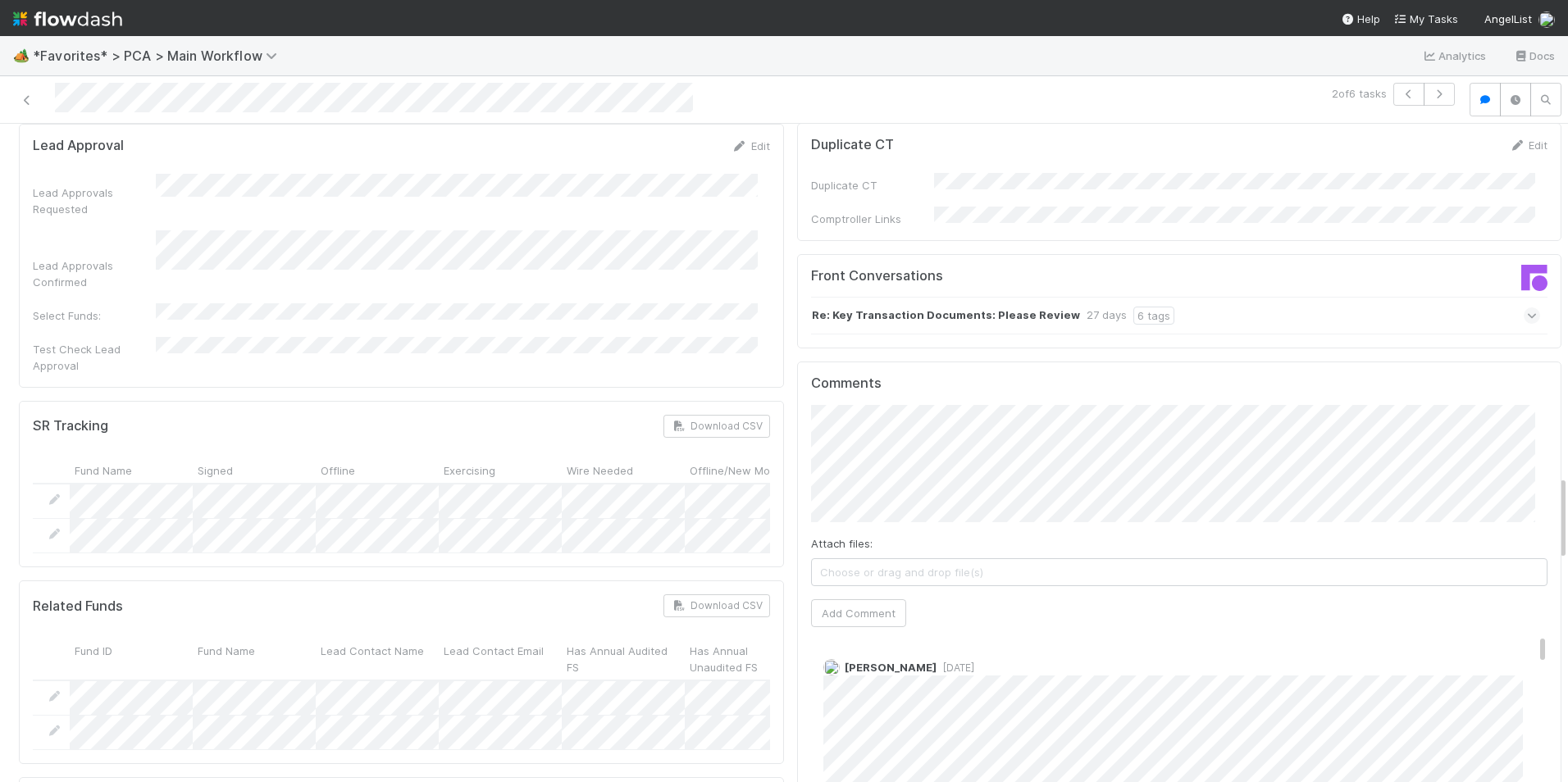
scroll to position [2787, 0]
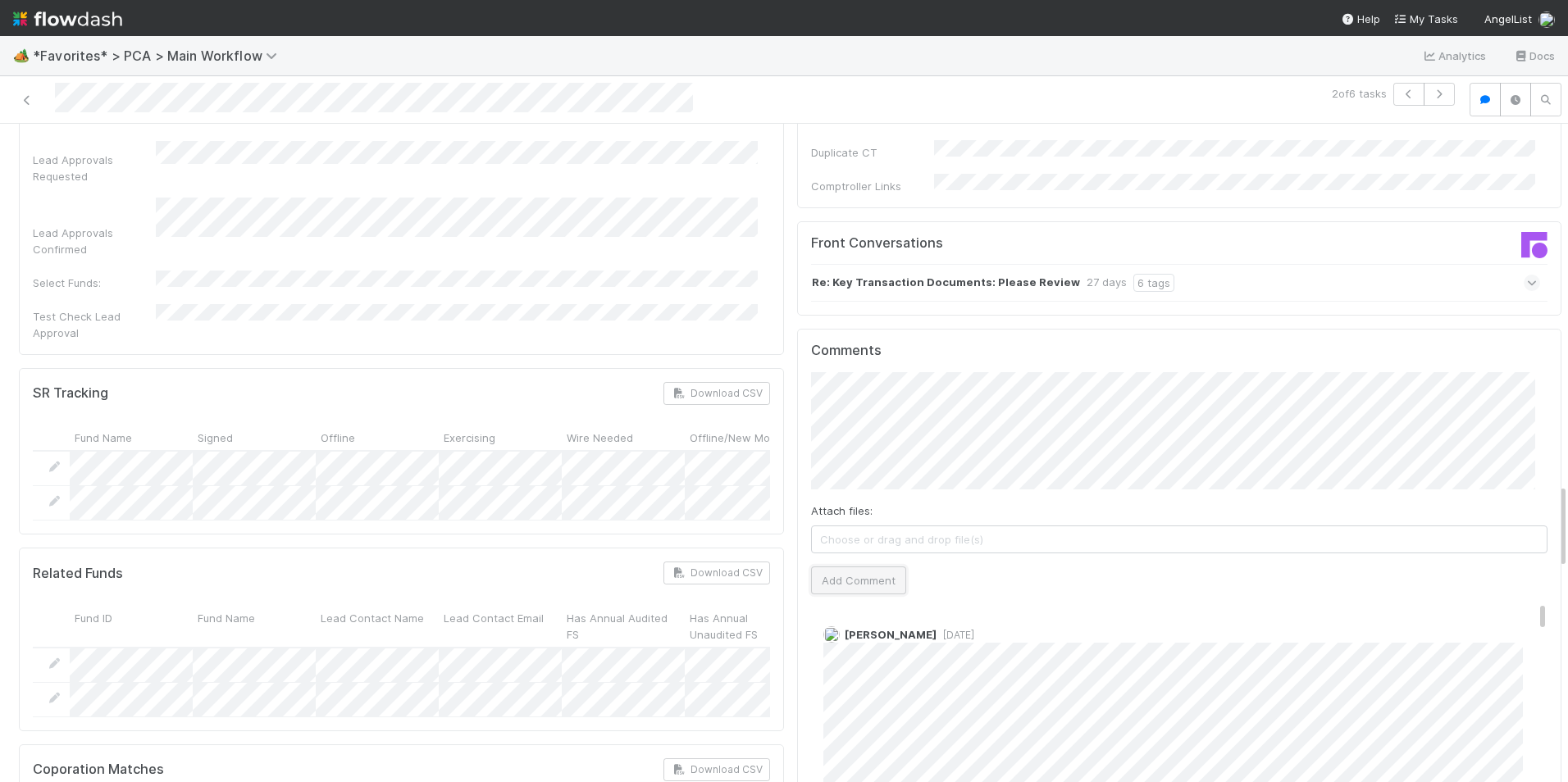
click at [835, 566] on button "Add Comment" at bounding box center [858, 580] width 95 height 28
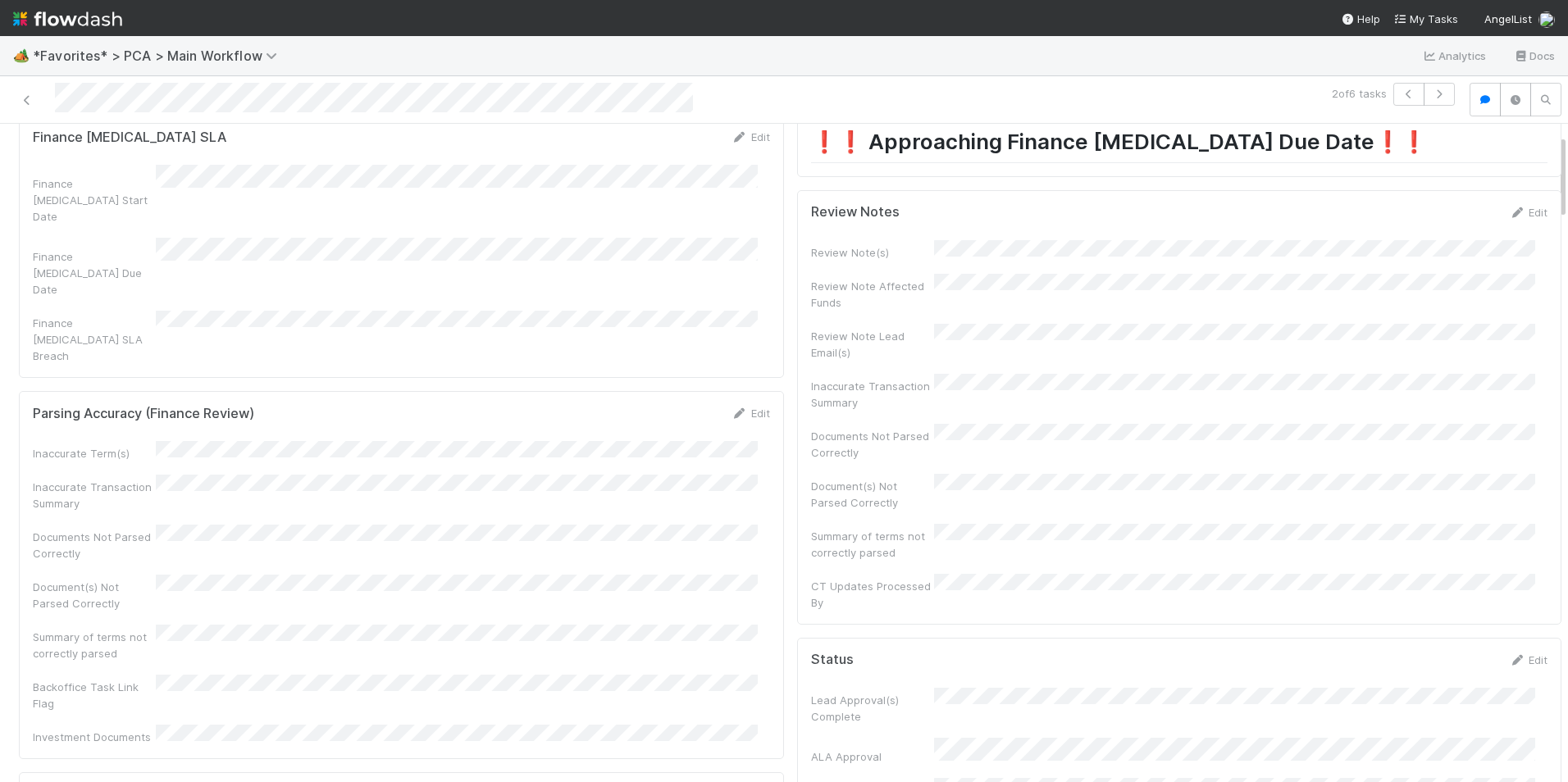
scroll to position [0, 0]
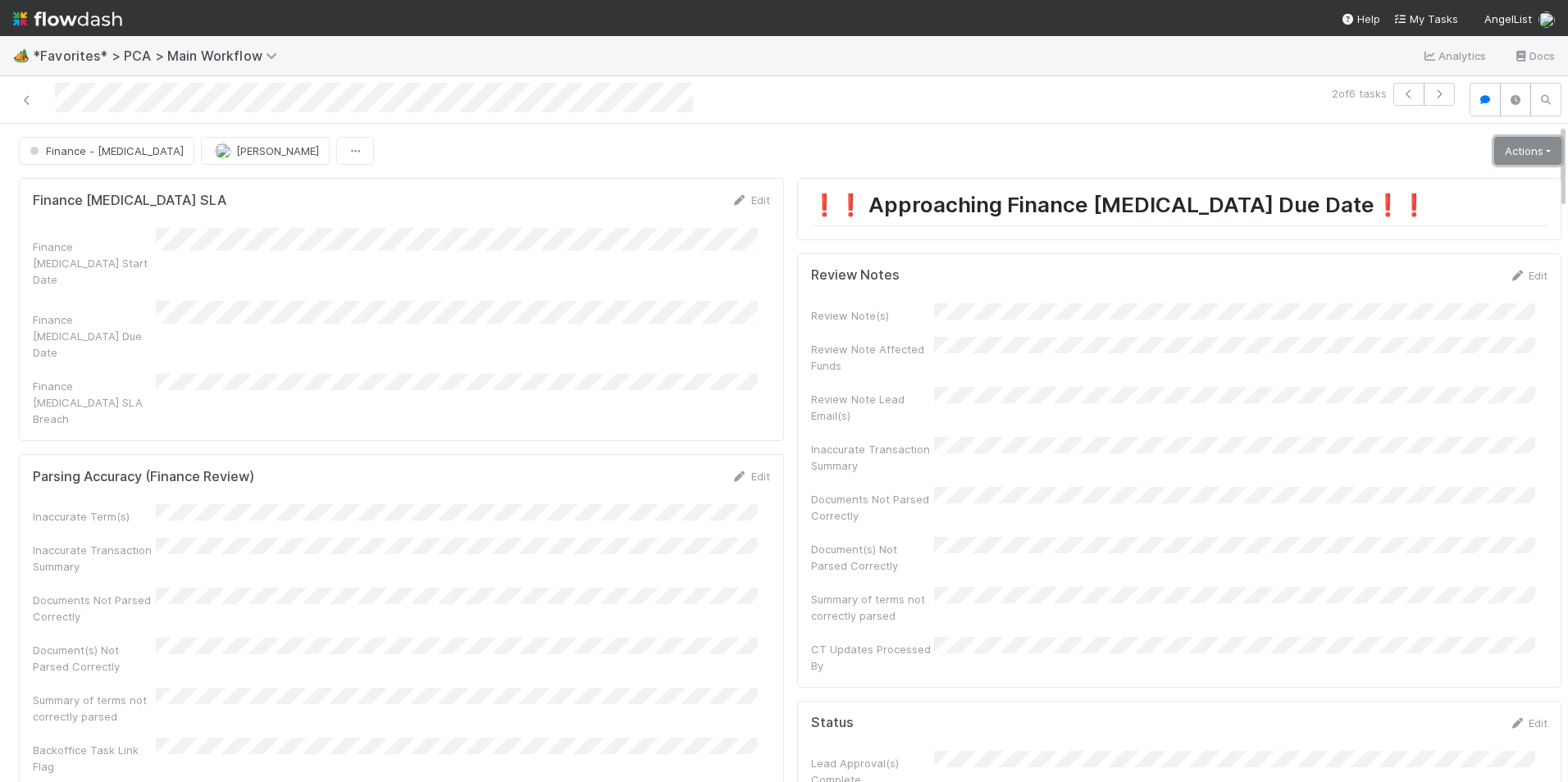
click at [1494, 144] on link "Actions" at bounding box center [1528, 151] width 68 height 28
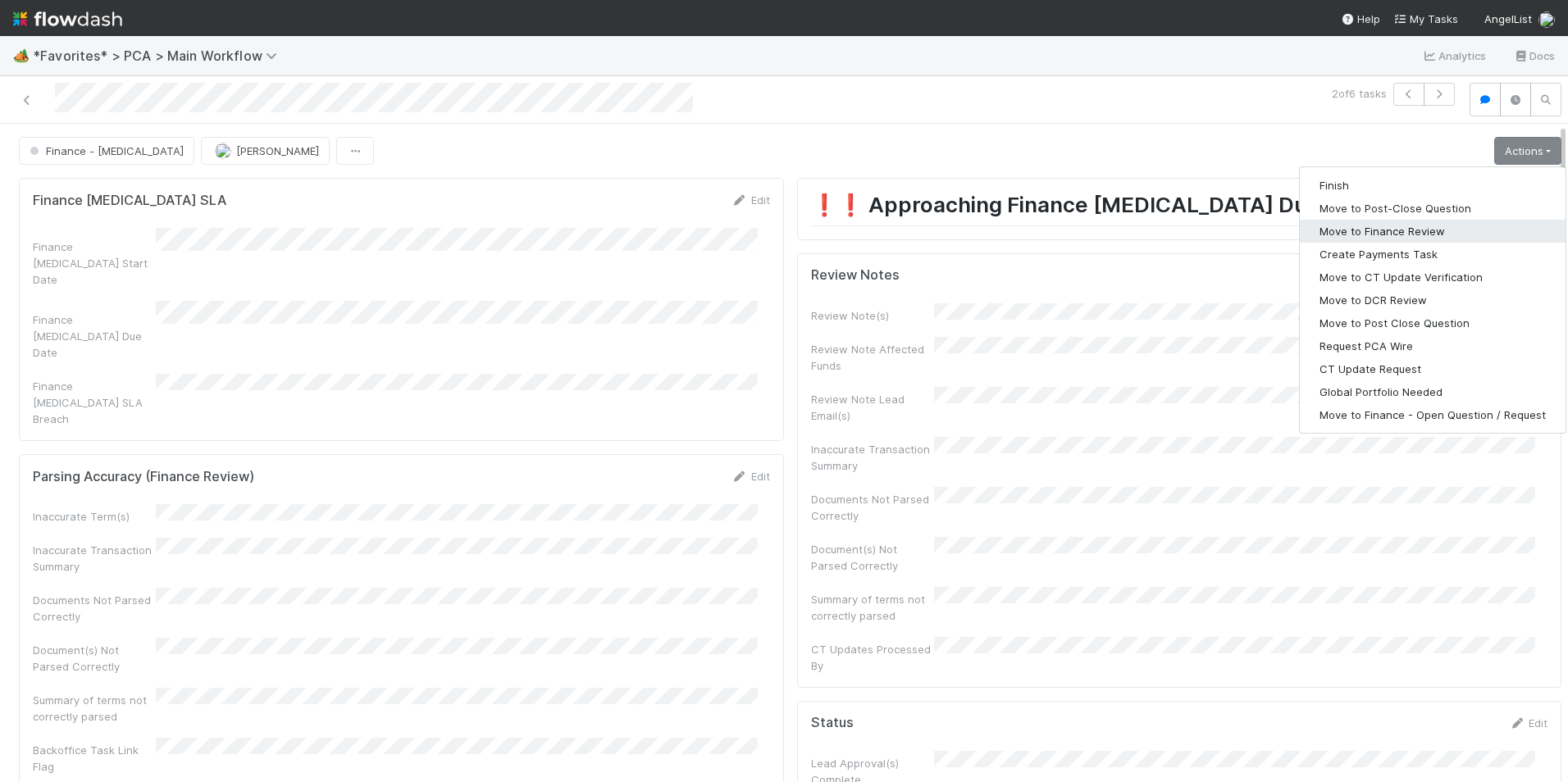
click at [1411, 227] on button "Move to Finance Review" at bounding box center [1433, 232] width 265 height 23
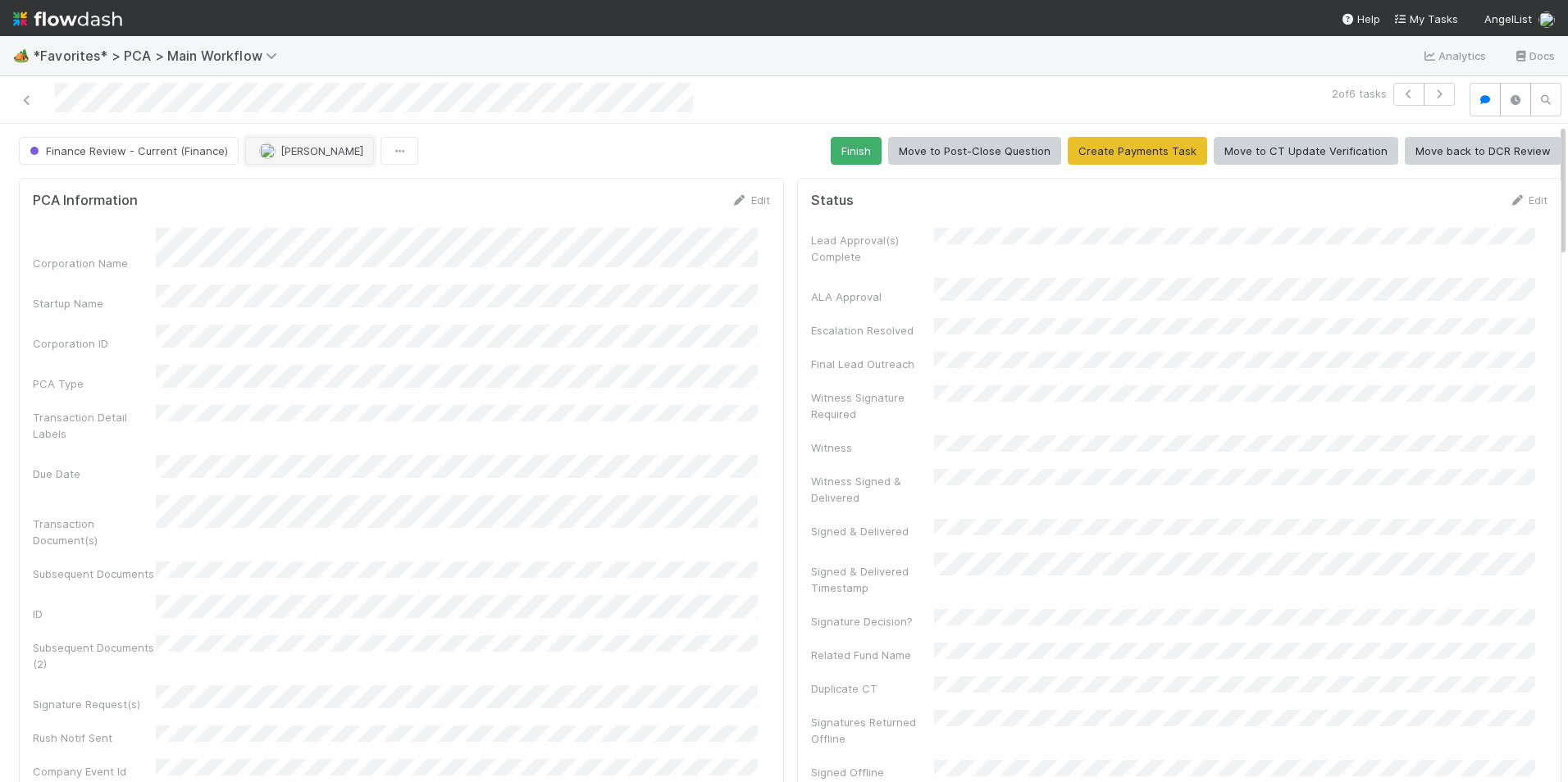
click at [280, 156] on span "Marlon" at bounding box center [322, 151] width 82 height 13
click at [272, 195] on span "Jacob Luna" at bounding box center [307, 191] width 82 height 13
click at [26, 102] on icon at bounding box center [27, 100] width 16 height 11
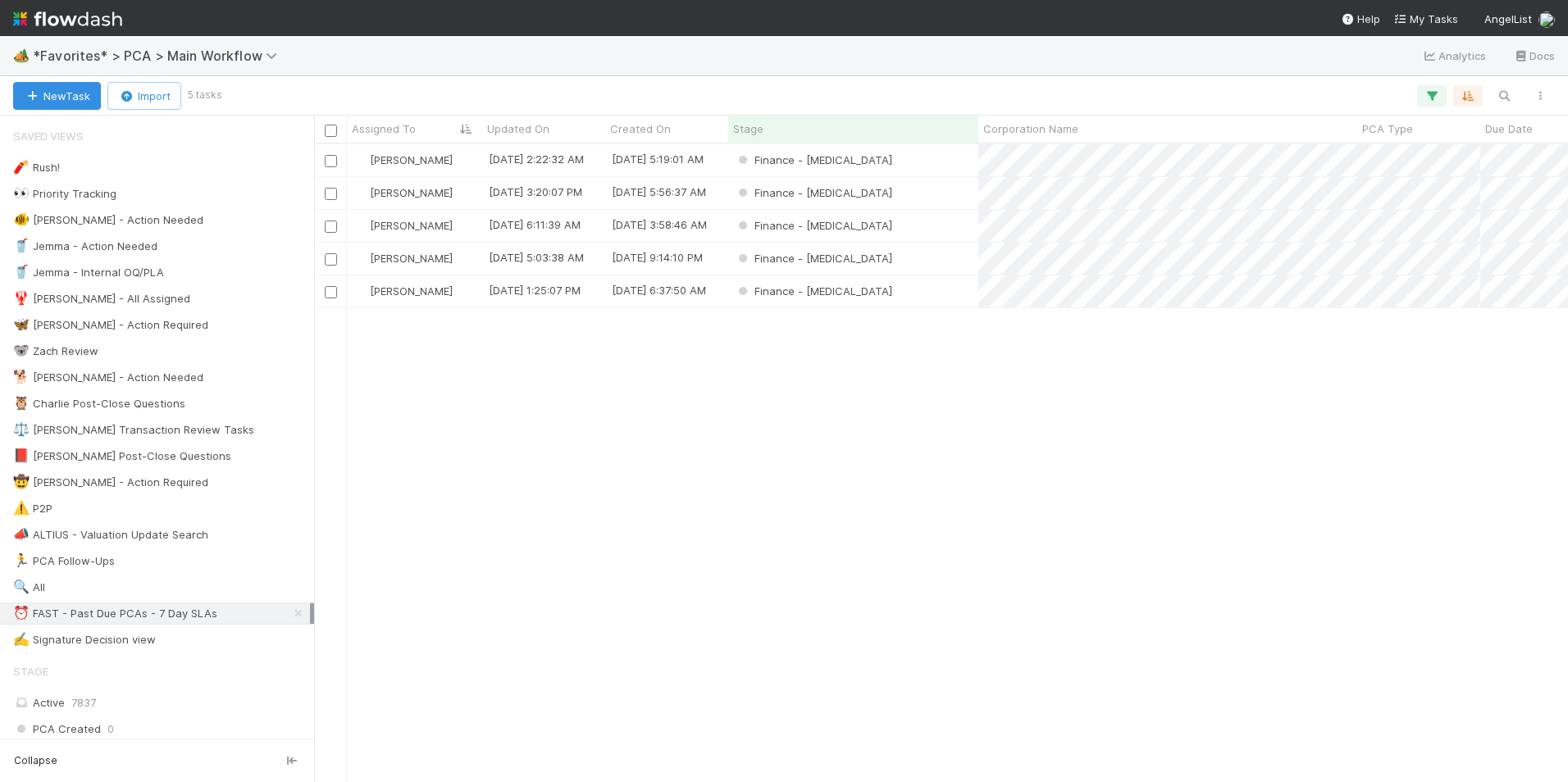
scroll to position [625, 1242]
click at [938, 197] on div "Finance - ICU" at bounding box center [852, 193] width 250 height 32
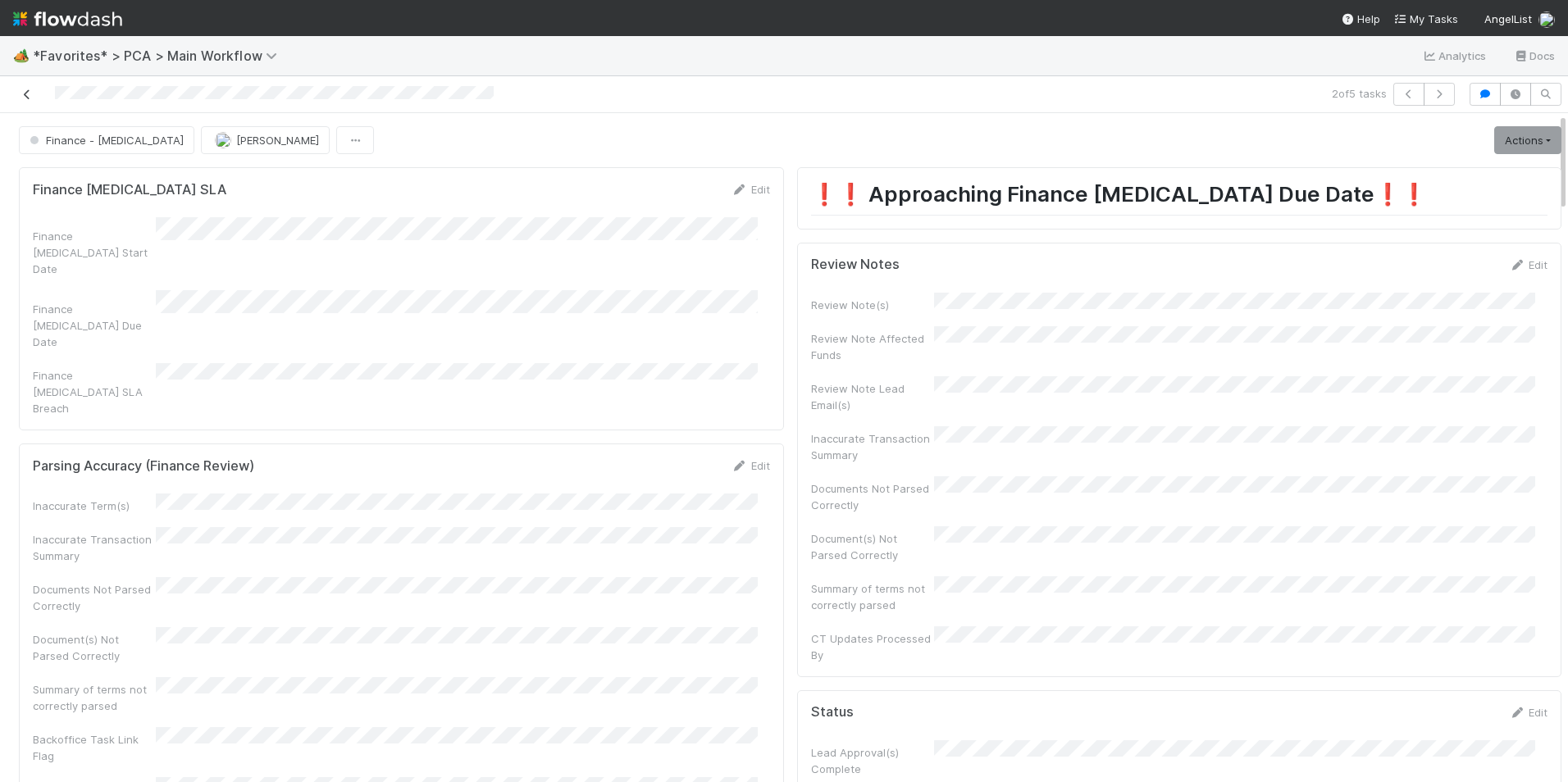
click at [26, 93] on icon at bounding box center [27, 94] width 16 height 11
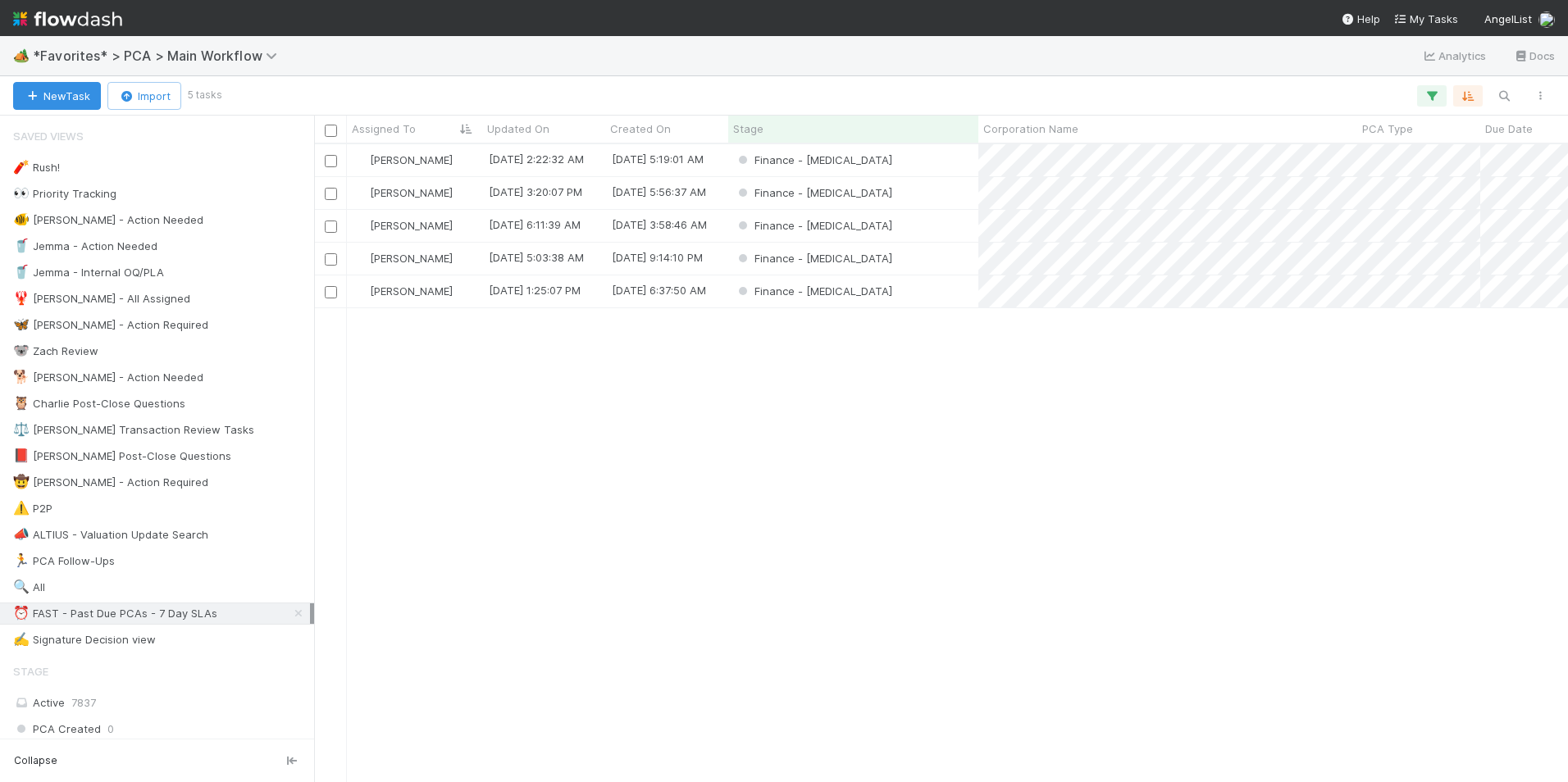
scroll to position [625, 1242]
click at [890, 289] on div "Finance - [MEDICAL_DATA]" at bounding box center [852, 291] width 250 height 32
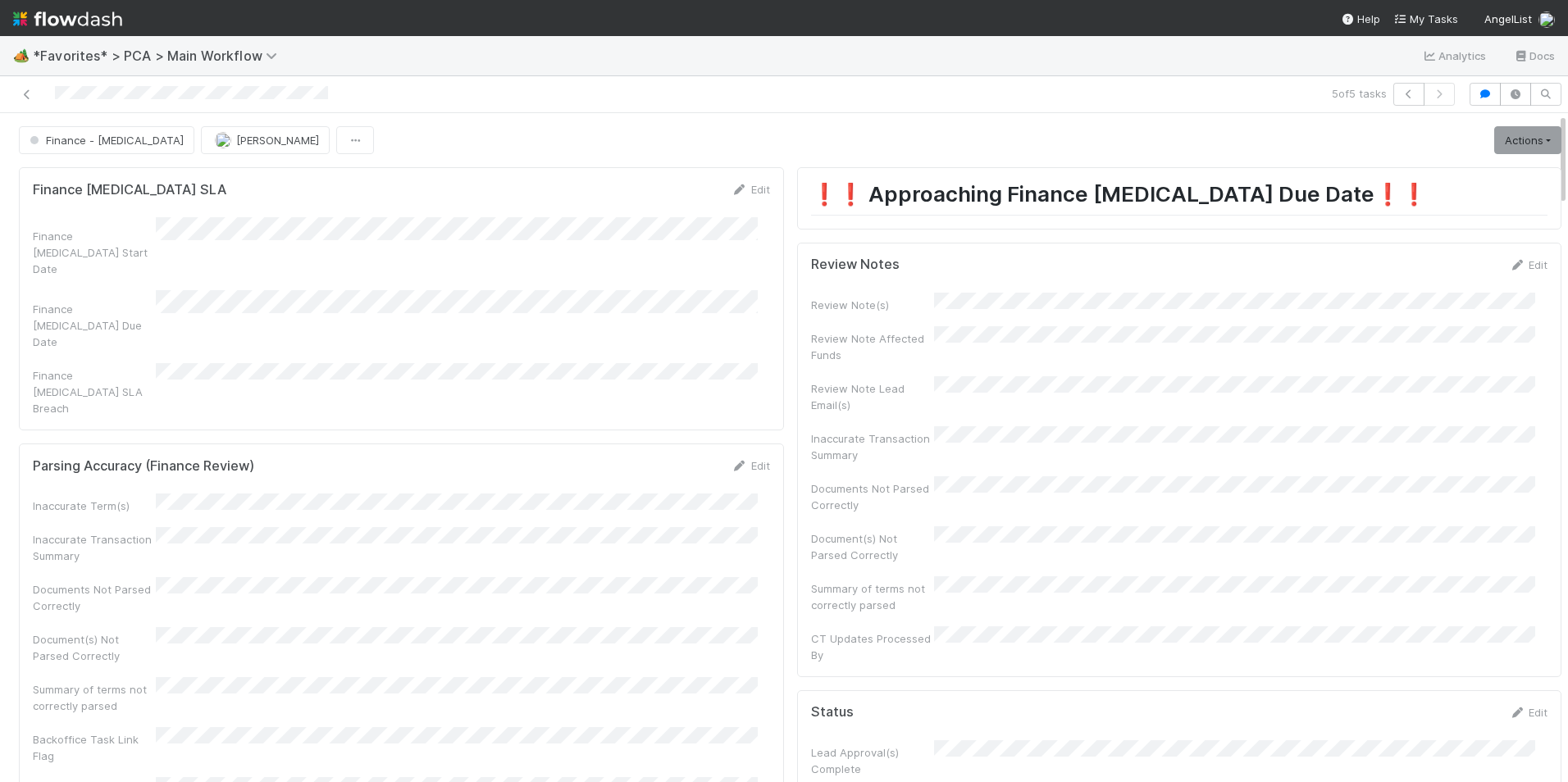
drag, startPoint x: 1511, startPoint y: 264, endPoint x: 1477, endPoint y: 296, distance: 46.7
click at [1511, 264] on link "Edit" at bounding box center [1528, 265] width 39 height 13
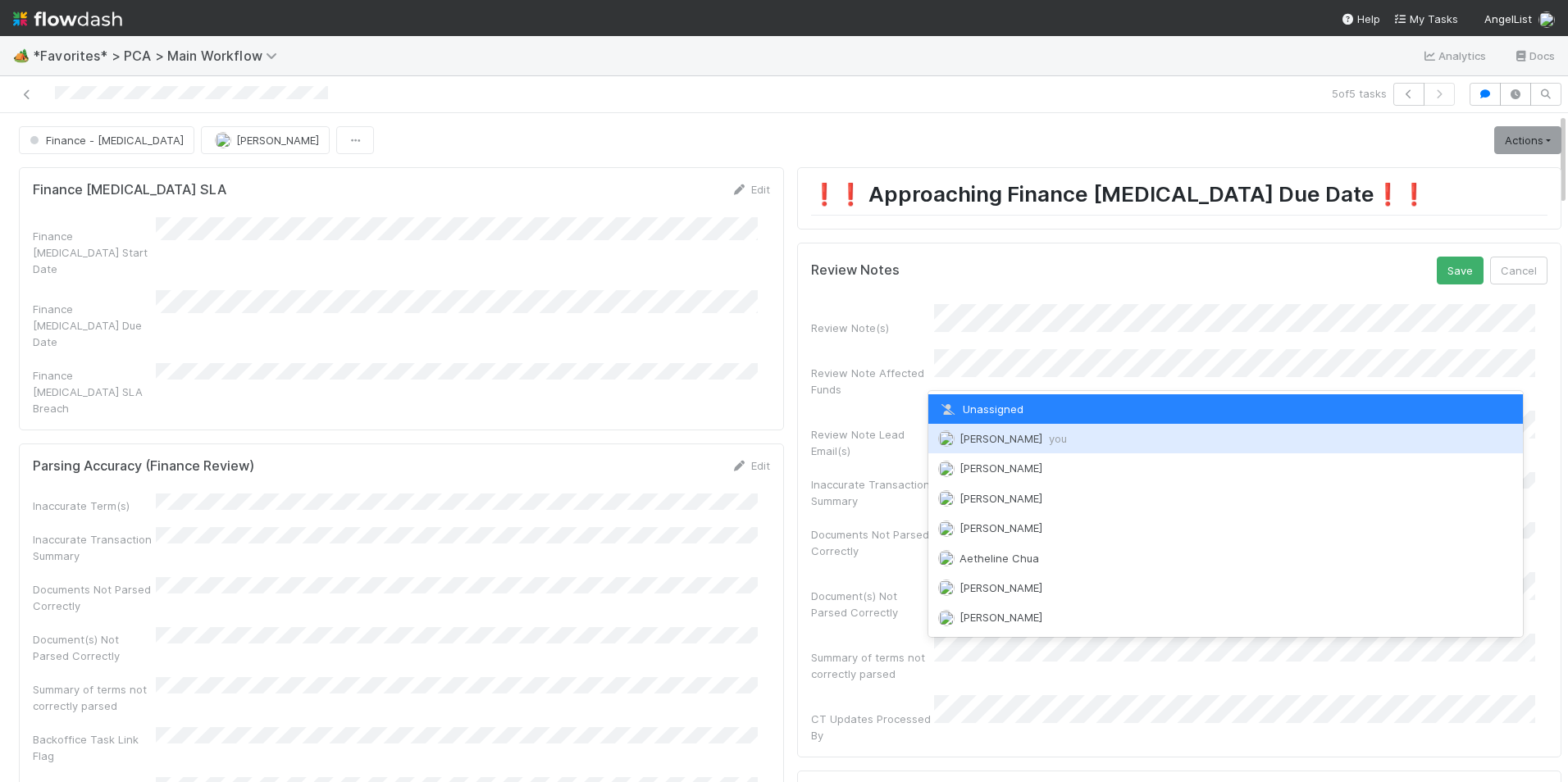
drag, startPoint x: 1013, startPoint y: 443, endPoint x: 1037, endPoint y: 429, distance: 27.8
click at [1049, 443] on span "you" at bounding box center [1058, 438] width 18 height 13
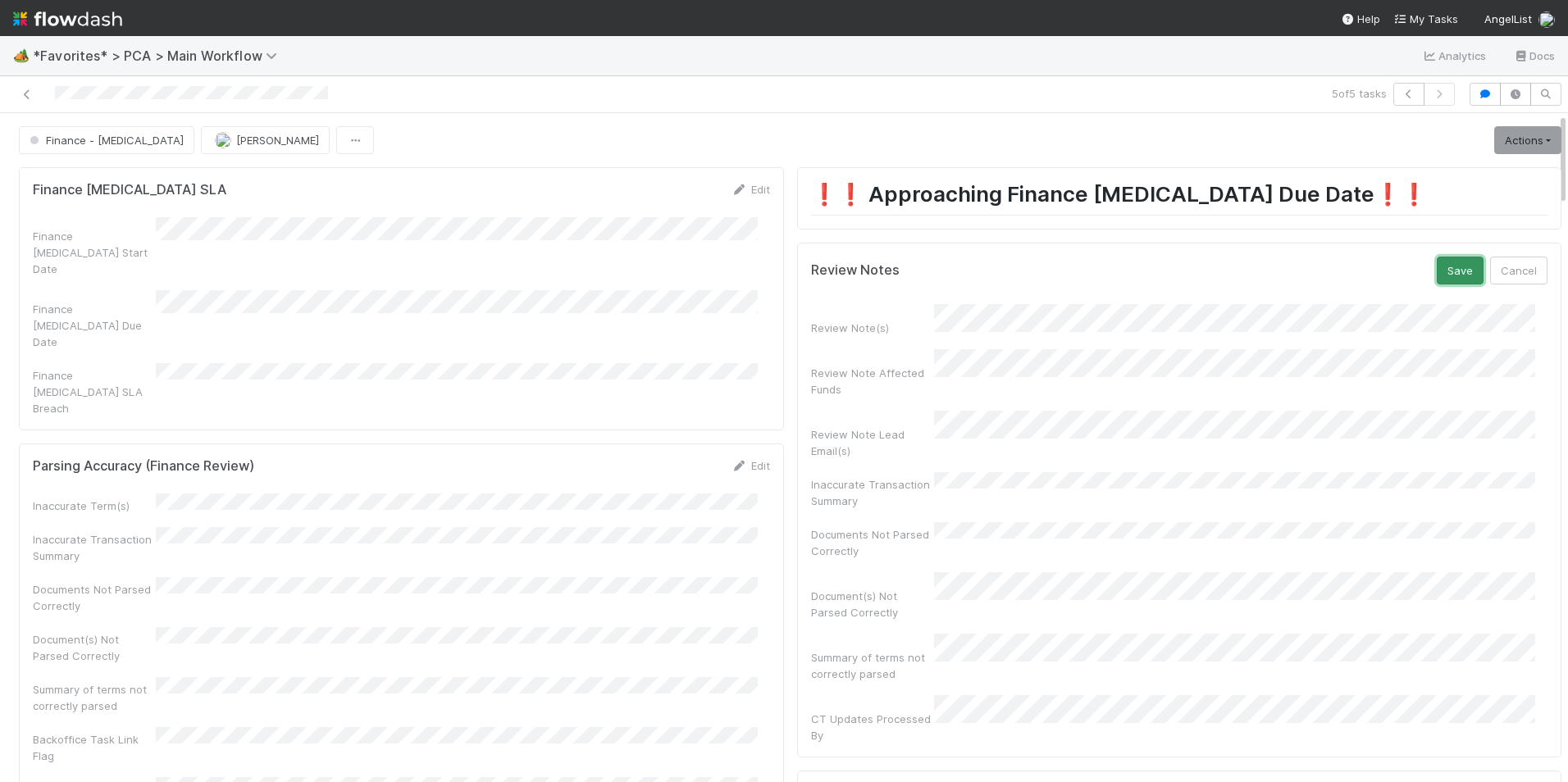
click at [1448, 268] on button "Save" at bounding box center [1460, 270] width 47 height 28
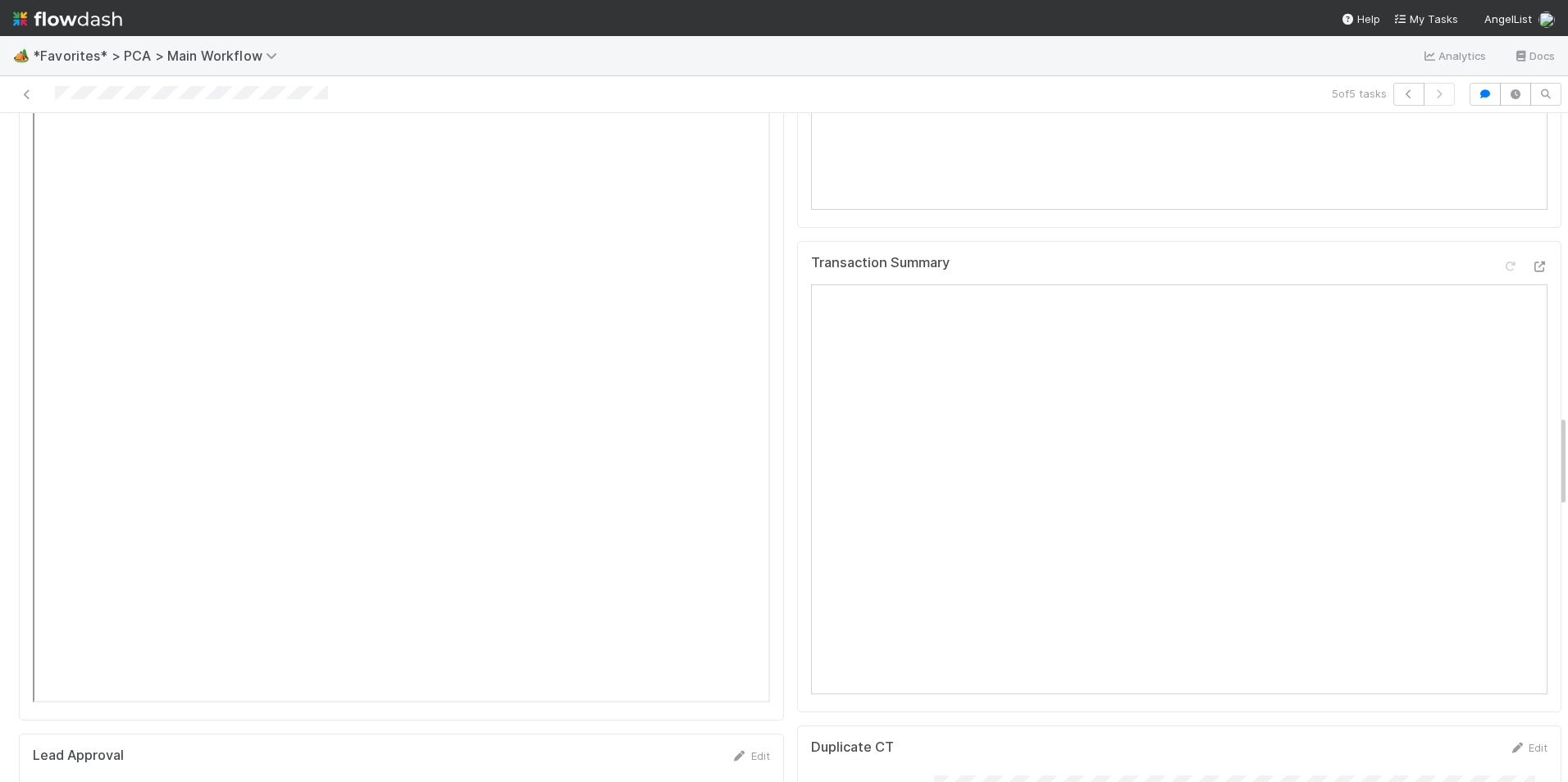
scroll to position [2131, 0]
click at [1531, 265] on icon at bounding box center [1539, 269] width 16 height 11
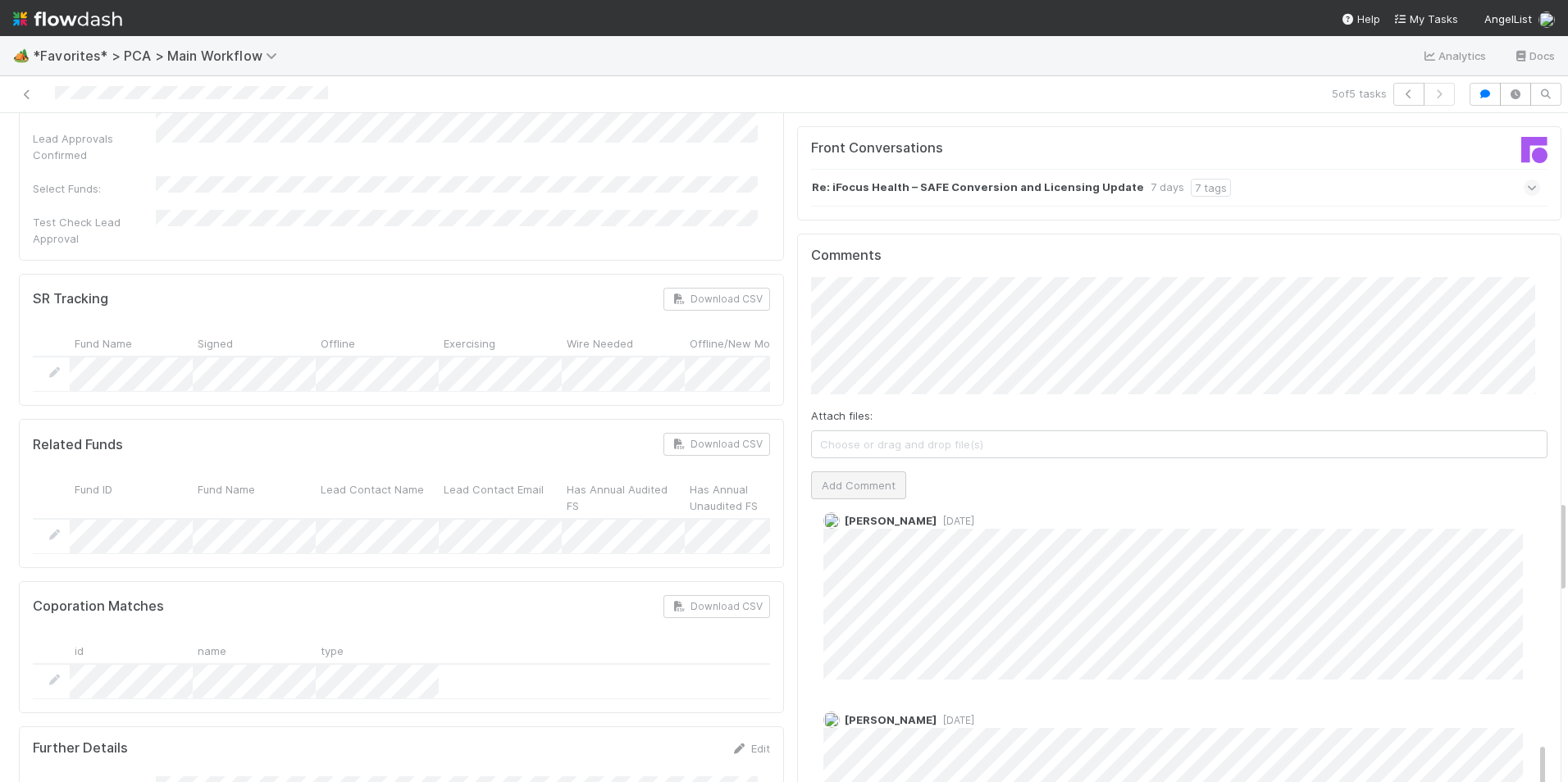
scroll to position [2787, 0]
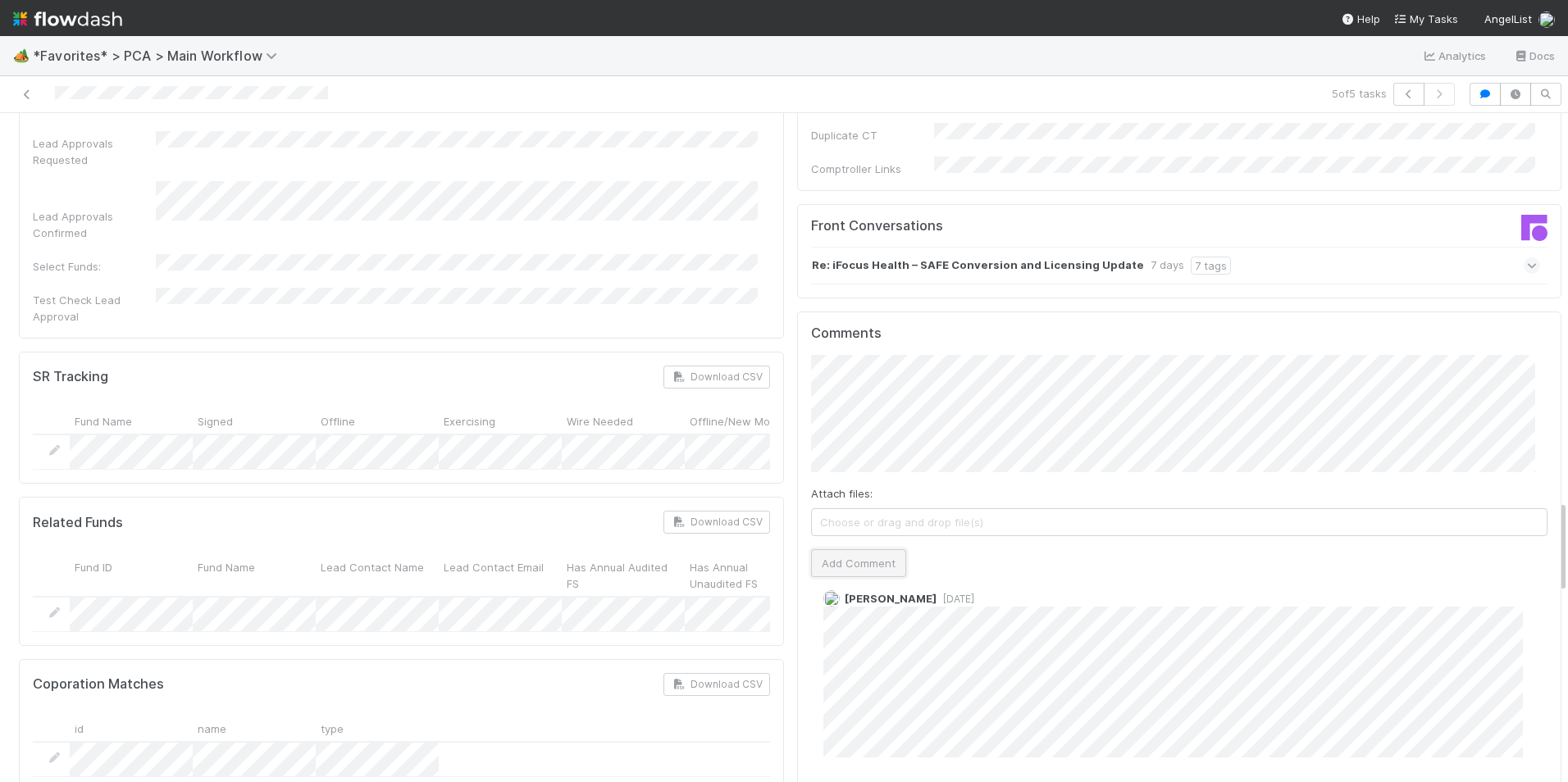
click at [852, 549] on button "Add Comment" at bounding box center [858, 563] width 95 height 28
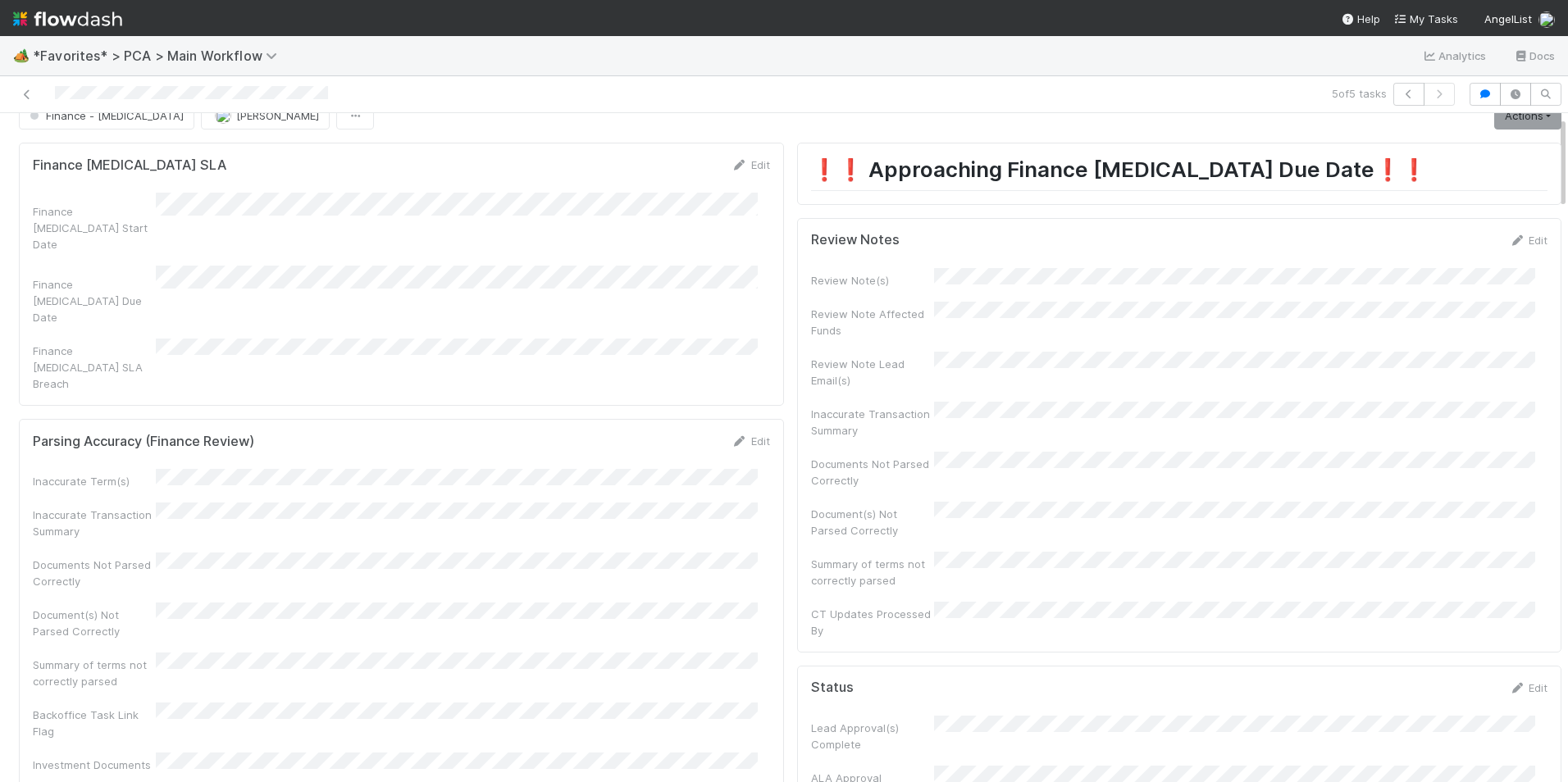
scroll to position [0, 0]
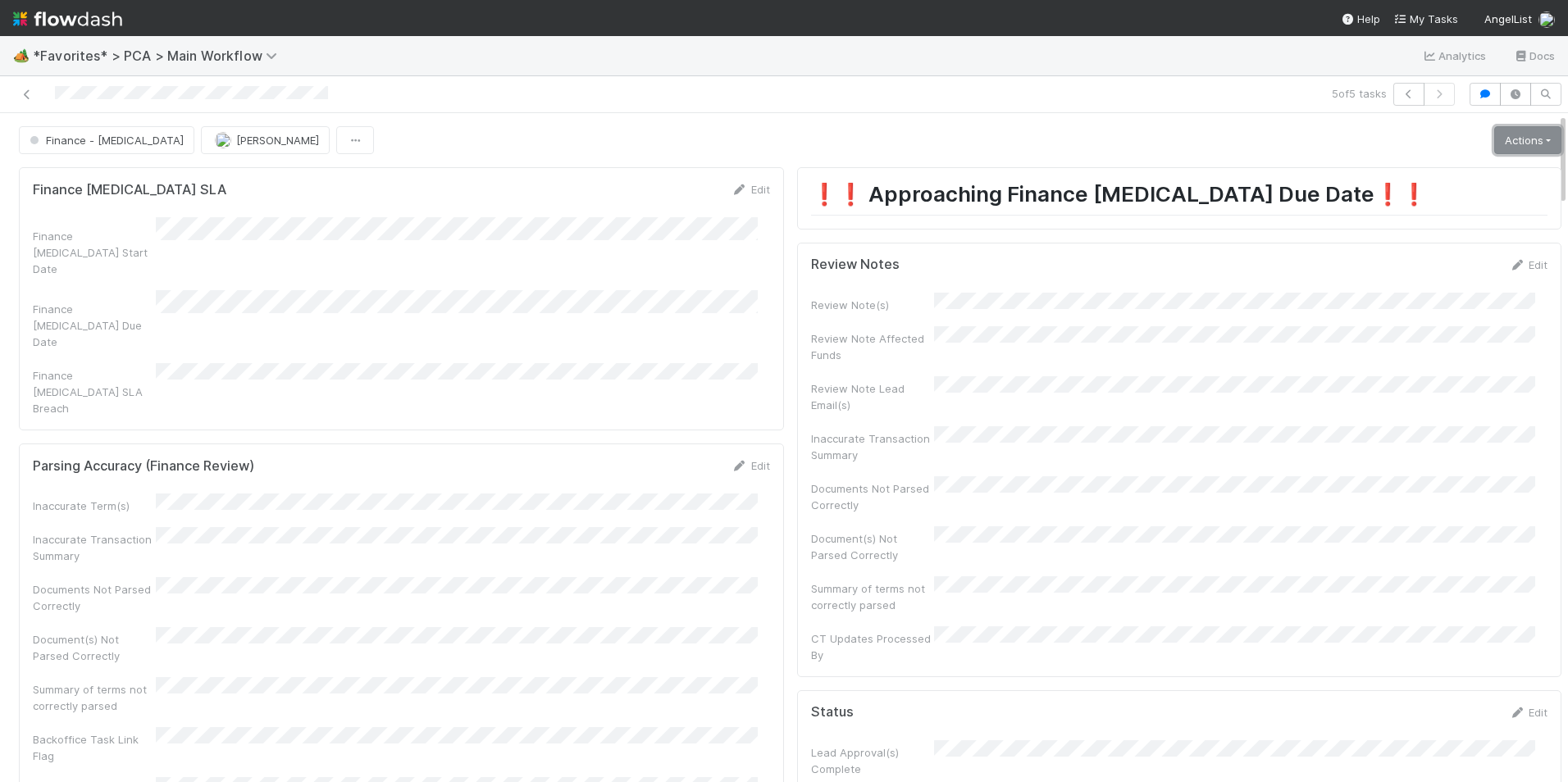
click at [1506, 143] on link "Actions" at bounding box center [1528, 140] width 68 height 28
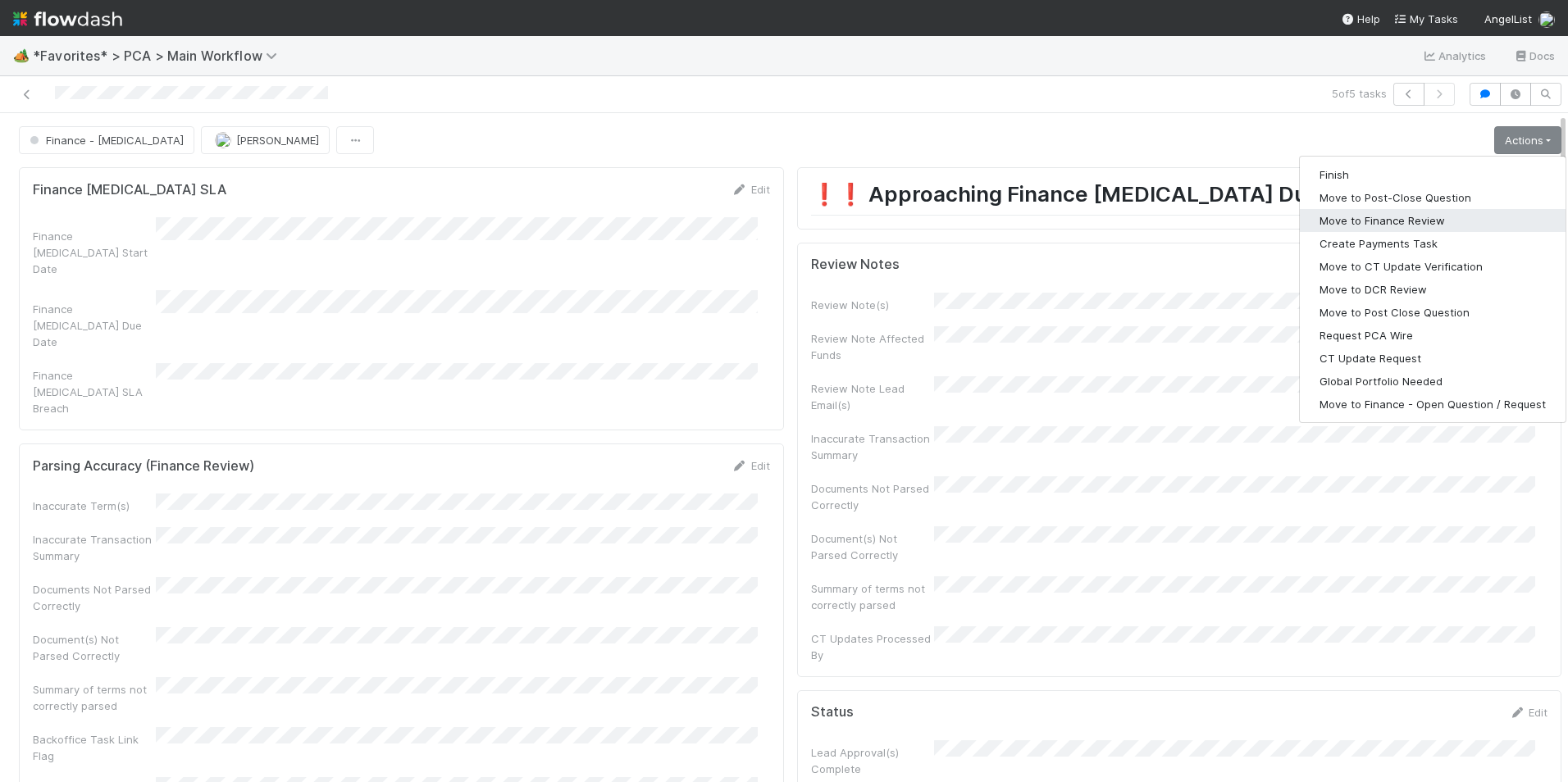
click at [1377, 227] on button "Move to Finance Review" at bounding box center [1433, 221] width 265 height 23
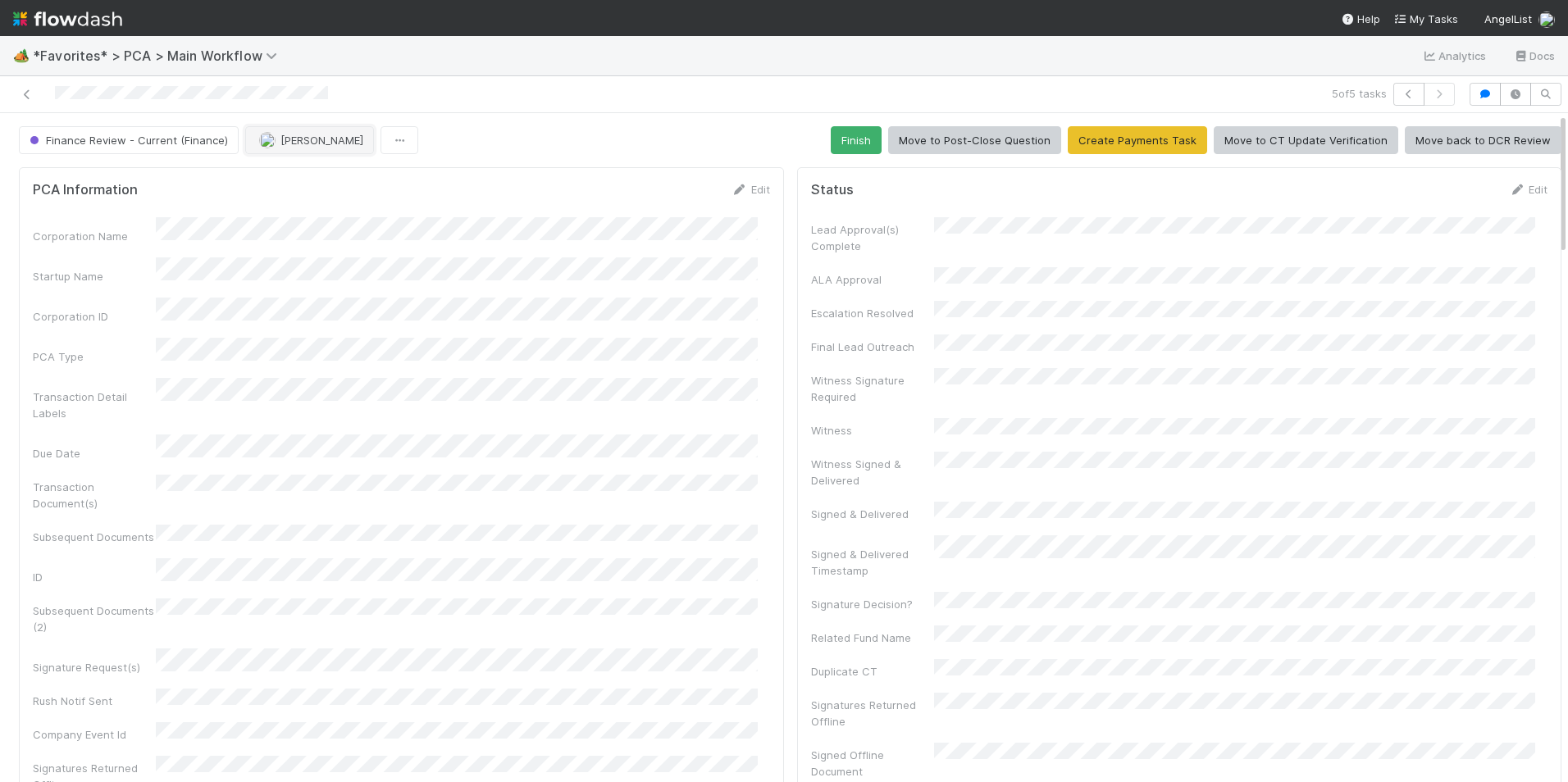
click at [284, 139] on span "[PERSON_NAME]" at bounding box center [322, 140] width 82 height 13
click at [301, 176] on span "[PERSON_NAME]" at bounding box center [307, 181] width 82 height 13
click at [29, 94] on icon at bounding box center [27, 94] width 16 height 11
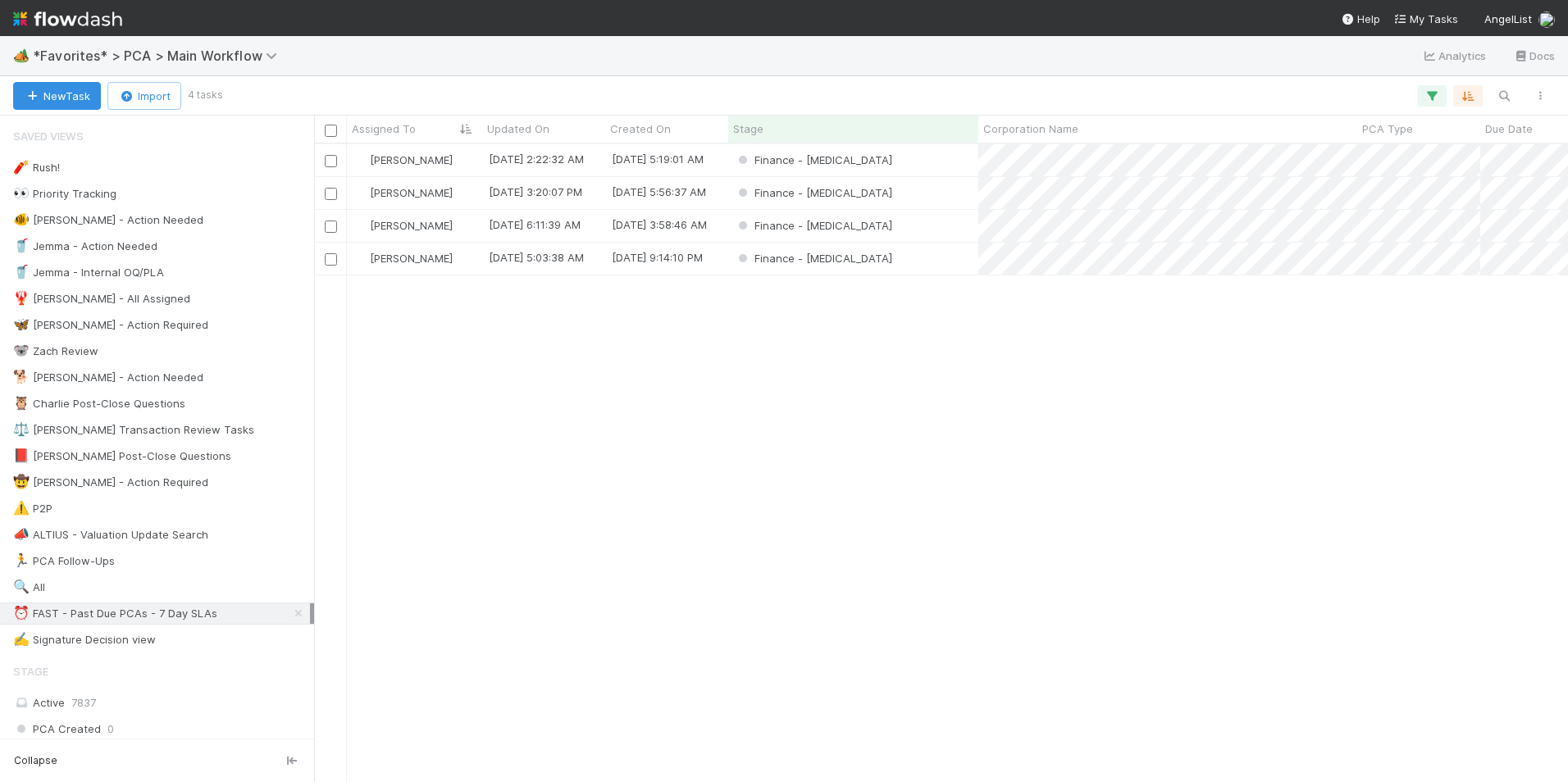
scroll to position [625, 1242]
click at [922, 260] on div "Finance - [MEDICAL_DATA]" at bounding box center [852, 258] width 250 height 32
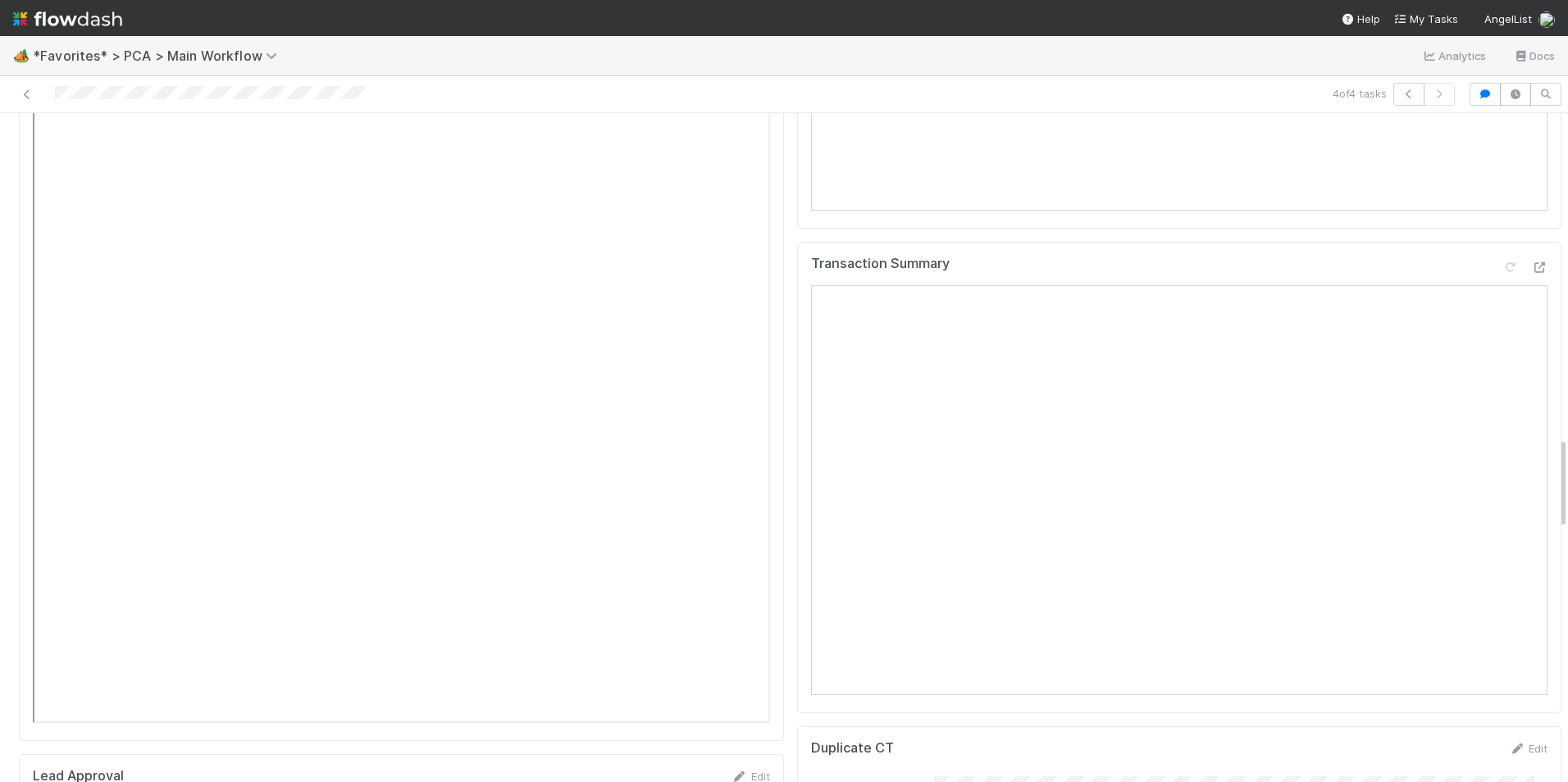
scroll to position [2131, 0]
click at [1531, 265] on icon at bounding box center [1539, 269] width 16 height 11
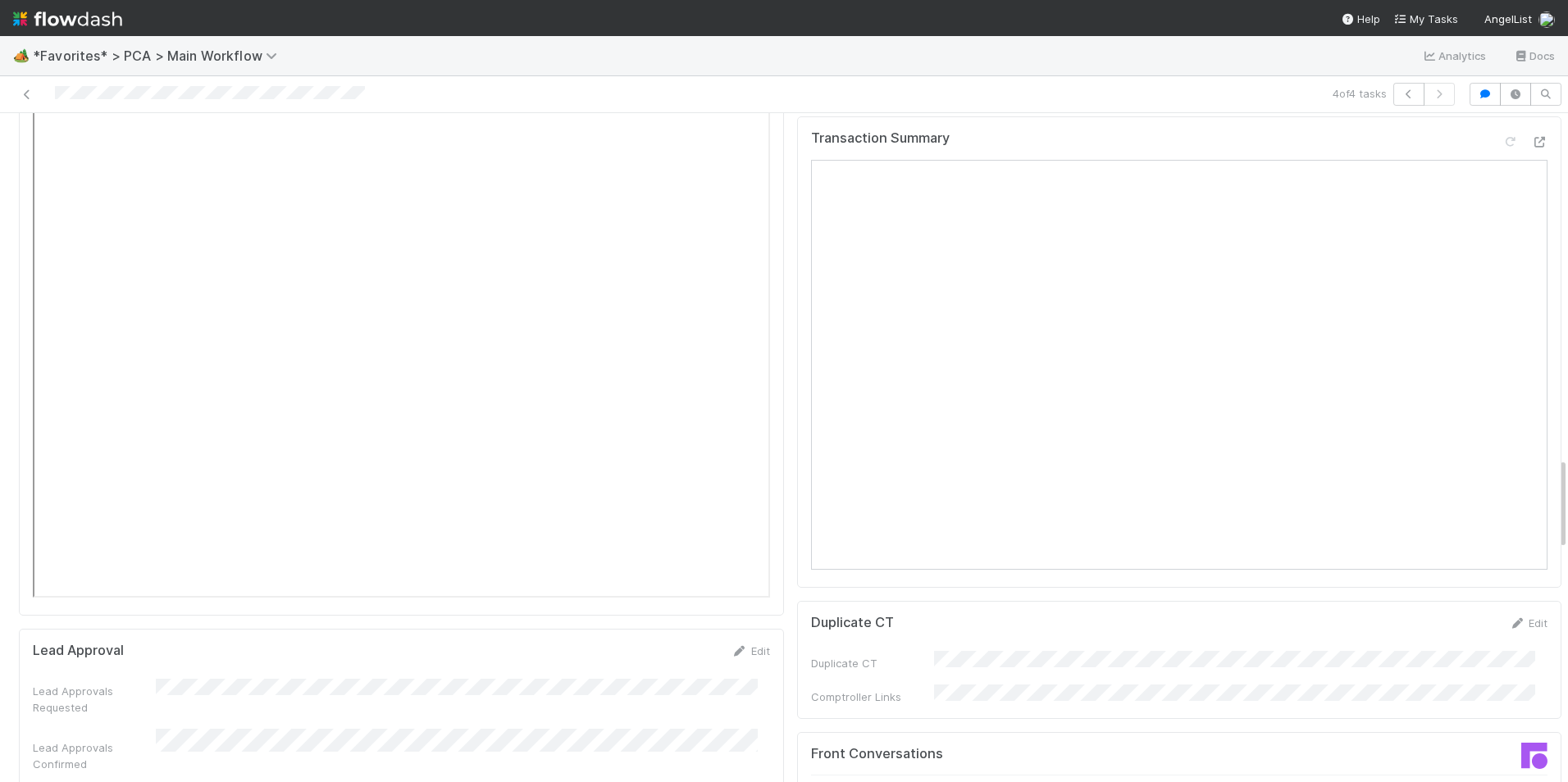
scroll to position [2213, 0]
drag, startPoint x: 1499, startPoint y: 722, endPoint x: 1490, endPoint y: 717, distance: 10.3
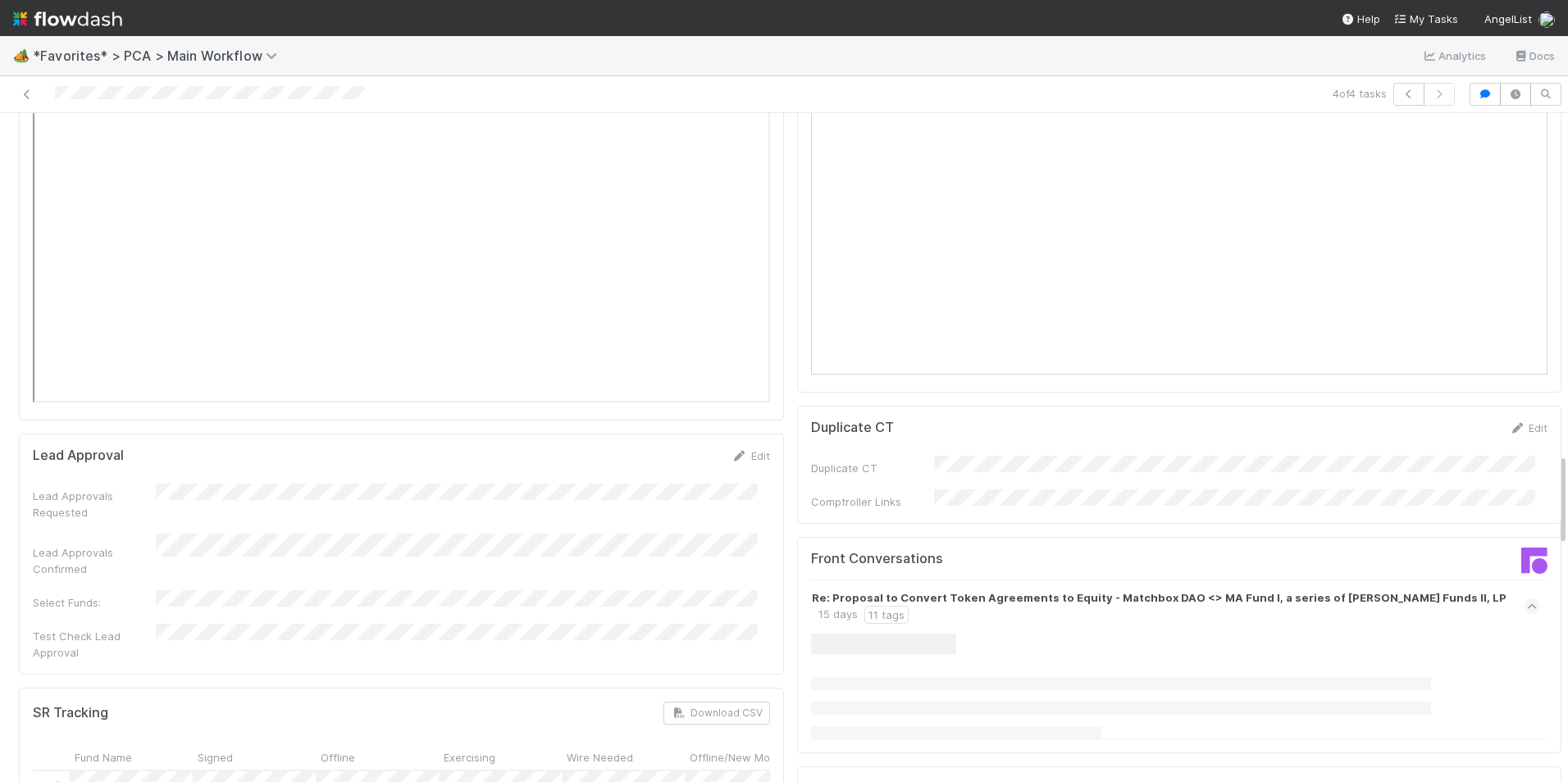
scroll to position [2459, 0]
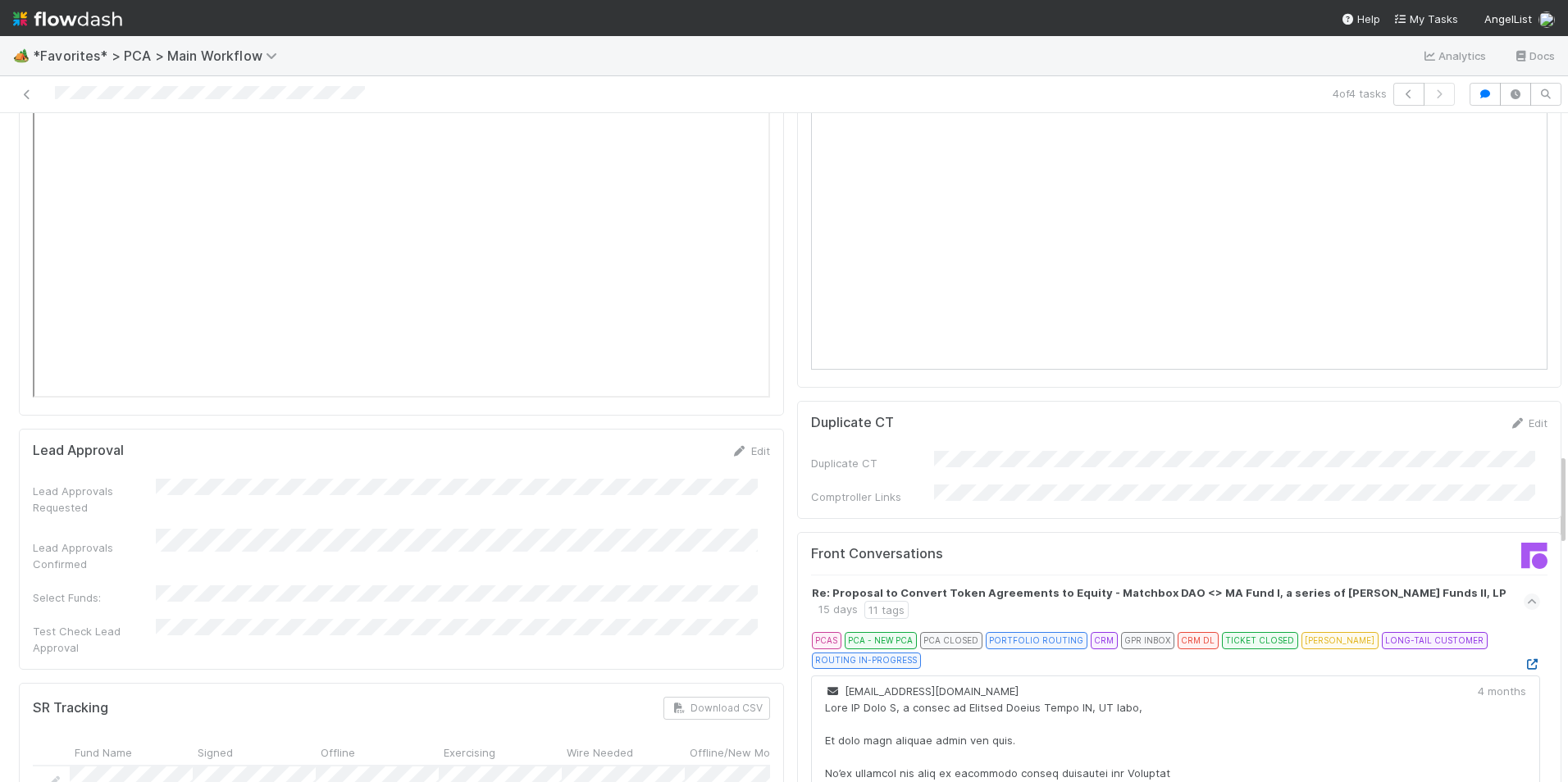
click at [1523, 659] on icon at bounding box center [1532, 664] width 16 height 11
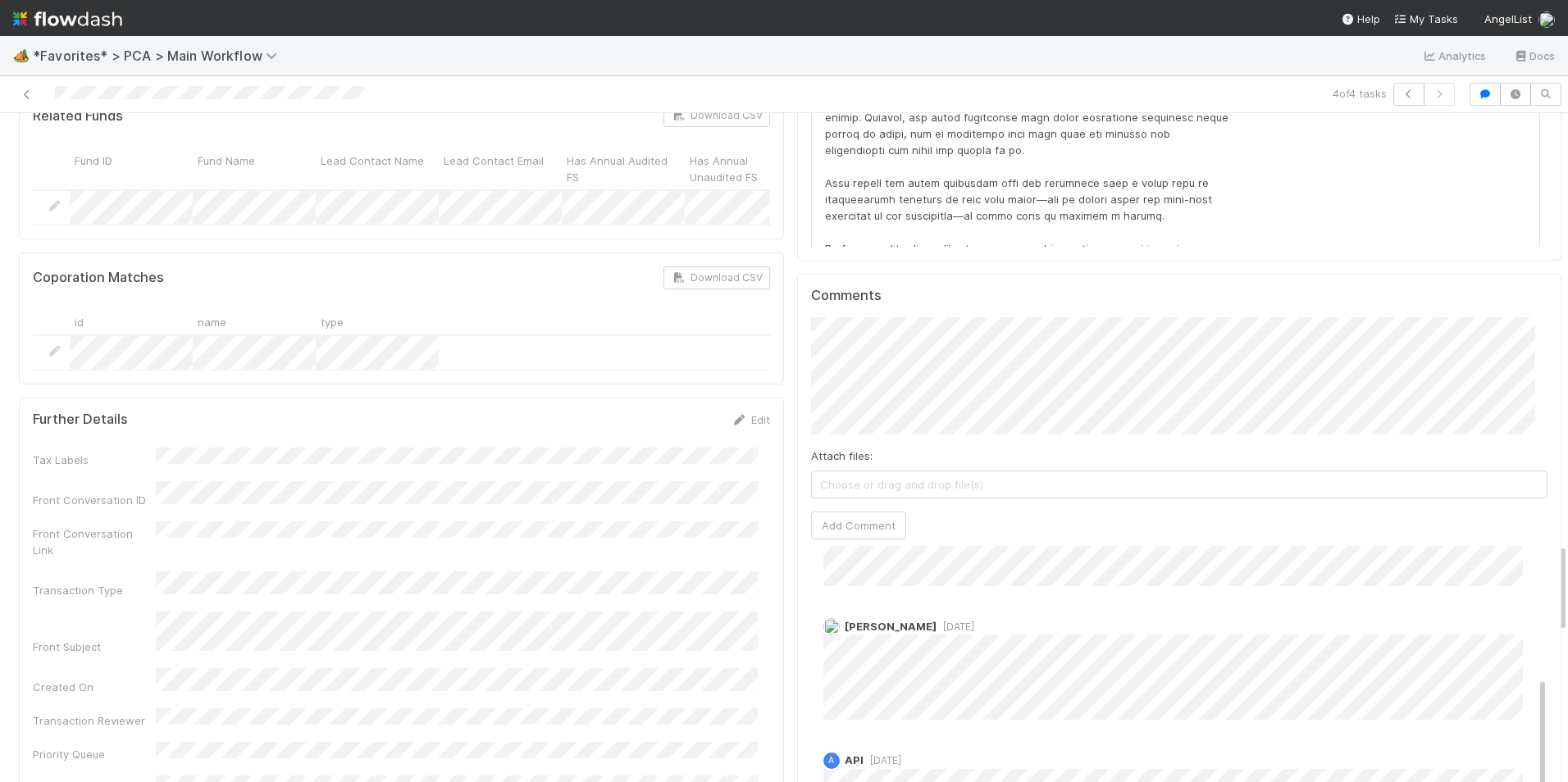
scroll to position [139, 0]
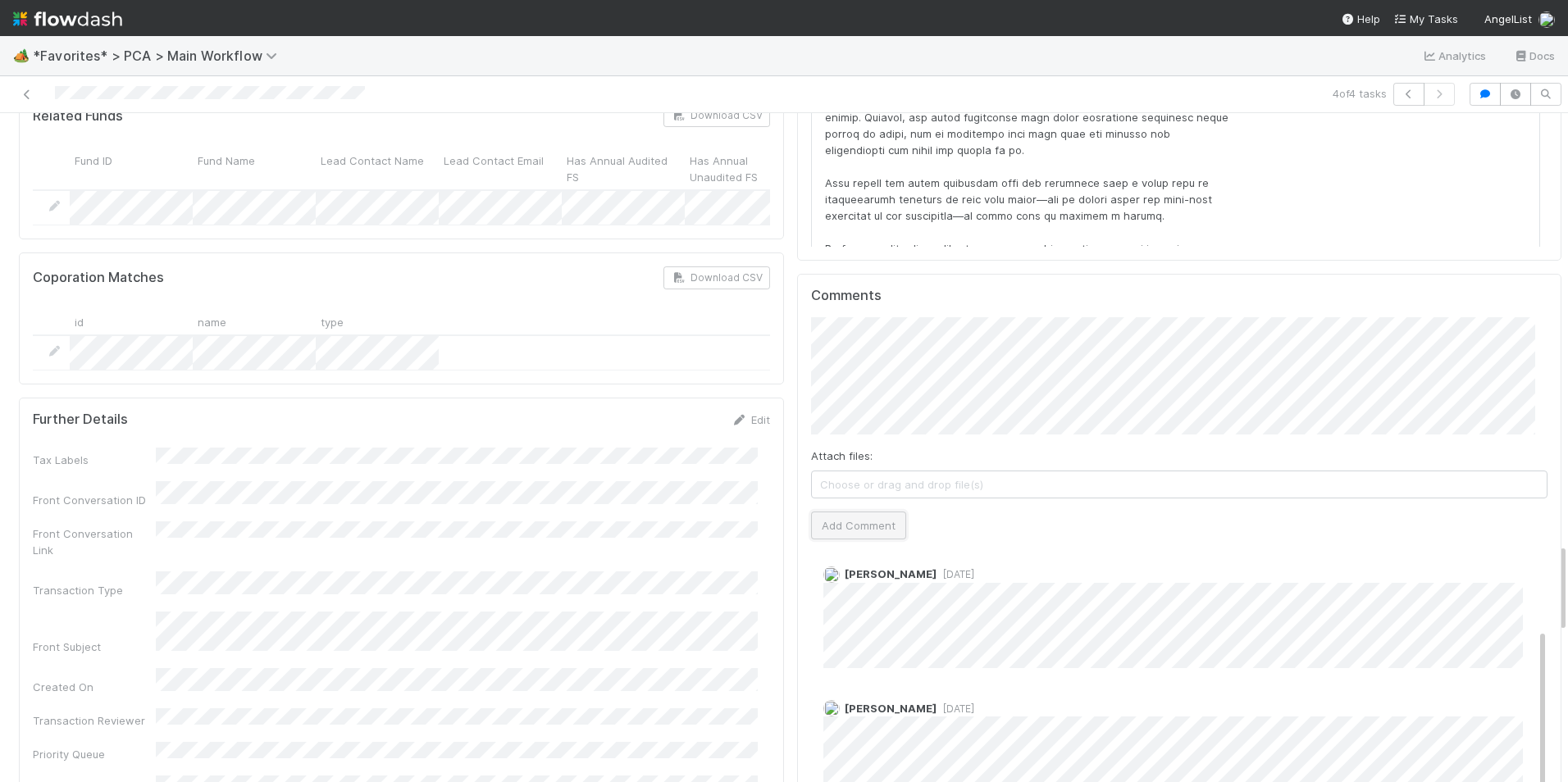
click at [858, 512] on button "Add Comment" at bounding box center [858, 526] width 95 height 28
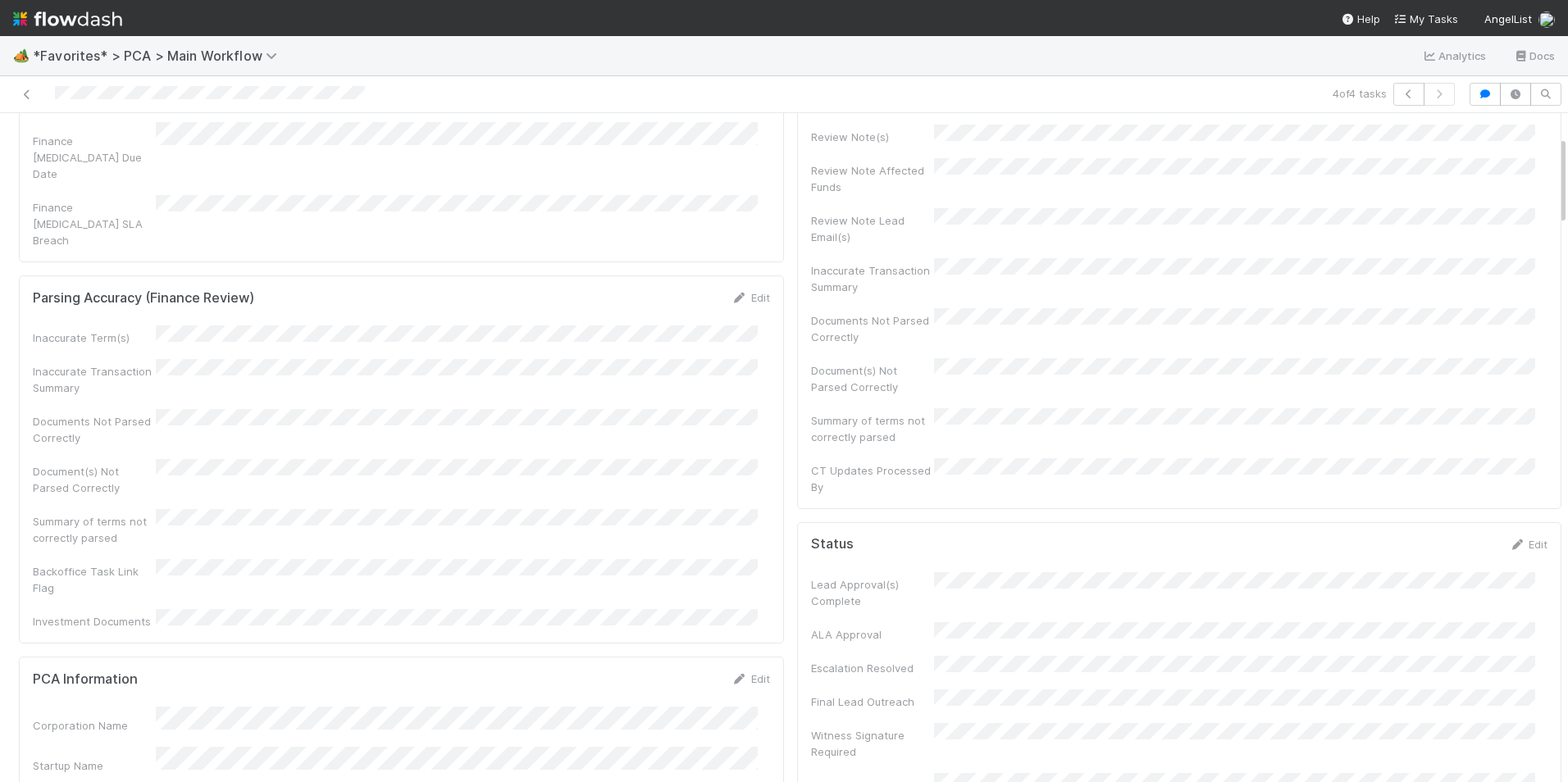
scroll to position [0, 0]
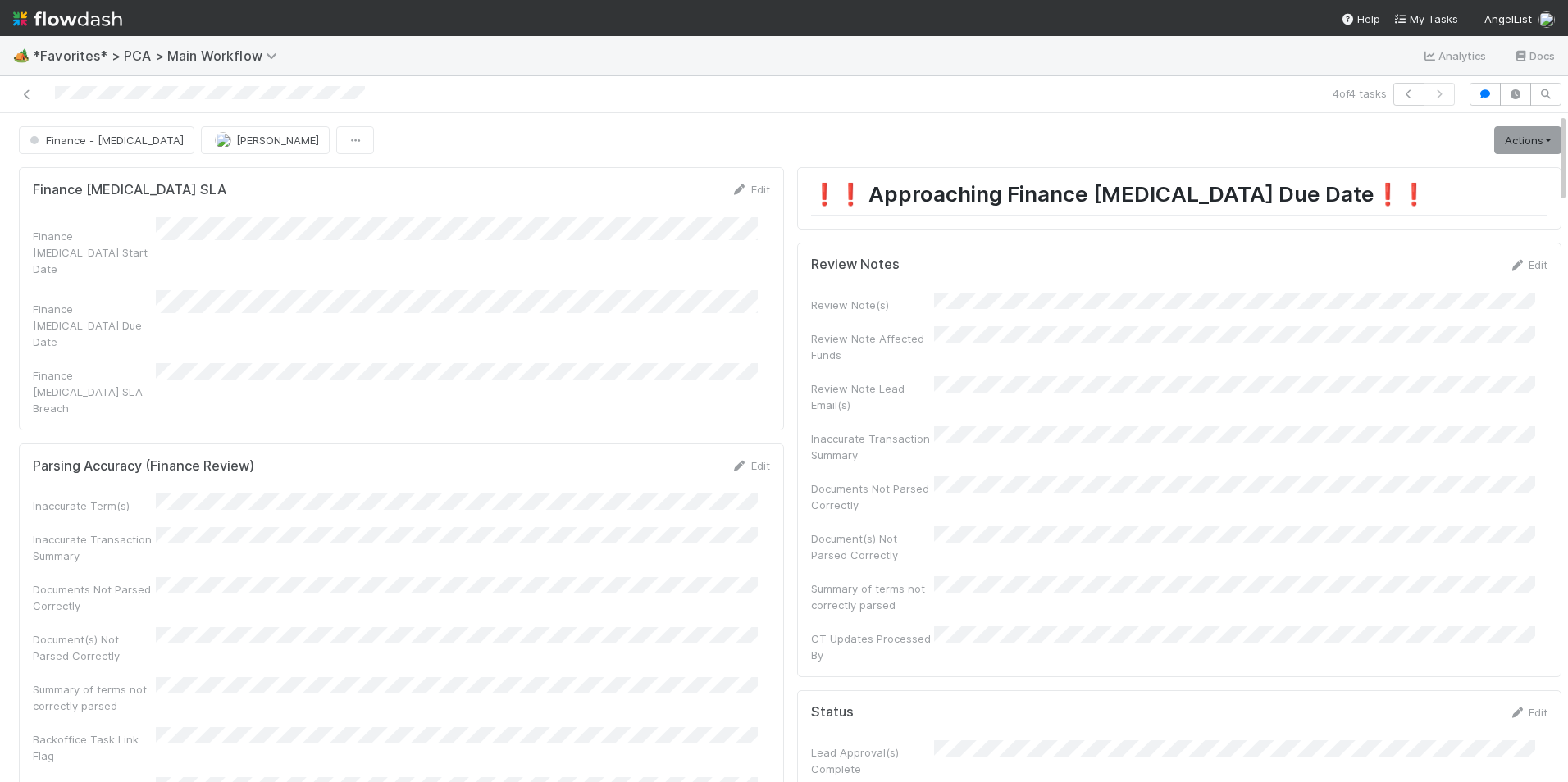
click at [1510, 257] on div "Edit" at bounding box center [1528, 265] width 39 height 16
click at [1524, 264] on div "Review Notes Edit" at bounding box center [1180, 265] width 762 height 16
click at [1511, 260] on link "Edit" at bounding box center [1528, 265] width 39 height 13
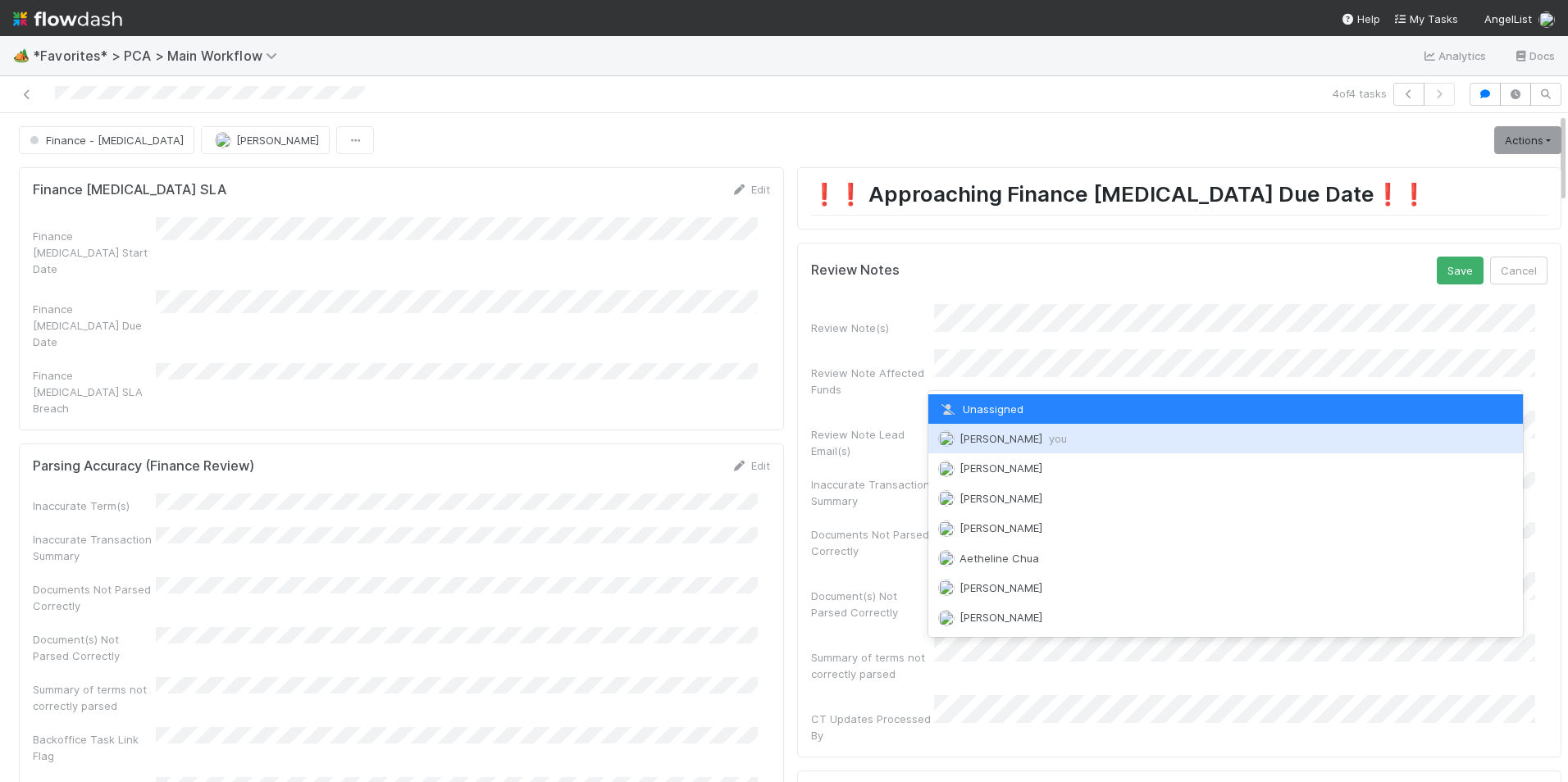
click at [1035, 435] on div "Marlon you" at bounding box center [1226, 438] width 595 height 30
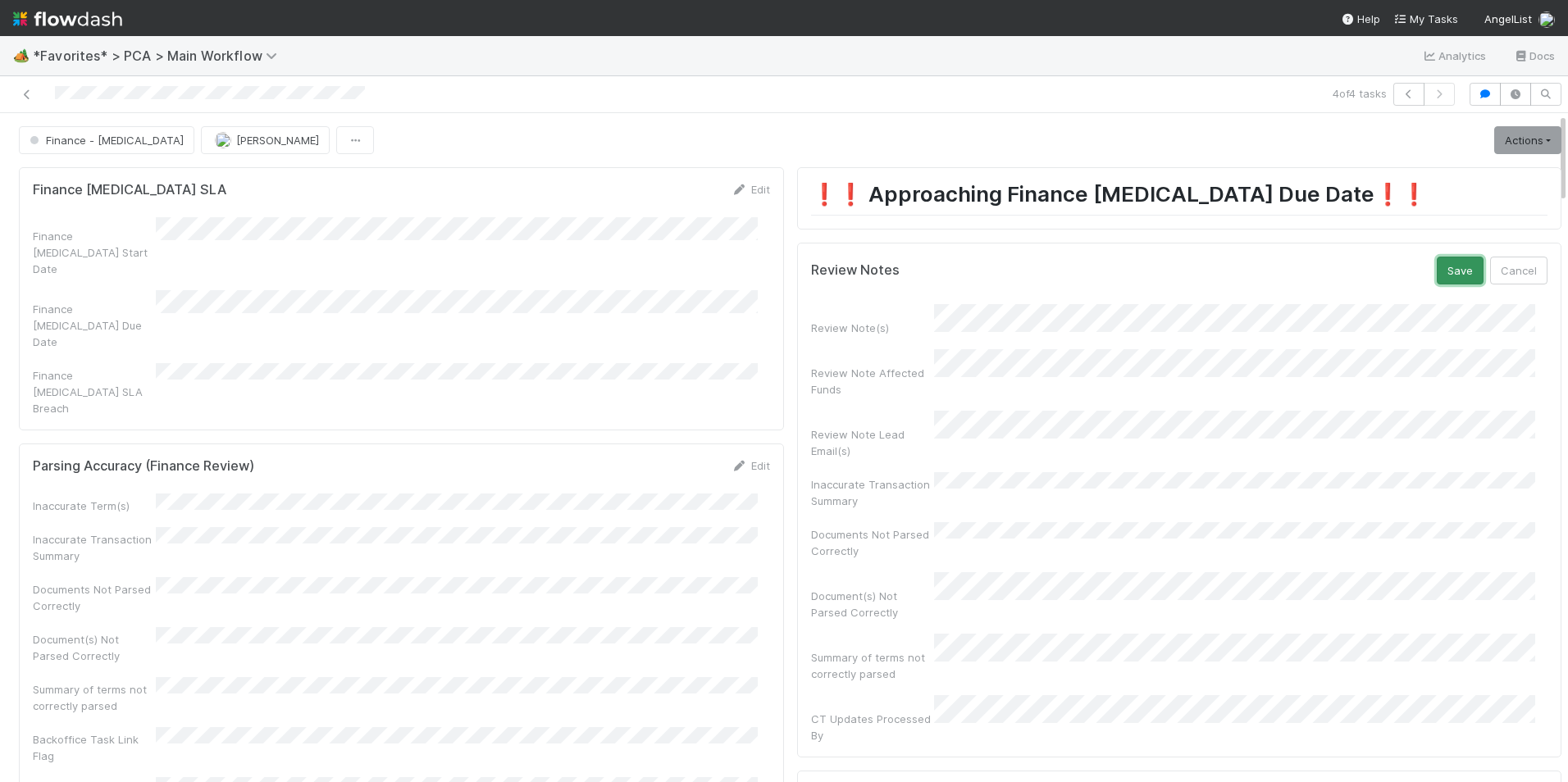
click at [1437, 260] on button "Save" at bounding box center [1460, 270] width 47 height 28
click at [1494, 132] on link "Actions" at bounding box center [1528, 140] width 68 height 28
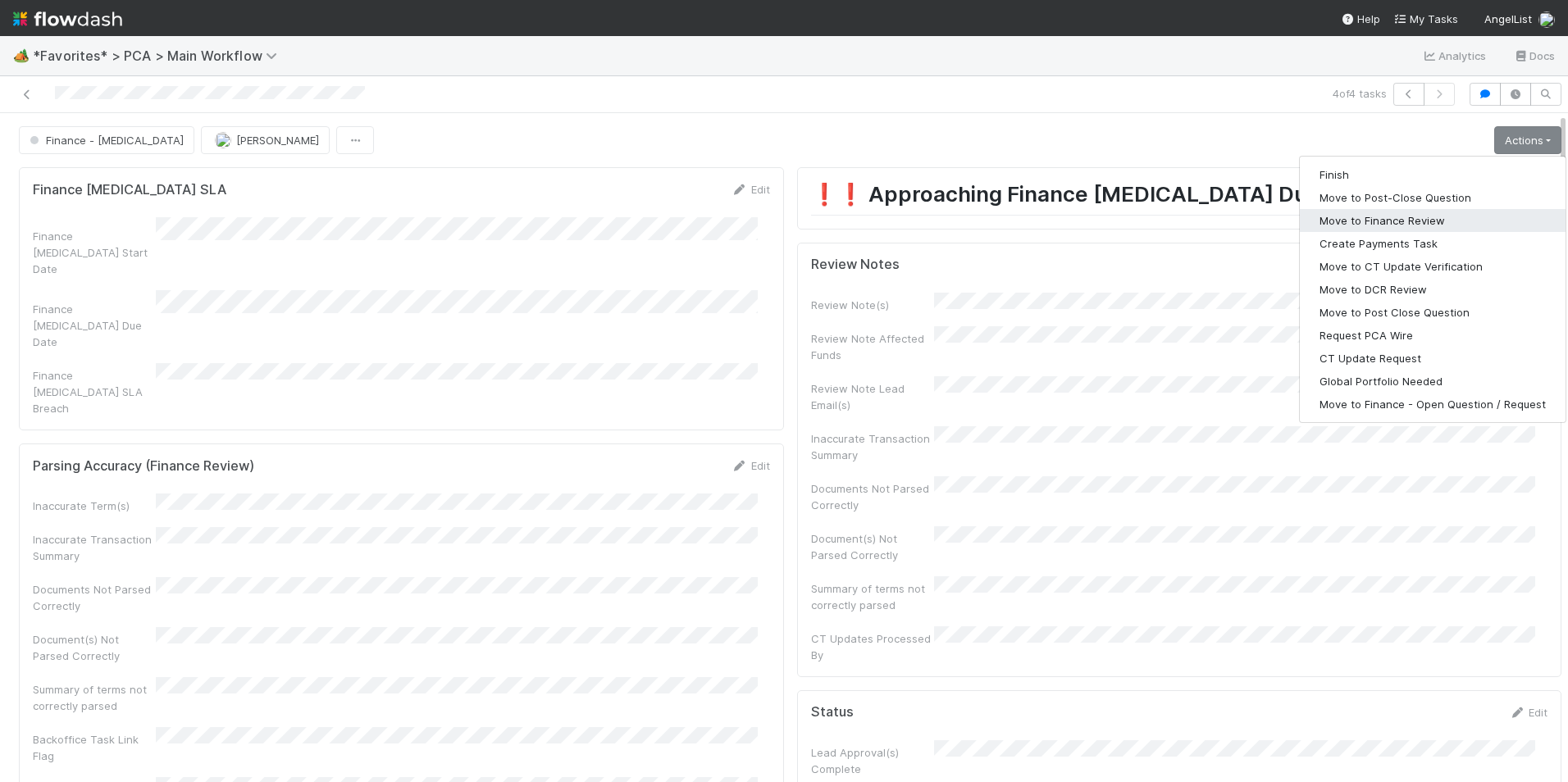
click at [1418, 221] on button "Move to Finance Review" at bounding box center [1433, 221] width 265 height 23
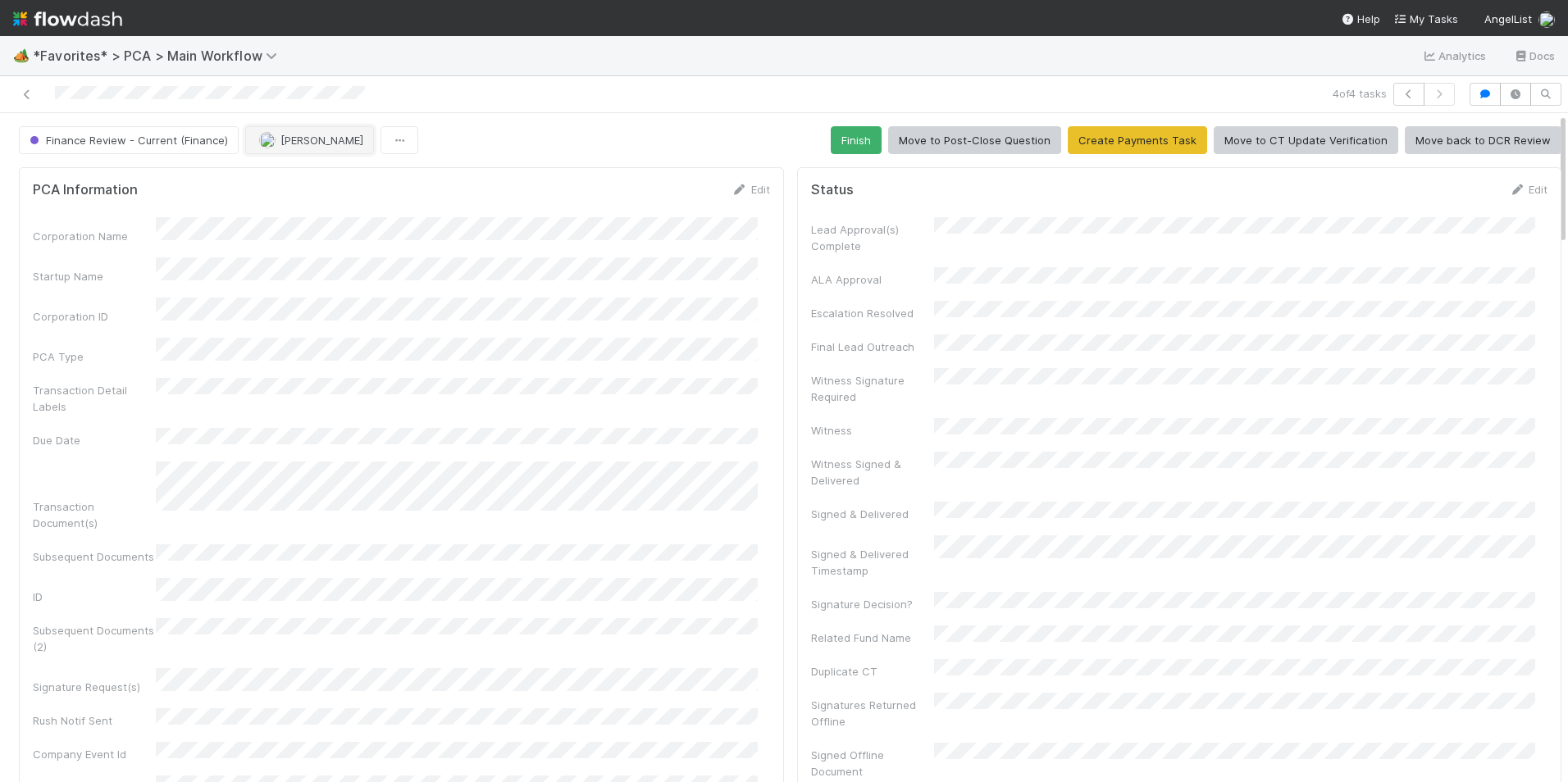
click at [304, 137] on span "[PERSON_NAME]" at bounding box center [322, 140] width 82 height 13
click at [307, 176] on span "[PERSON_NAME]" at bounding box center [307, 181] width 82 height 13
click at [27, 94] on icon at bounding box center [27, 94] width 16 height 11
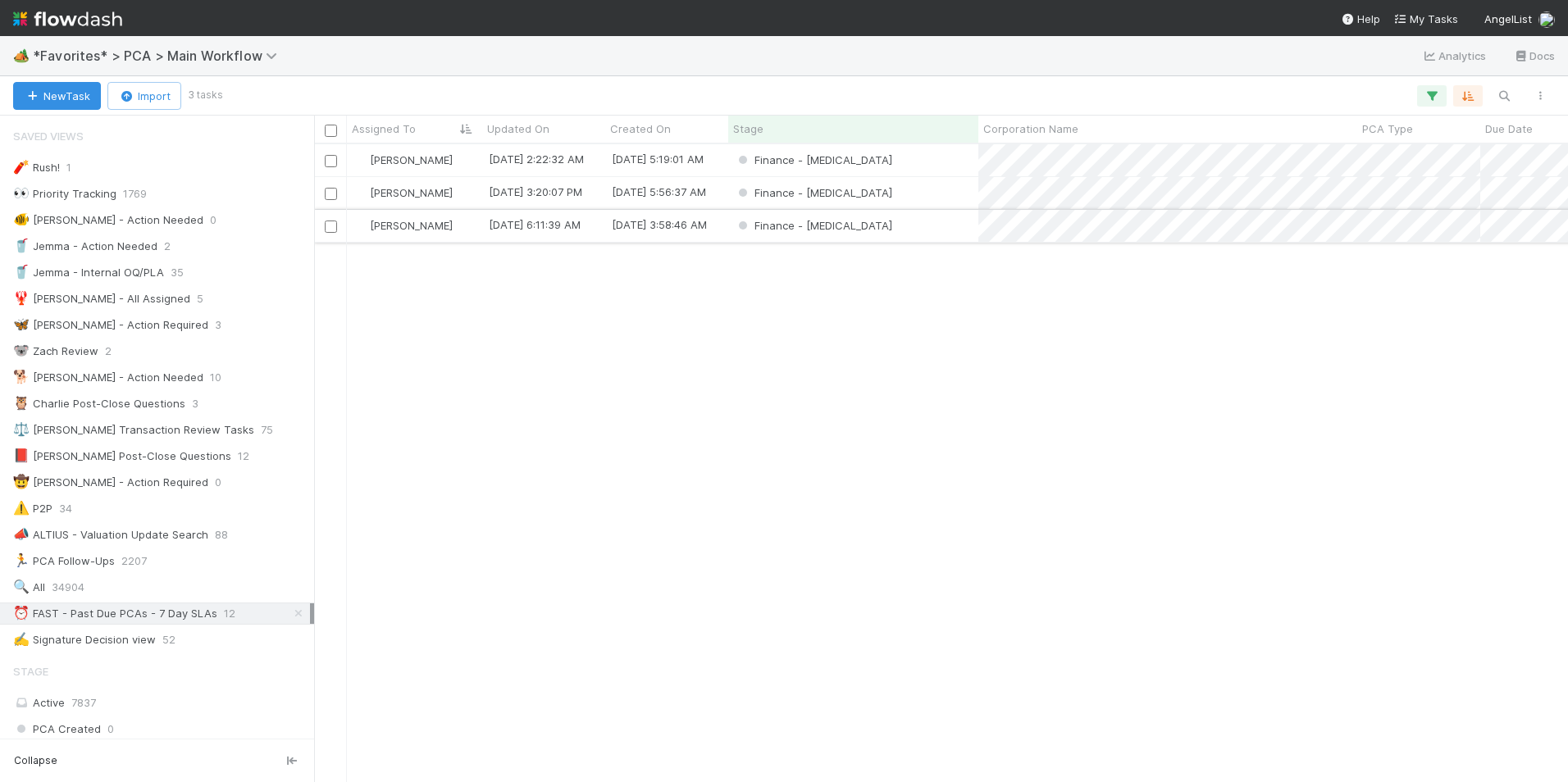
click at [928, 227] on div "Finance - [MEDICAL_DATA]" at bounding box center [852, 226] width 250 height 32
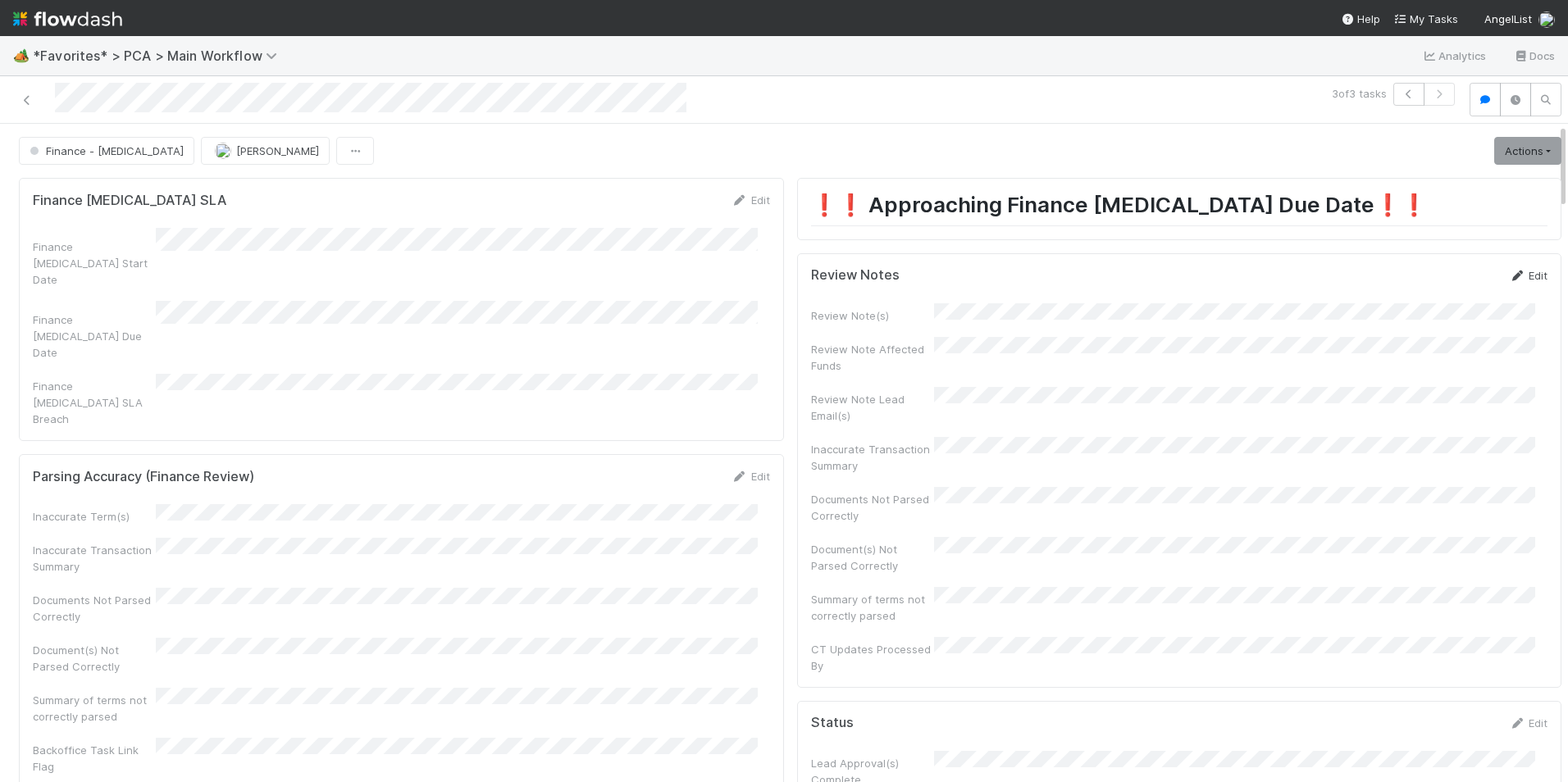
click at [1509, 277] on link "Edit" at bounding box center [1528, 275] width 39 height 13
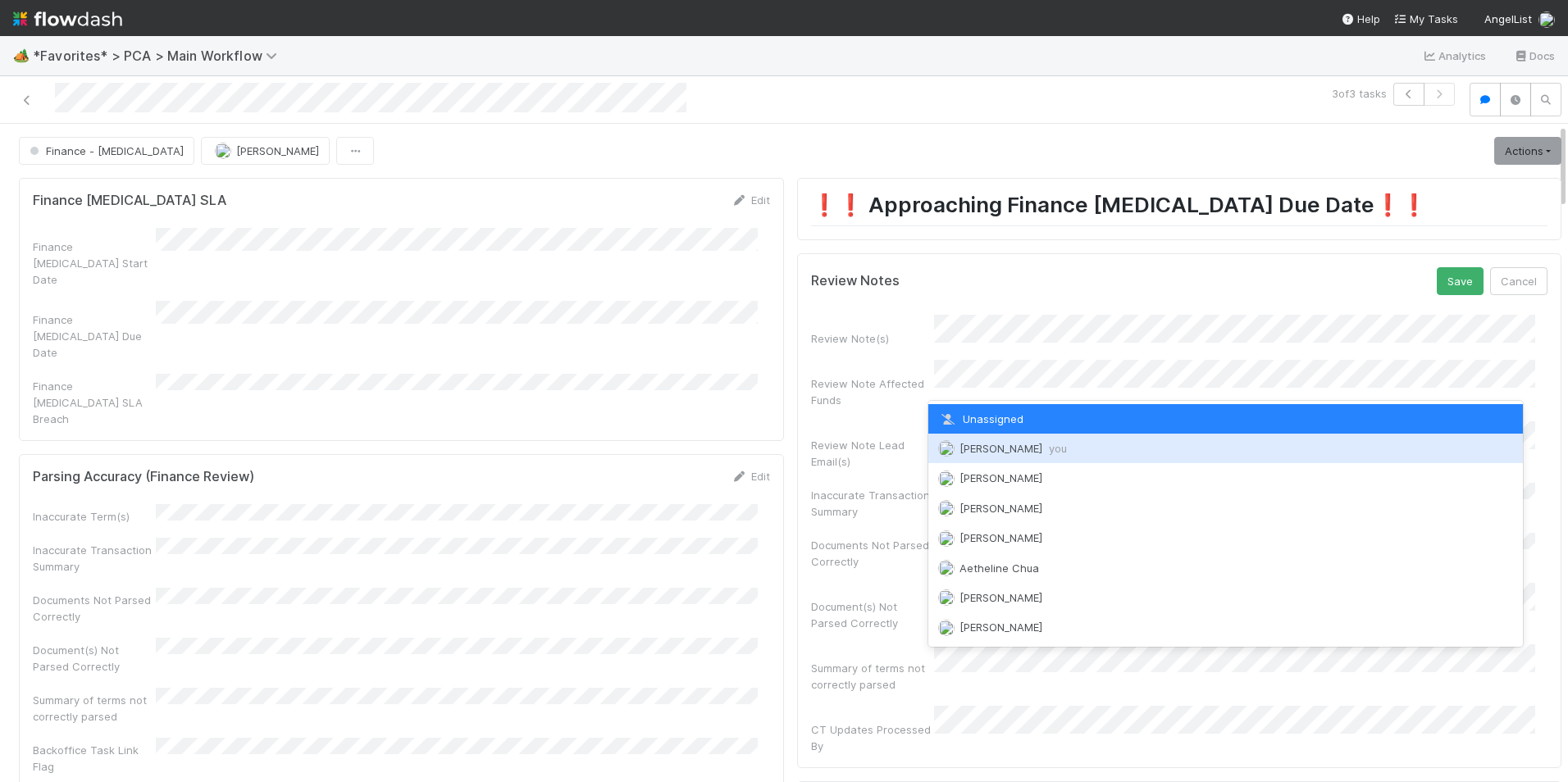
click at [988, 450] on span "Marlon you" at bounding box center [1013, 448] width 107 height 13
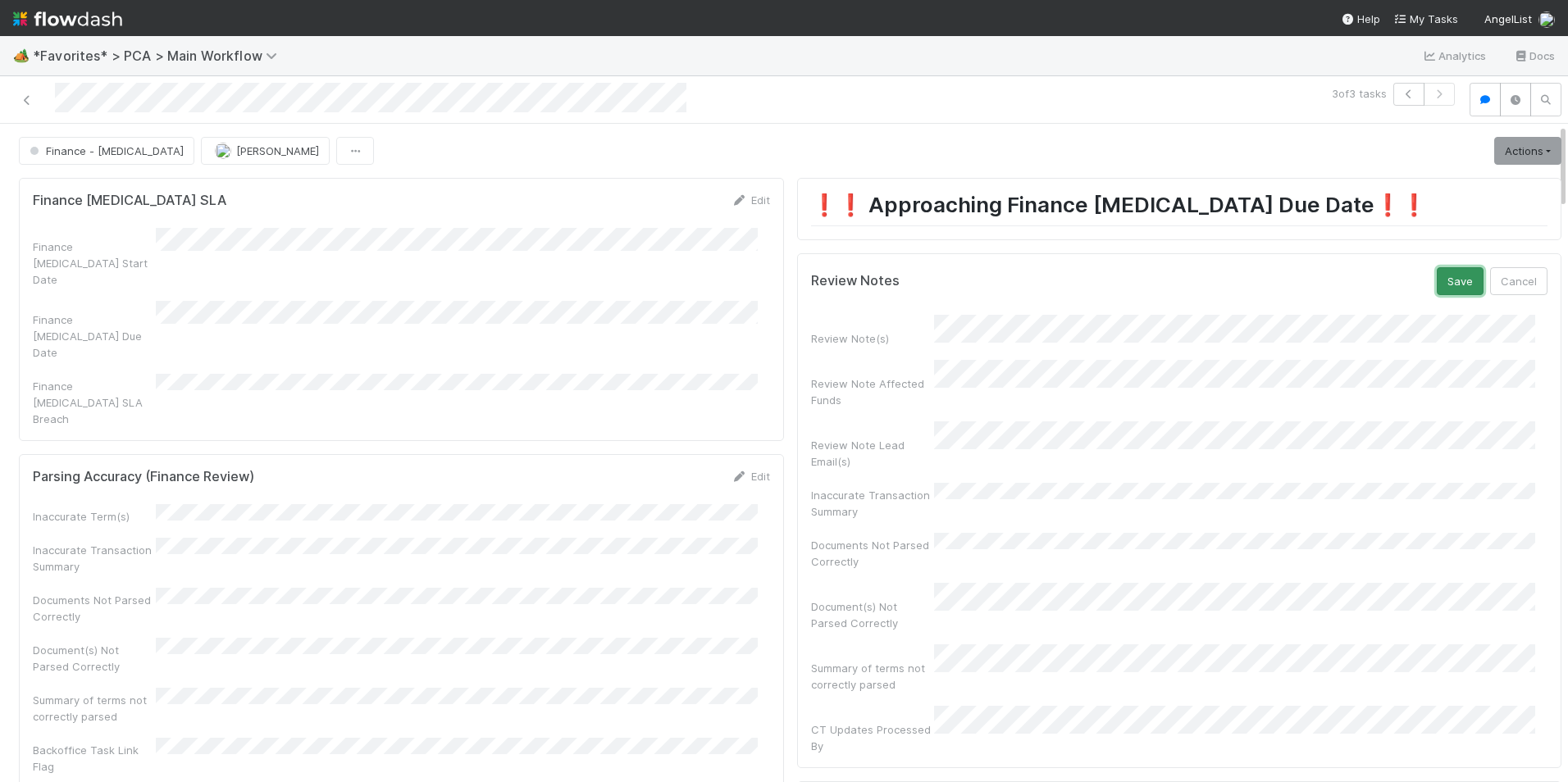
click at [1437, 283] on button "Save" at bounding box center [1460, 281] width 47 height 28
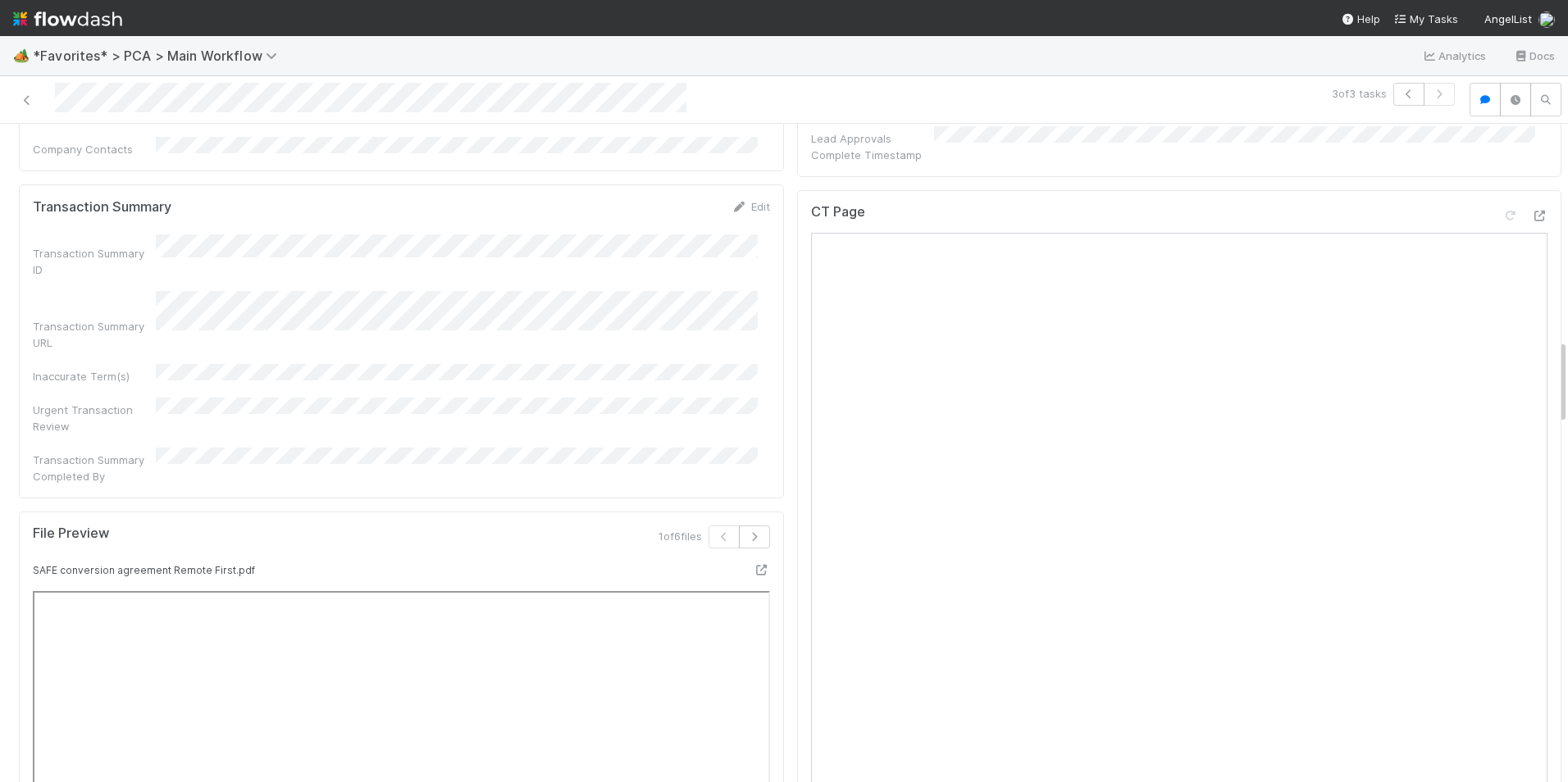
scroll to position [1393, 0]
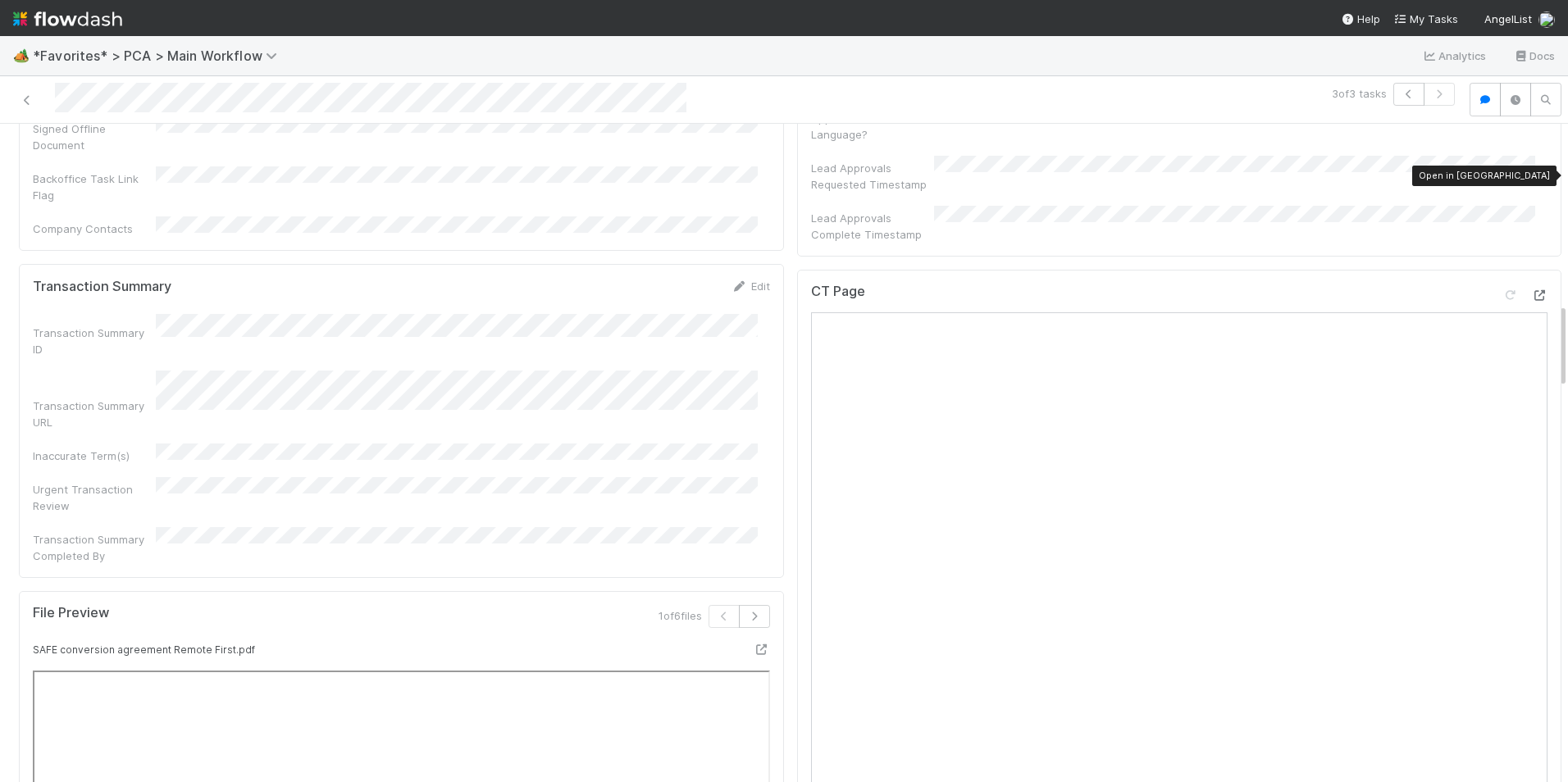
click at [1531, 290] on icon at bounding box center [1539, 295] width 16 height 11
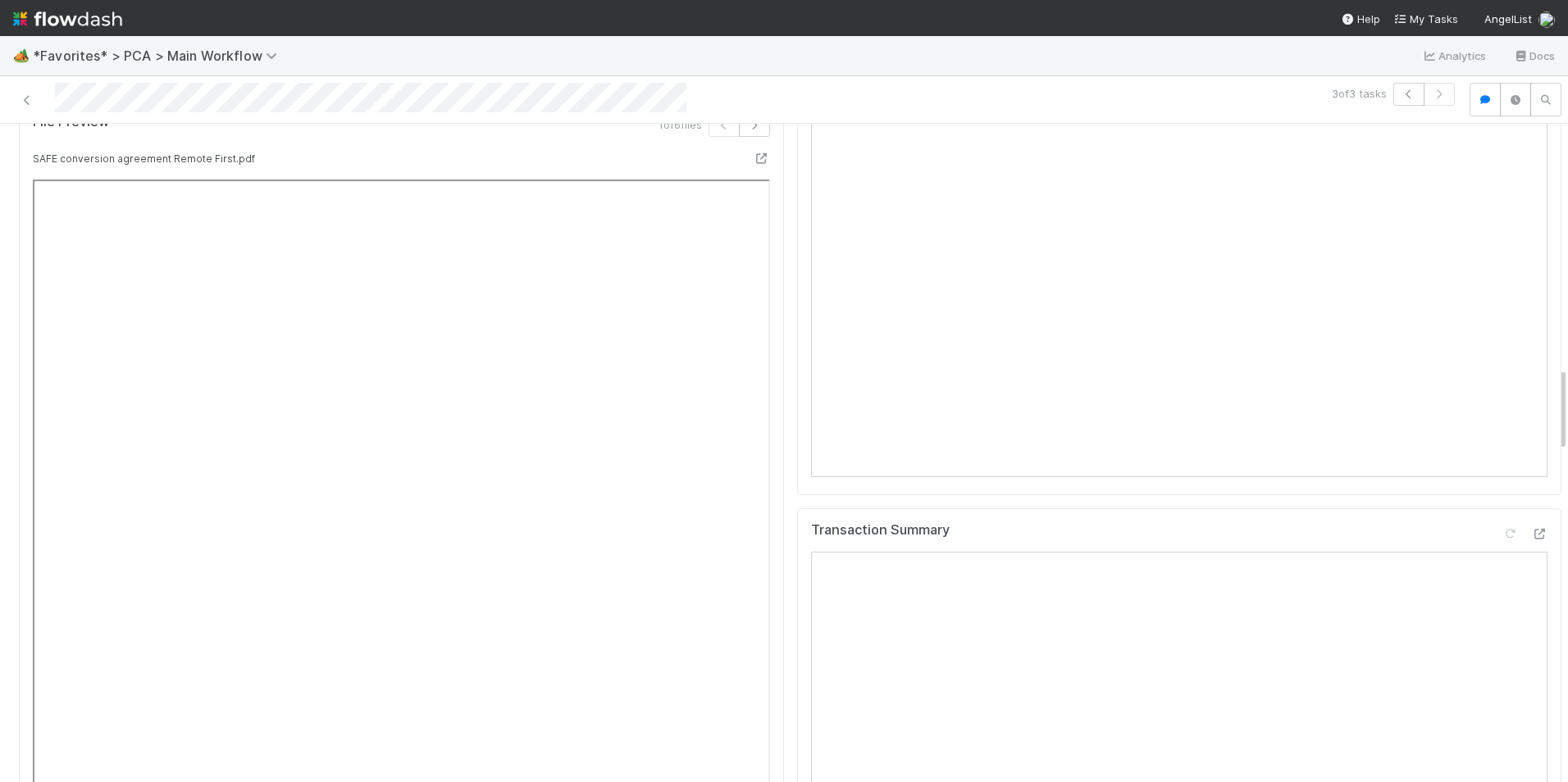
scroll to position [1885, 0]
click at [1531, 528] on icon at bounding box center [1539, 533] width 16 height 11
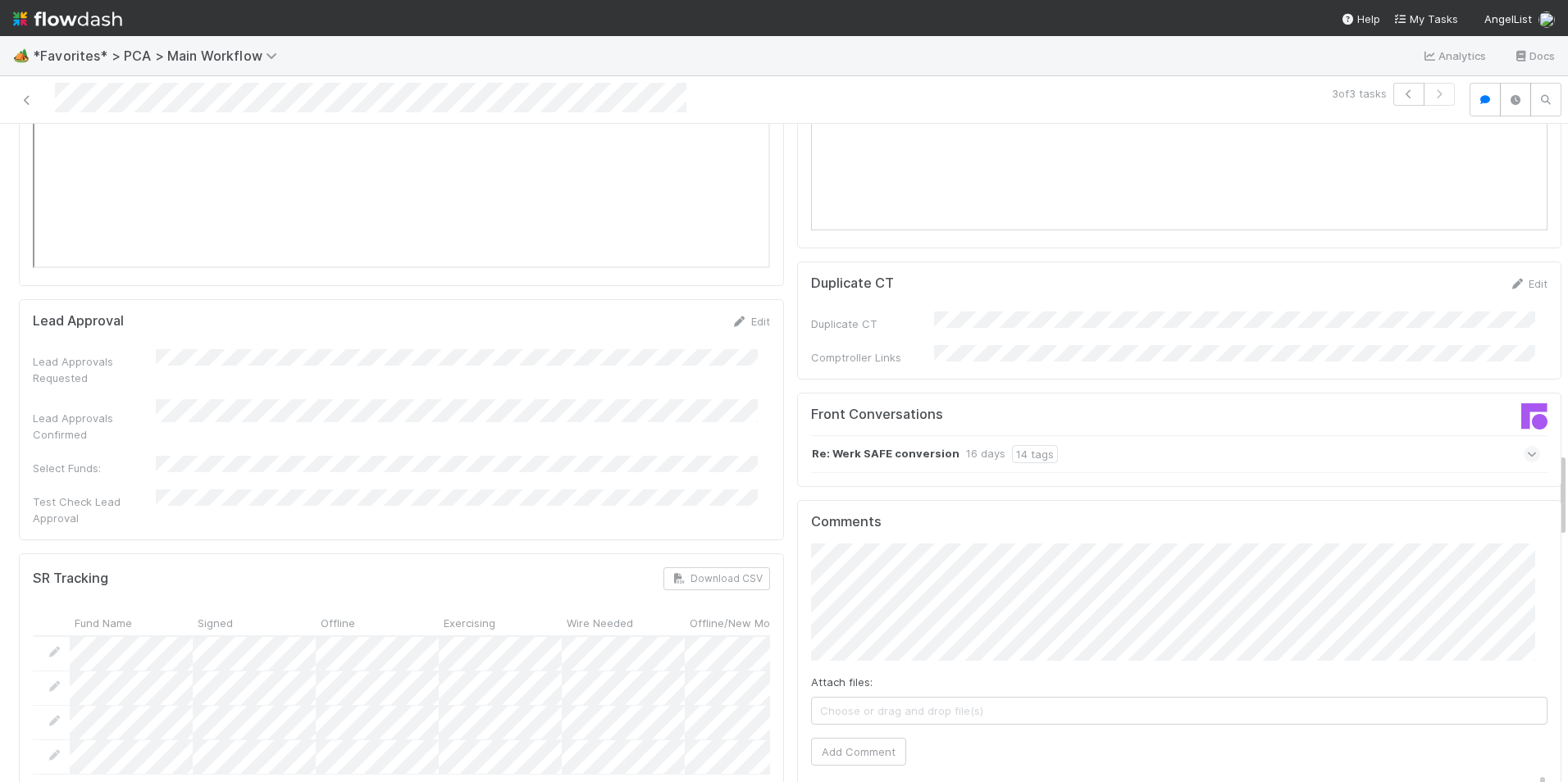
scroll to position [2623, 0]
click at [860, 730] on button "Add Comment" at bounding box center [858, 744] width 95 height 28
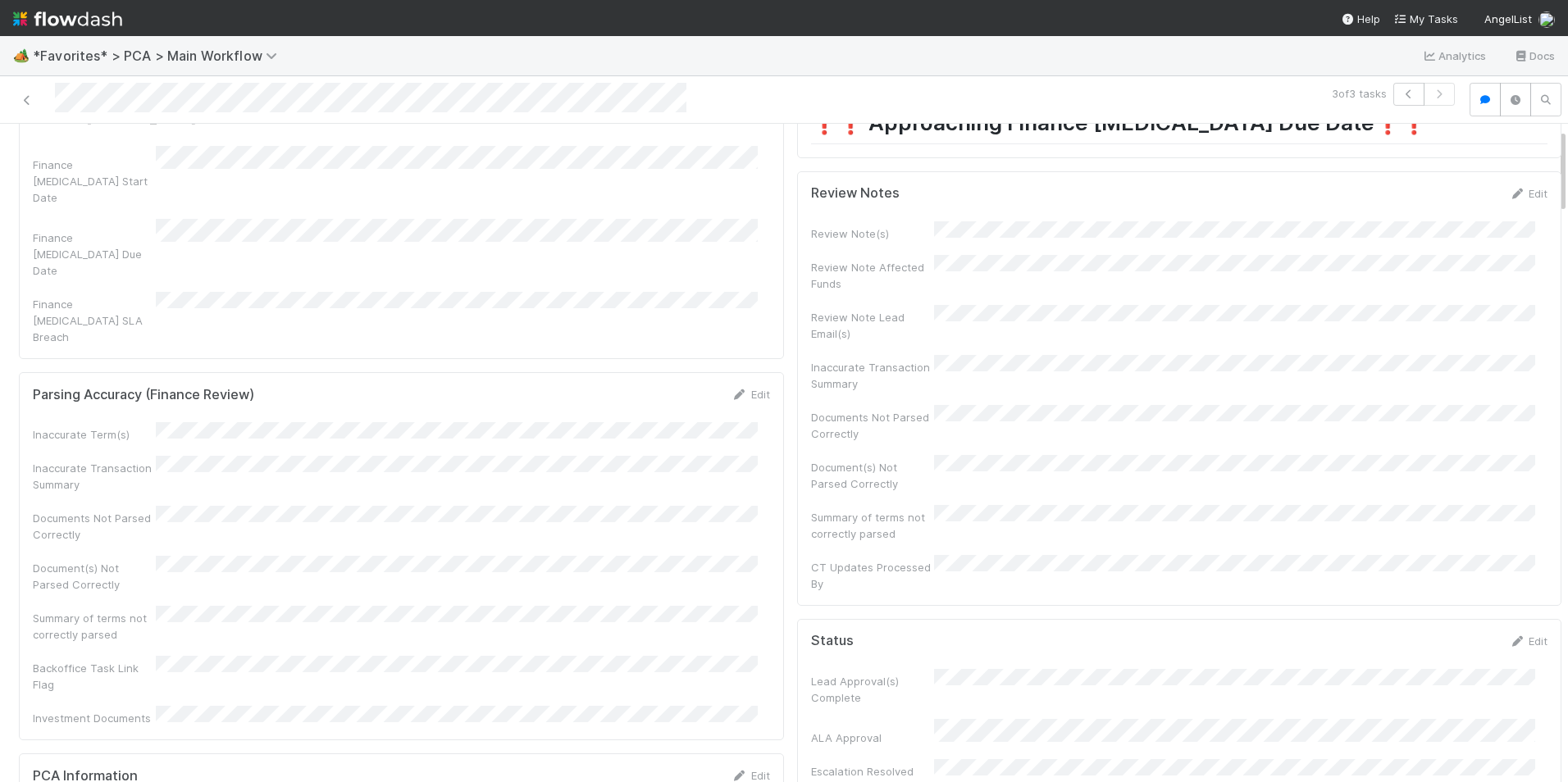
scroll to position [0, 0]
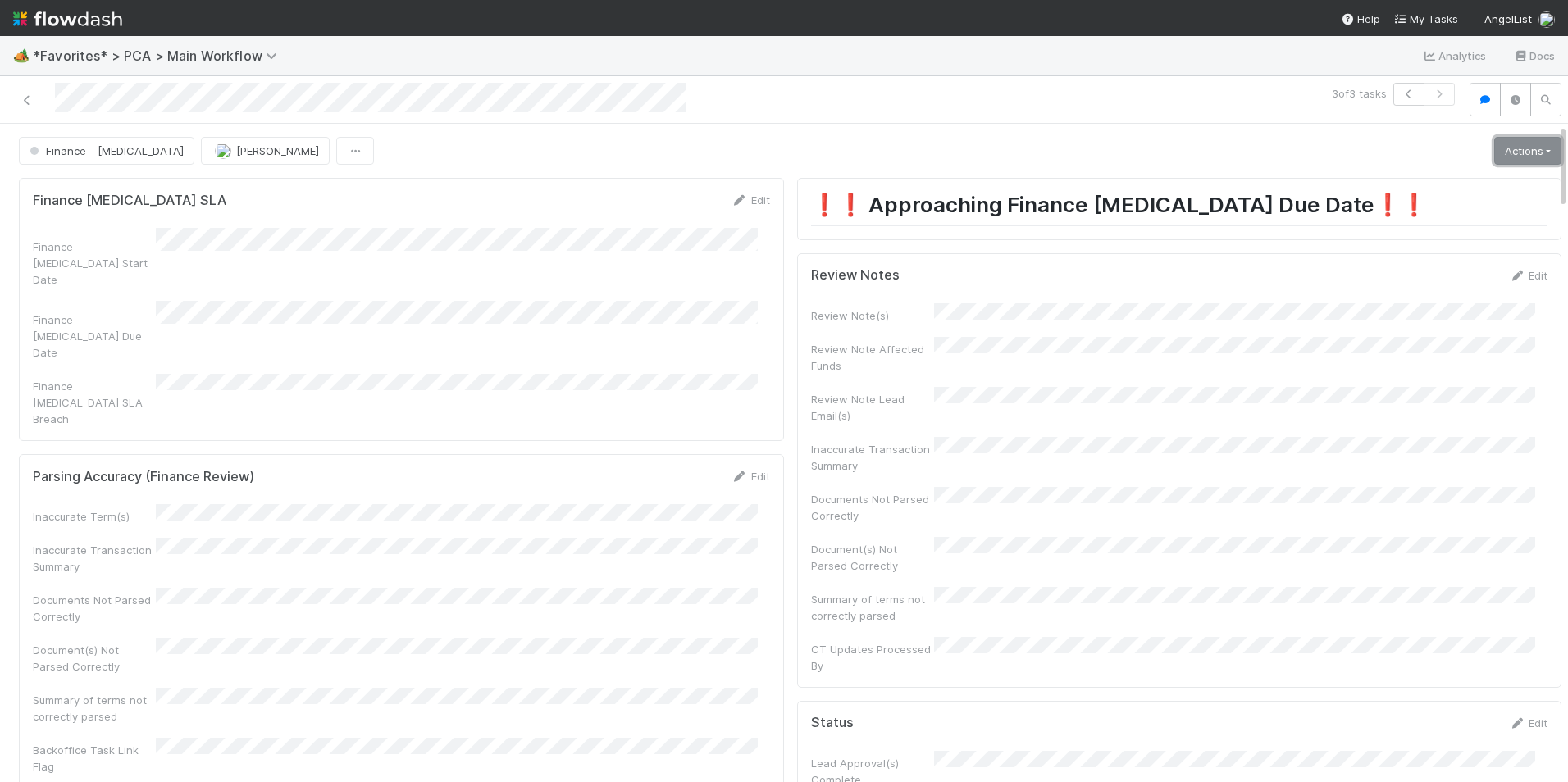
click at [1511, 159] on link "Actions" at bounding box center [1528, 151] width 68 height 28
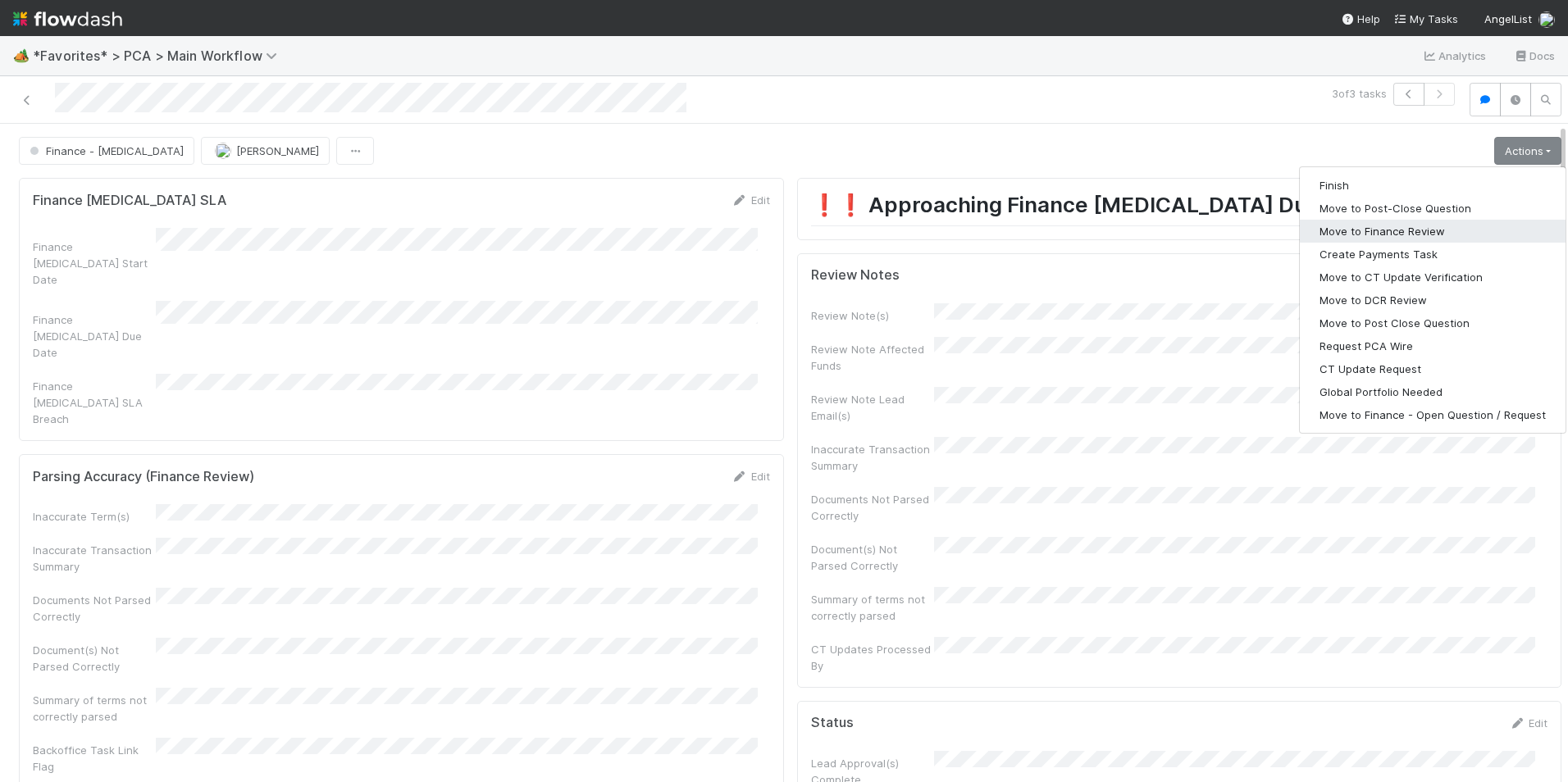
click at [1397, 232] on button "Move to Finance Review" at bounding box center [1433, 232] width 265 height 23
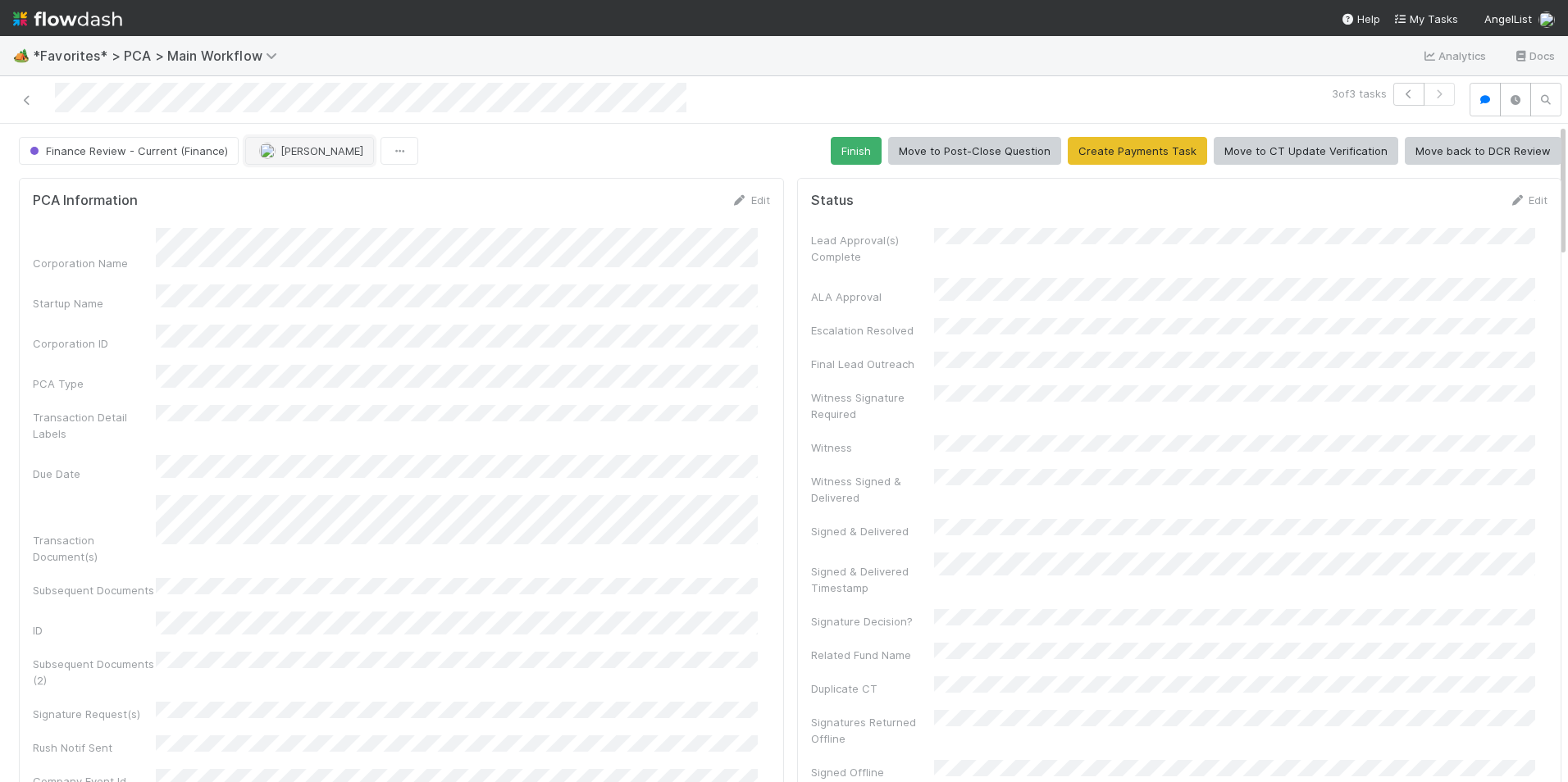
click at [291, 145] on span "[PERSON_NAME]" at bounding box center [322, 151] width 82 height 13
click at [289, 187] on span "[PERSON_NAME]" at bounding box center [307, 191] width 82 height 13
click at [30, 100] on icon at bounding box center [27, 100] width 16 height 11
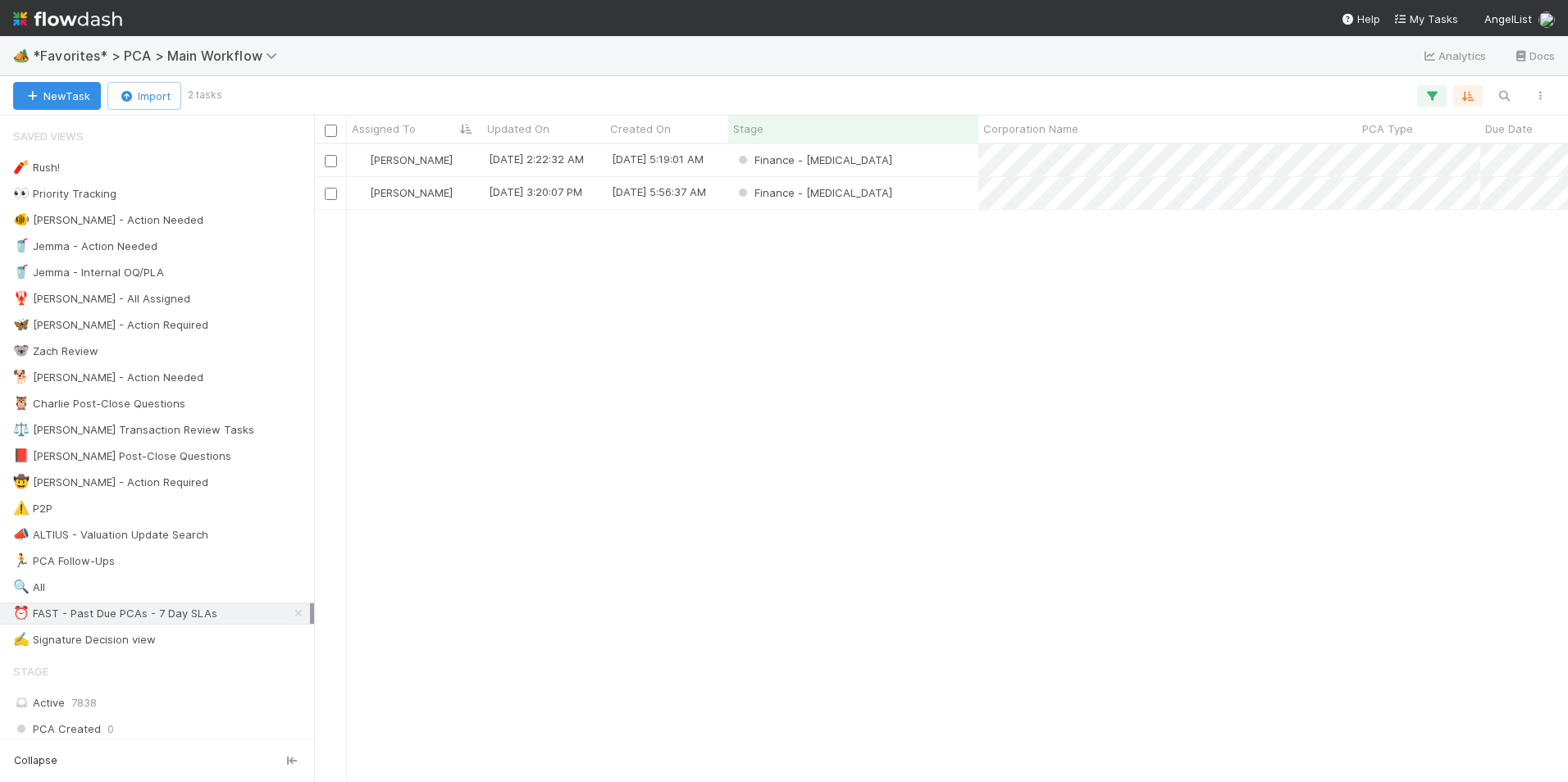
scroll to position [625, 1242]
click at [903, 160] on div "Finance - [MEDICAL_DATA]" at bounding box center [852, 160] width 250 height 32
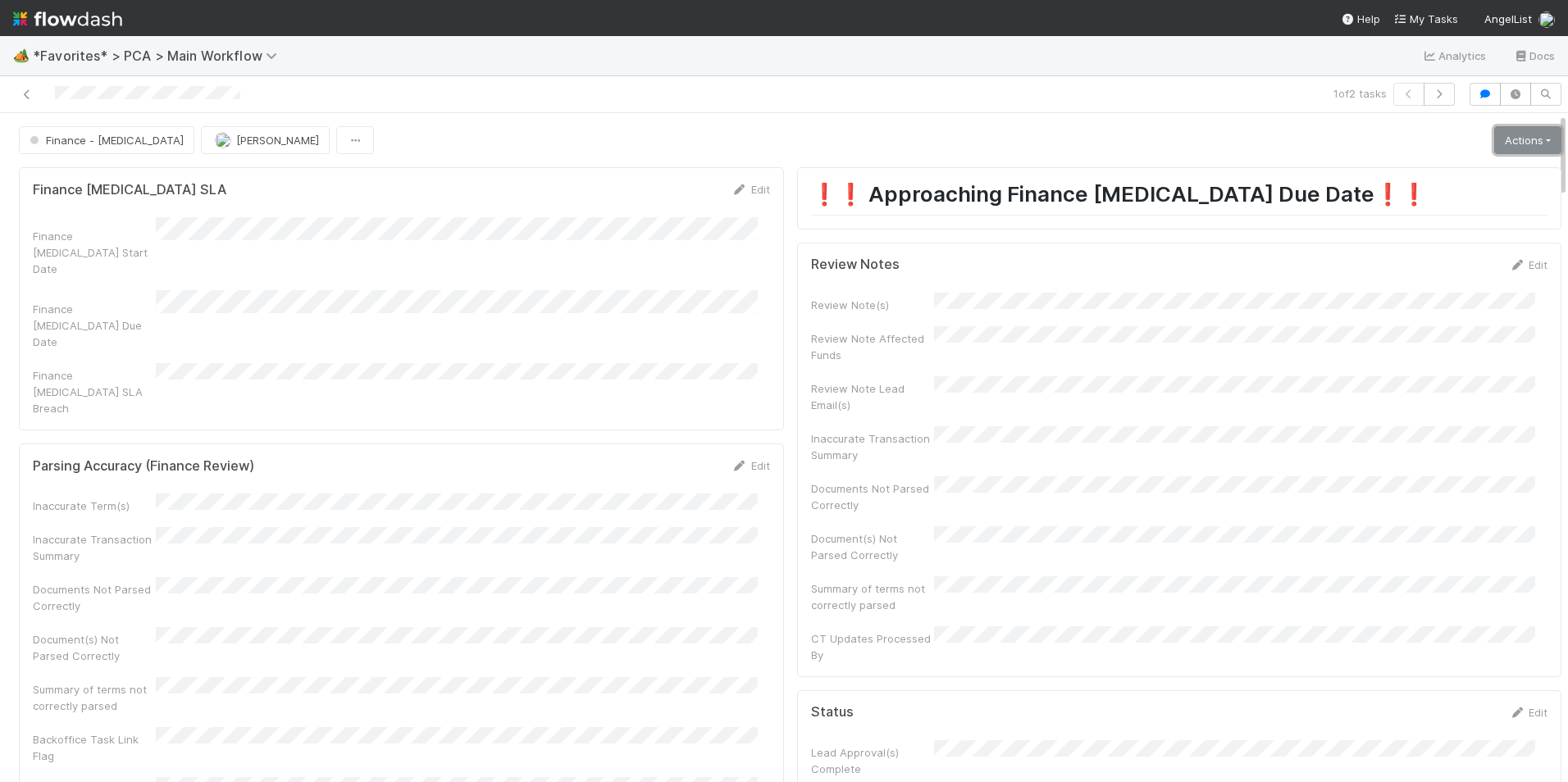
click at [1504, 140] on link "Actions" at bounding box center [1528, 140] width 68 height 28
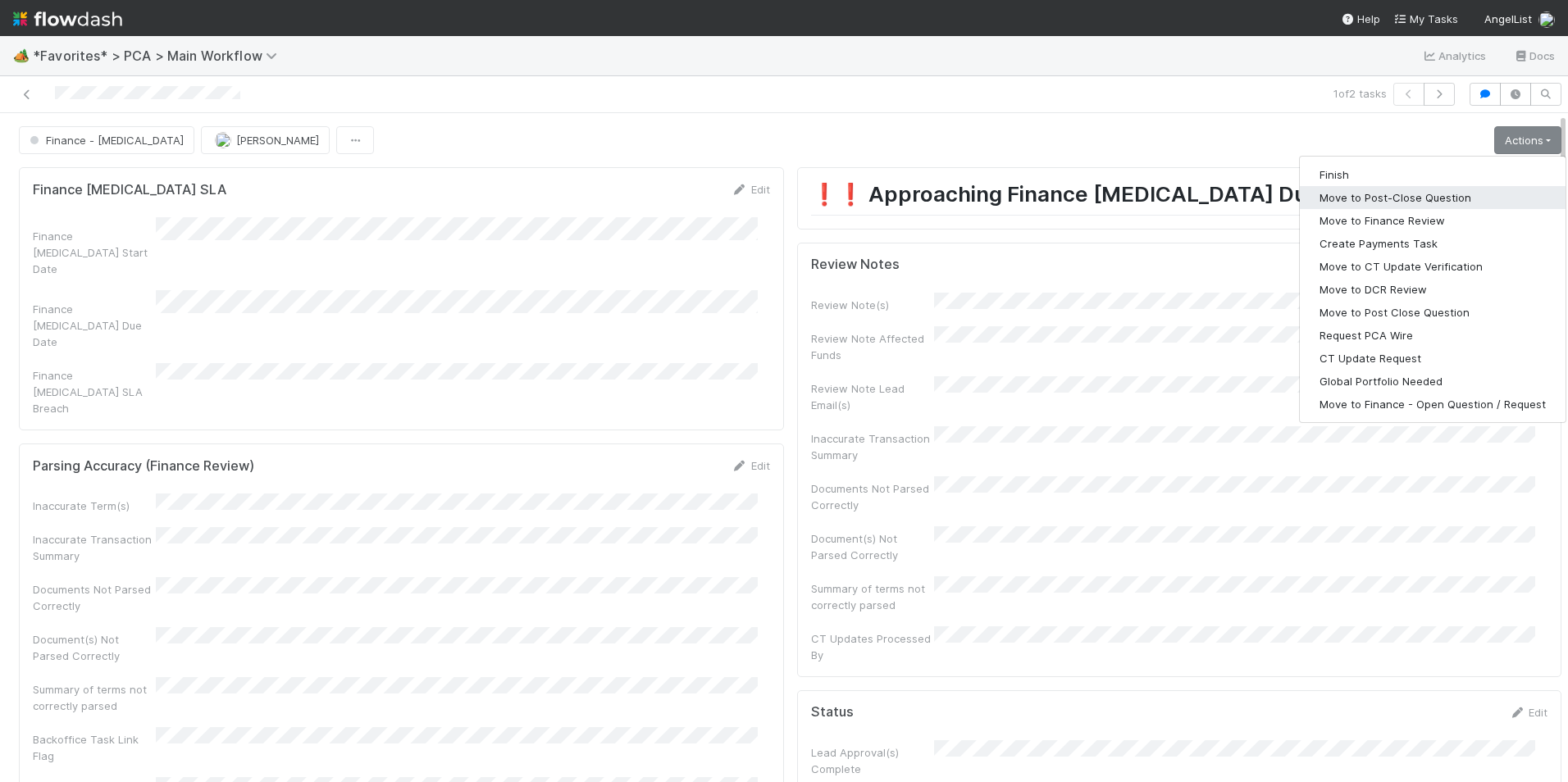
click at [1422, 196] on button "Move to Post-Close Question" at bounding box center [1433, 198] width 265 height 23
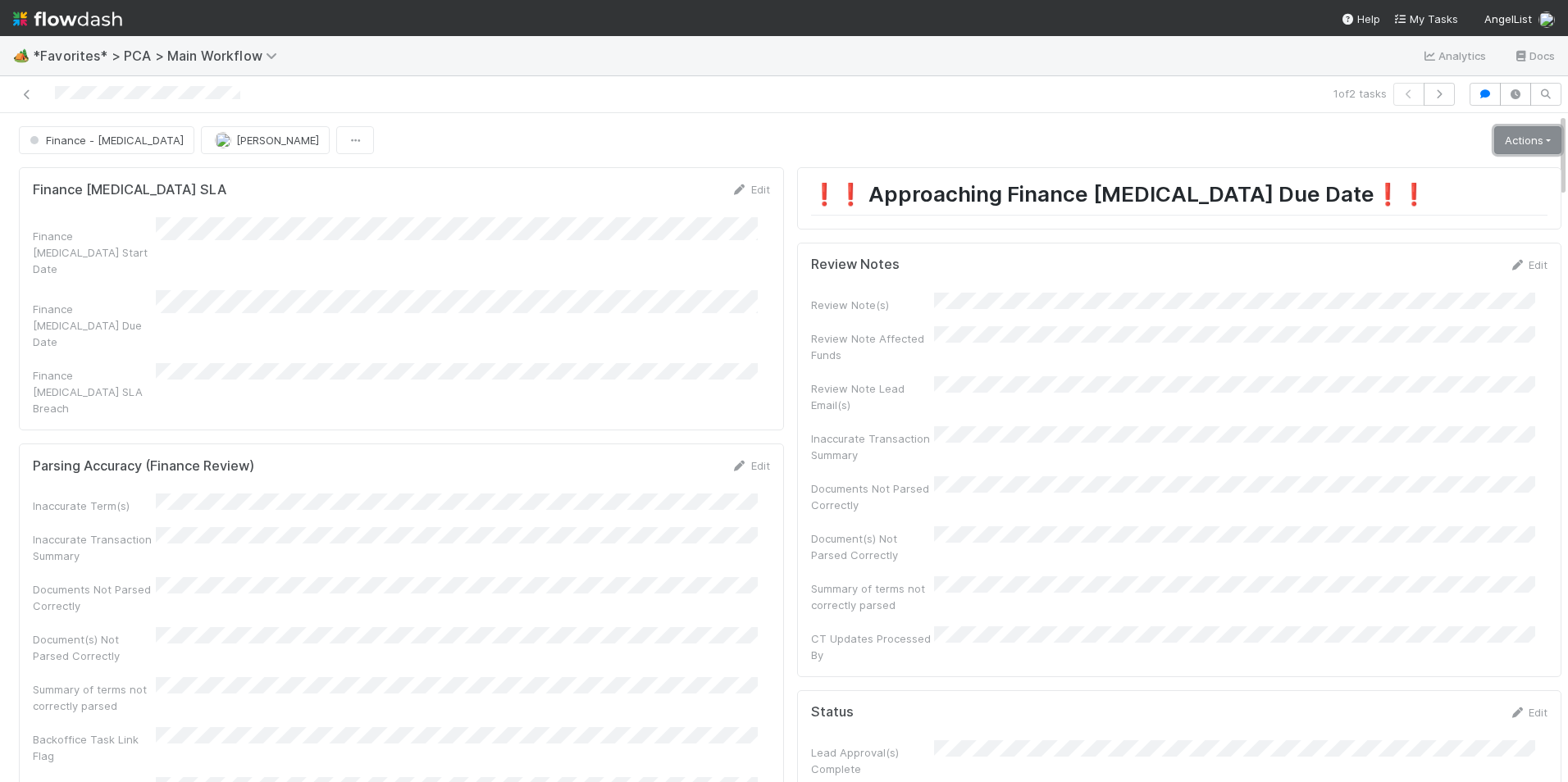
click at [1494, 139] on link "Actions" at bounding box center [1528, 140] width 68 height 28
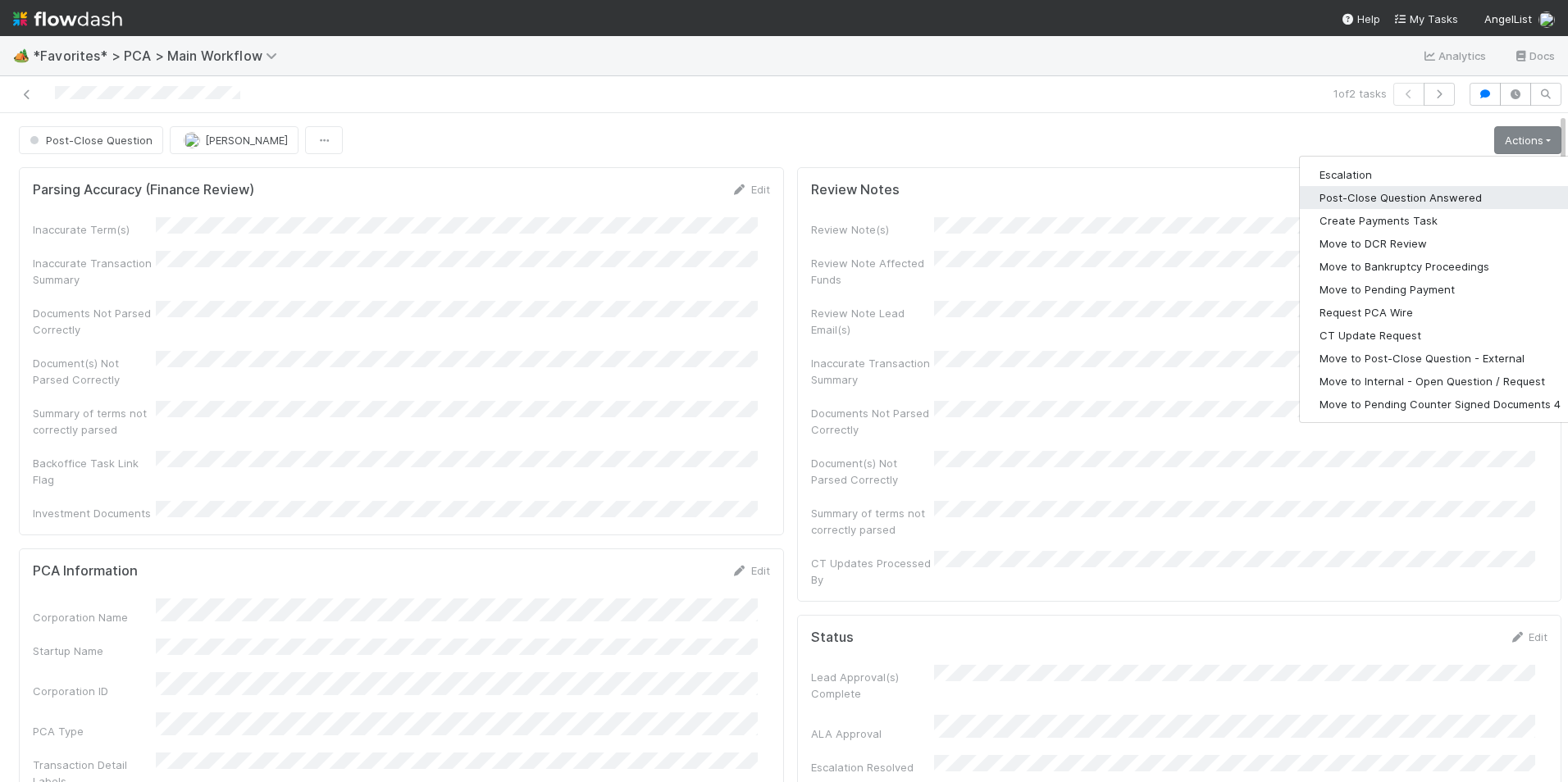
click at [1412, 198] on button "Post-Close Question Answered" at bounding box center [1440, 198] width 280 height 23
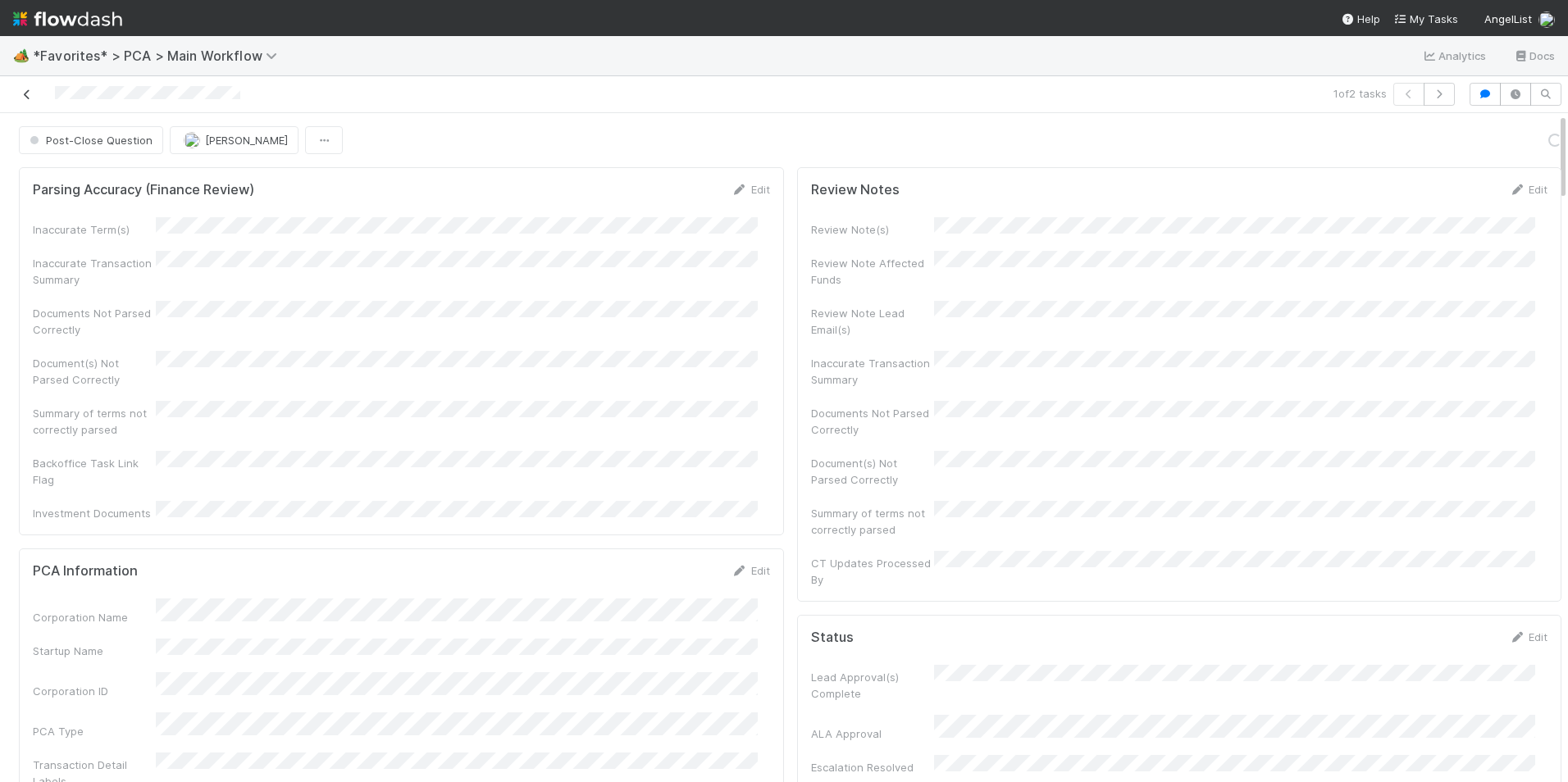
click at [29, 99] on icon at bounding box center [27, 94] width 16 height 11
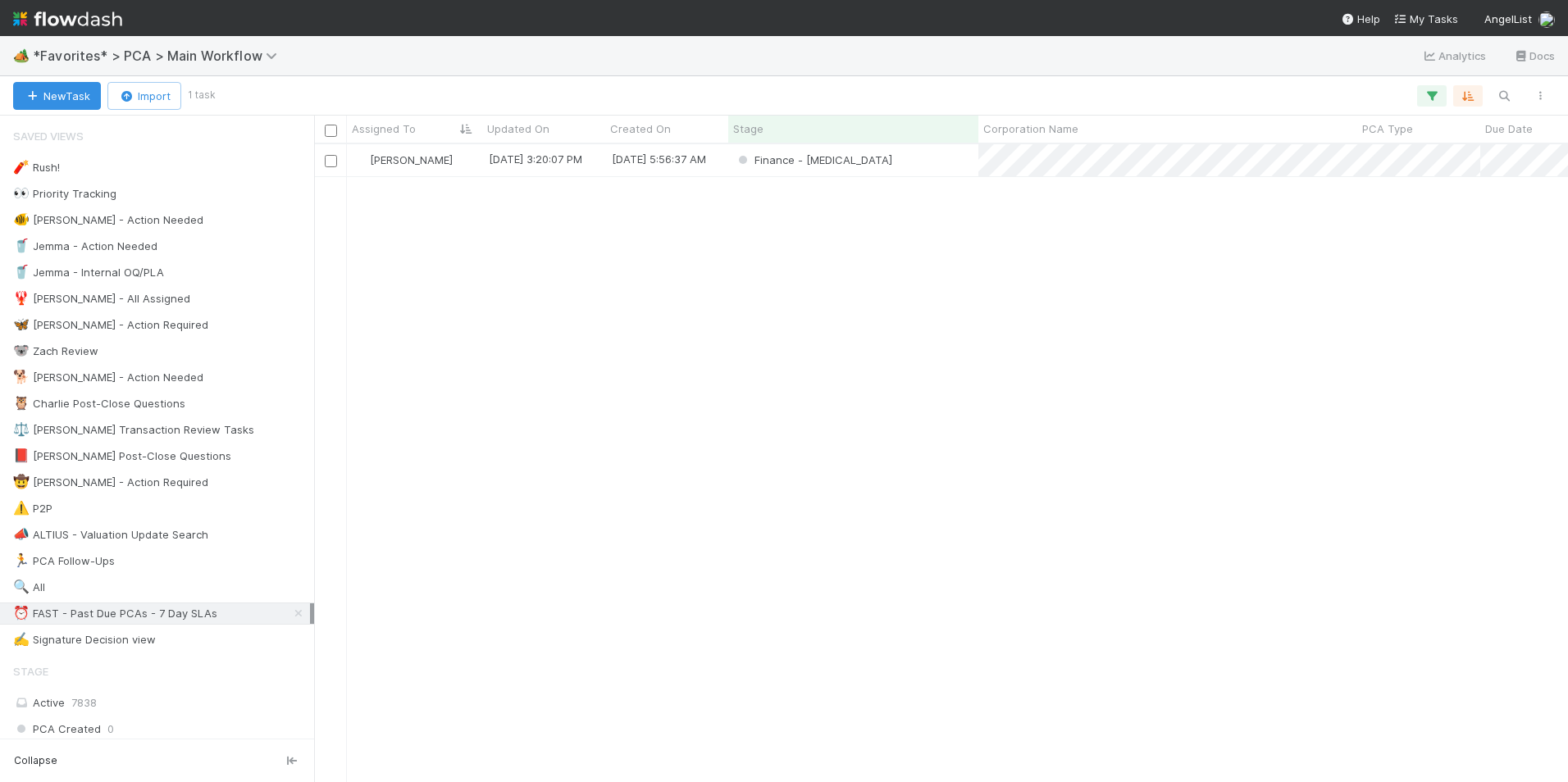
scroll to position [625, 1242]
click at [883, 157] on div "Finance - [MEDICAL_DATA]" at bounding box center [852, 160] width 250 height 32
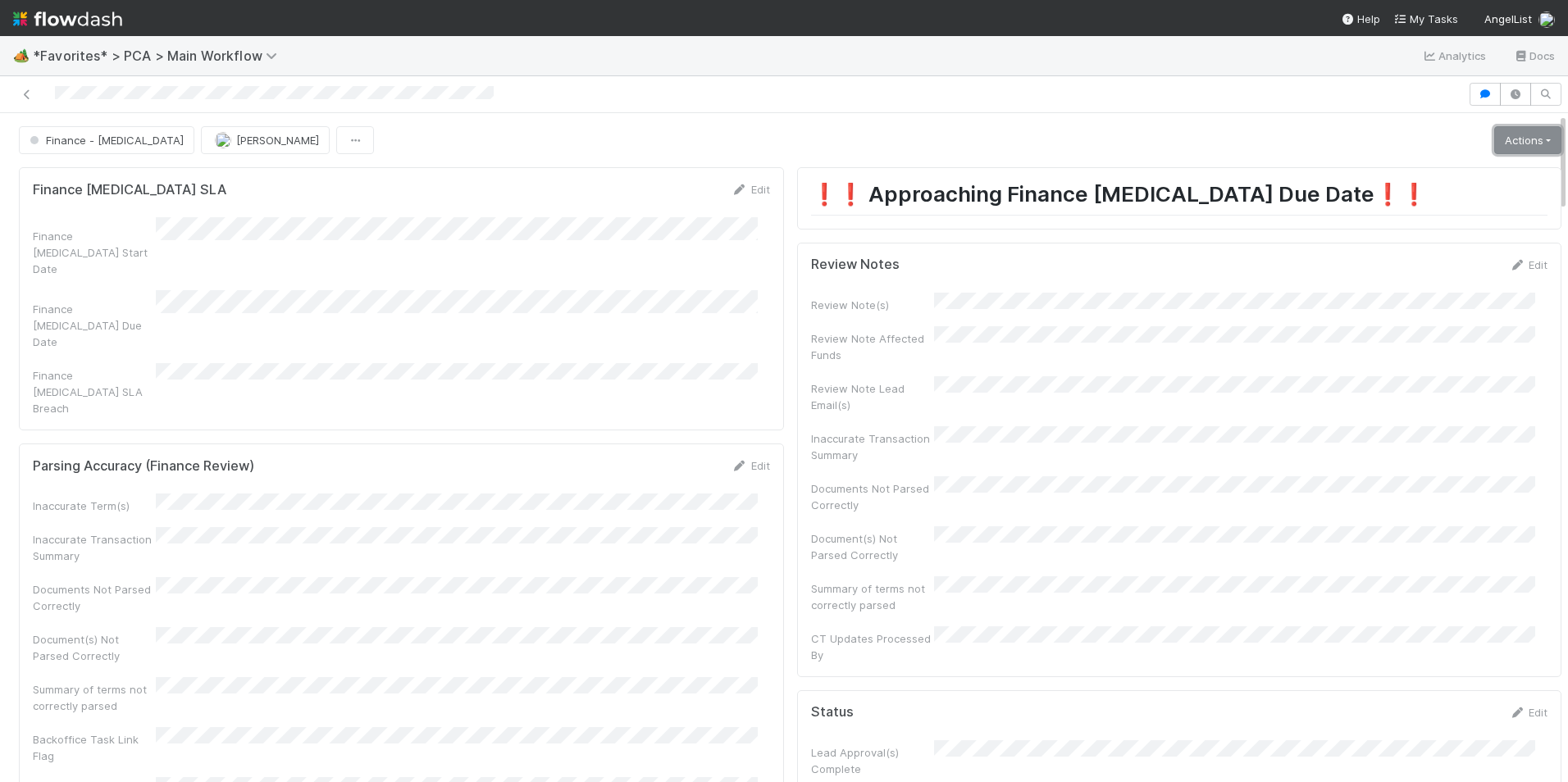
click at [1494, 140] on link "Actions" at bounding box center [1528, 140] width 68 height 28
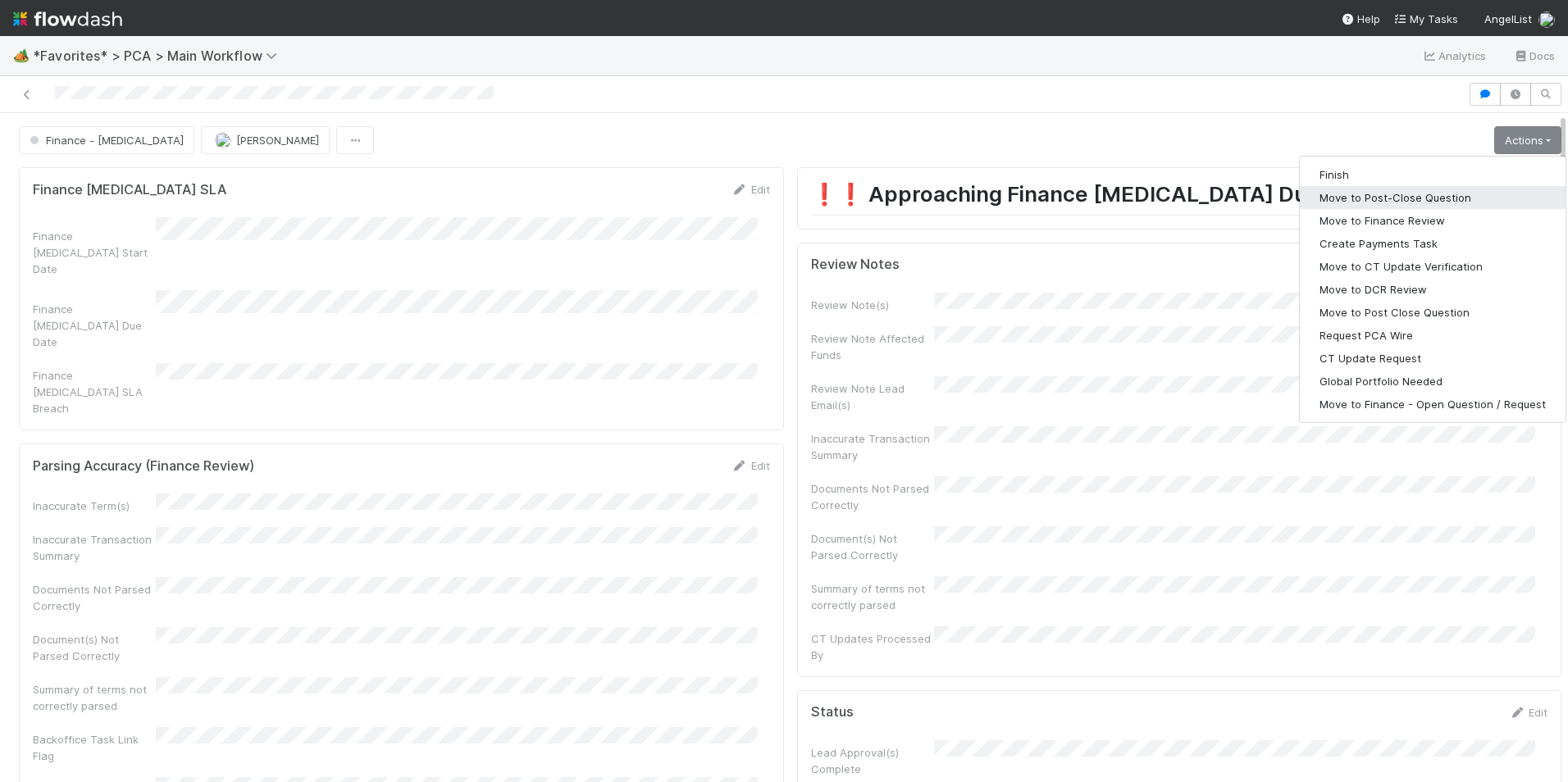
click at [1448, 197] on button "Move to Post-Close Question" at bounding box center [1433, 198] width 265 height 23
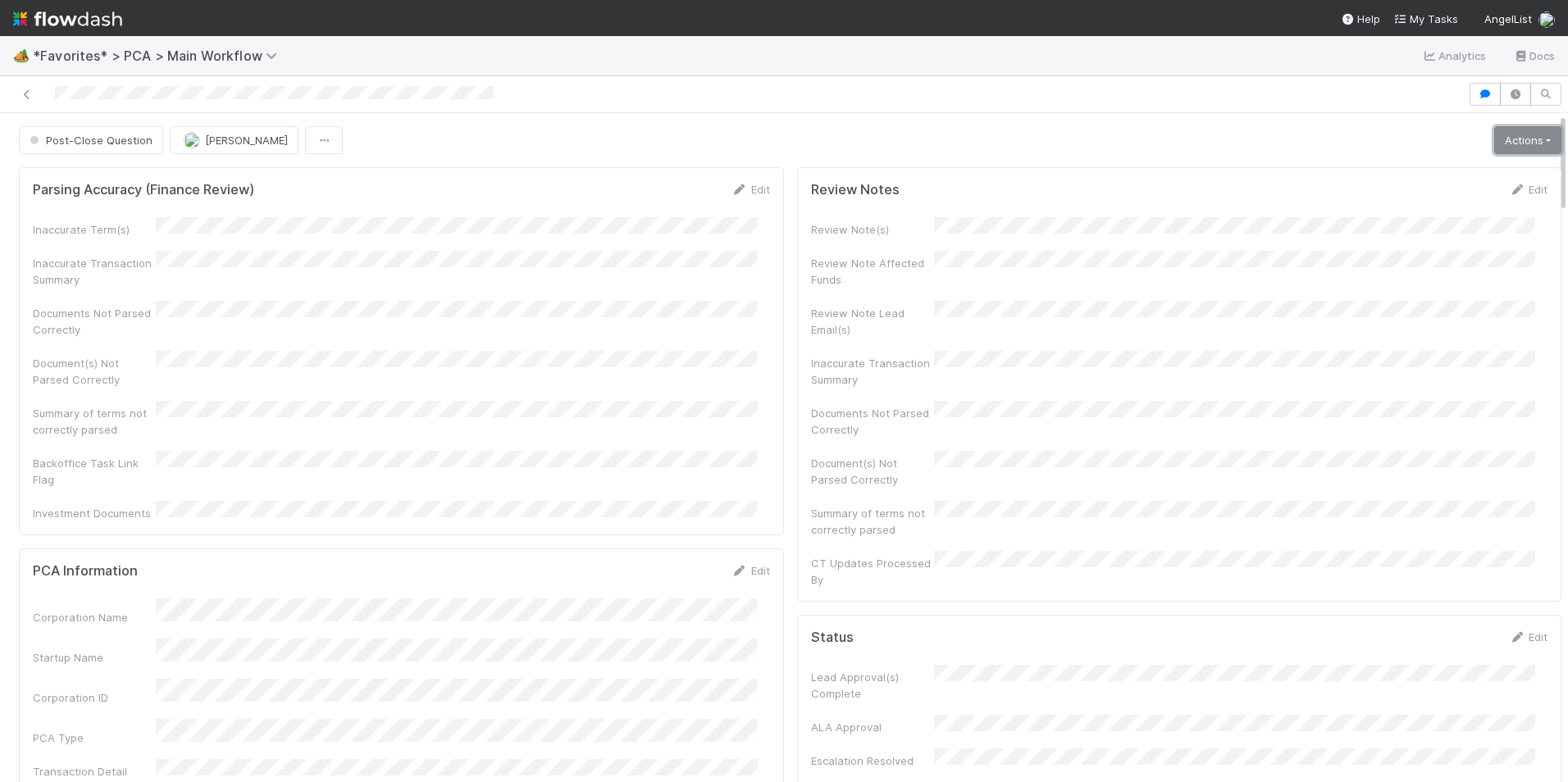
click at [1494, 139] on link "Actions" at bounding box center [1528, 140] width 68 height 28
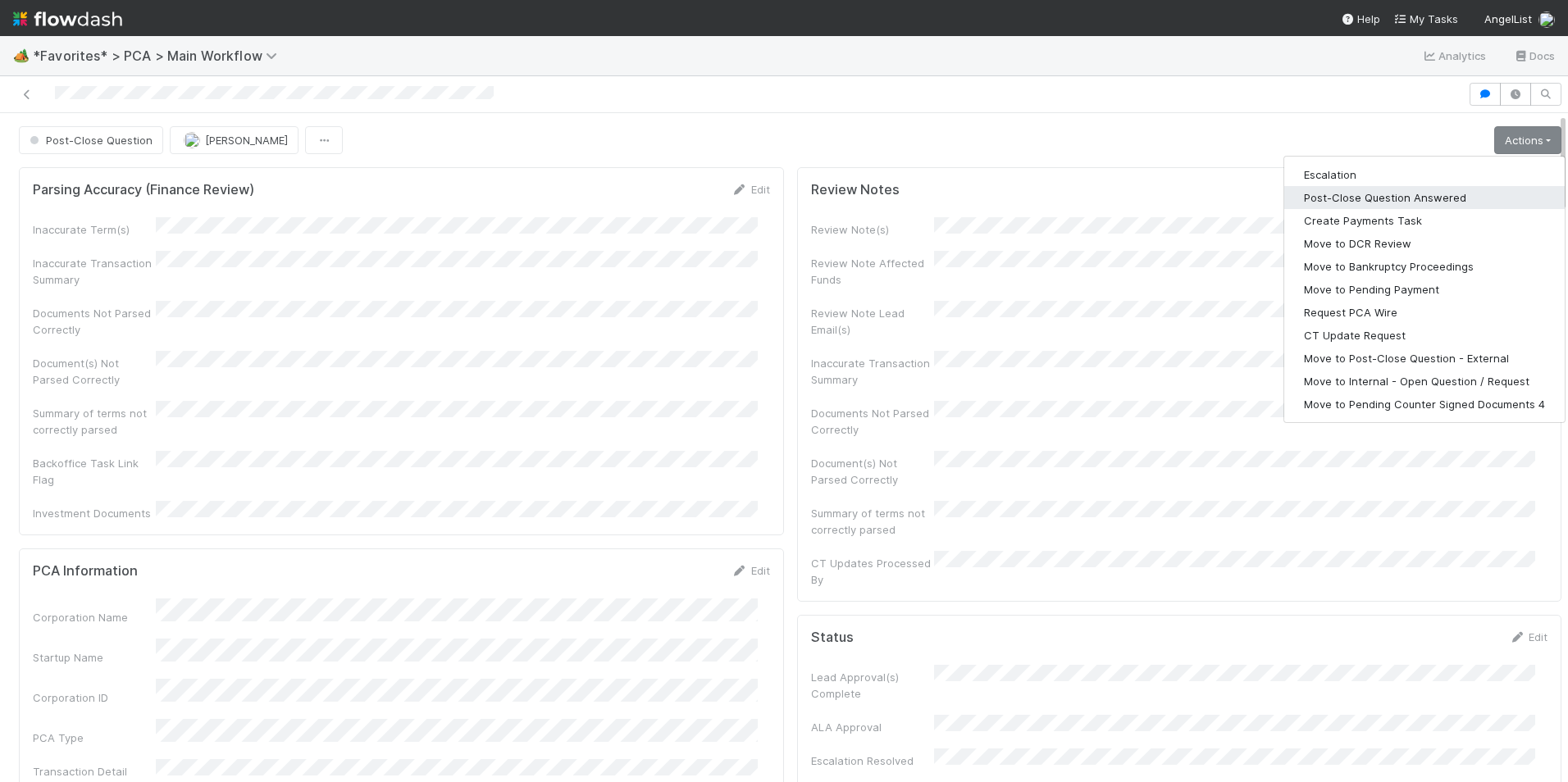
click at [1410, 200] on button "Post-Close Question Answered" at bounding box center [1425, 198] width 280 height 23
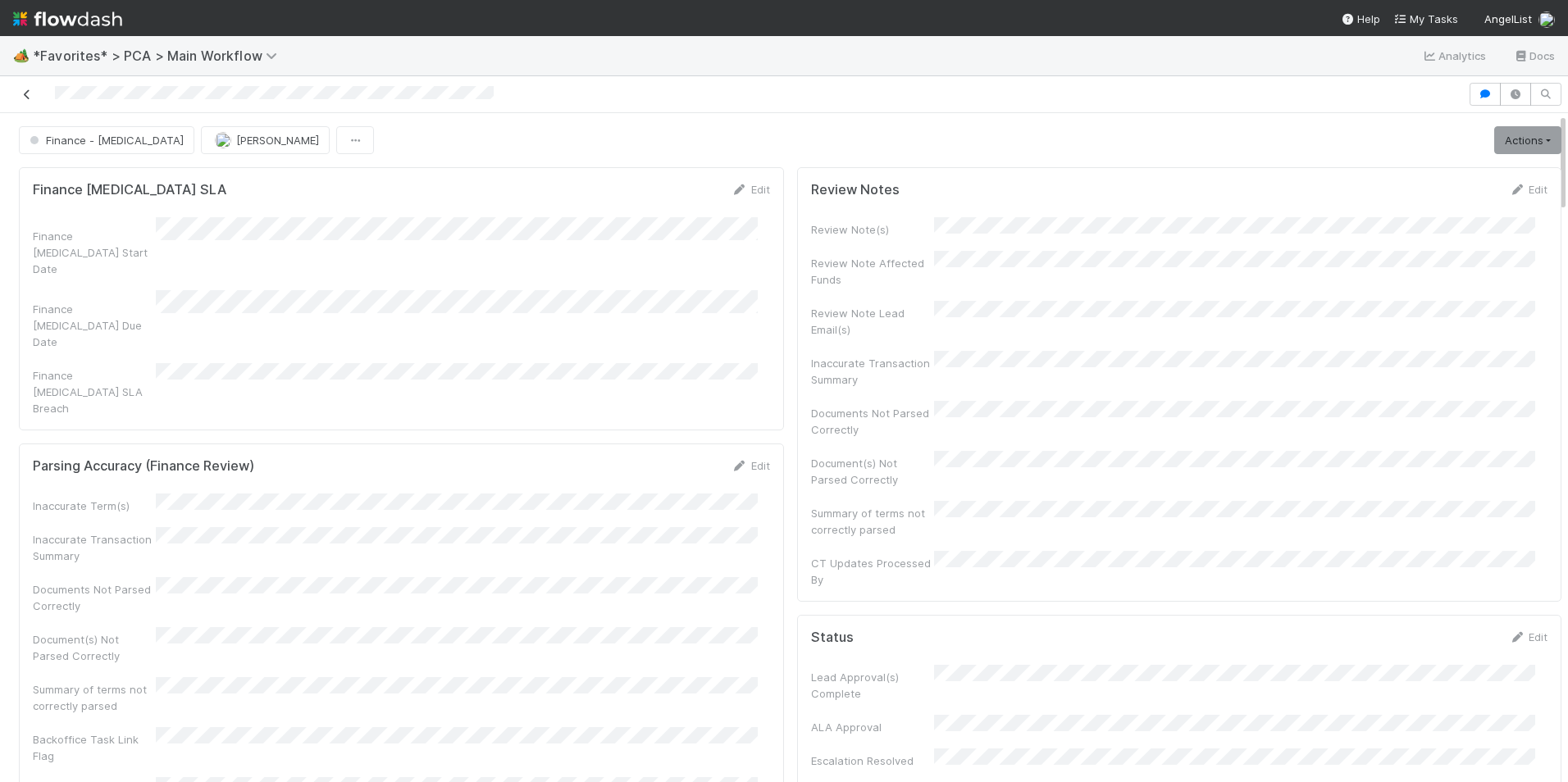
click at [24, 96] on icon at bounding box center [27, 94] width 16 height 11
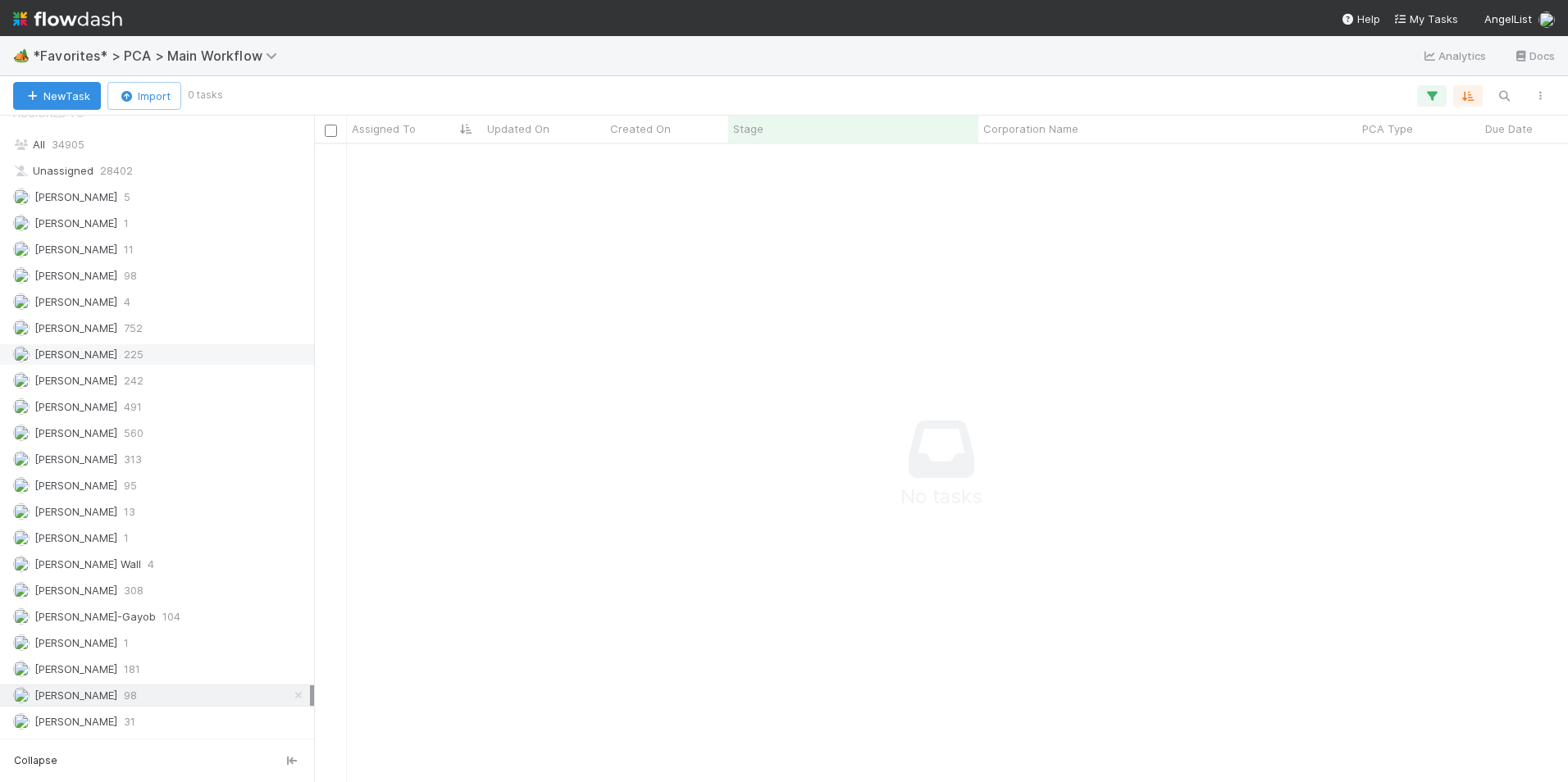
scroll to position [2213, 0]
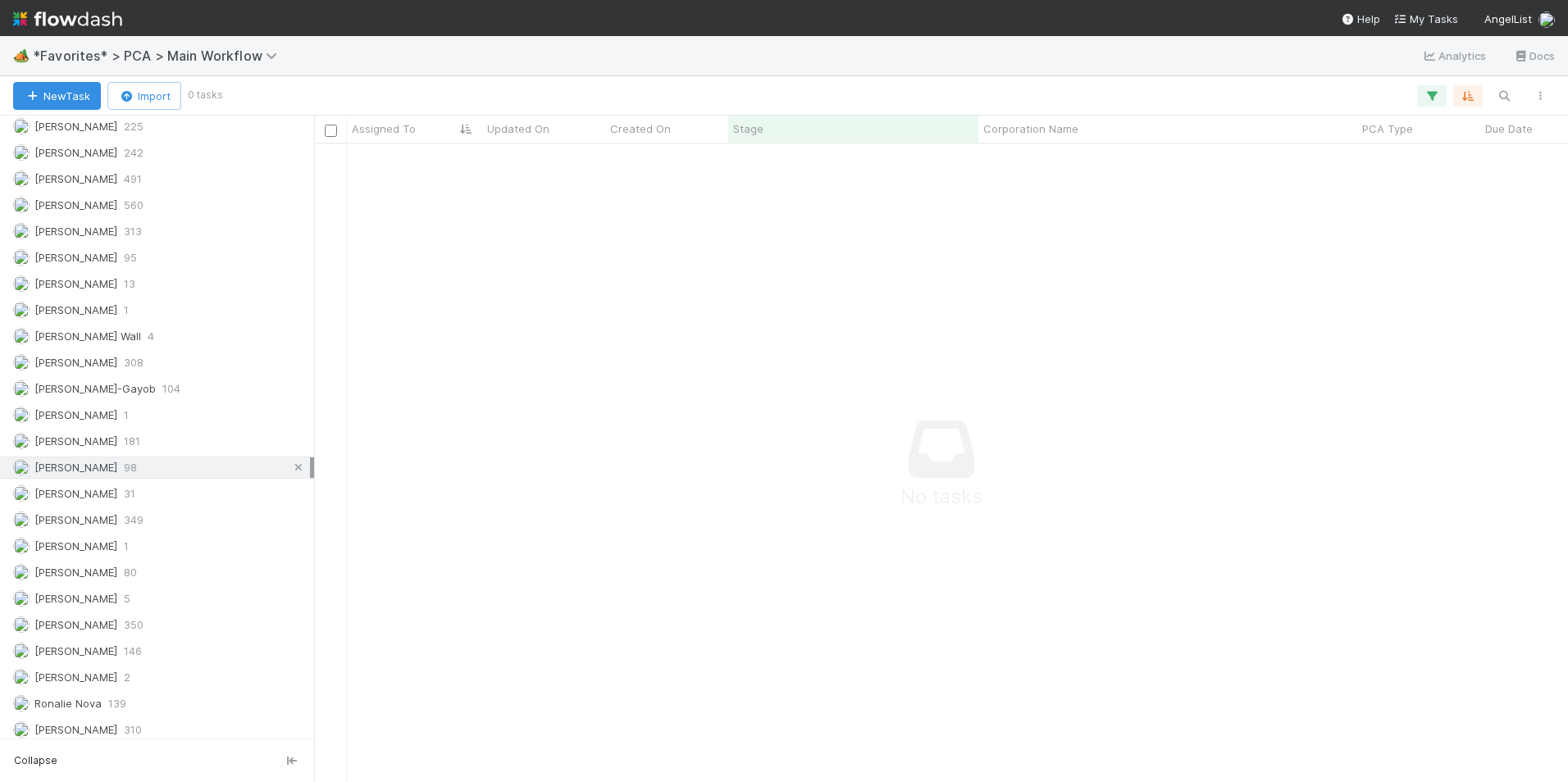
click at [290, 466] on icon at bounding box center [298, 467] width 16 height 11
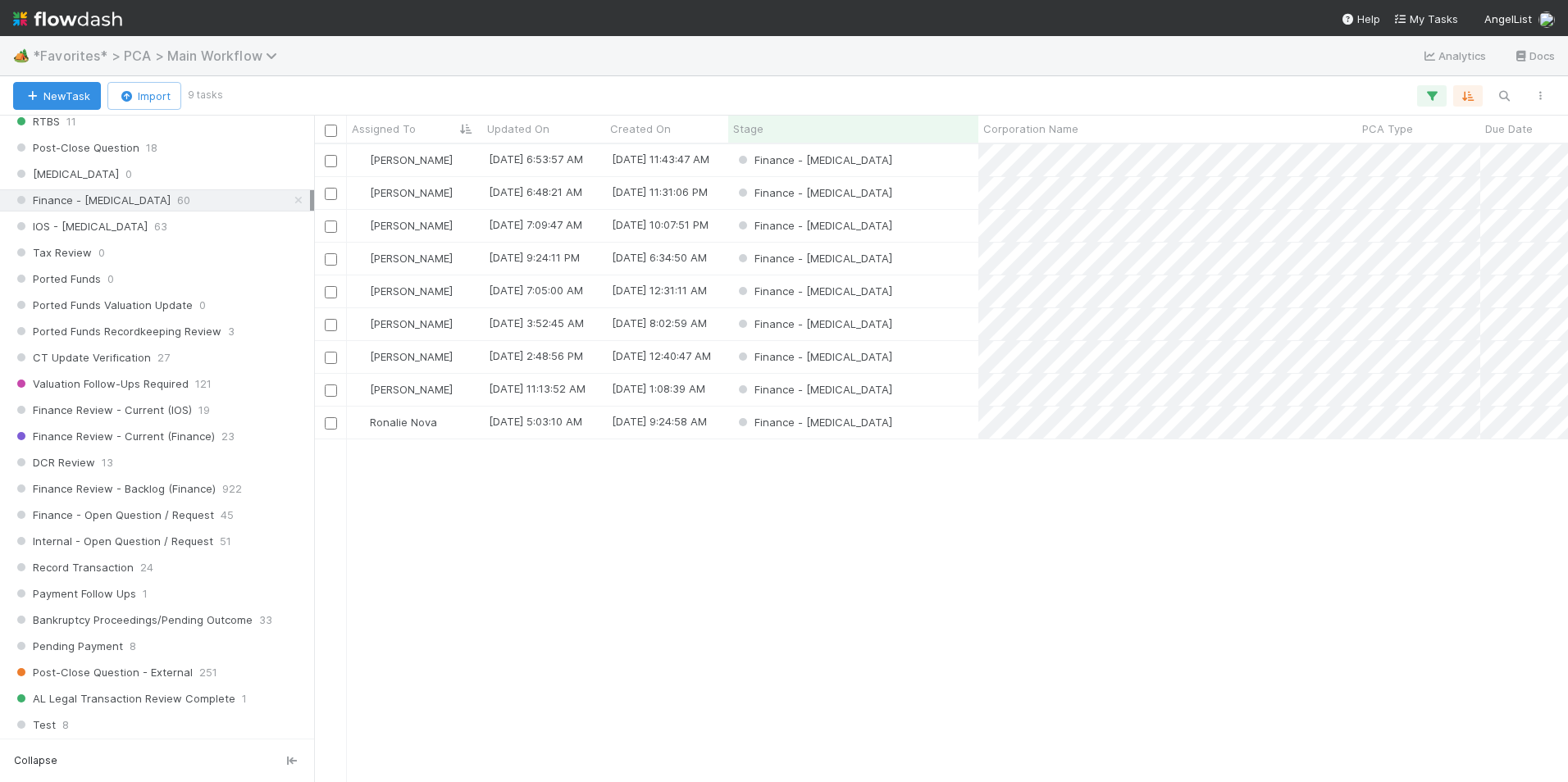
scroll to position [905, 0]
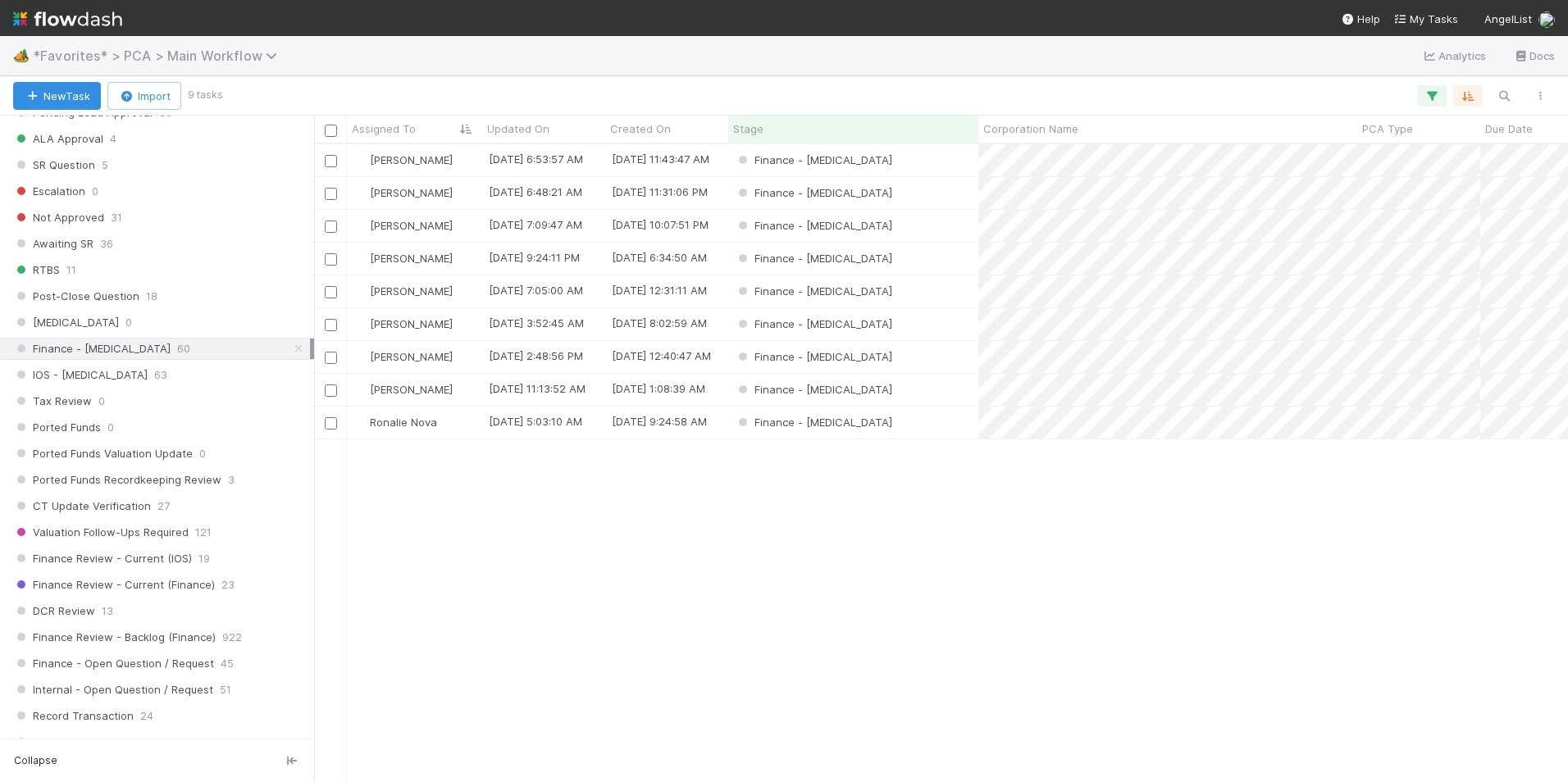
click at [195, 60] on span "*Favorites* > PCA > Main Workflow" at bounding box center [159, 56] width 252 height 16
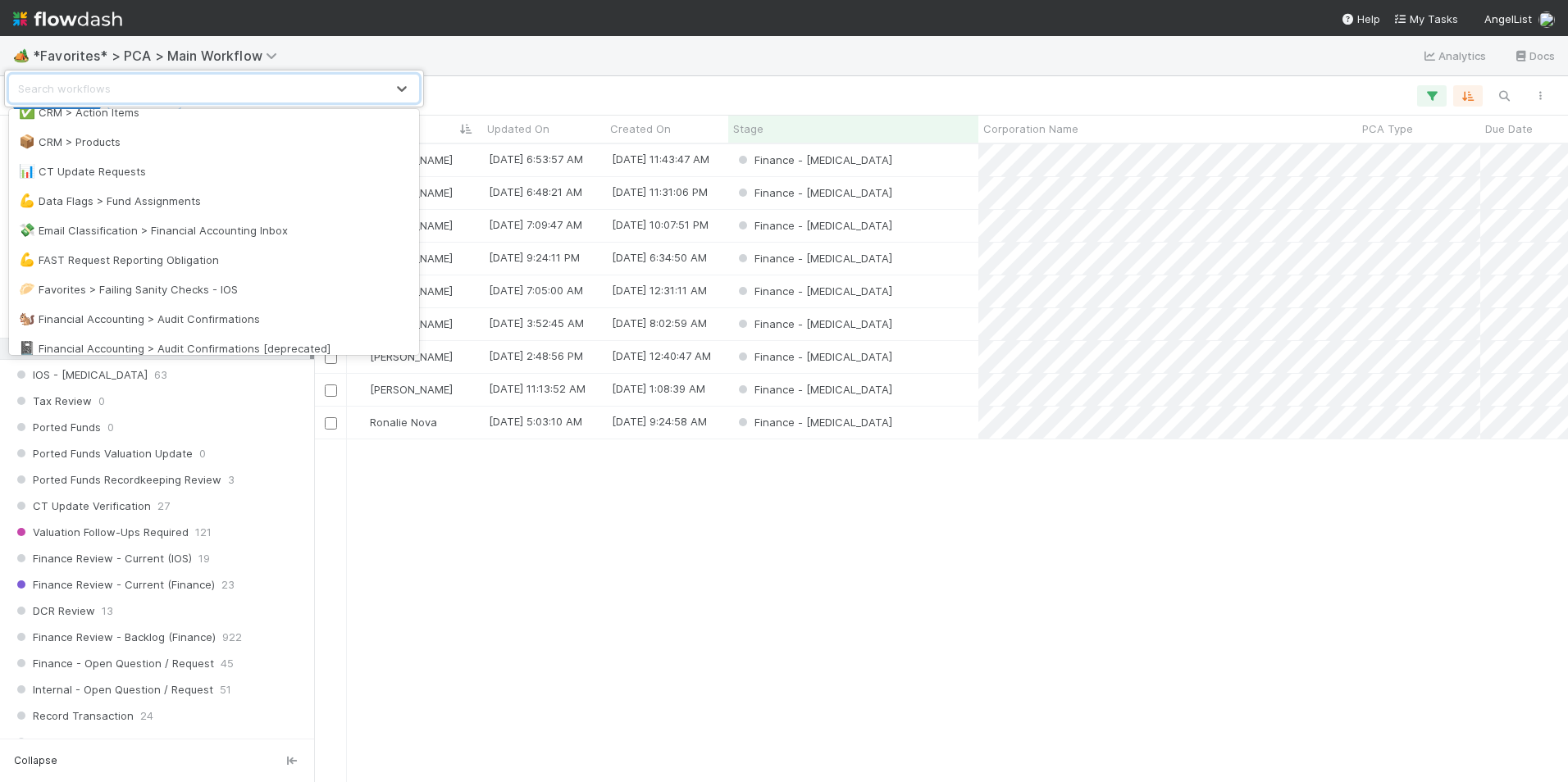
scroll to position [246, 0]
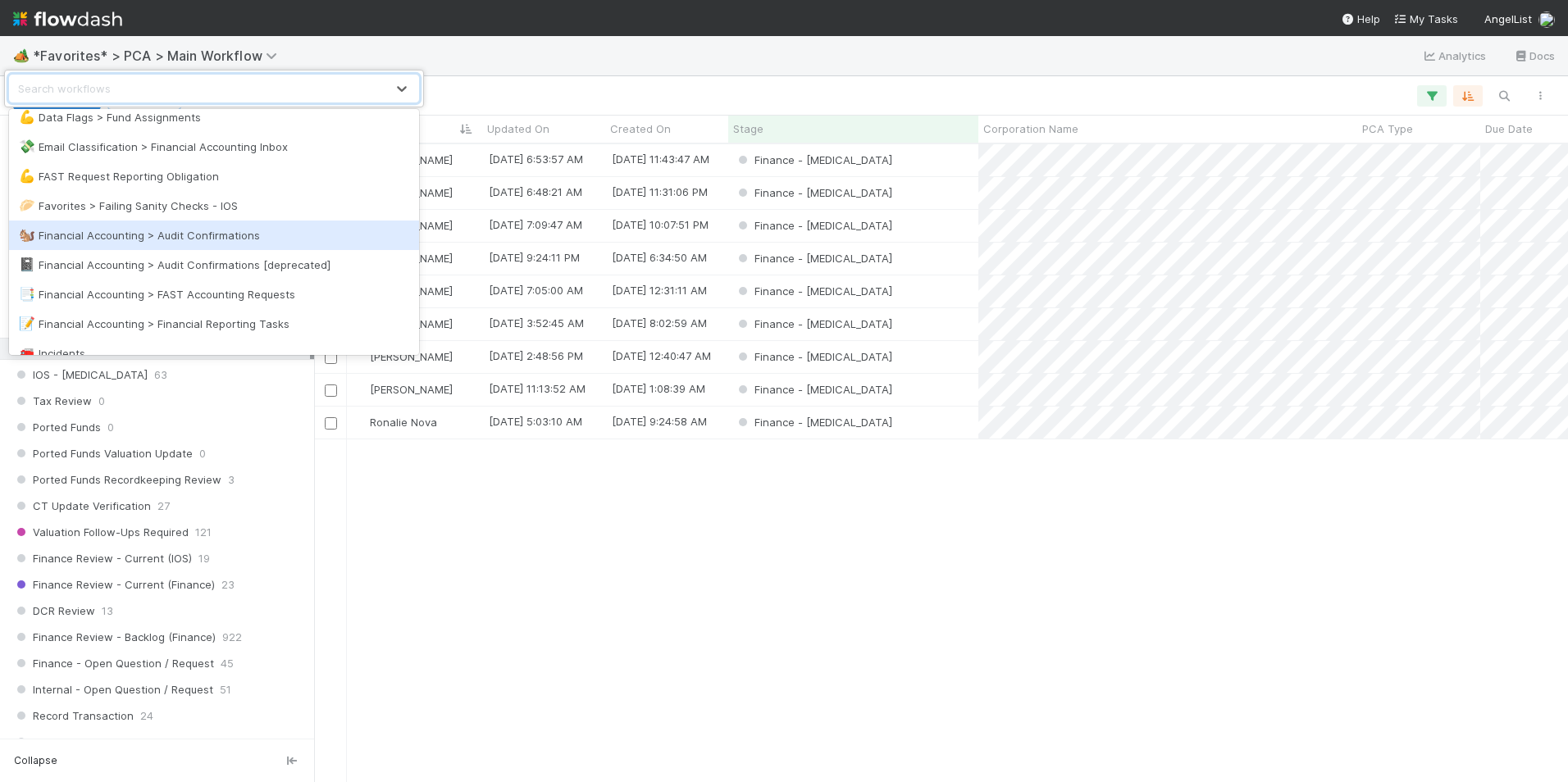
click at [259, 227] on div "🐿️ Financial Accounting > Audit Confirmations" at bounding box center [214, 236] width 410 height 30
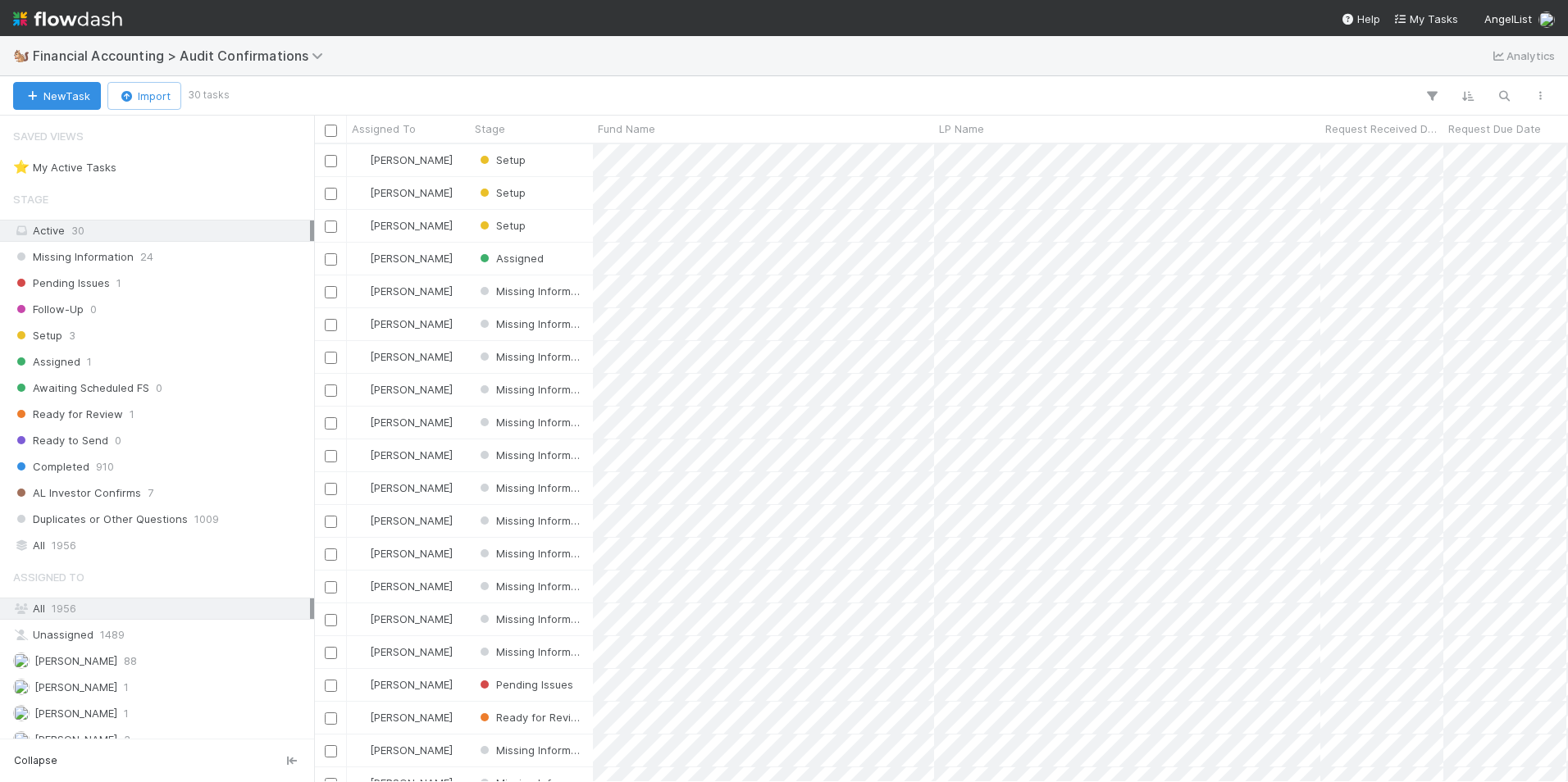
scroll to position [625, 1242]
click at [142, 336] on div "Setup 3" at bounding box center [162, 335] width 297 height 21
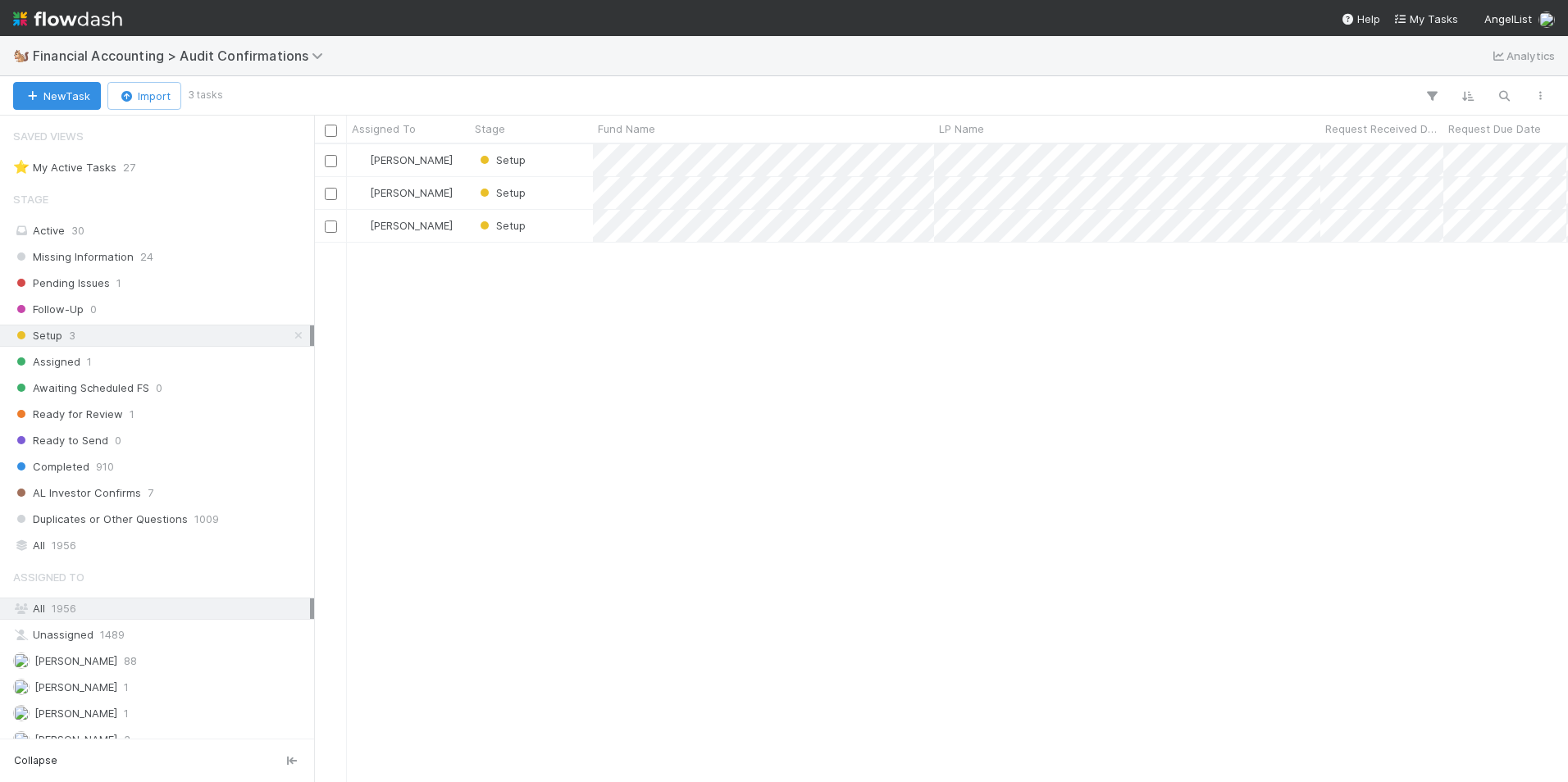
scroll to position [625, 1242]
click at [548, 233] on div "Setup" at bounding box center [531, 226] width 123 height 32
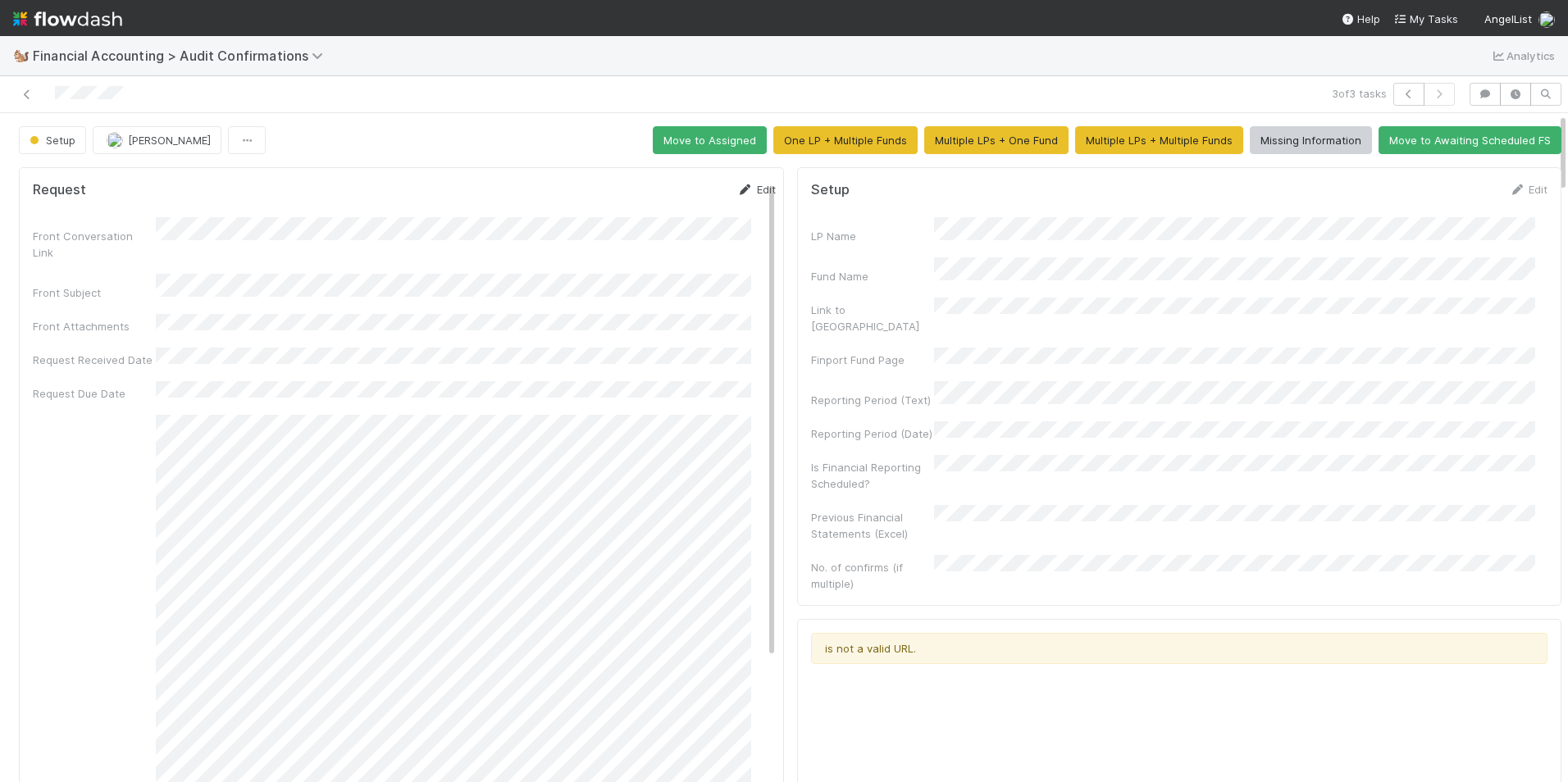
click at [739, 184] on link "Edit" at bounding box center [756, 190] width 39 height 13
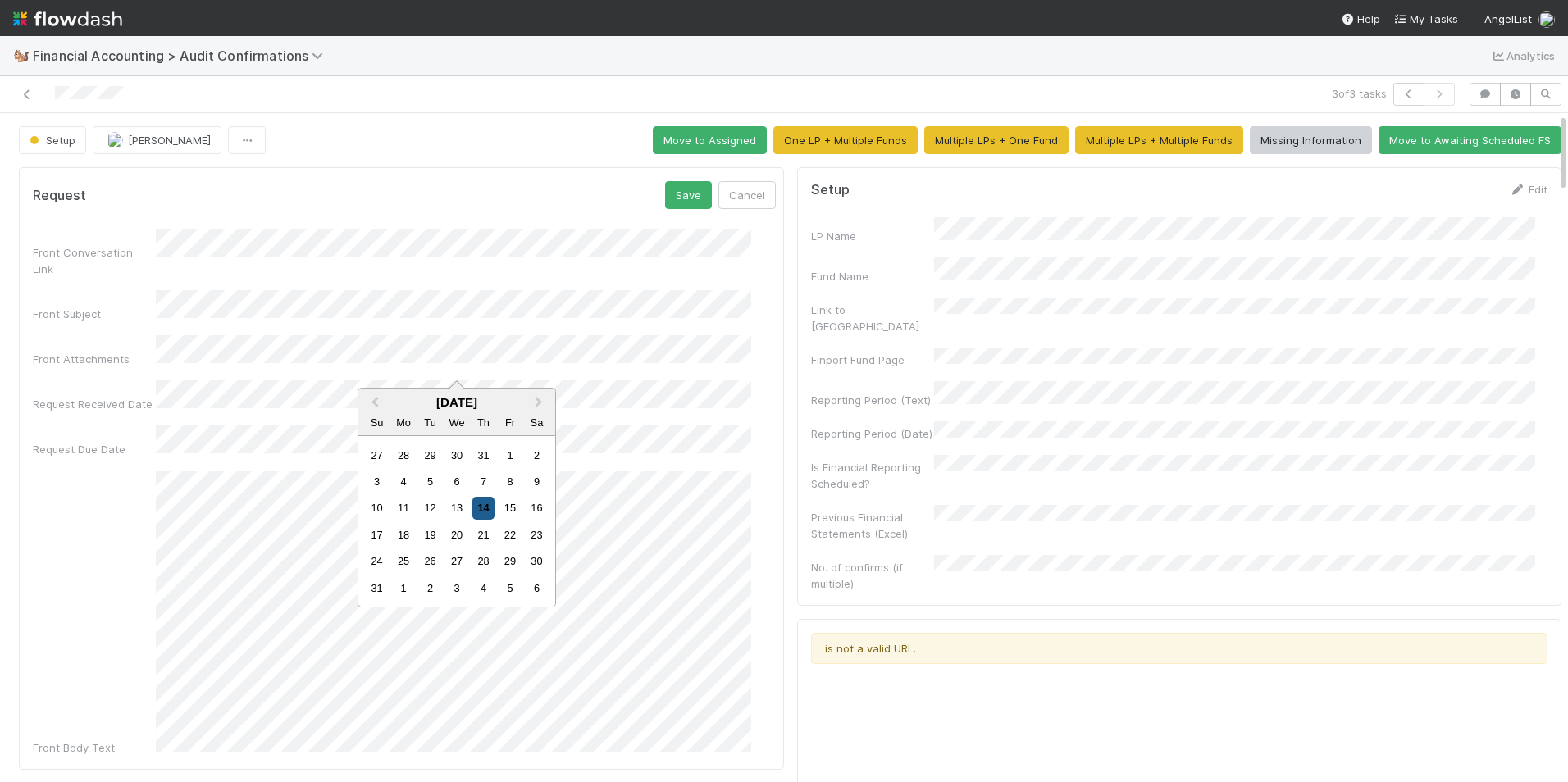
click at [485, 505] on div "14" at bounding box center [483, 508] width 22 height 22
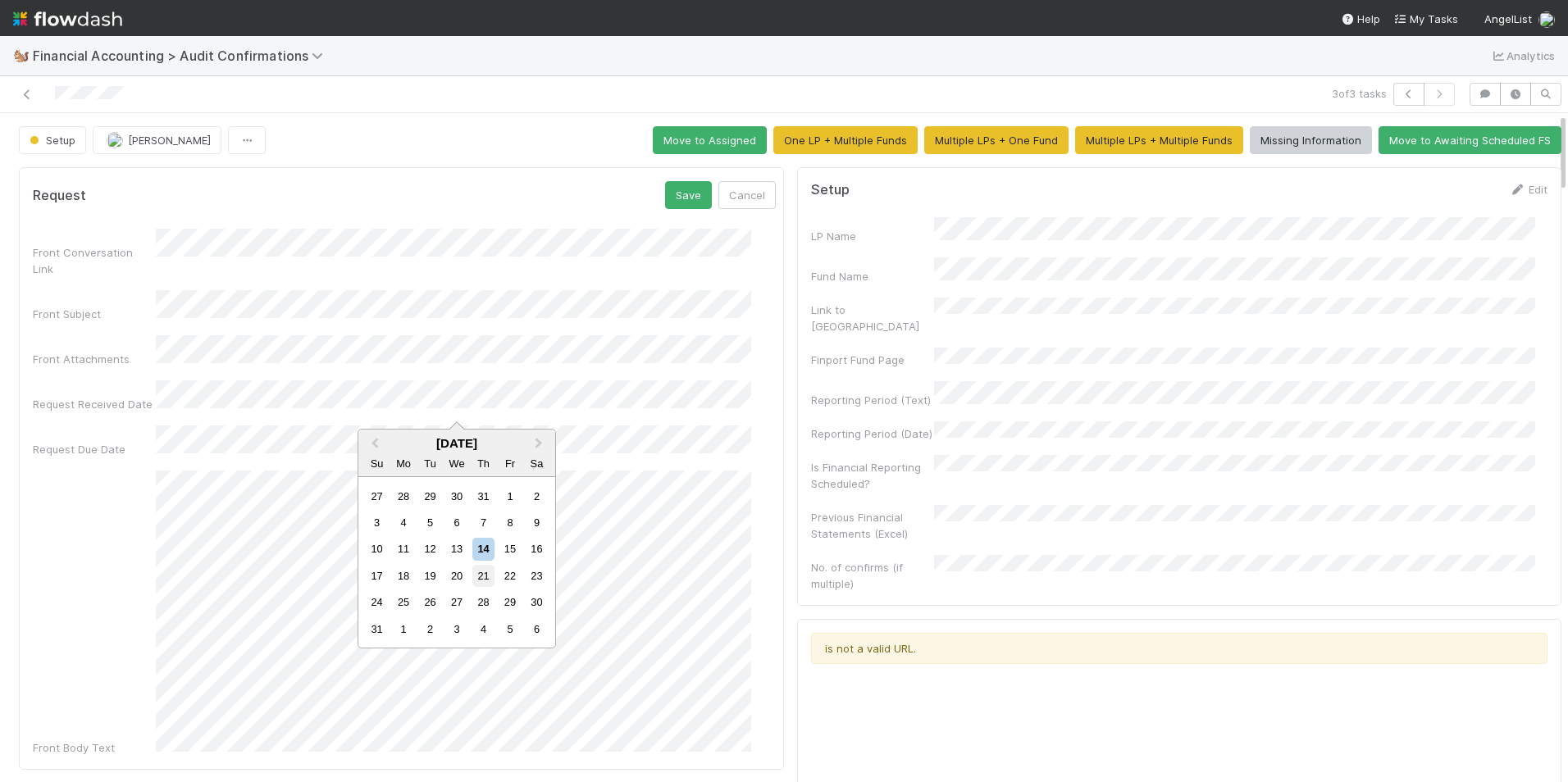
click at [481, 573] on div "21" at bounding box center [483, 575] width 22 height 22
click at [665, 191] on button "Save" at bounding box center [688, 195] width 47 height 28
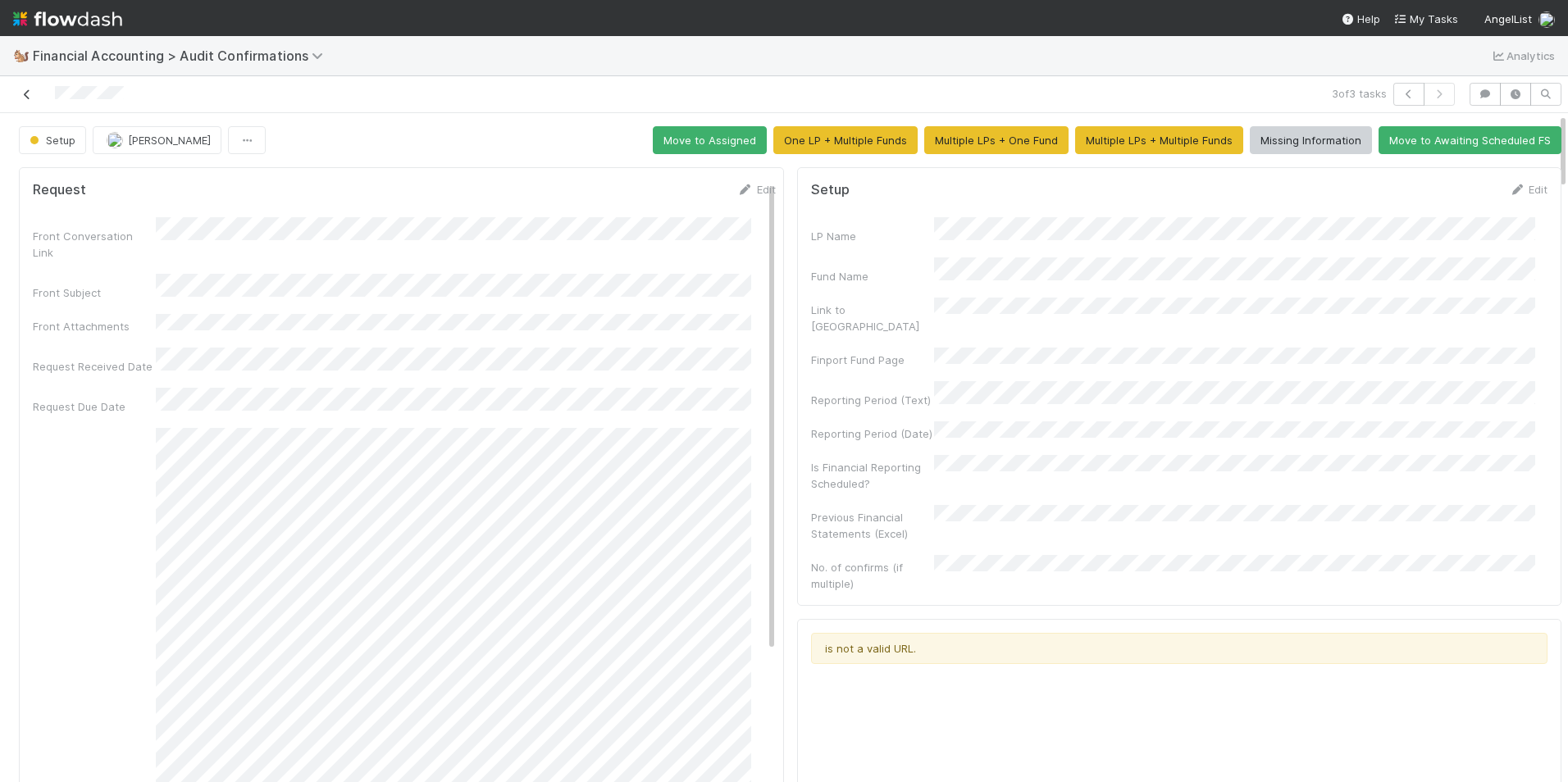
click at [30, 100] on link at bounding box center [27, 94] width 16 height 16
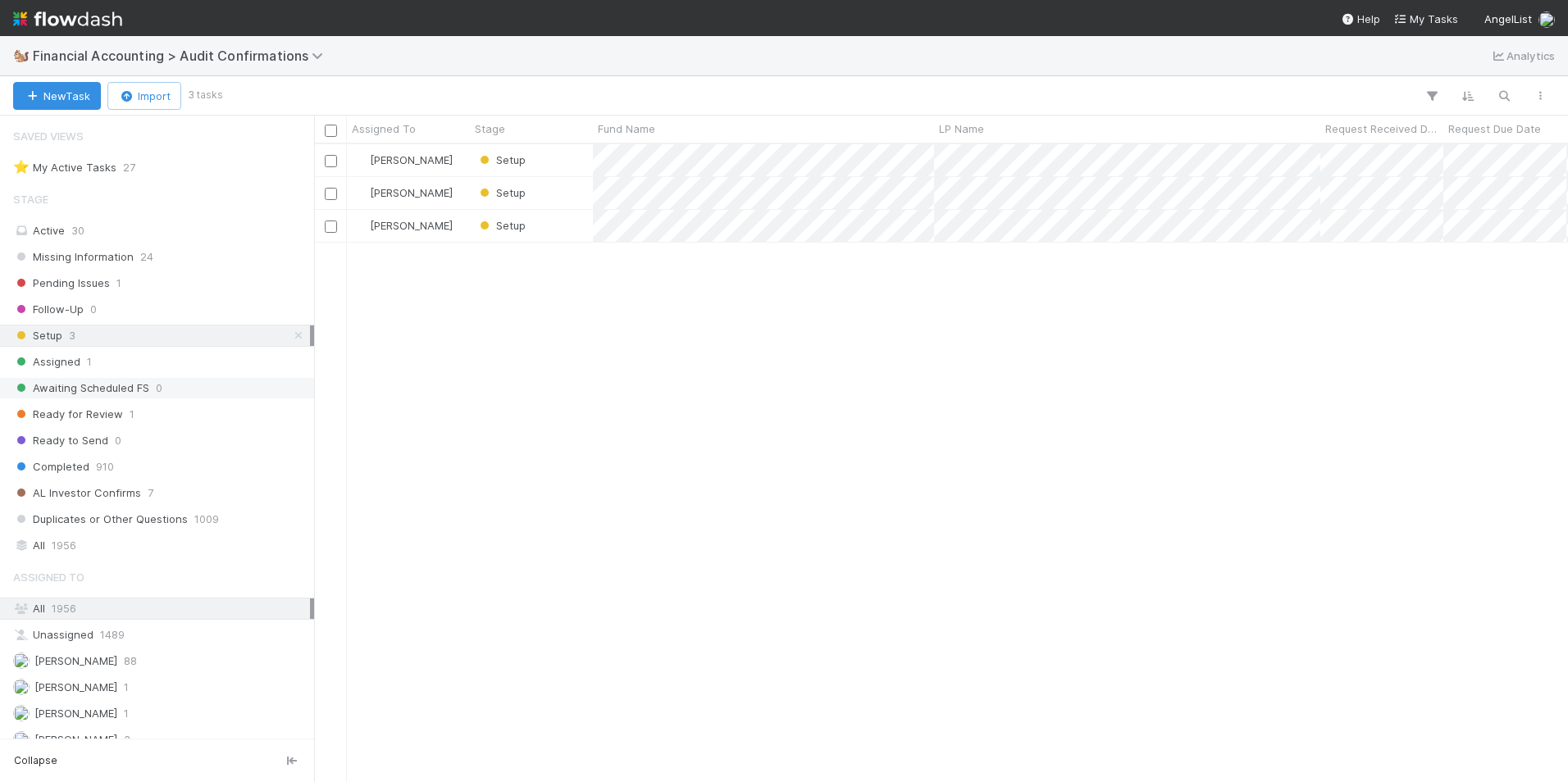
scroll to position [82, 0]
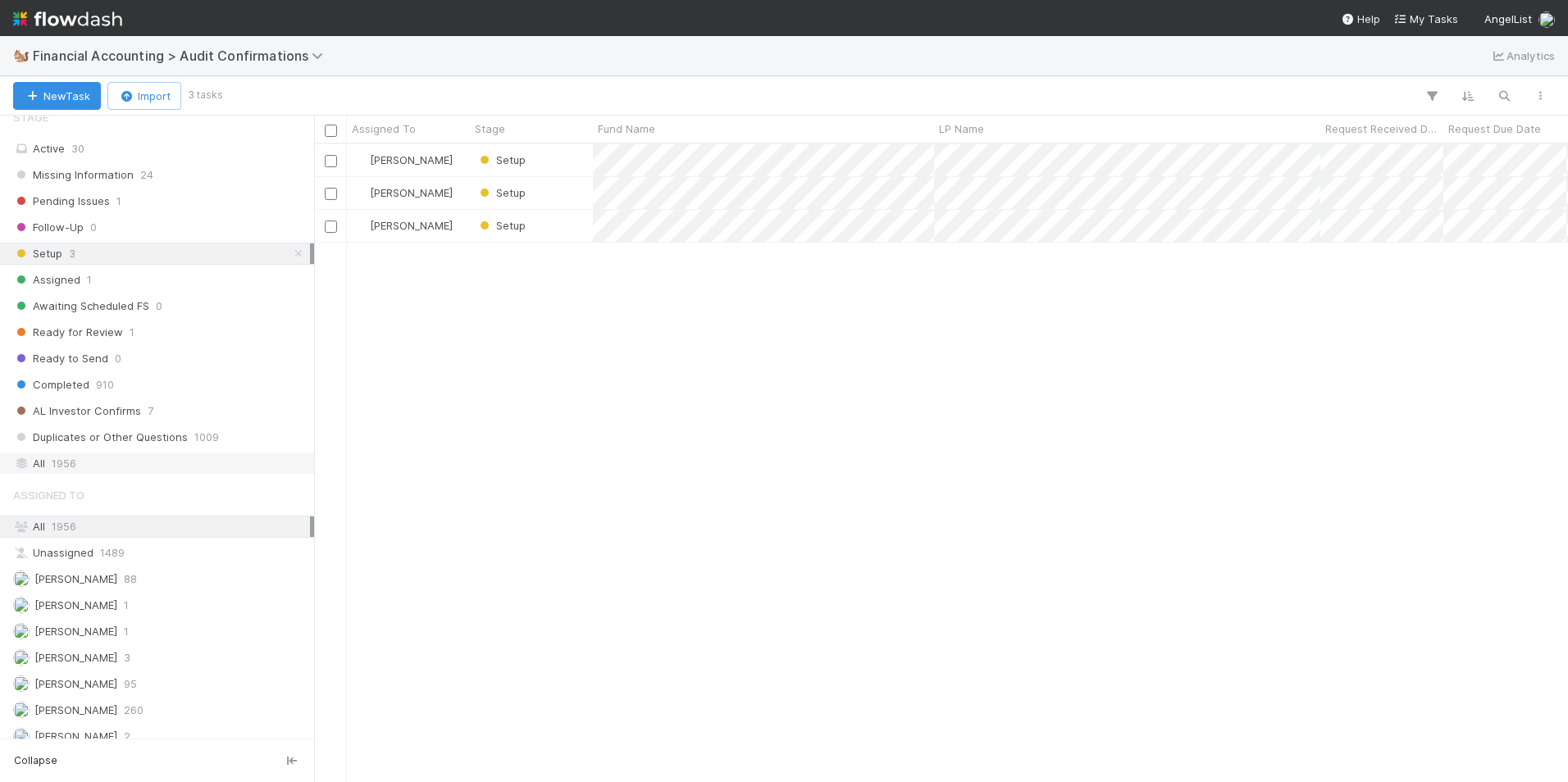
click at [86, 456] on div "All 1956" at bounding box center [162, 463] width 297 height 21
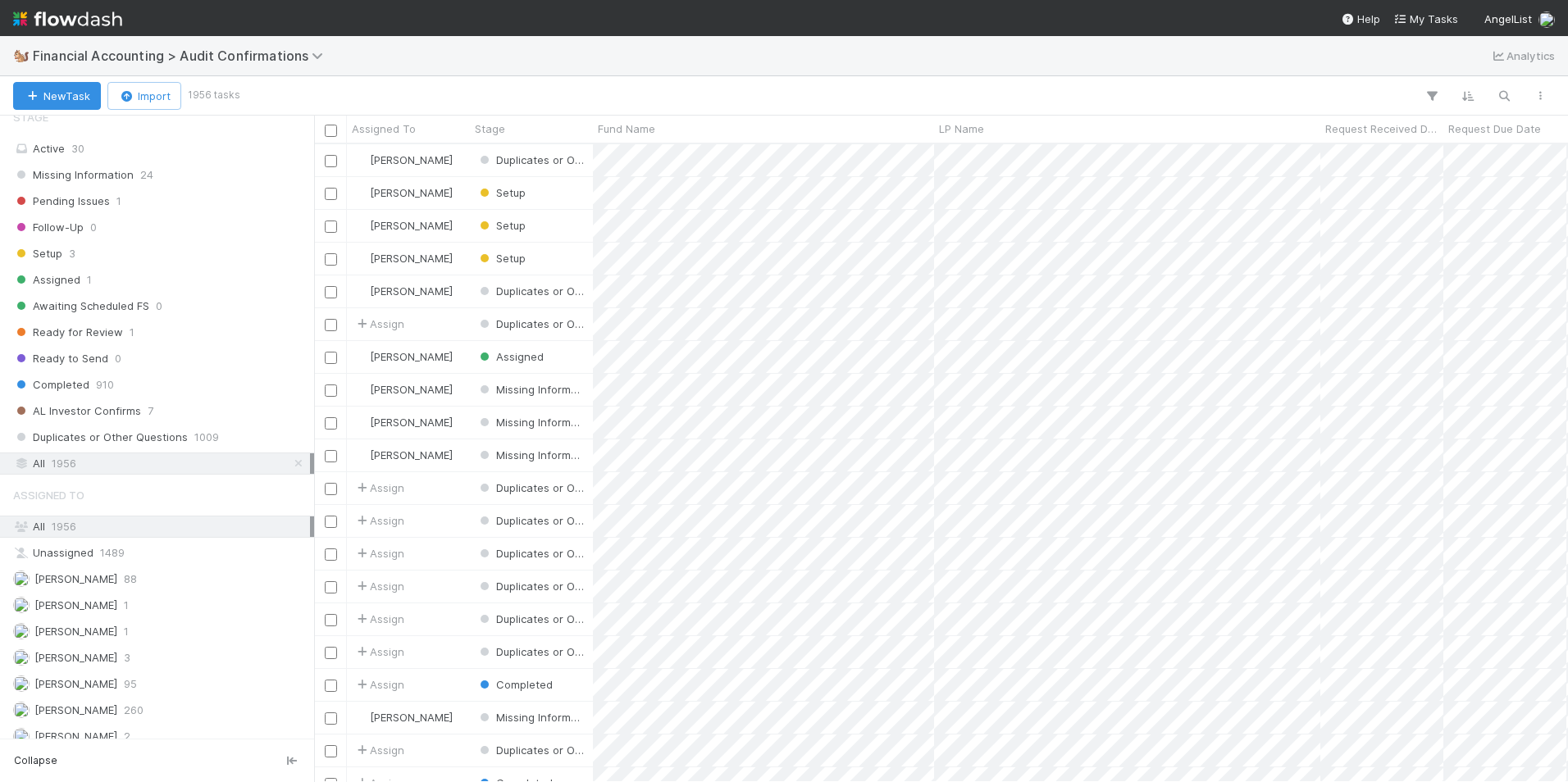
scroll to position [13, 13]
click at [1510, 100] on icon "button" at bounding box center [1504, 96] width 16 height 15
type input "n"
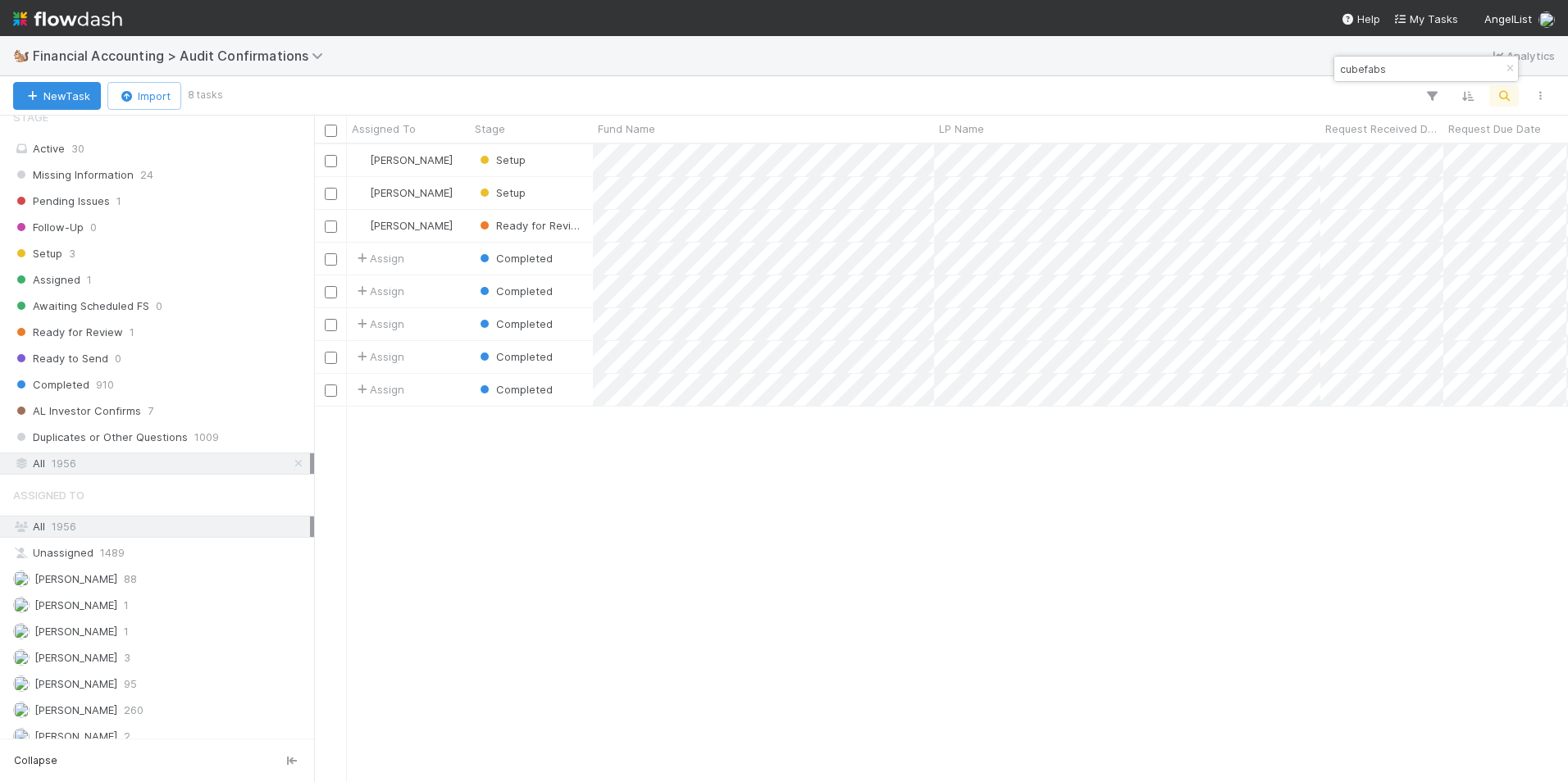
scroll to position [625, 1242]
type input "cubefabs"
click at [453, 223] on div "[PERSON_NAME]" at bounding box center [408, 226] width 123 height 32
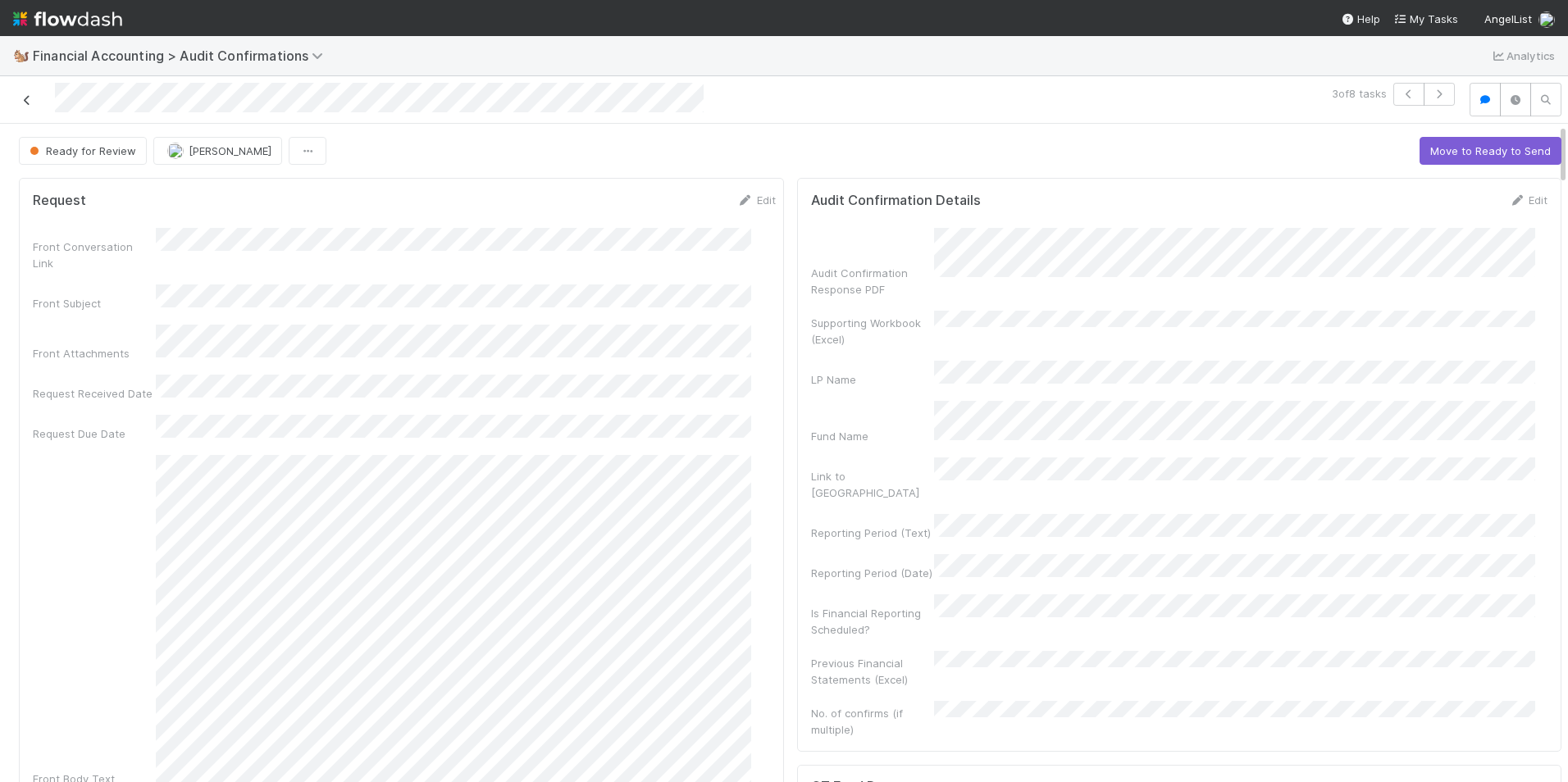
click at [25, 105] on link at bounding box center [27, 100] width 16 height 16
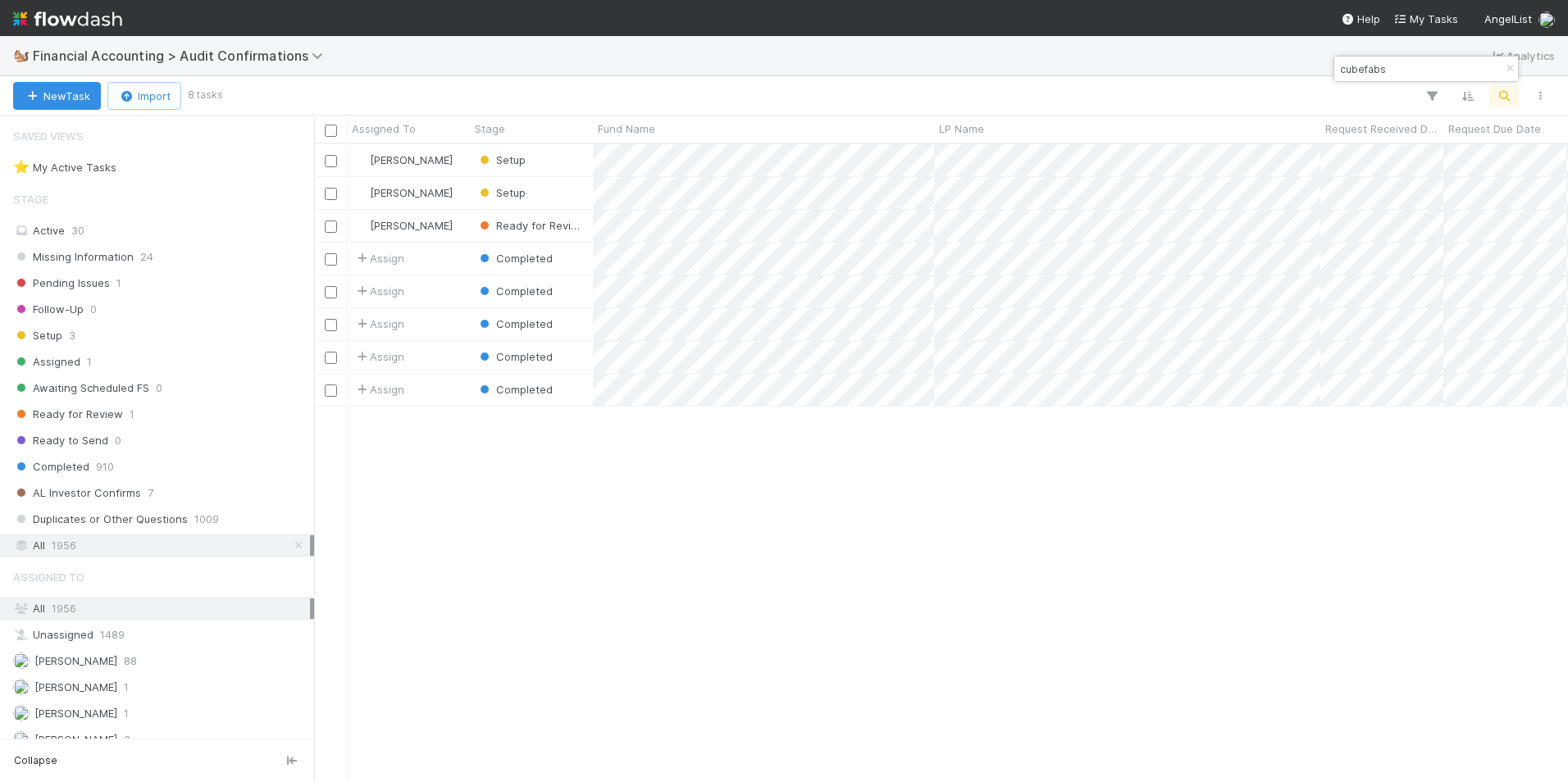
scroll to position [625, 1242]
click at [450, 186] on div "[PERSON_NAME]" at bounding box center [408, 193] width 123 height 32
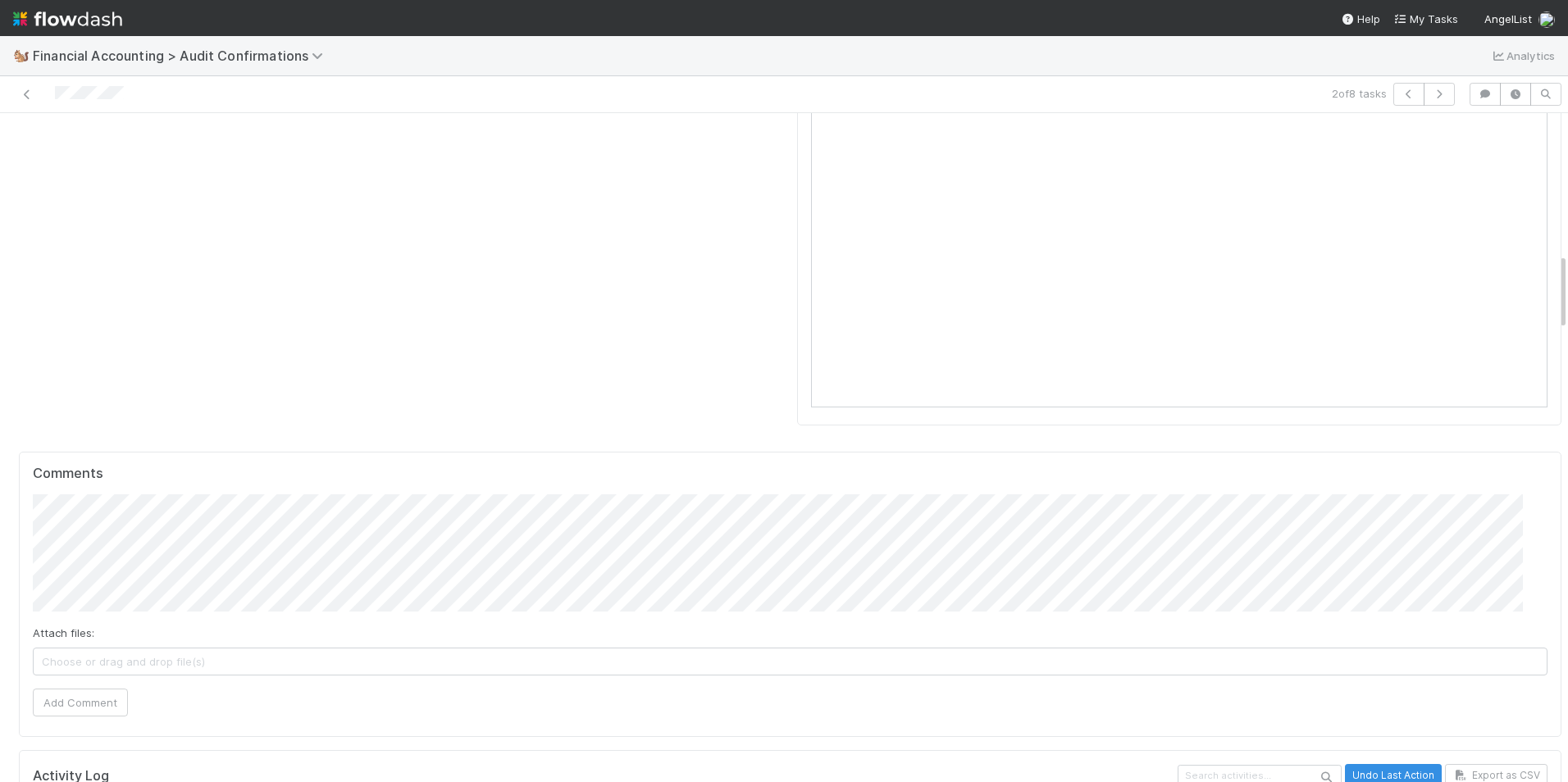
scroll to position [1229, 0]
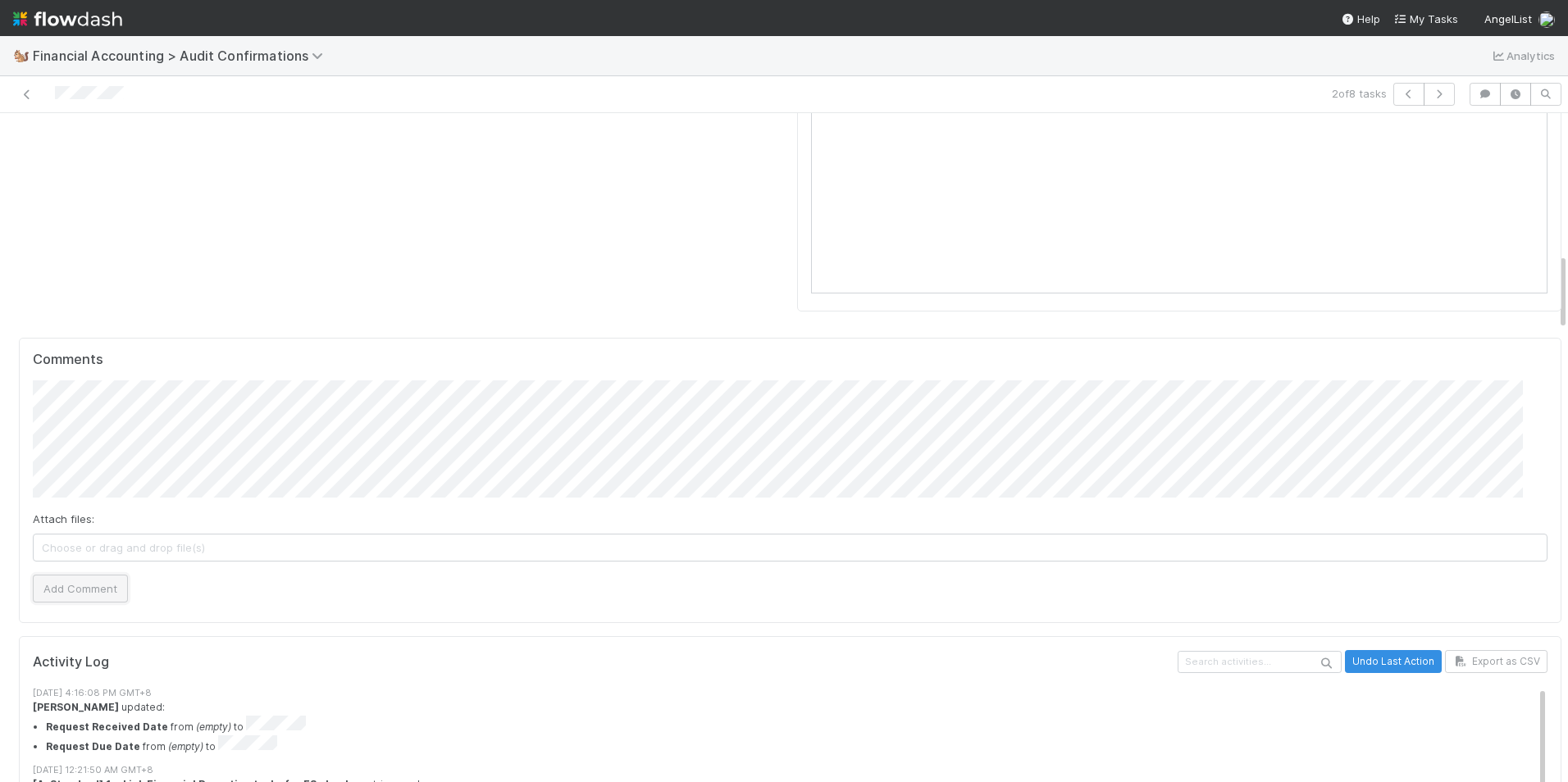
click at [94, 574] on button "Add Comment" at bounding box center [80, 588] width 95 height 28
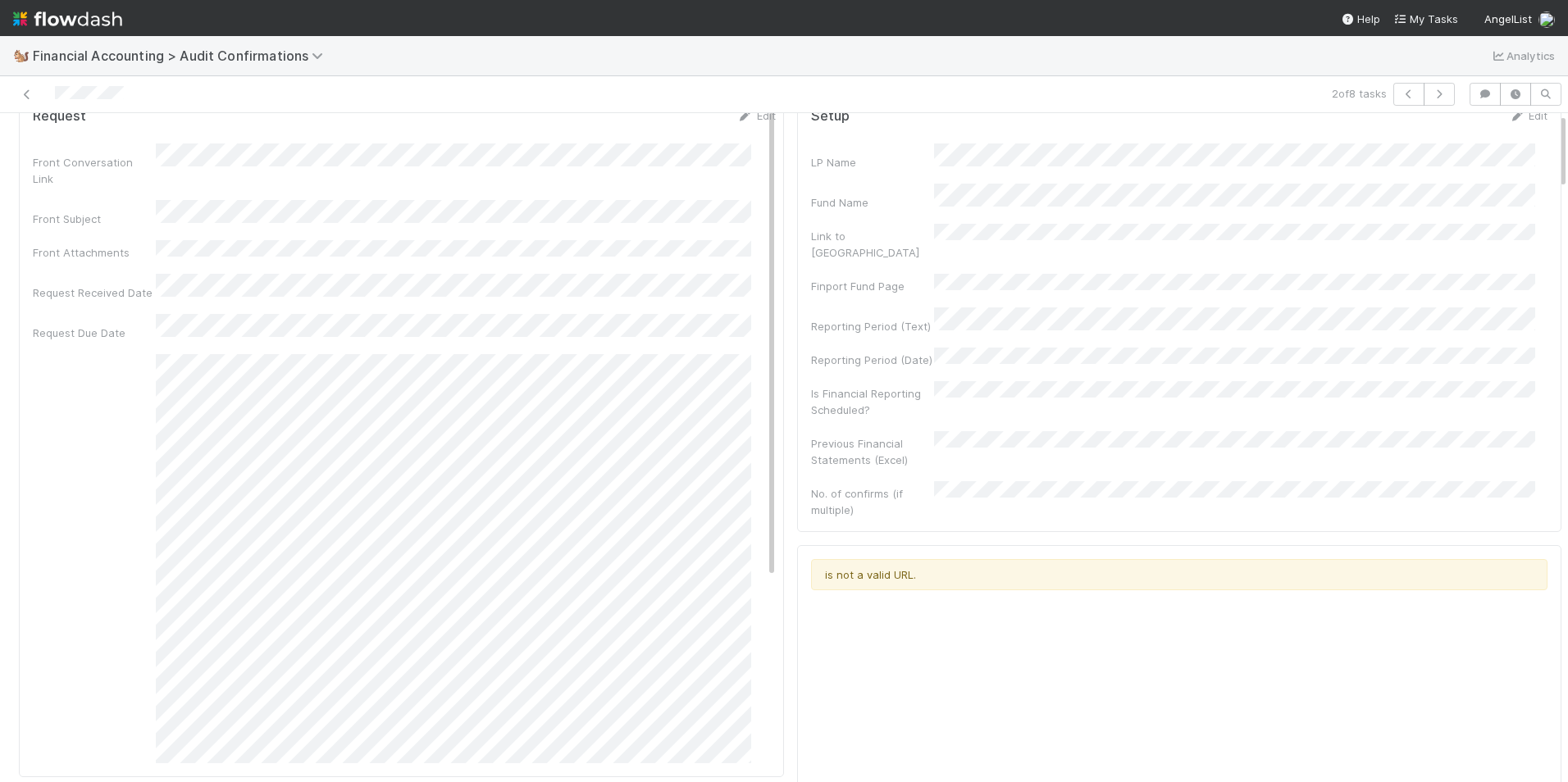
scroll to position [0, 0]
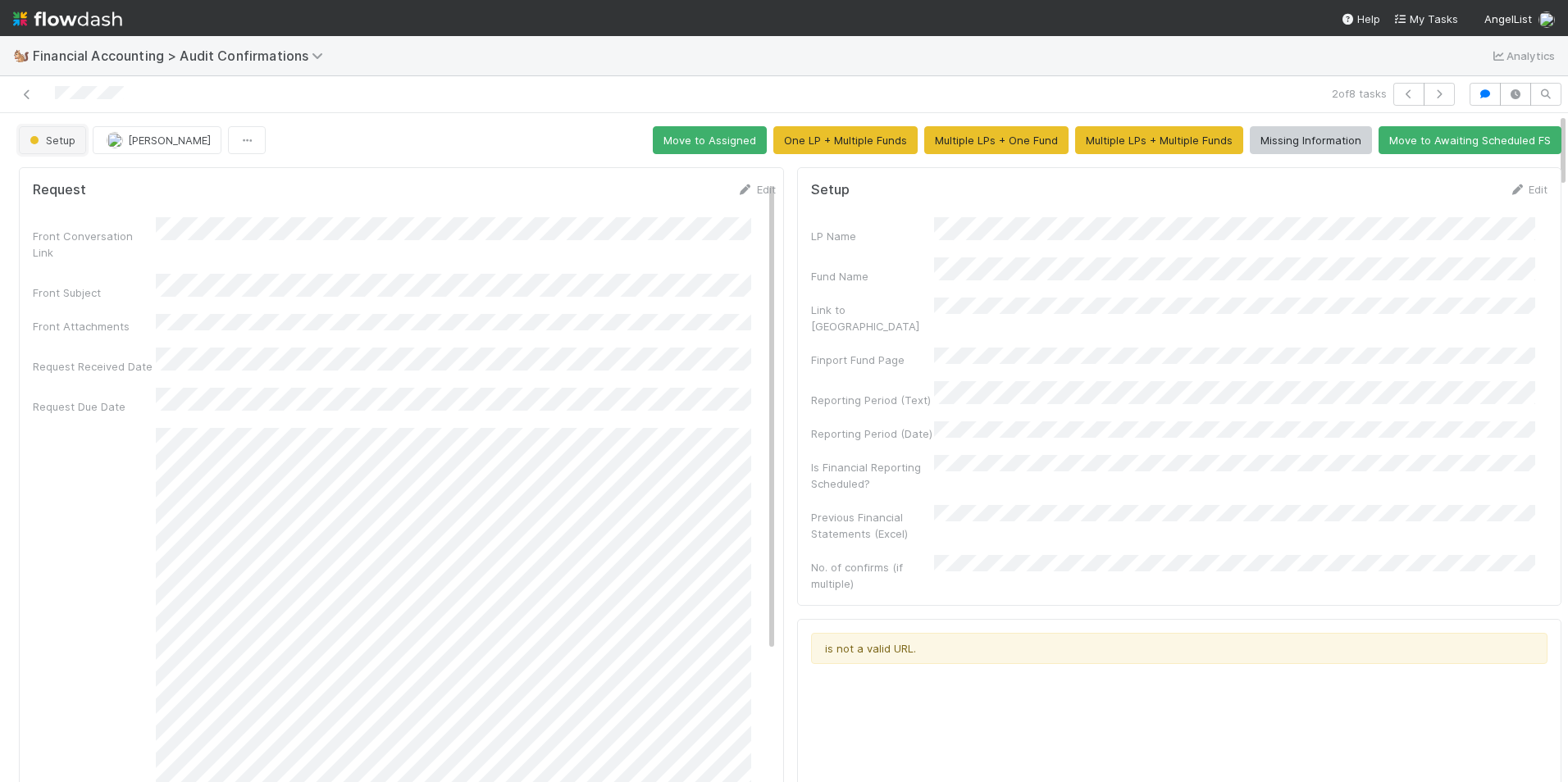
click at [69, 141] on span "Setup" at bounding box center [51, 140] width 49 height 13
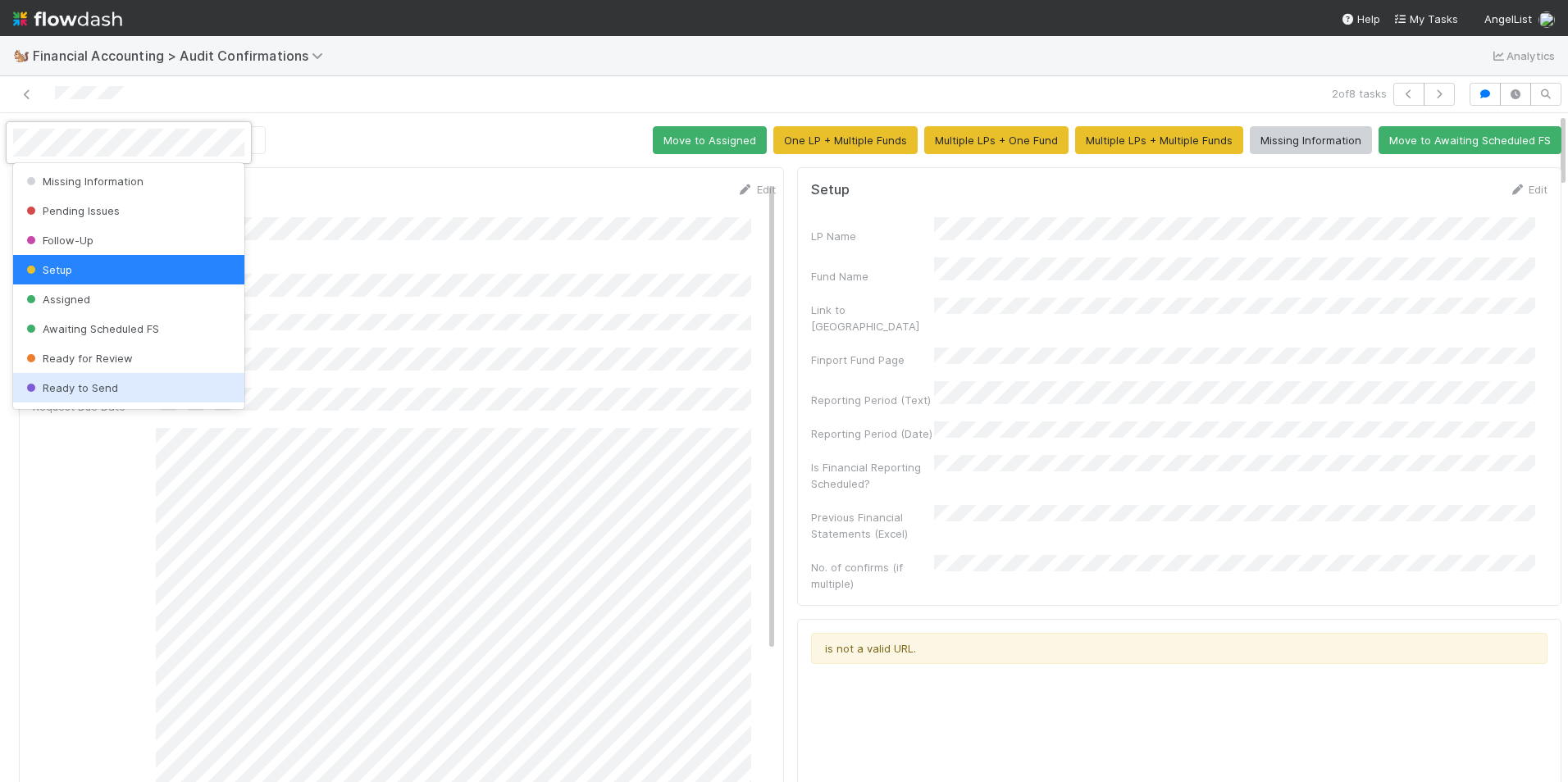
scroll to position [85, 0]
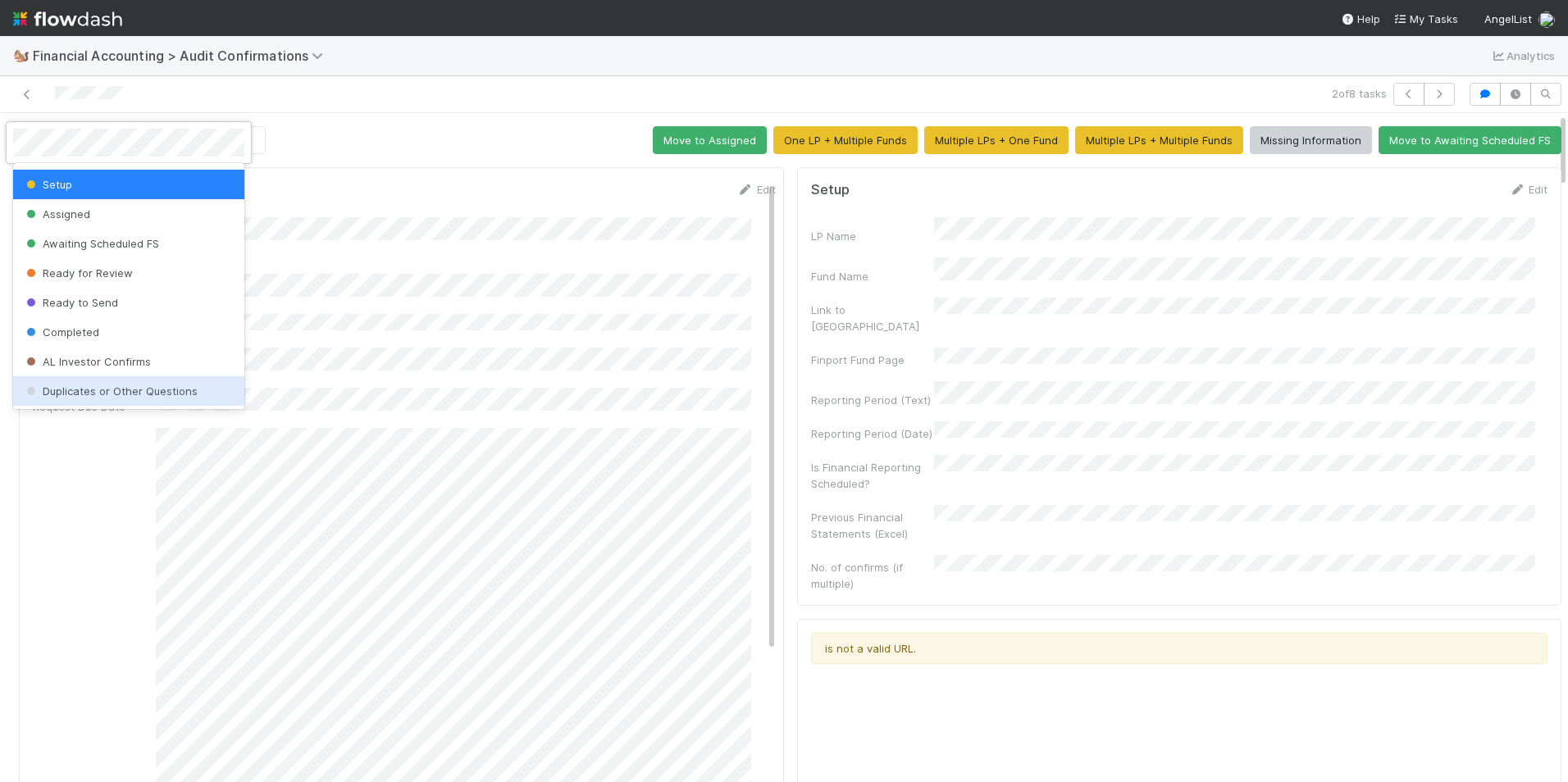
click at [94, 388] on span "Duplicates or Other Questions" at bounding box center [110, 391] width 175 height 13
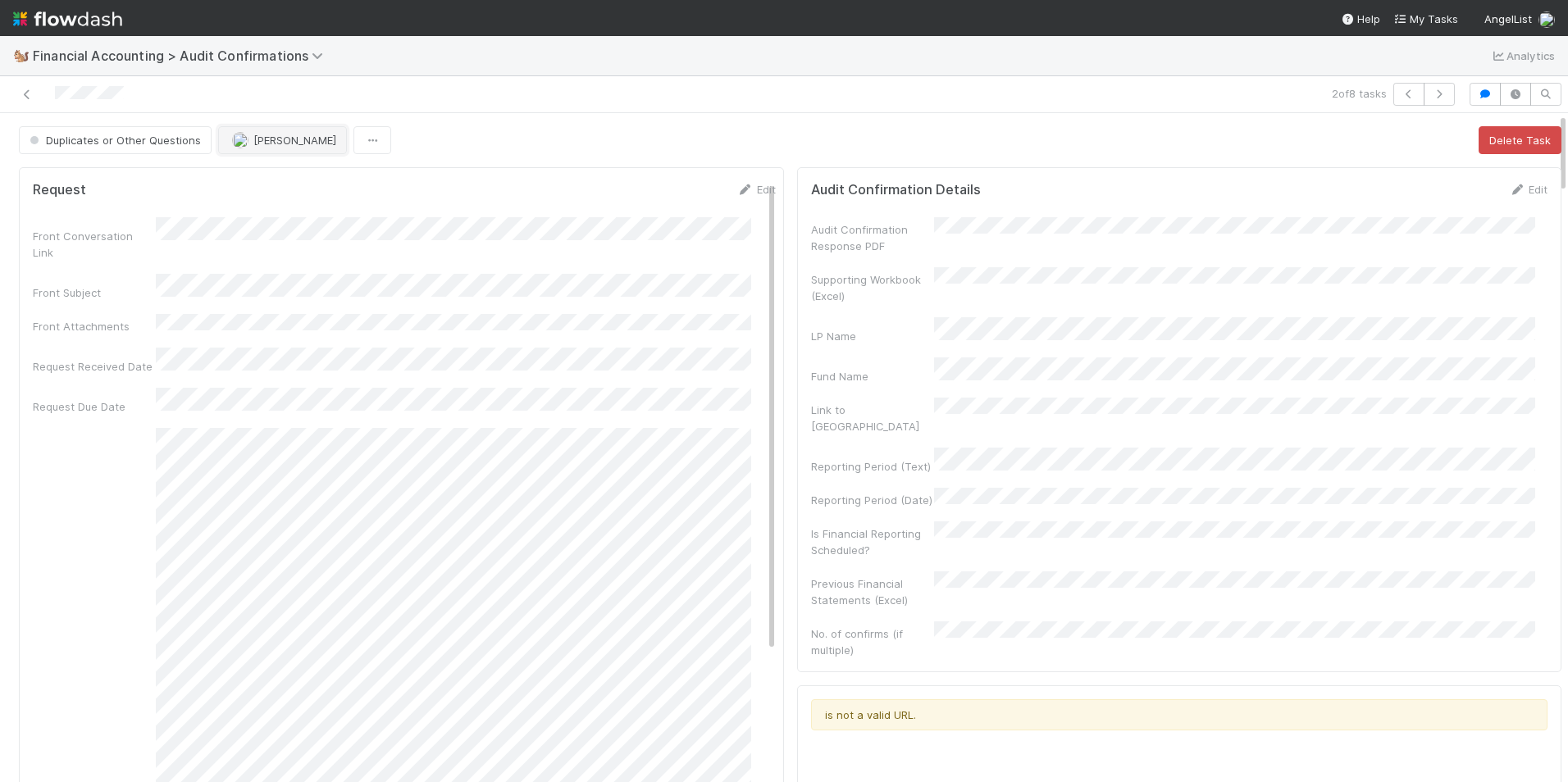
click at [242, 140] on img "button" at bounding box center [241, 140] width 16 height 16
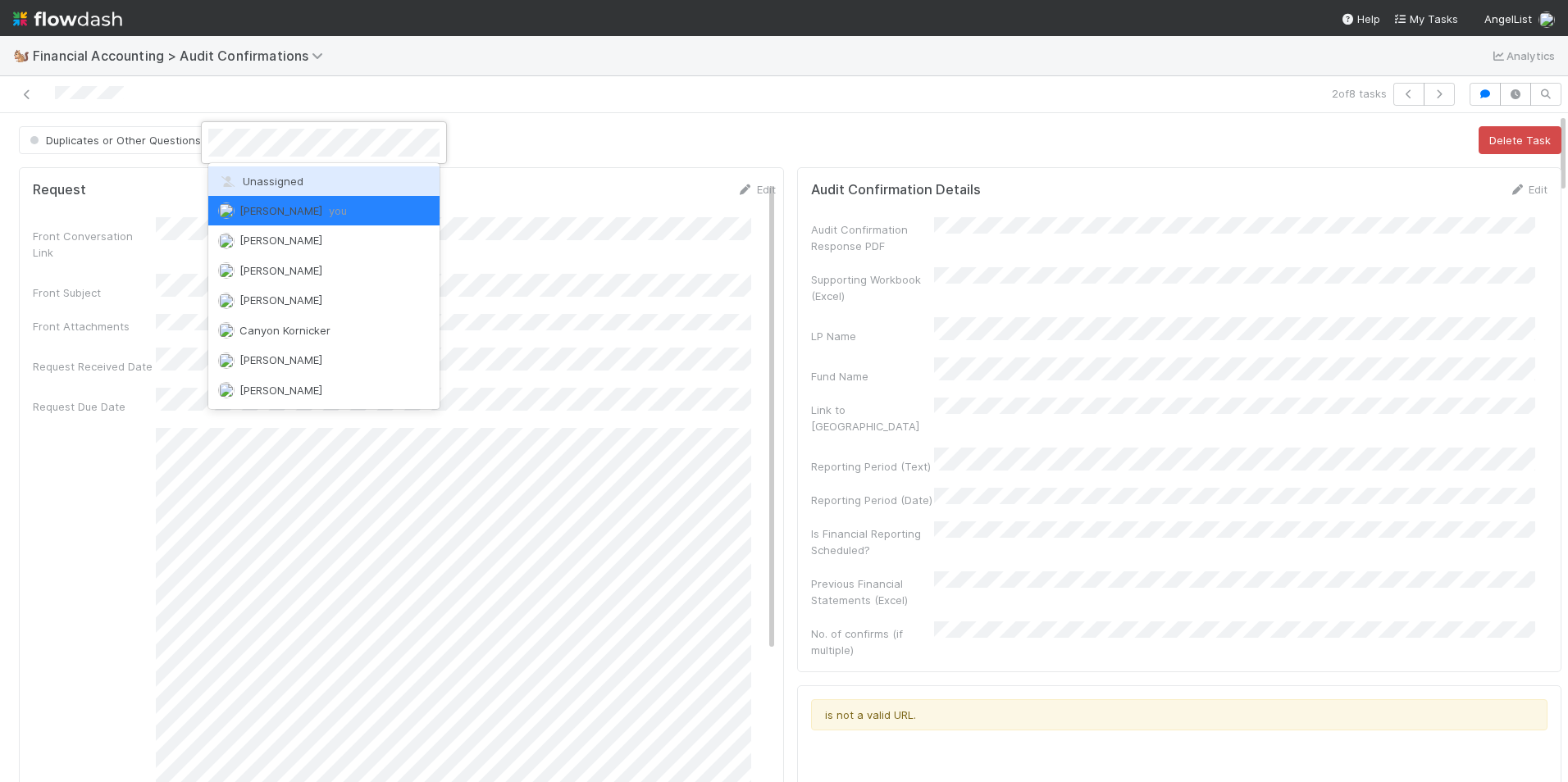
click at [251, 171] on div "Unassigned" at bounding box center [324, 181] width 232 height 30
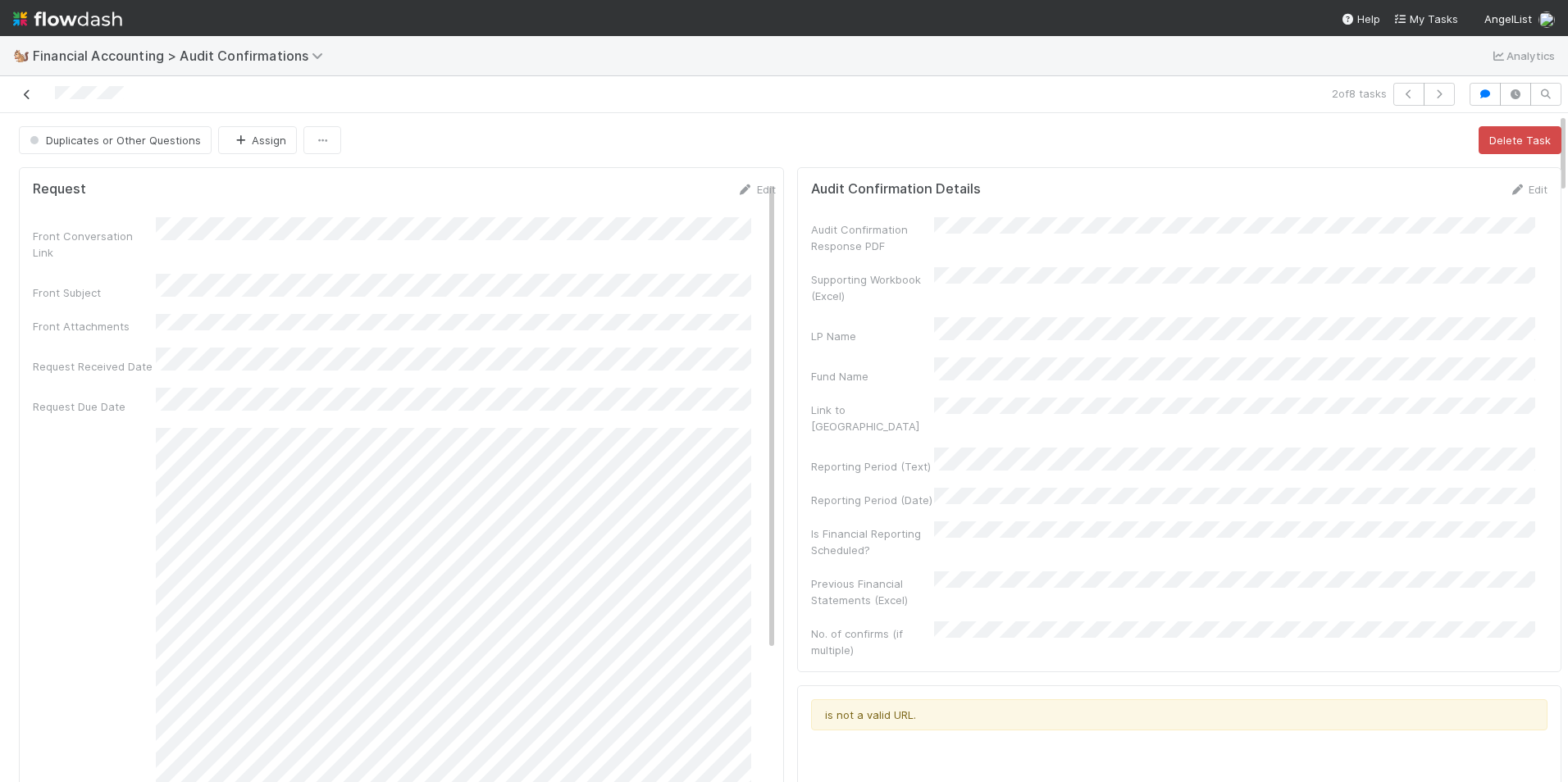
click at [21, 96] on icon at bounding box center [27, 94] width 16 height 11
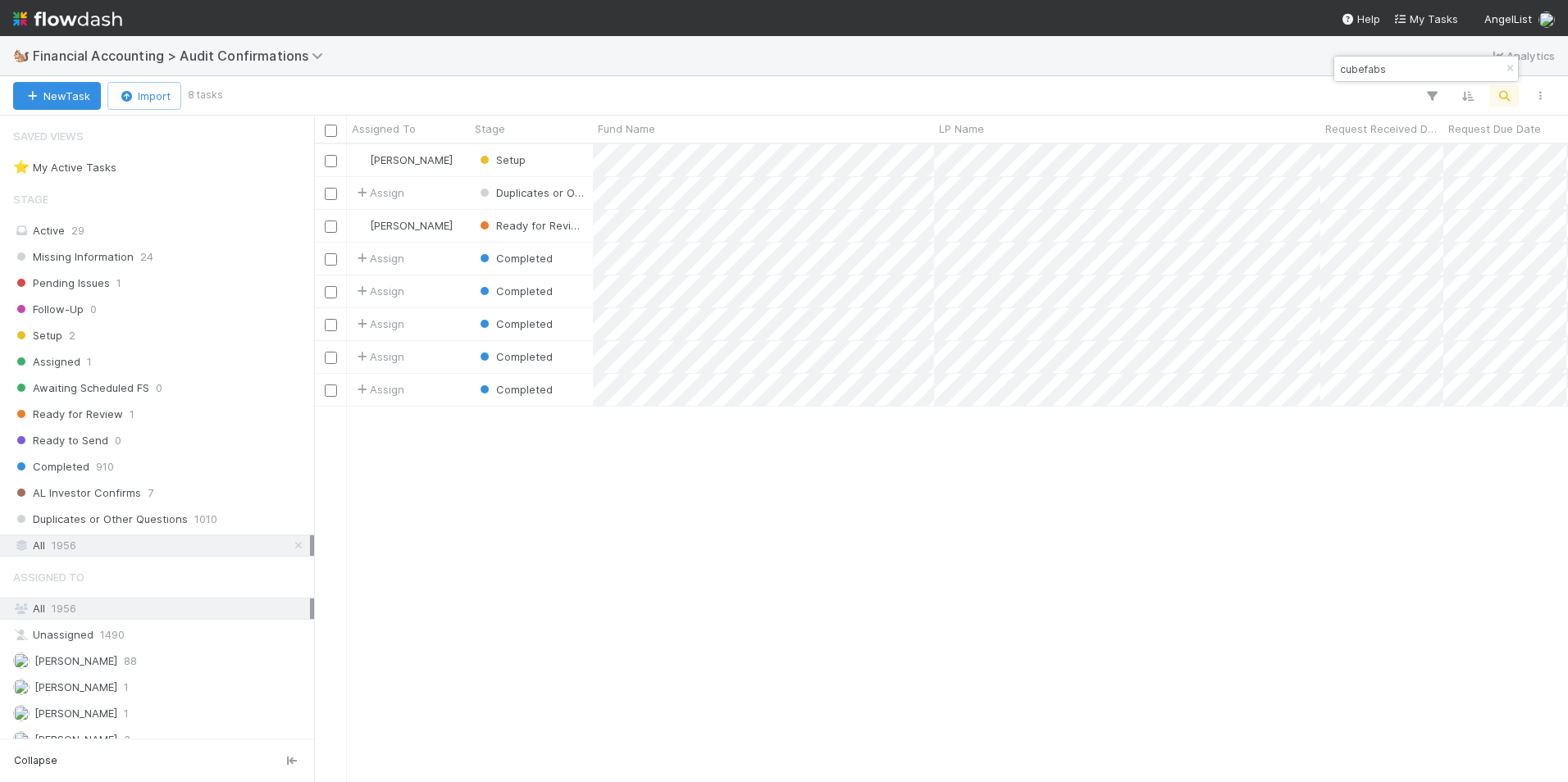
scroll to position [625, 1242]
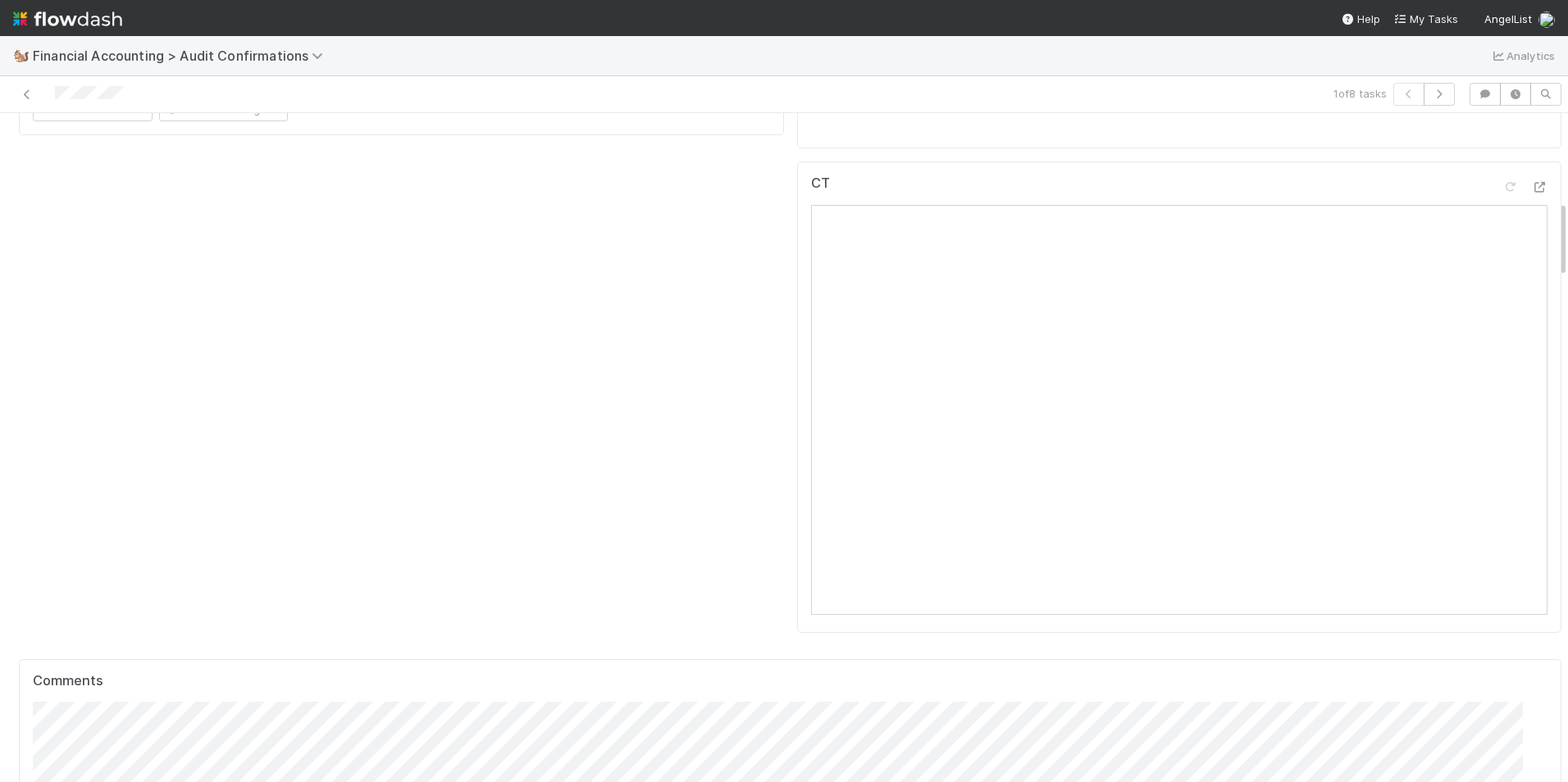
scroll to position [1148, 0]
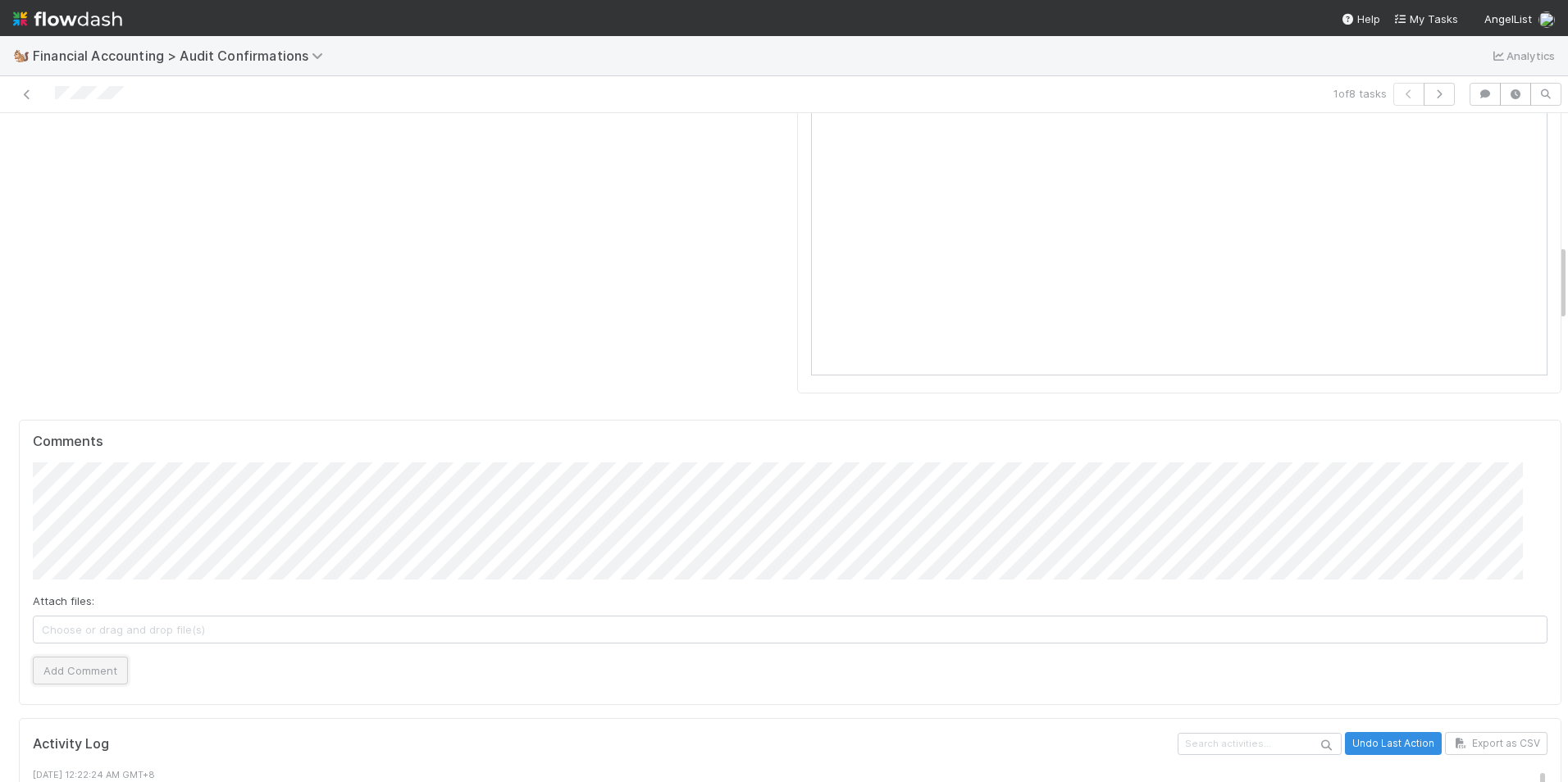
click at [80, 657] on button "Add Comment" at bounding box center [80, 671] width 95 height 28
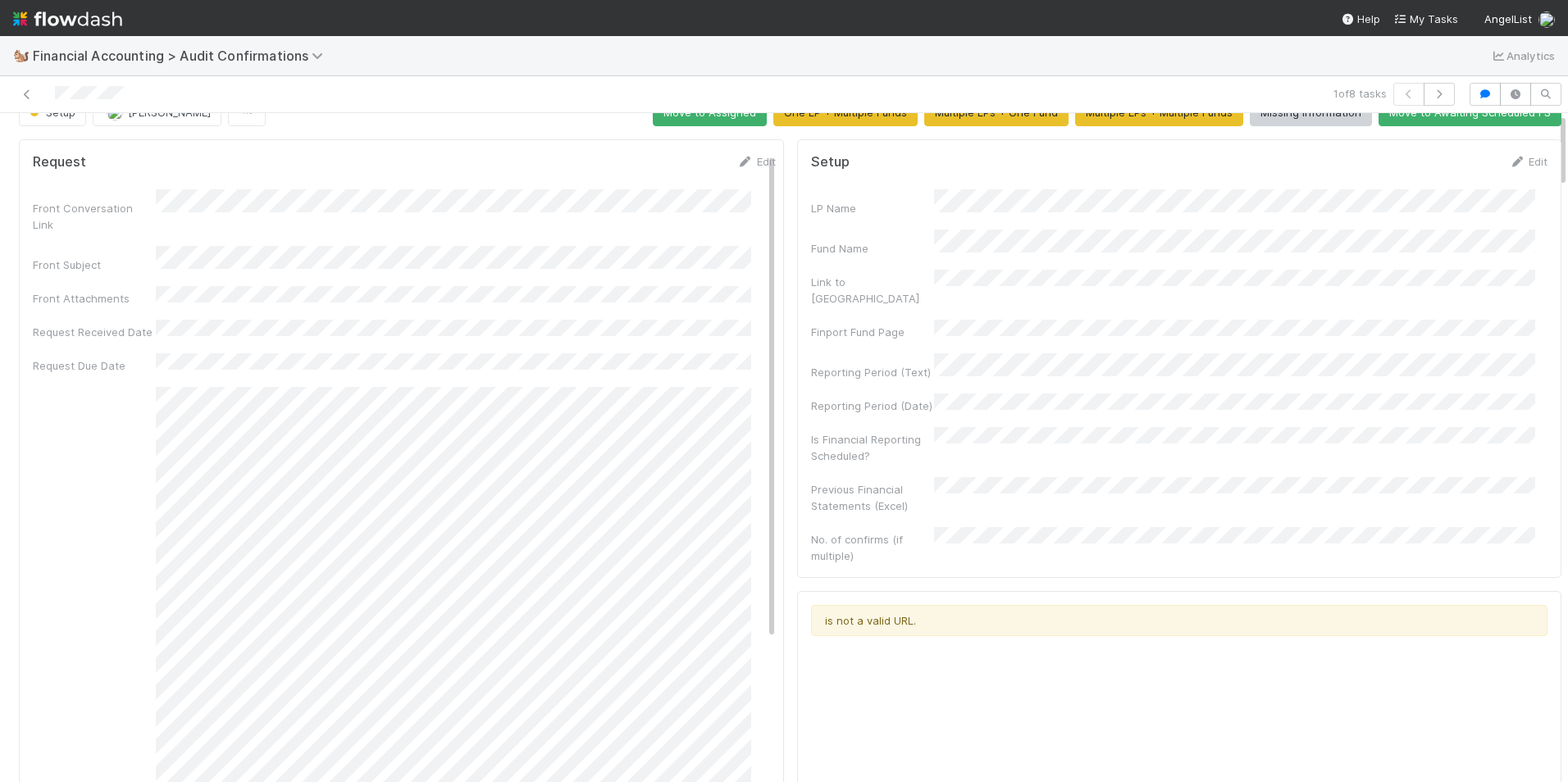
scroll to position [0, 0]
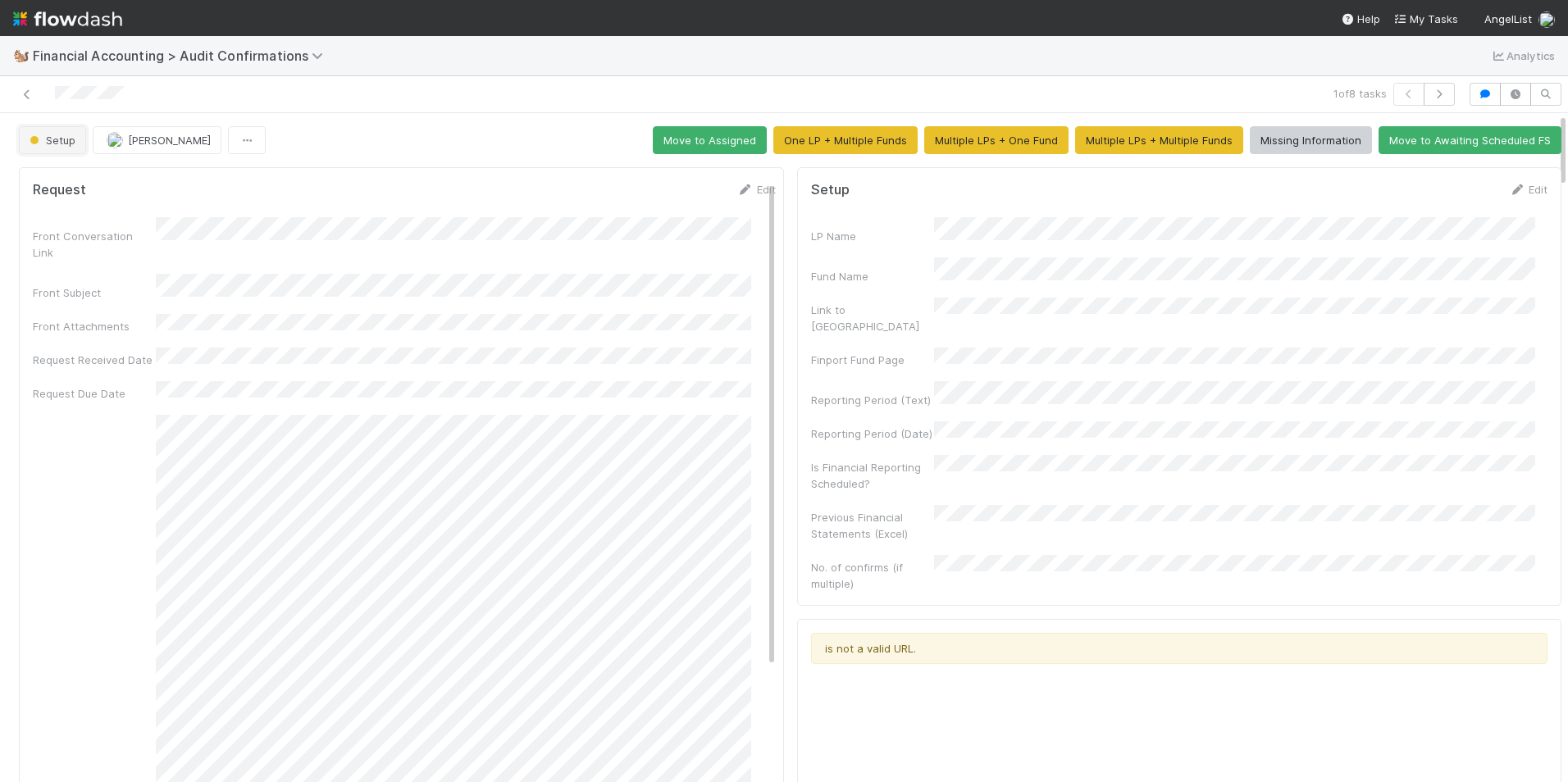
click at [63, 141] on span "Setup" at bounding box center [51, 140] width 49 height 13
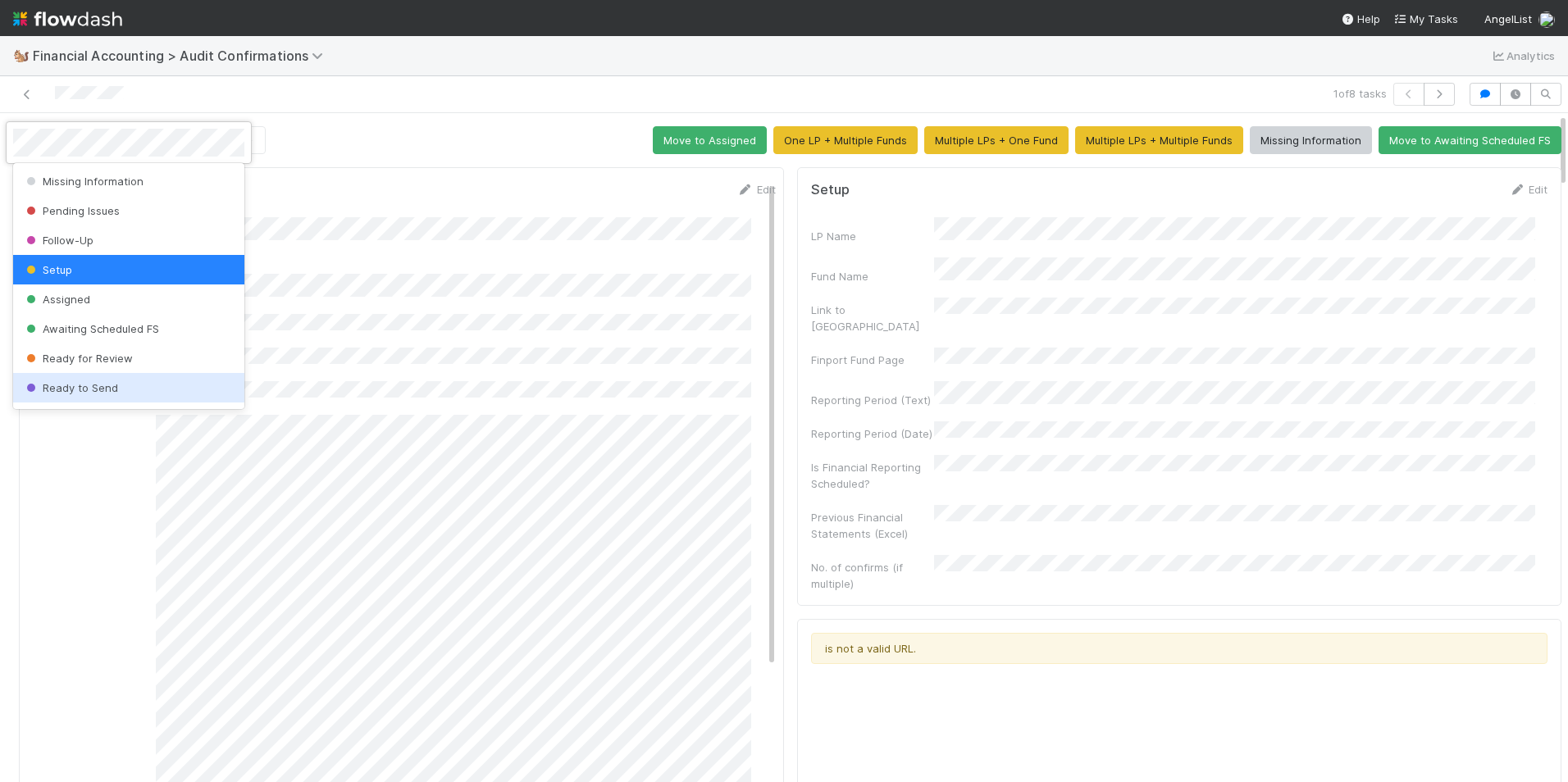
scroll to position [85, 0]
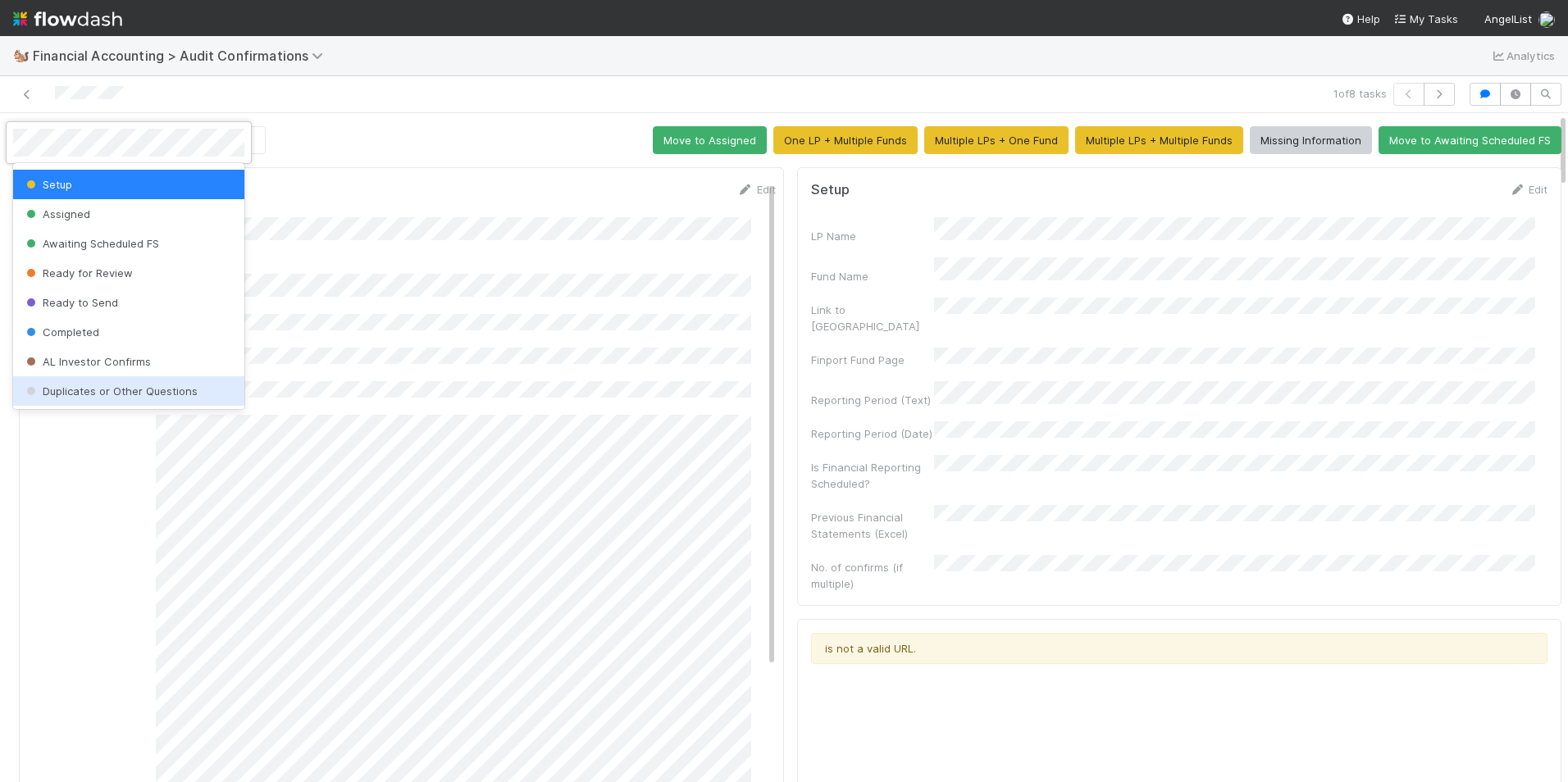
click at [78, 392] on span "Duplicates or Other Questions" at bounding box center [110, 391] width 175 height 13
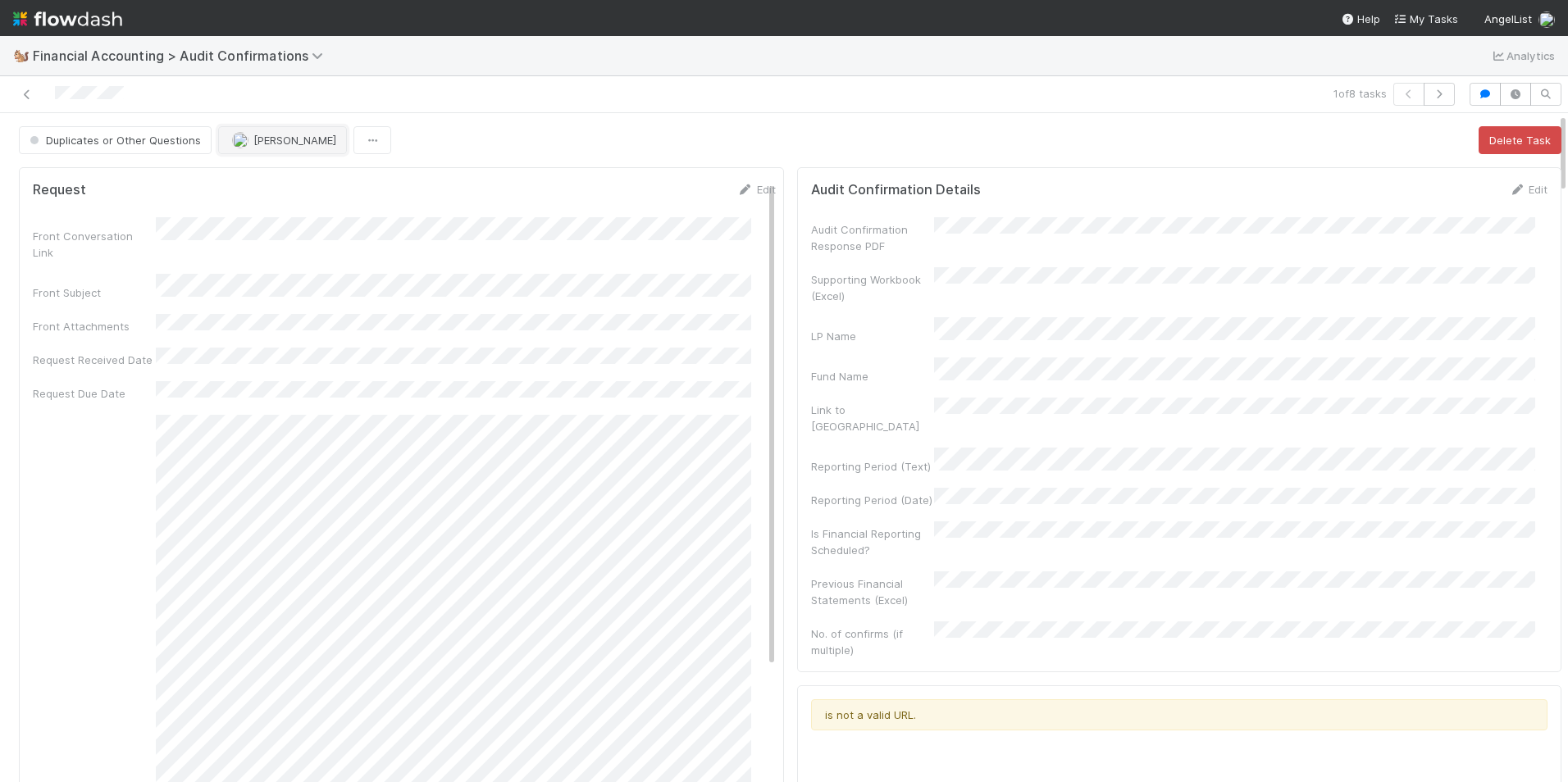
click at [253, 141] on span "[PERSON_NAME]" at bounding box center [294, 140] width 82 height 13
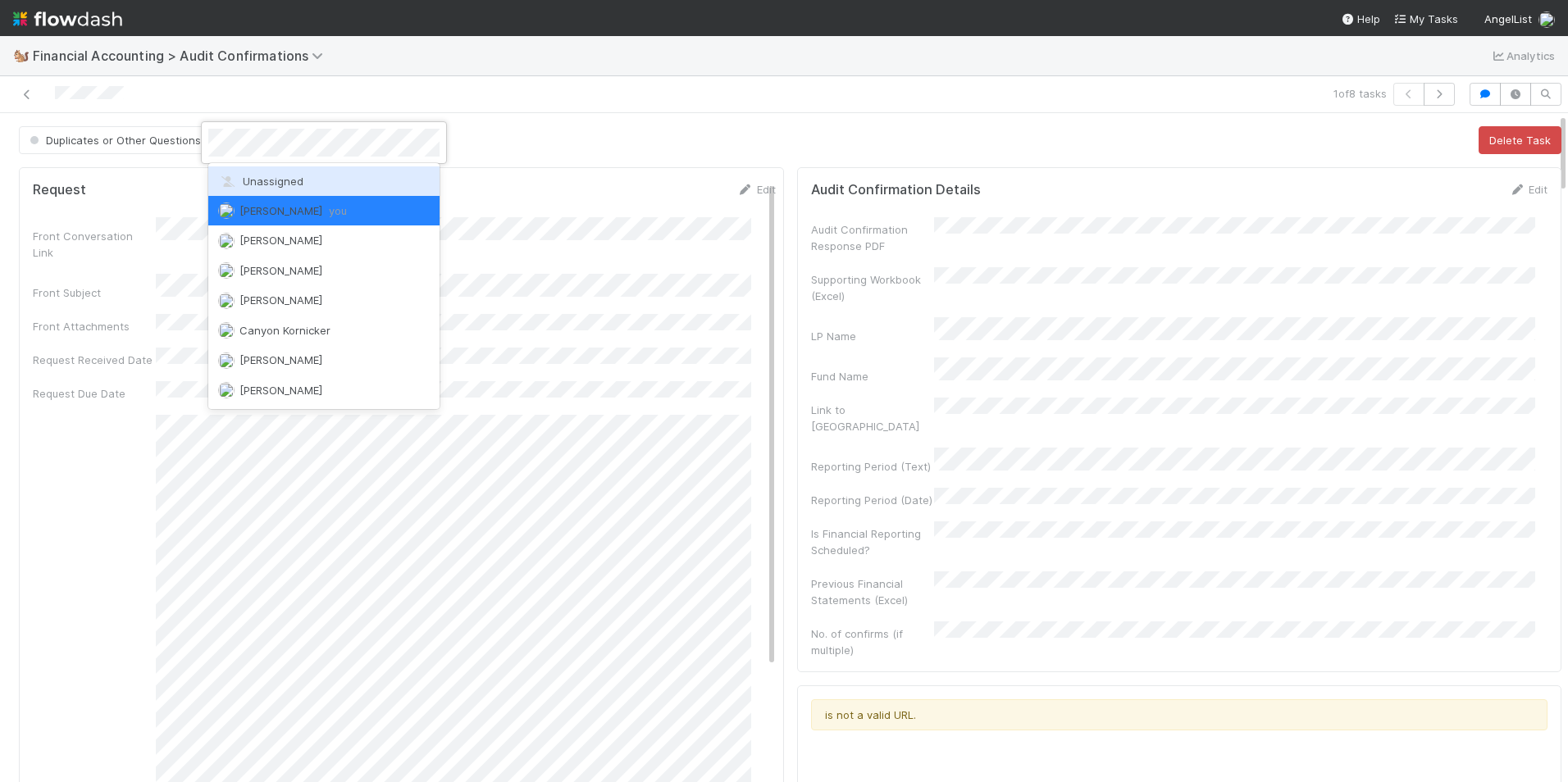
click at [252, 170] on div "Unassigned" at bounding box center [324, 181] width 232 height 30
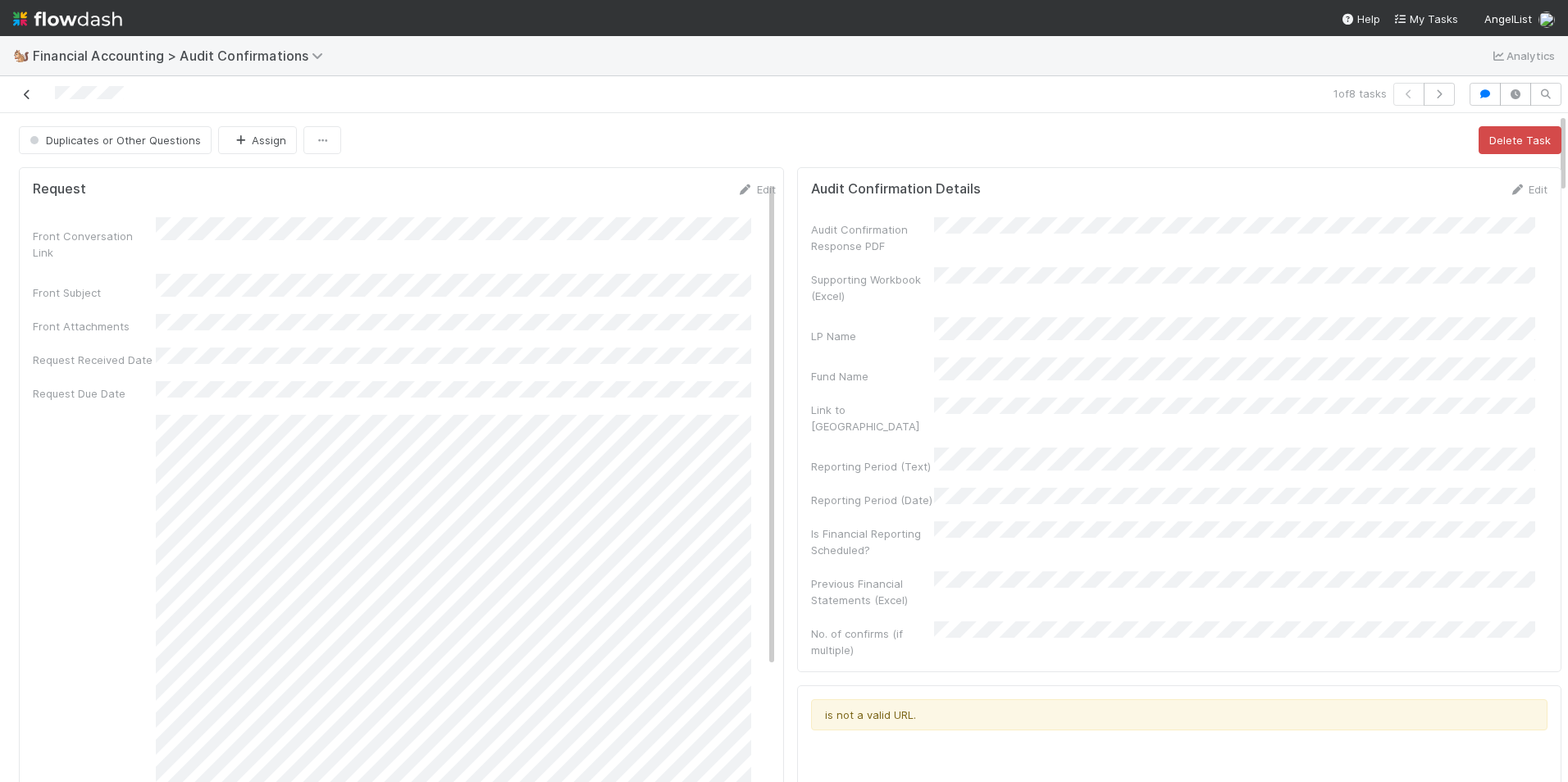
click at [27, 94] on icon at bounding box center [27, 94] width 16 height 11
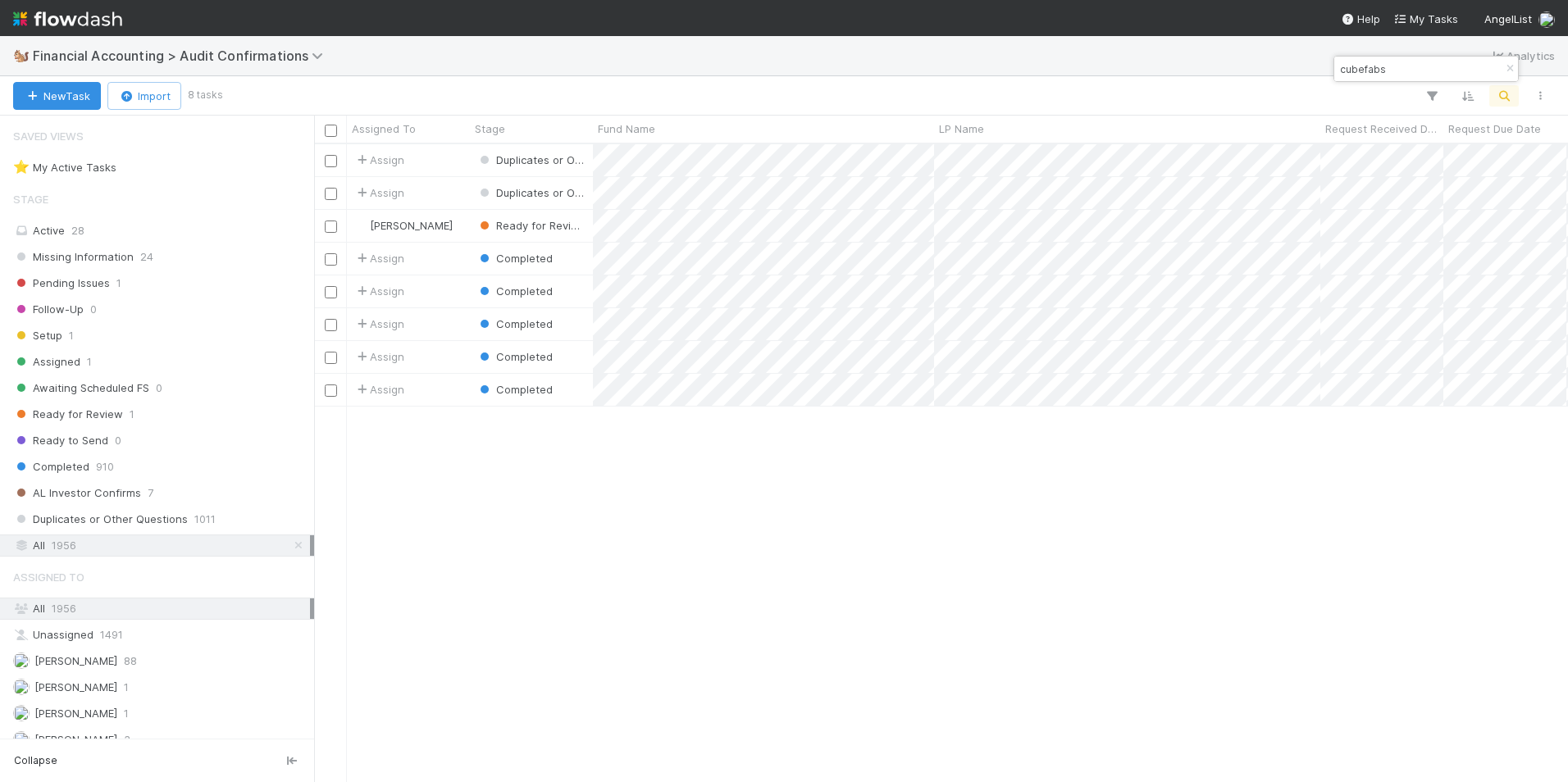
scroll to position [625, 1242]
click at [98, 340] on div "Setup 1" at bounding box center [162, 335] width 297 height 21
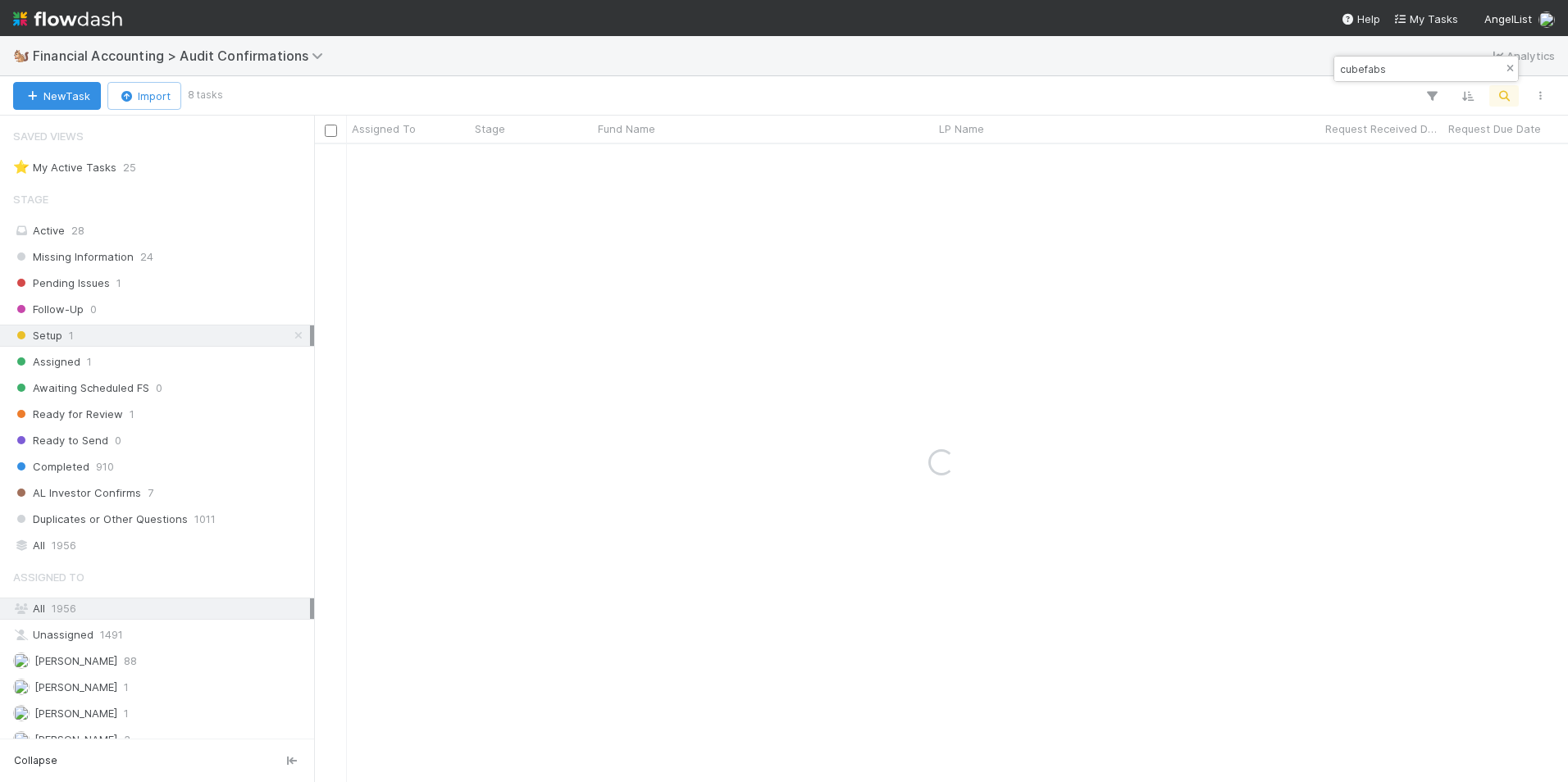
click at [1505, 69] on icon "button" at bounding box center [1509, 69] width 16 height 10
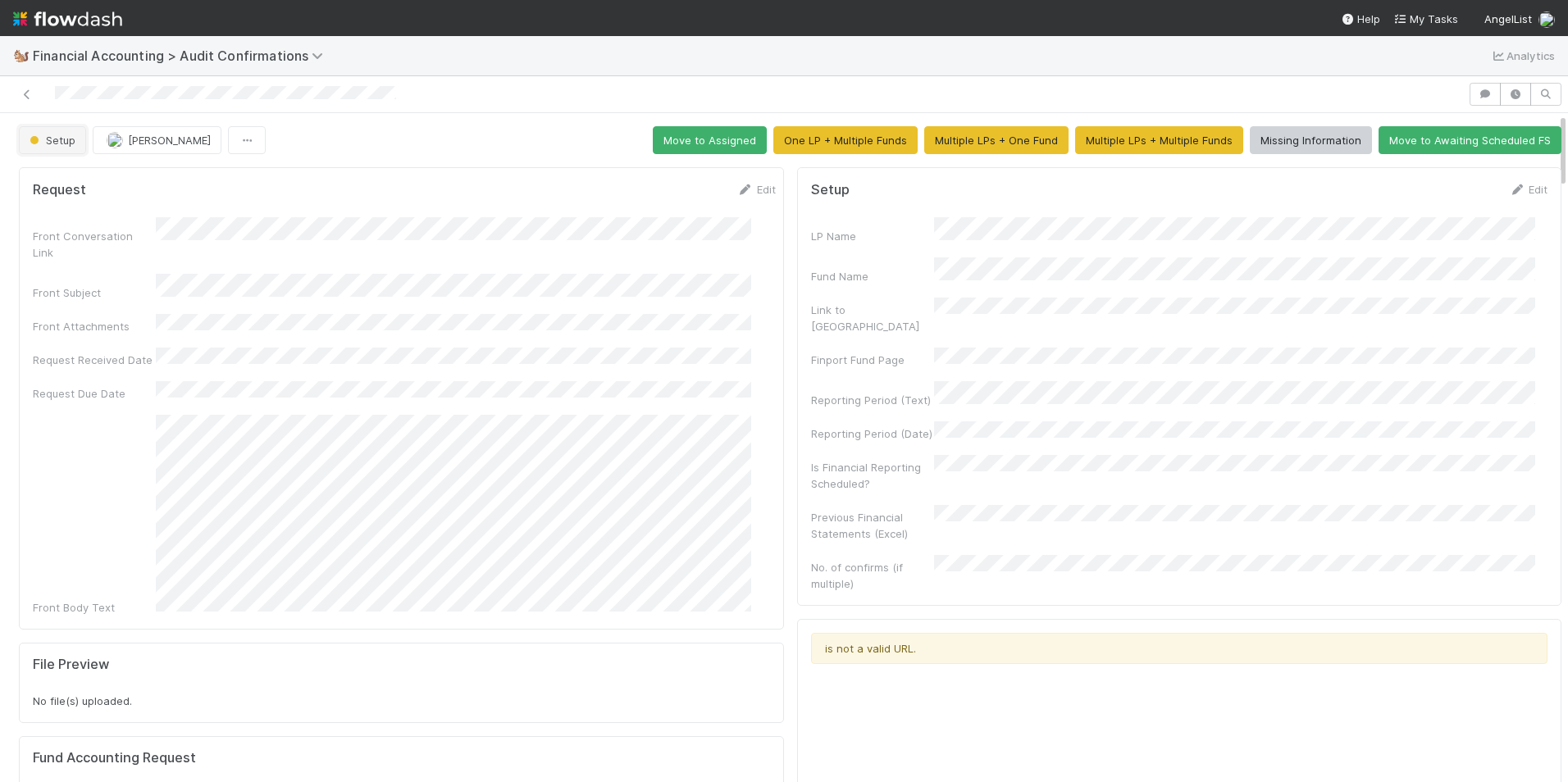
click at [62, 143] on span "Setup" at bounding box center [51, 140] width 49 height 13
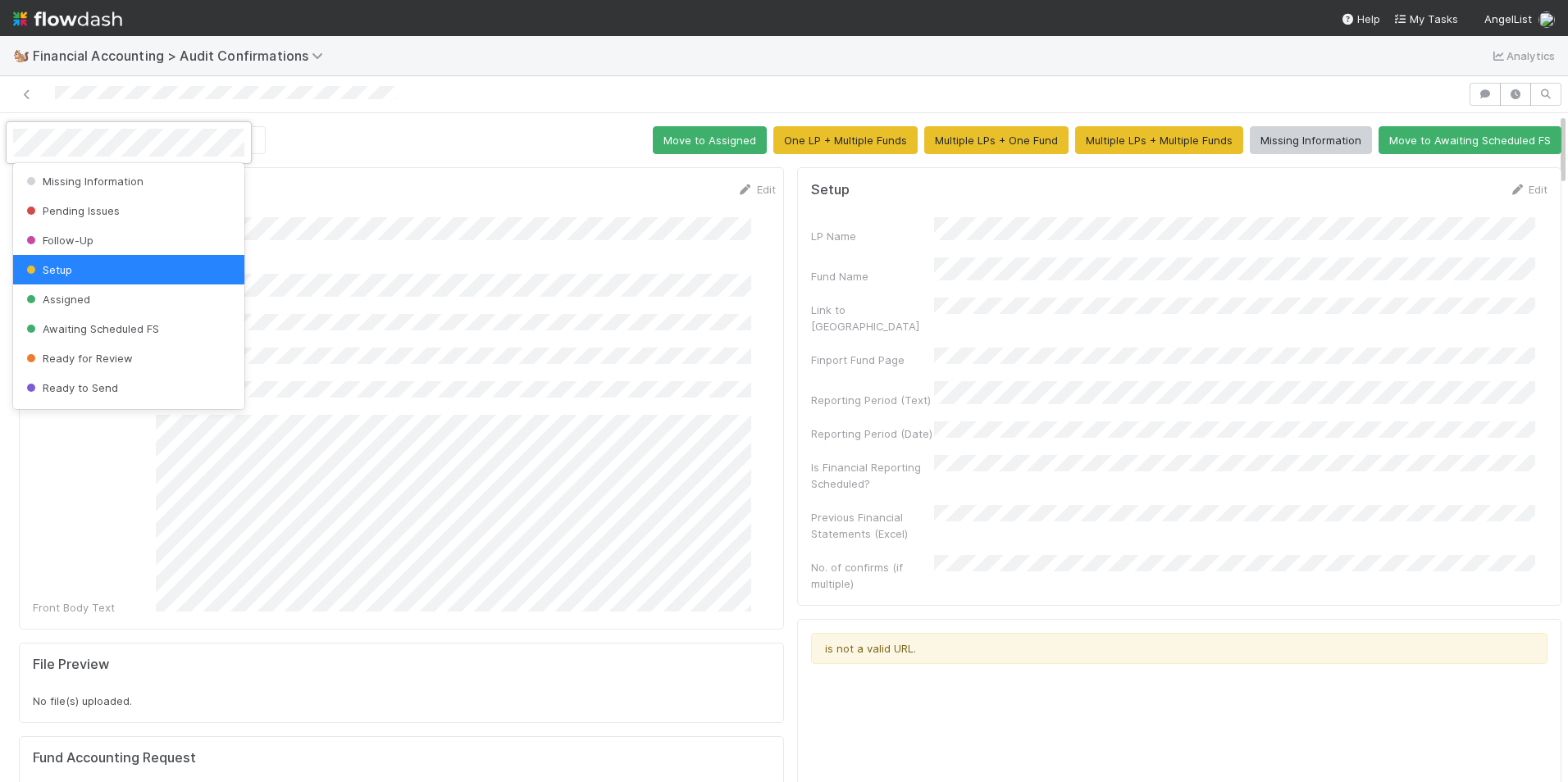
scroll to position [85, 0]
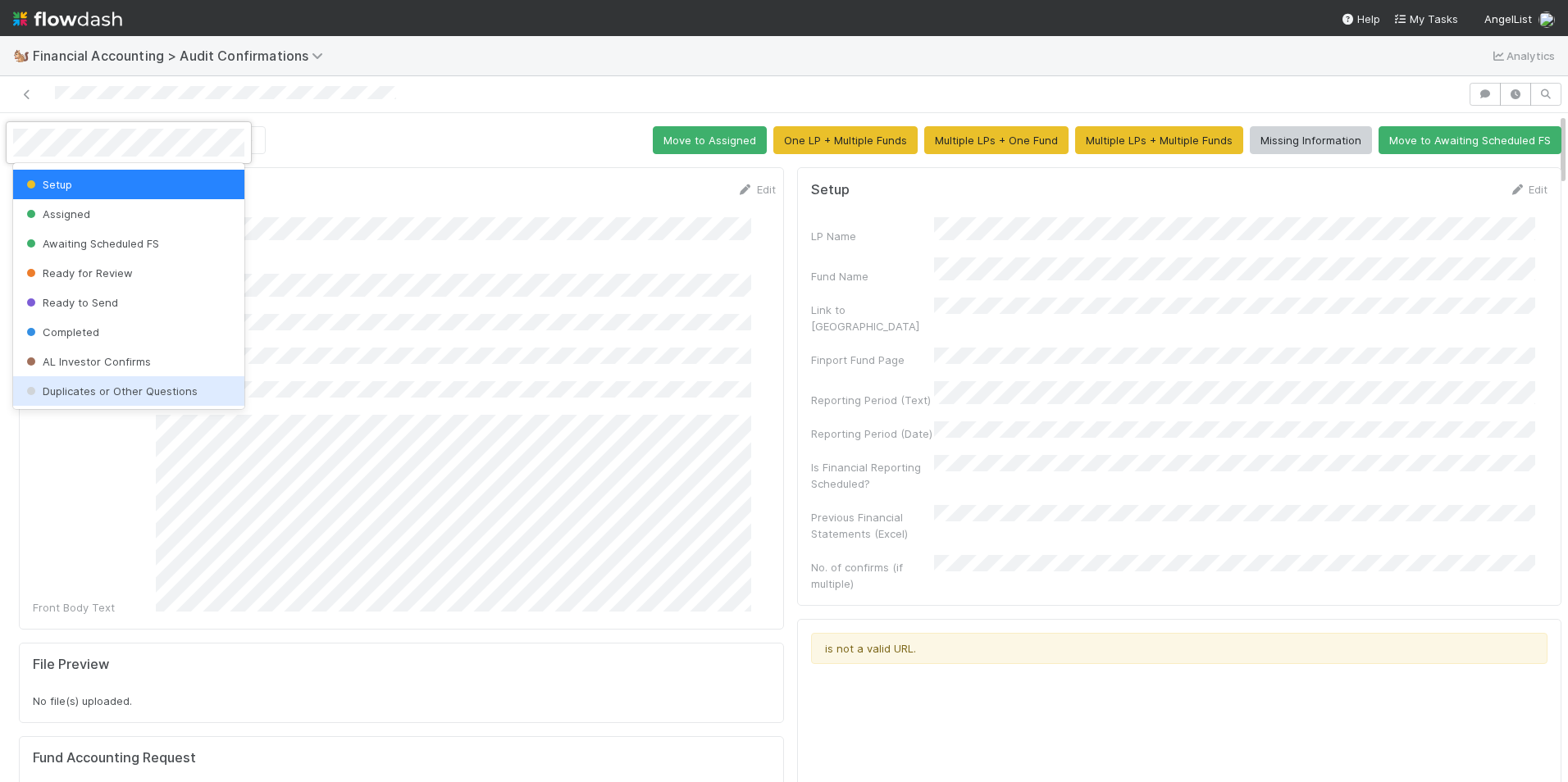
click at [119, 393] on span "Duplicates or Other Questions" at bounding box center [110, 391] width 175 height 13
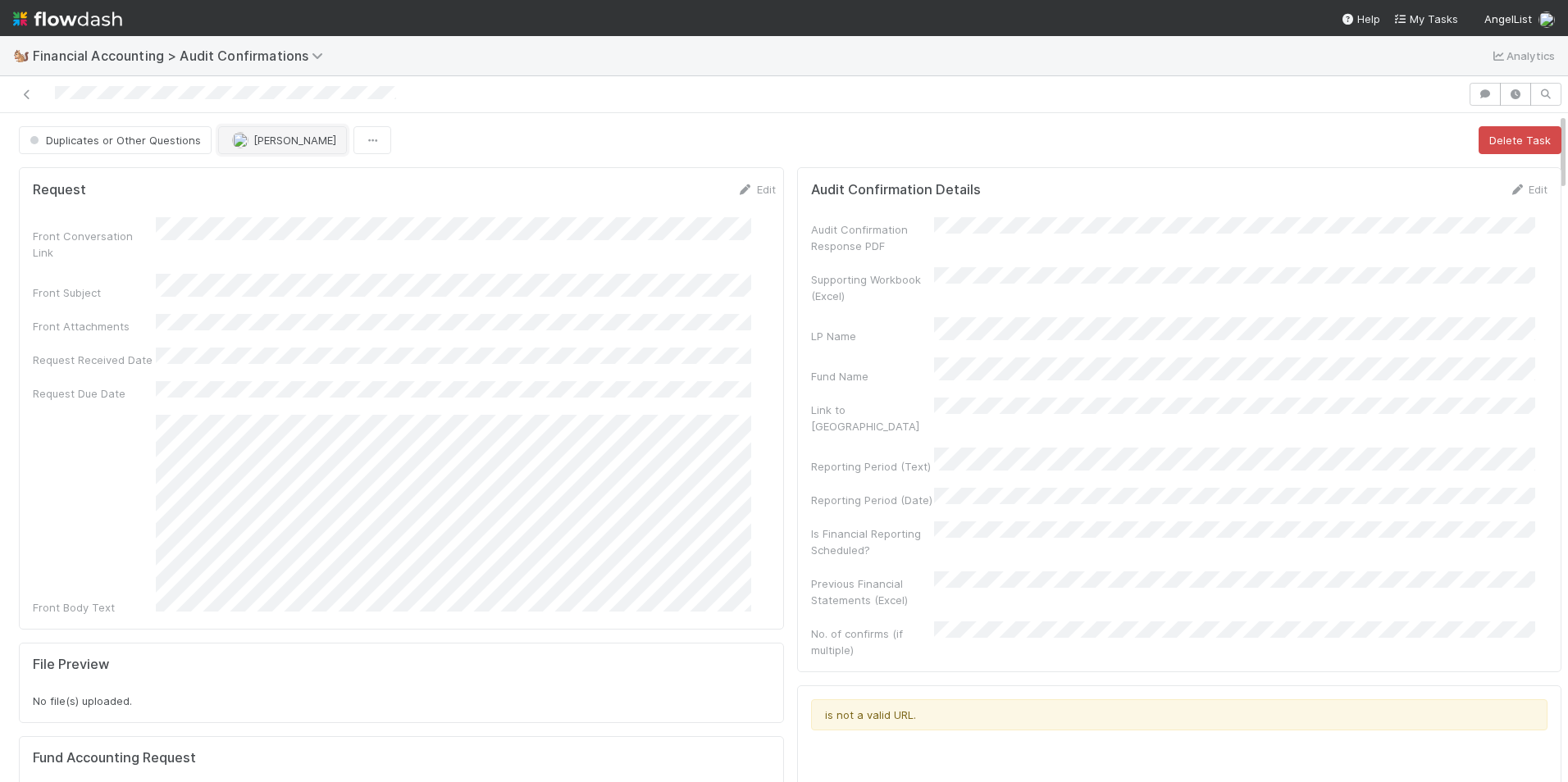
click at [265, 148] on button "[PERSON_NAME]" at bounding box center [283, 140] width 129 height 28
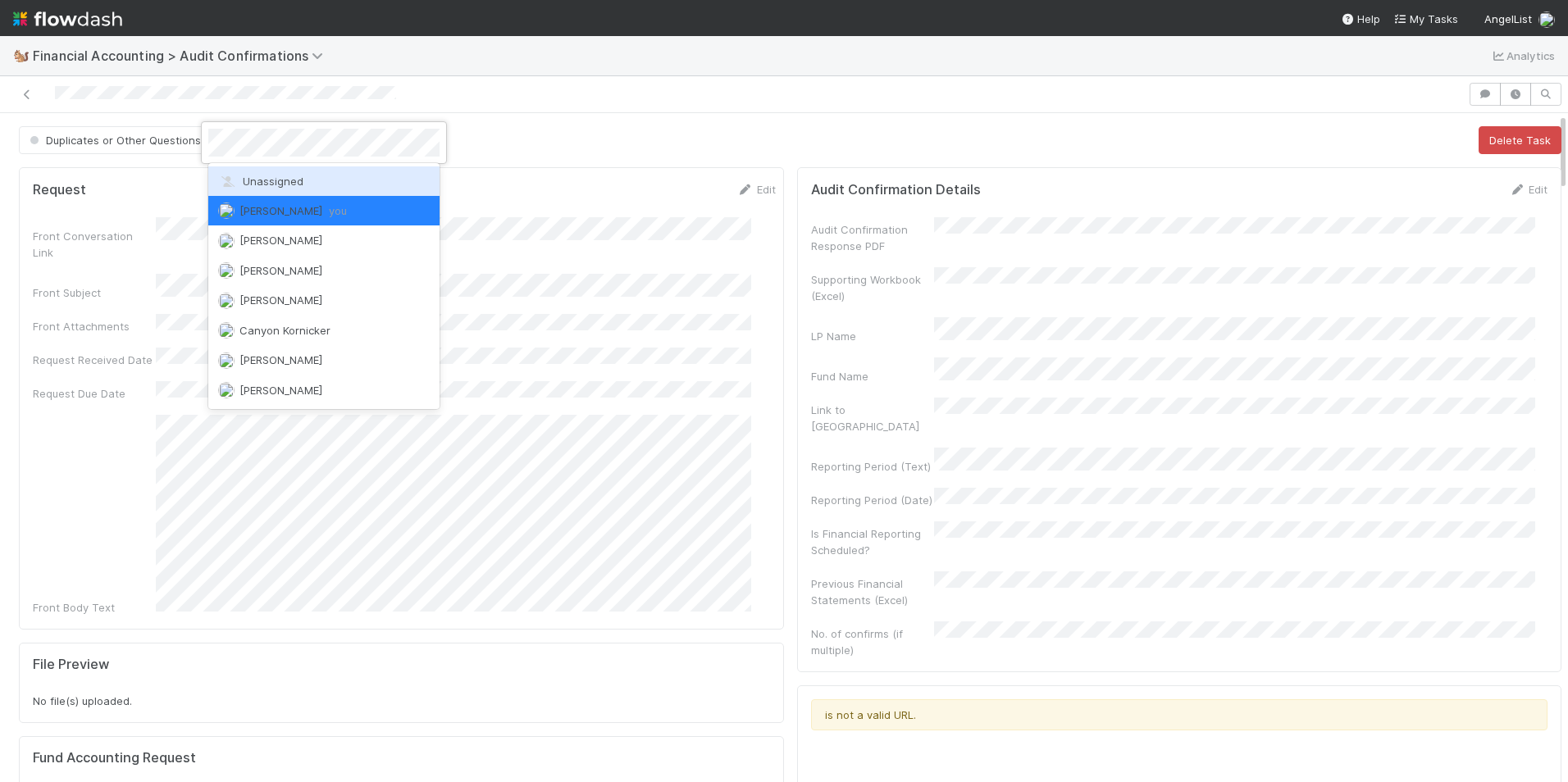
click at [269, 176] on span "Unassigned" at bounding box center [261, 181] width 85 height 13
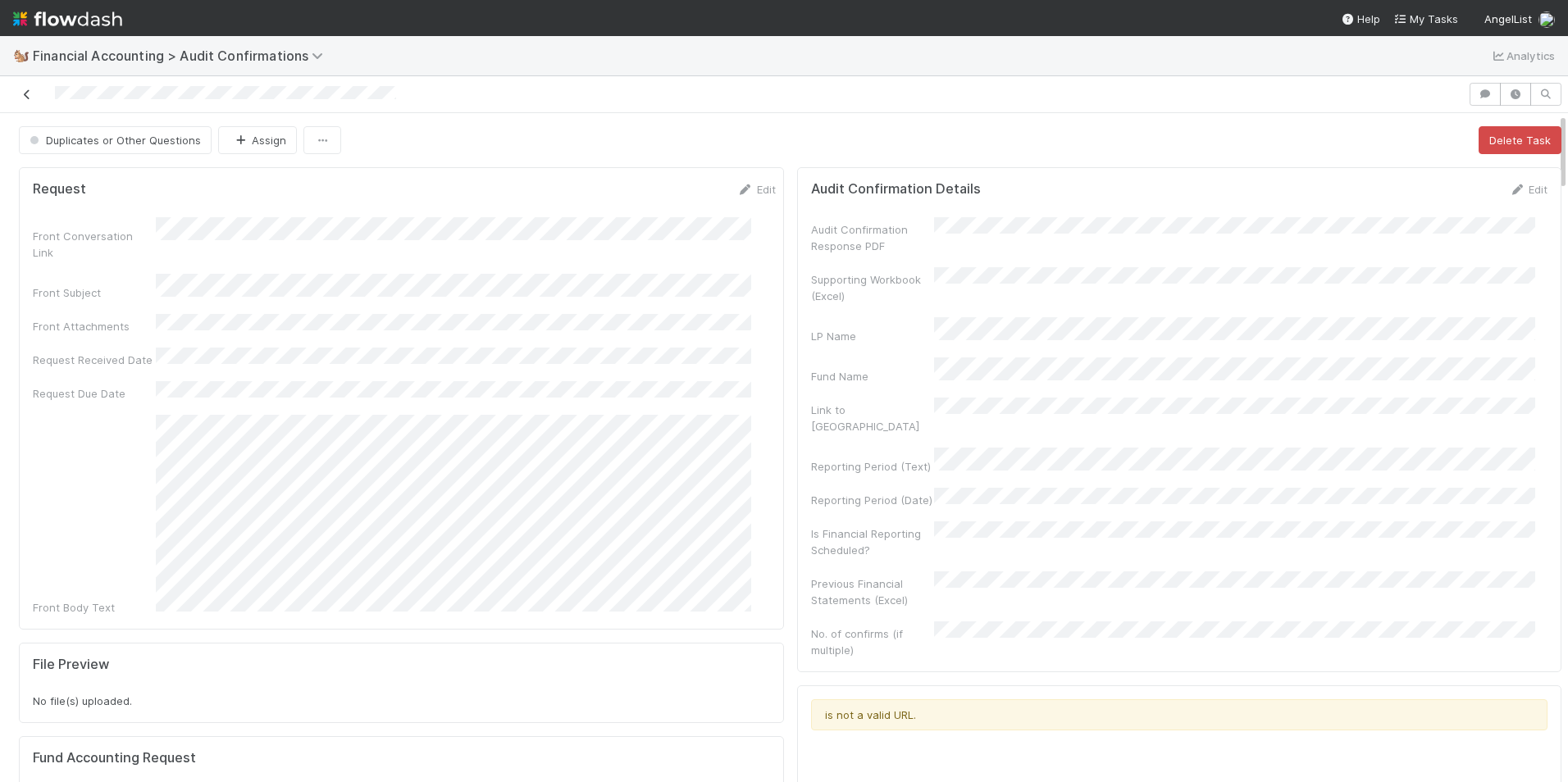
click at [27, 94] on icon at bounding box center [27, 94] width 16 height 11
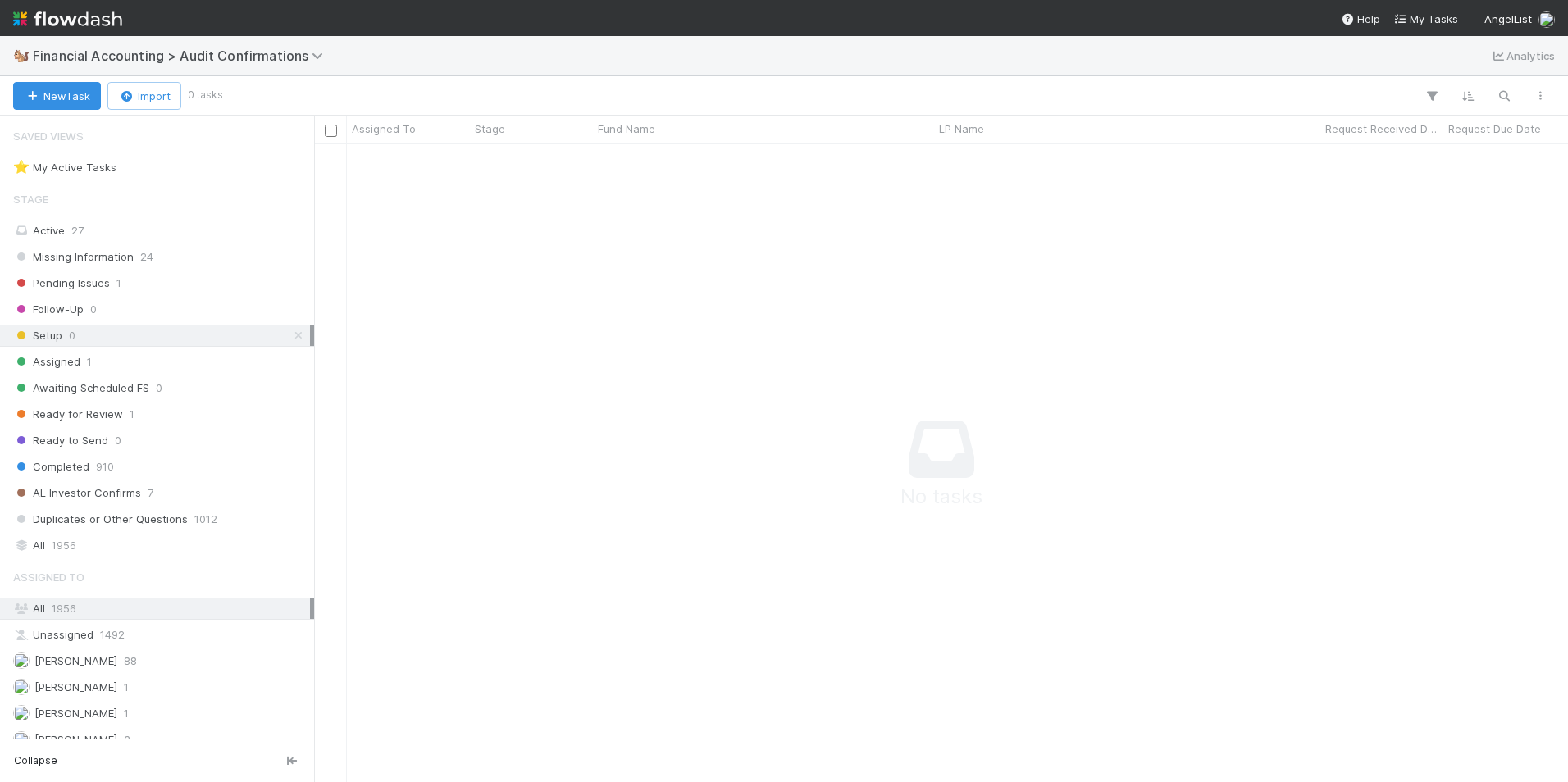
scroll to position [613, 1242]
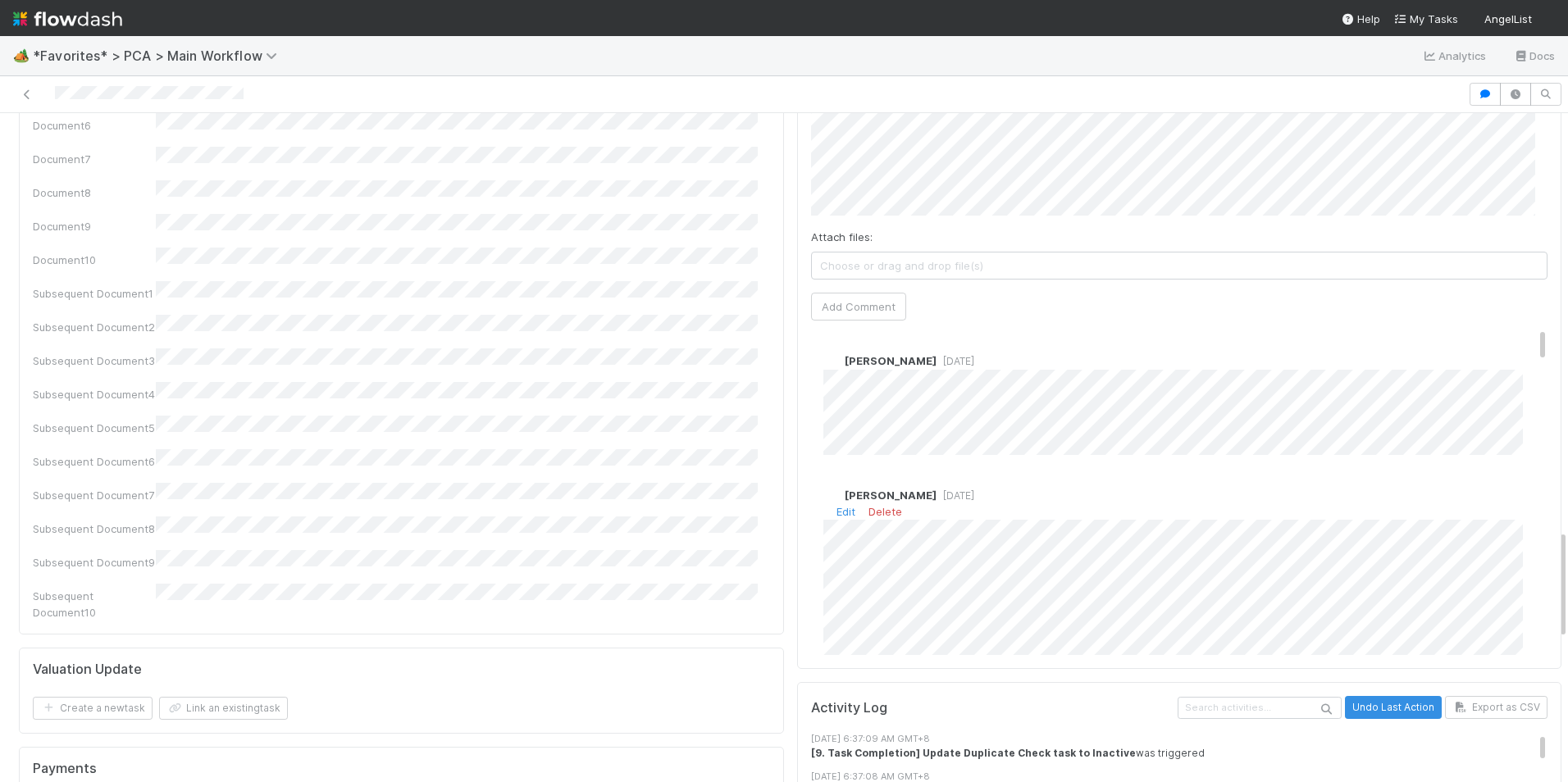
scroll to position [2541, 0]
